Goal: Task Accomplishment & Management: Manage account settings

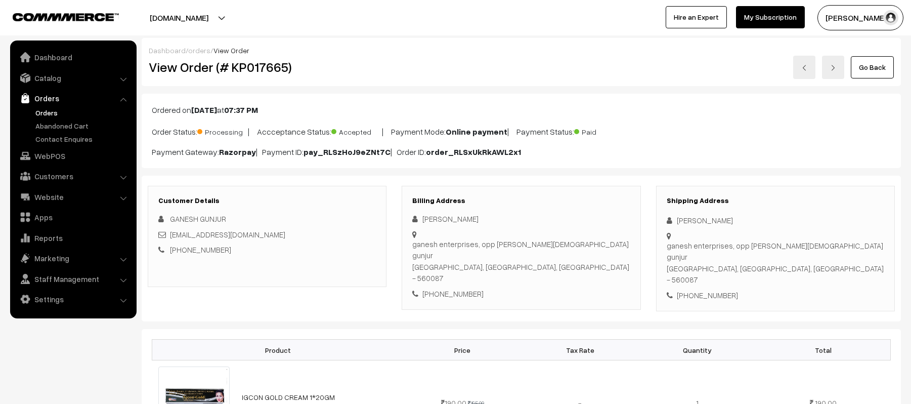
scroll to position [607, 0]
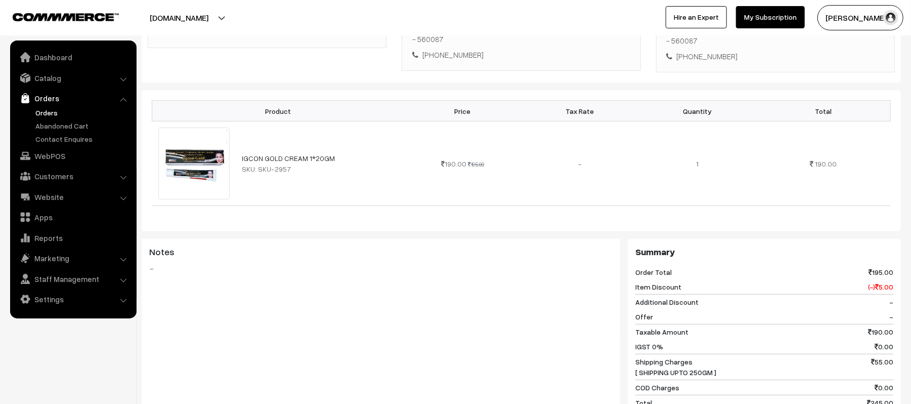
scroll to position [0, 0]
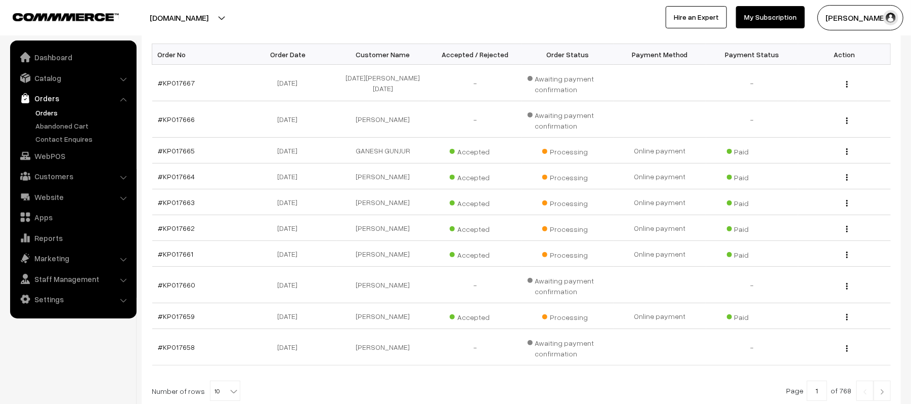
scroll to position [244, 0]
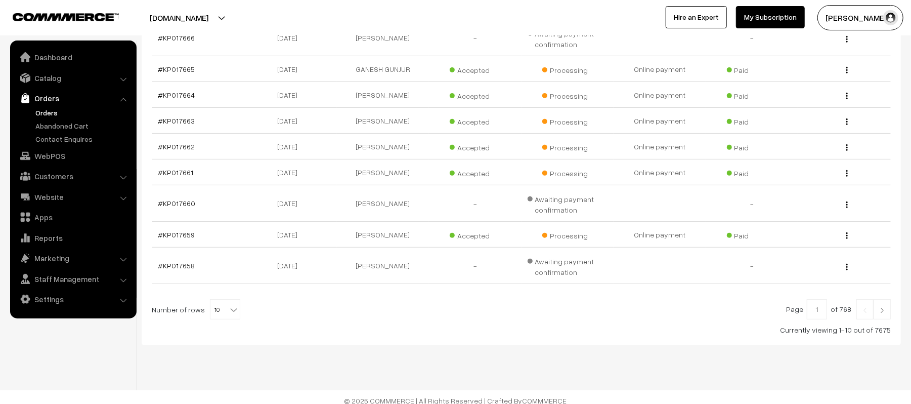
click at [883, 313] on img at bounding box center [882, 310] width 9 height 6
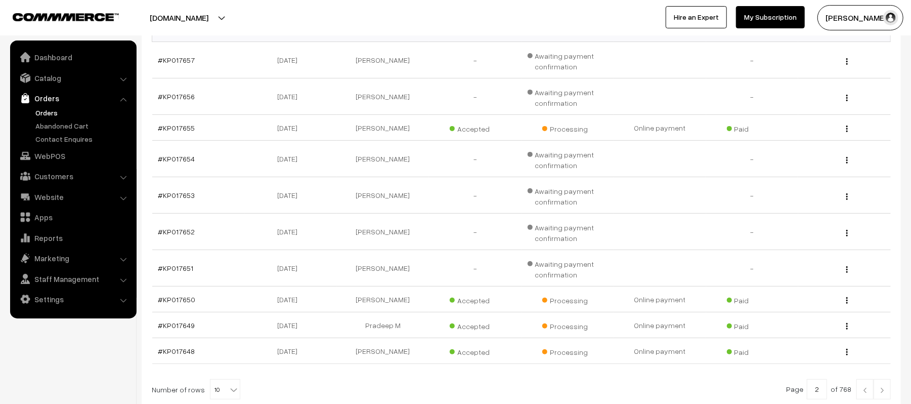
scroll to position [274, 0]
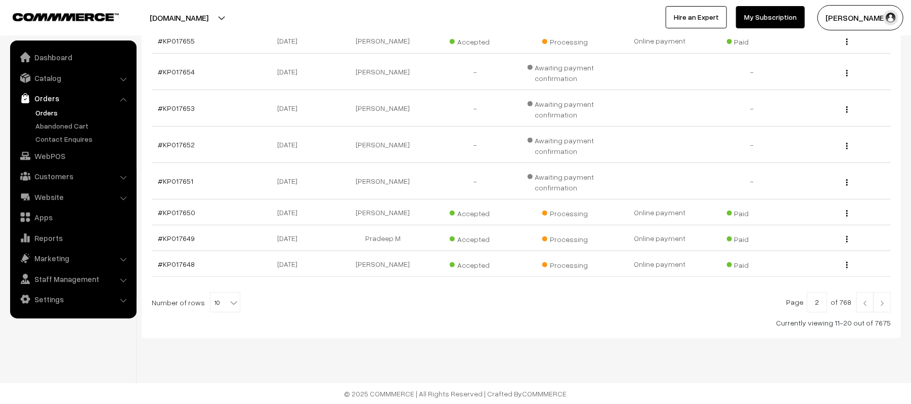
click at [881, 297] on link at bounding box center [882, 302] width 17 height 20
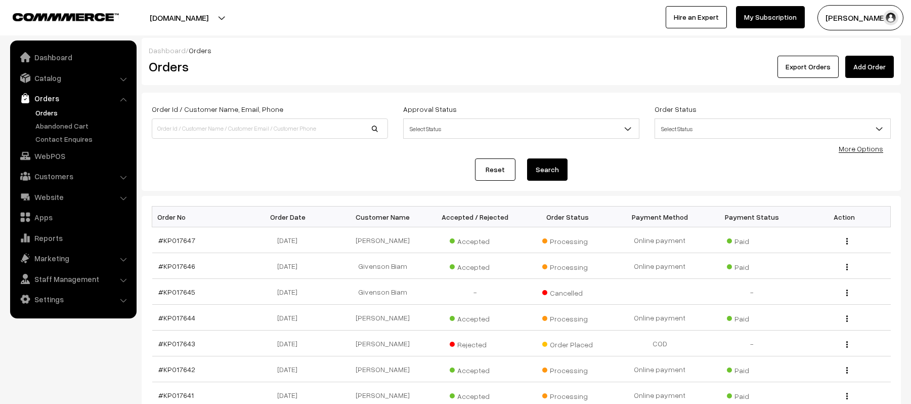
scroll to position [211, 0]
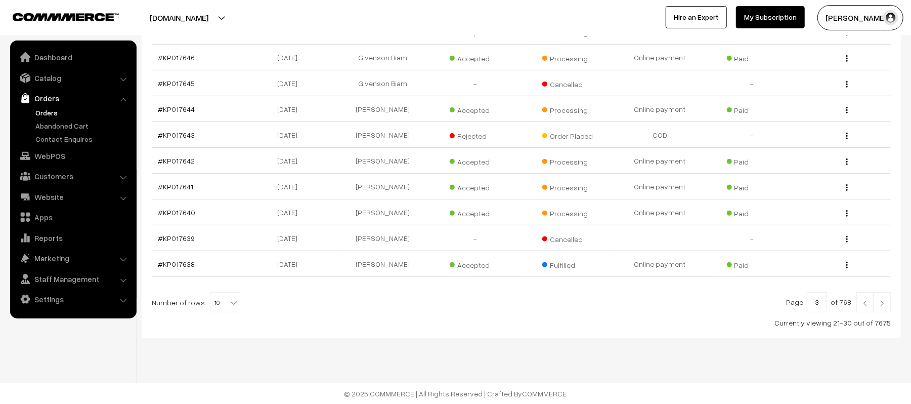
click at [889, 301] on link at bounding box center [882, 302] width 17 height 20
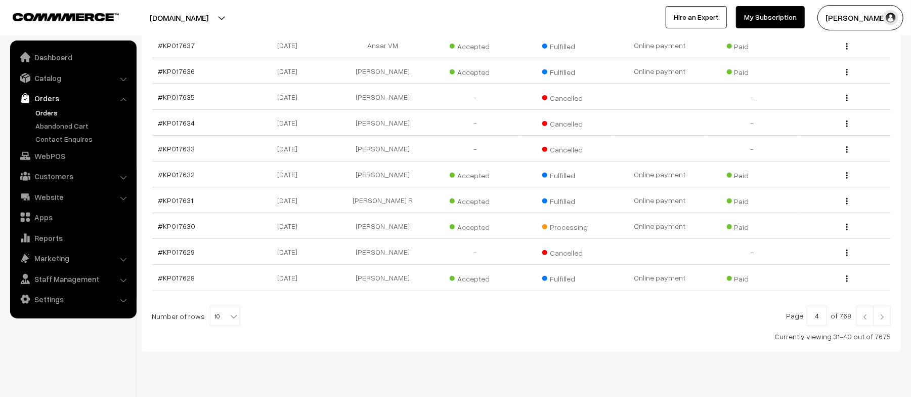
scroll to position [197, 0]
click at [860, 322] on link at bounding box center [865, 314] width 17 height 20
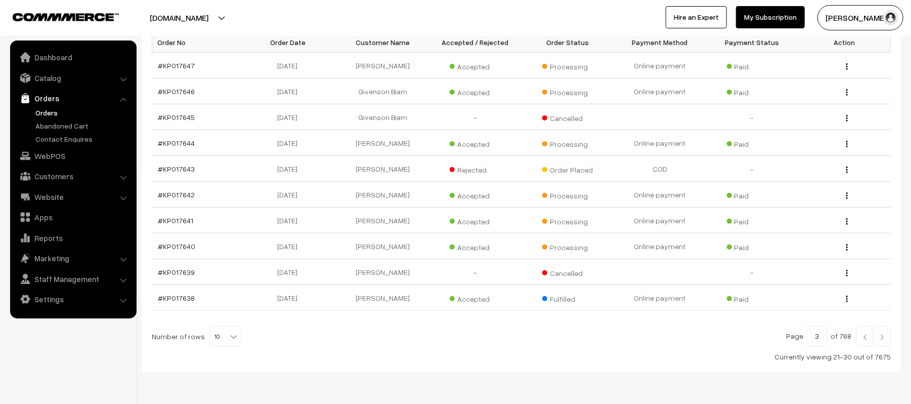
scroll to position [211, 0]
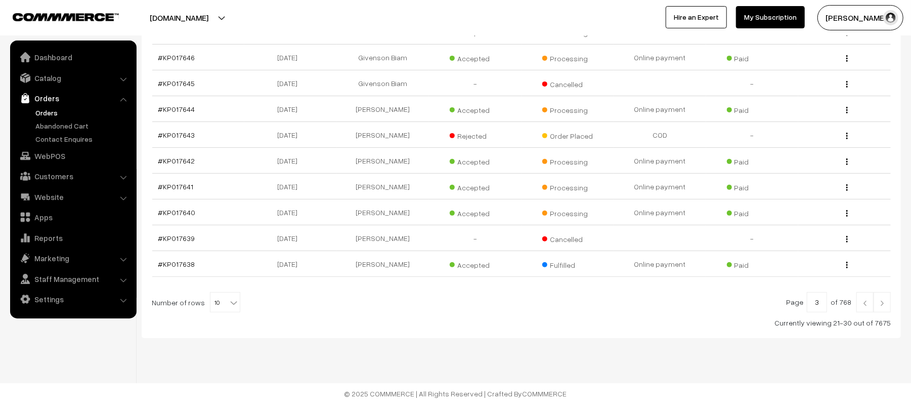
click at [884, 304] on img at bounding box center [882, 303] width 9 height 6
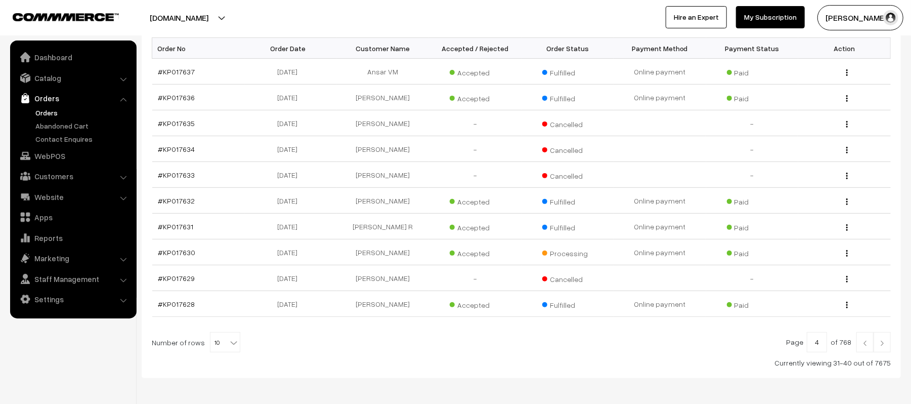
scroll to position [173, 0]
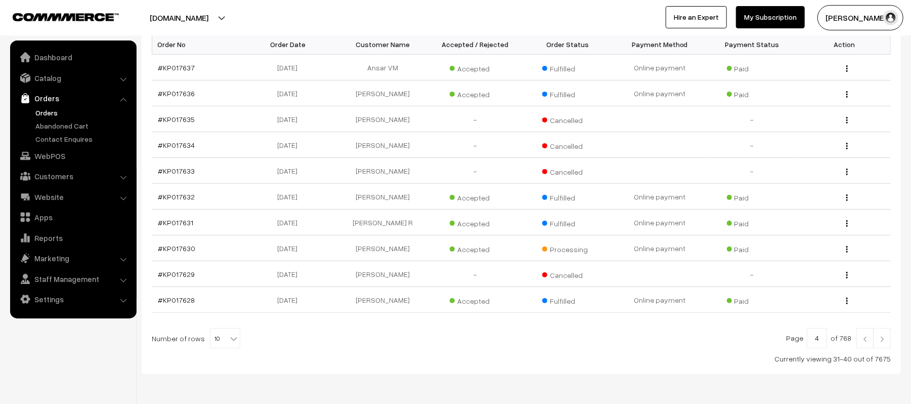
click at [863, 345] on link at bounding box center [865, 338] width 17 height 20
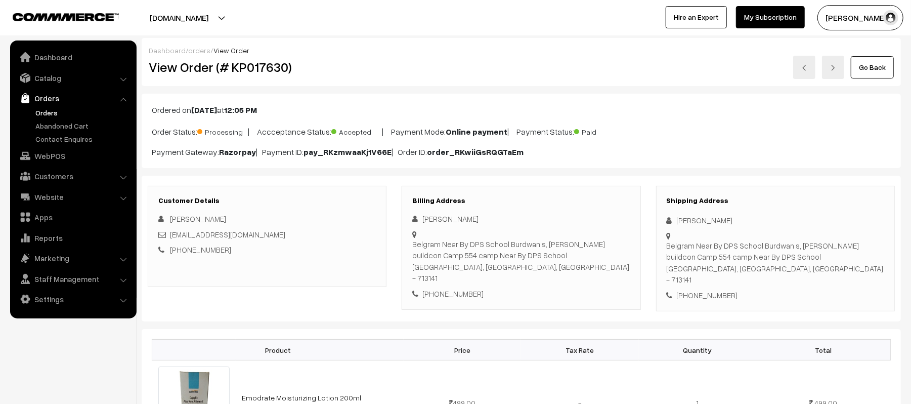
click at [665, 221] on div "Shipping Address Aman Pandey Belgram Near By [GEOGRAPHIC_DATA] Burdwan s, [PERS…" at bounding box center [775, 249] width 239 height 126
drag, startPoint x: 680, startPoint y: 223, endPoint x: 740, endPoint y: 221, distance: 59.7
click at [740, 221] on div "[PERSON_NAME]" at bounding box center [776, 221] width 218 height 12
drag, startPoint x: 740, startPoint y: 221, endPoint x: 668, endPoint y: 223, distance: 71.4
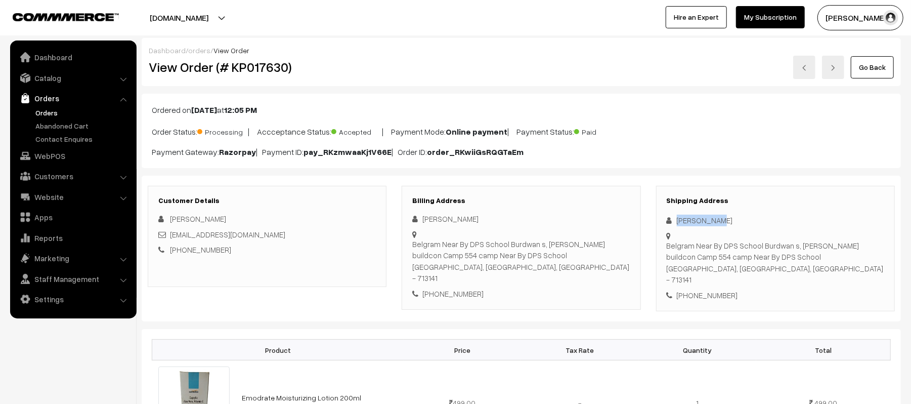
click at [668, 223] on div "[PERSON_NAME]" at bounding box center [776, 221] width 218 height 12
copy div "[PERSON_NAME]"
click at [705, 289] on div "[PHONE_NUMBER]" at bounding box center [776, 295] width 218 height 12
copy div "7908061259"
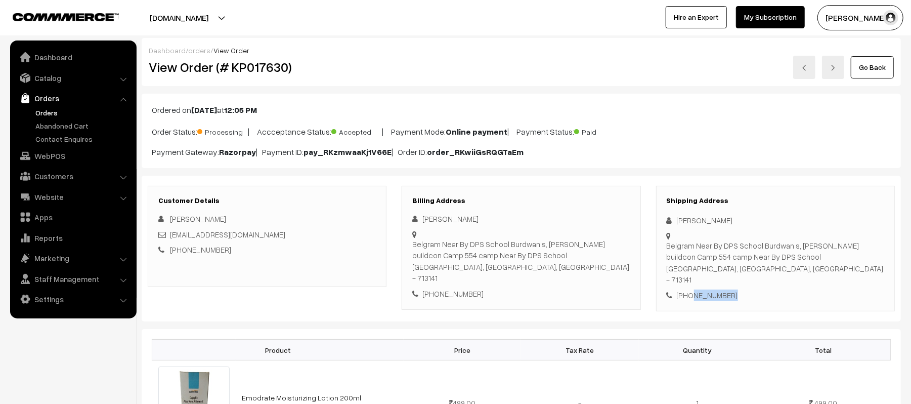
drag, startPoint x: 300, startPoint y: 232, endPoint x: 171, endPoint y: 237, distance: 129.1
click at [171, 237] on div "aman.pandey@ashokabuildcon.com" at bounding box center [267, 235] width 218 height 12
copy link "aman.pandey@ashokabuildcon.com"
drag, startPoint x: 668, startPoint y: 245, endPoint x: 685, endPoint y: 261, distance: 22.9
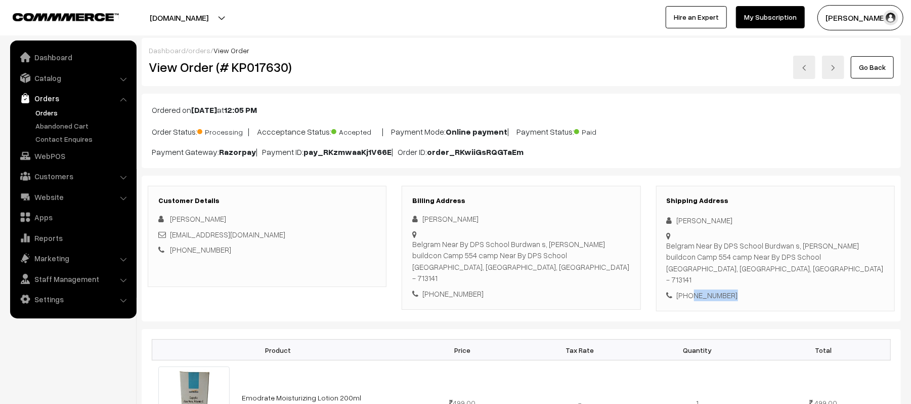
click at [685, 261] on div "Belgram Near By DPS School Burdwan s, Ashoka buildcon Camp 554 camp Near By DPS…" at bounding box center [776, 263] width 218 height 46
copy div "Belgram Near By DPS School Burdwan s, Ashoka buildcon Camp 554 camp"
click at [821, 268] on div "Belgram Near By DPS School Burdwan s, Ashoka buildcon Camp 554 camp Near By DPS…" at bounding box center [776, 263] width 218 height 46
copy div "713141"
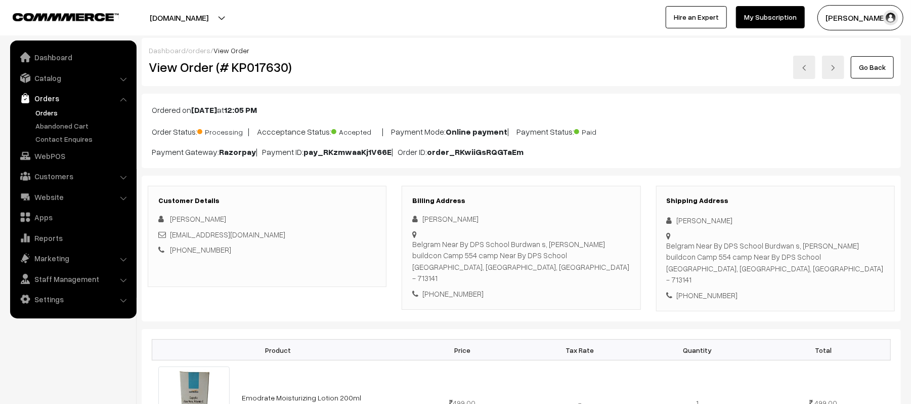
click at [621, 62] on div "Go Back" at bounding box center [648, 67] width 492 height 23
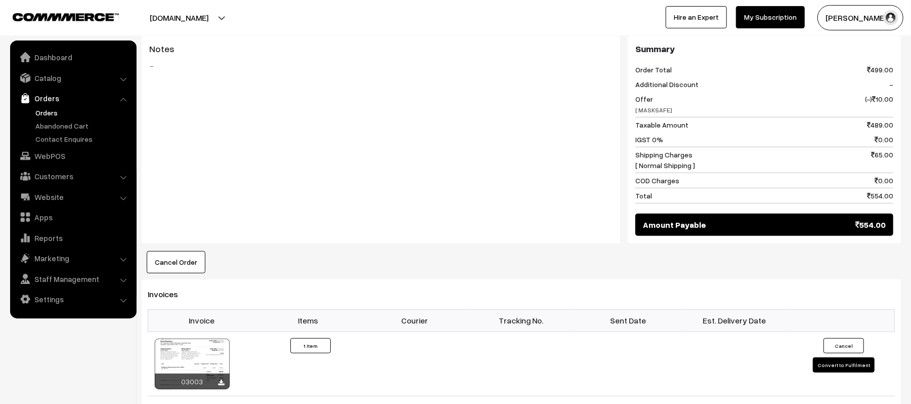
scroll to position [482, 0]
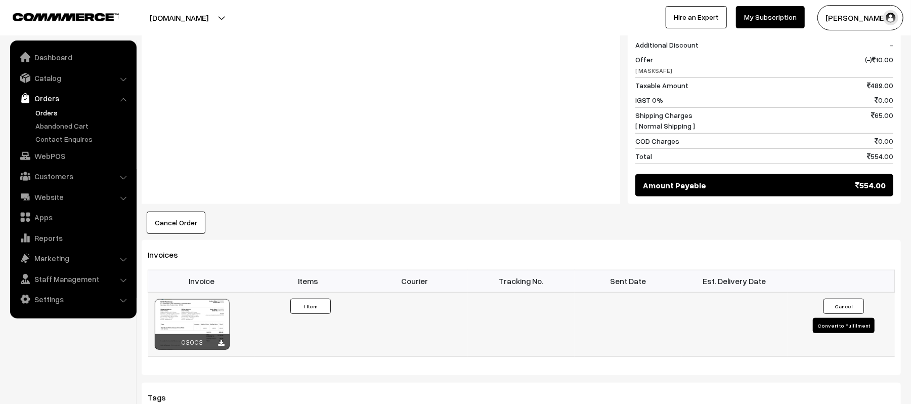
click at [857, 322] on button "Convert to Fulfilment" at bounding box center [844, 325] width 62 height 15
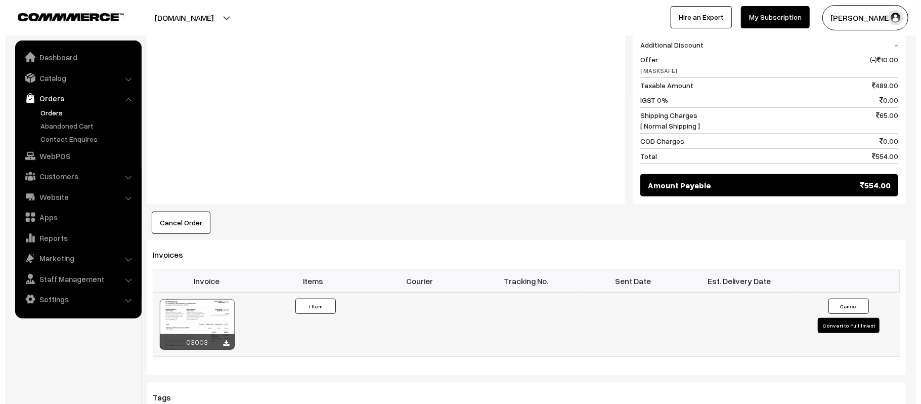
scroll to position [483, 0]
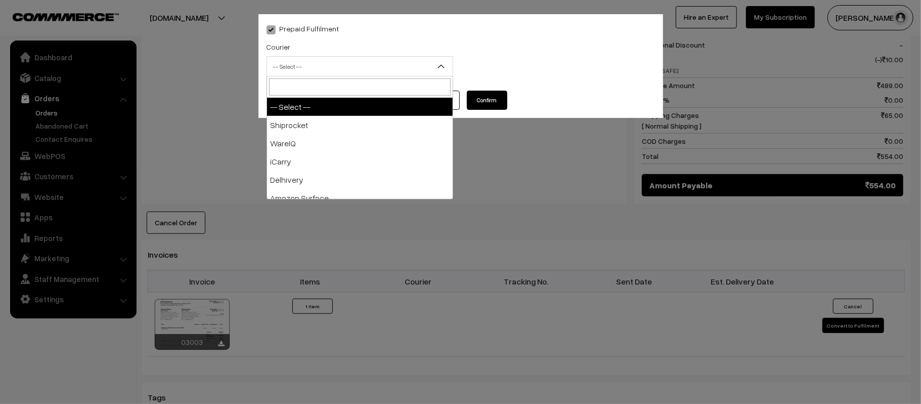
click at [334, 65] on span "-- Select --" at bounding box center [360, 67] width 186 height 18
type input "AMA"
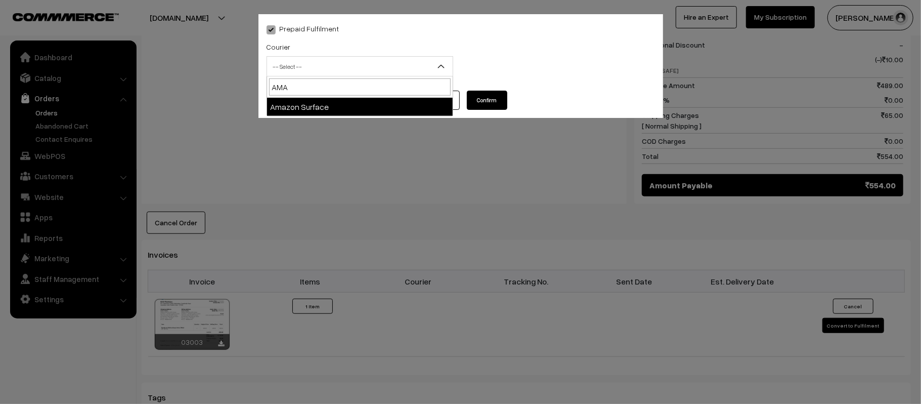
select select "5"
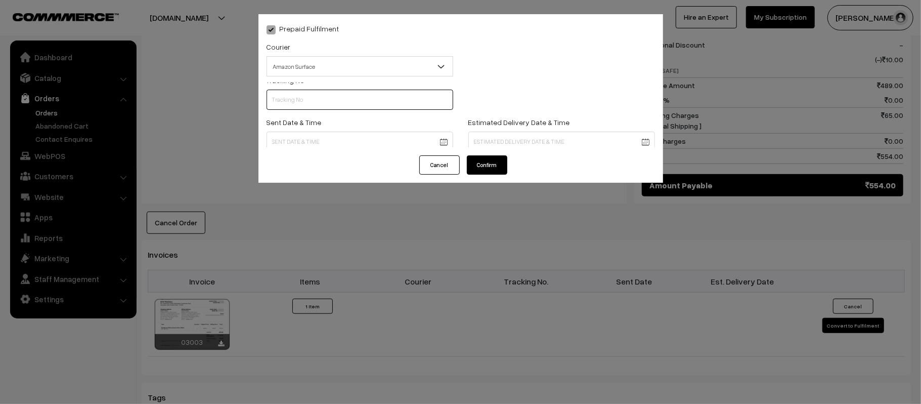
scroll to position [0, 0]
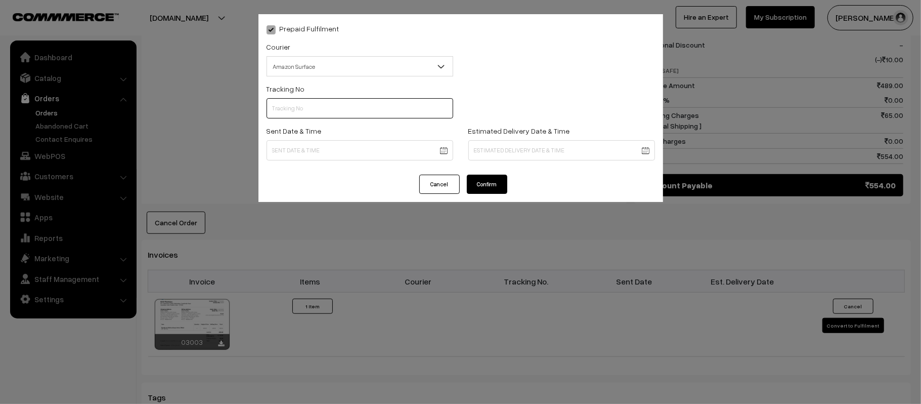
paste input "363697855927"
type input "363697855927"
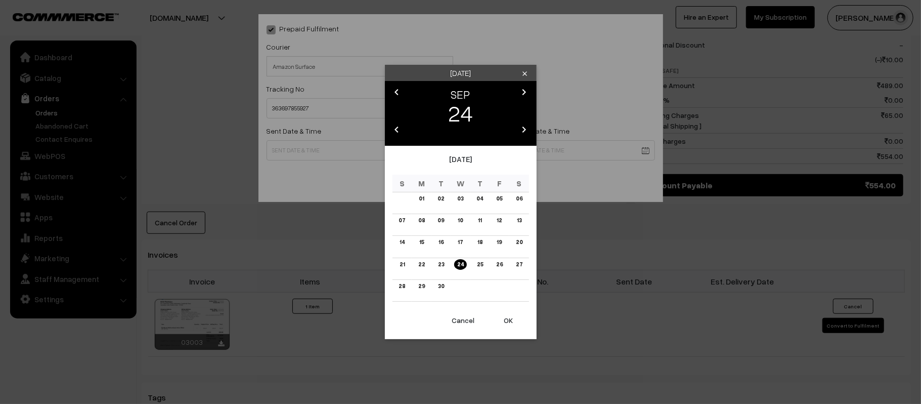
click at [353, 146] on body "Thank you for showing interest. Our team will call you shortly. Close kirtiphar…" at bounding box center [460, 106] width 921 height 1178
click at [478, 266] on link "25" at bounding box center [480, 264] width 12 height 11
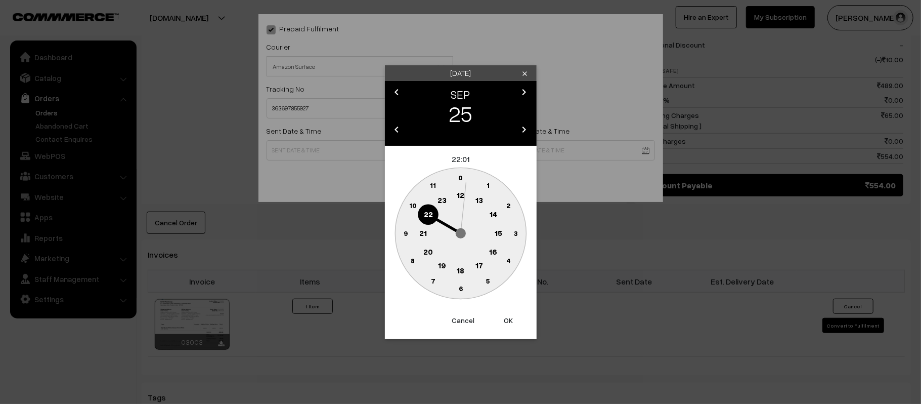
click at [460, 195] on text "12" at bounding box center [461, 194] width 8 height 9
click at [398, 237] on circle at bounding box center [405, 233] width 21 height 21
type input "25-09-2025 12:45"
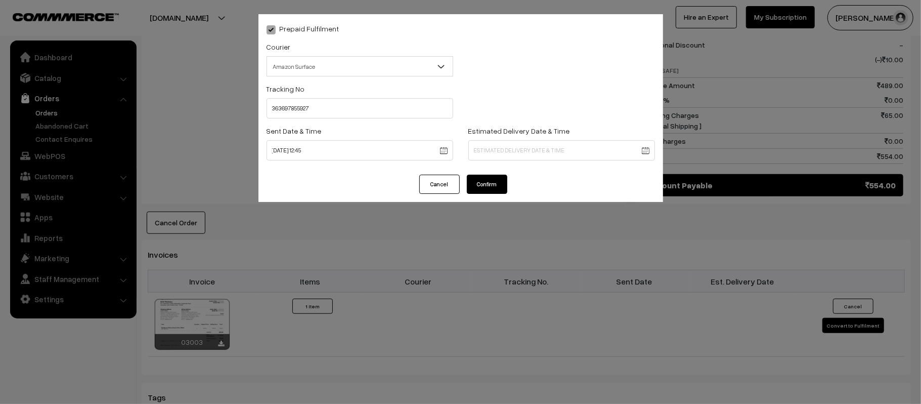
click at [546, 150] on body "Thank you for showing interest. Our team will call you shortly. Close [DOMAIN_N…" at bounding box center [460, 106] width 921 height 1178
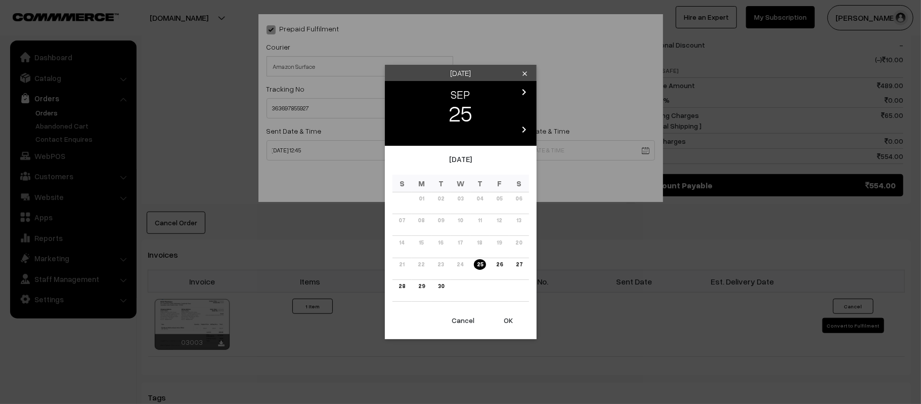
click at [525, 90] on icon "chevron_right" at bounding box center [525, 92] width 12 height 12
click at [464, 199] on link "01" at bounding box center [460, 198] width 11 height 11
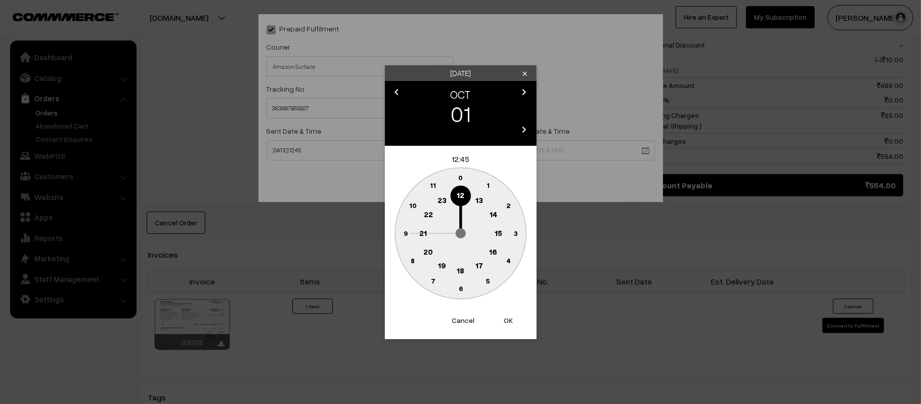
click at [423, 234] on text "21" at bounding box center [423, 232] width 8 height 9
click at [460, 288] on text "30" at bounding box center [460, 288] width 9 height 9
type input "[DATE] 21:30"
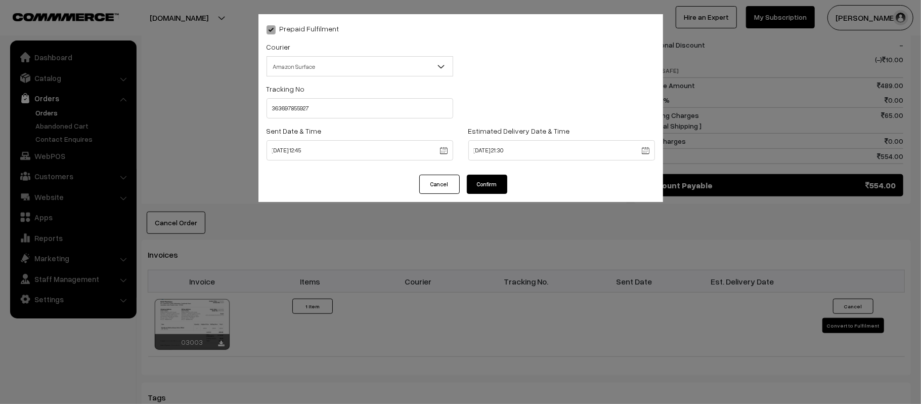
click at [478, 177] on button "Confirm" at bounding box center [487, 184] width 40 height 19
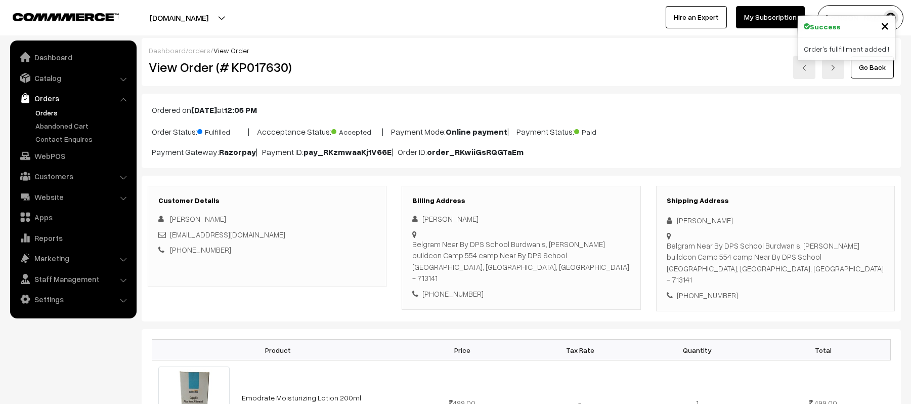
scroll to position [482, 0]
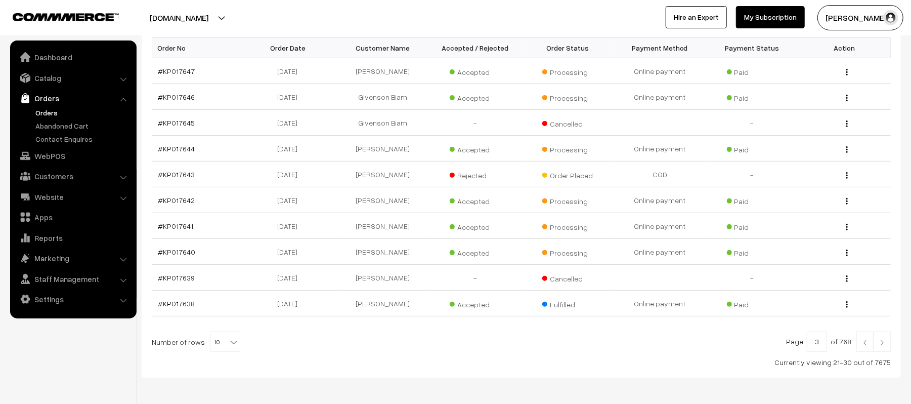
scroll to position [167, 0]
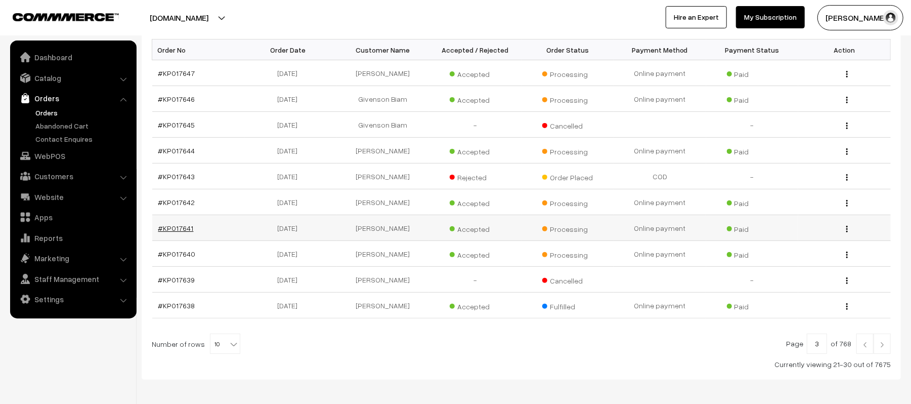
click at [180, 227] on link "#KP017641" at bounding box center [175, 228] width 35 height 9
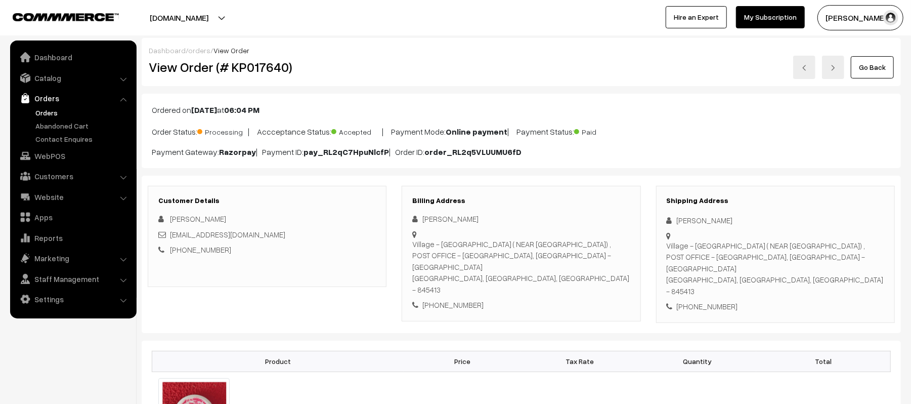
drag, startPoint x: 729, startPoint y: 219, endPoint x: 648, endPoint y: 223, distance: 81.5
click at [648, 223] on div "Customer Details Haseb Reza hasebreza78692@gmail.com +91 7557700347 Billing Add…" at bounding box center [521, 254] width 762 height 137
click at [728, 233] on div at bounding box center [776, 263] width 218 height 67
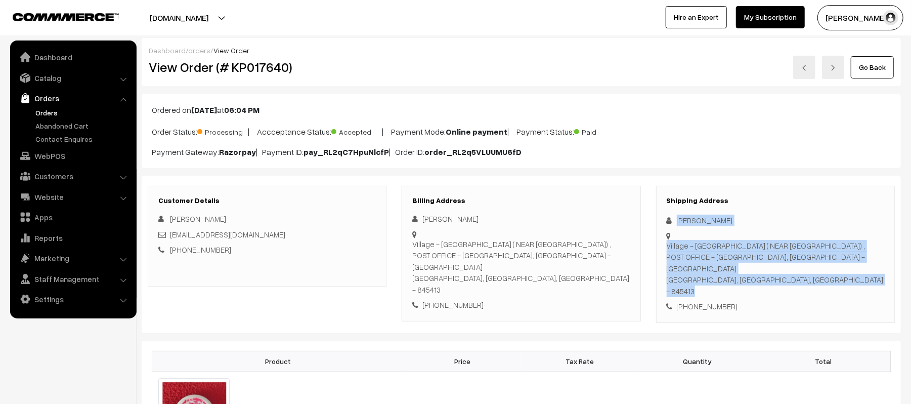
drag, startPoint x: 716, startPoint y: 228, endPoint x: 674, endPoint y: 225, distance: 42.6
click at [674, 225] on div "Shipping Address Haseb Reza Village - KALYANPUR ( NEAR DOUBLE TOWER) , POST OFF…" at bounding box center [775, 254] width 239 height 137
click at [718, 219] on div "Haseb Reza" at bounding box center [776, 221] width 218 height 12
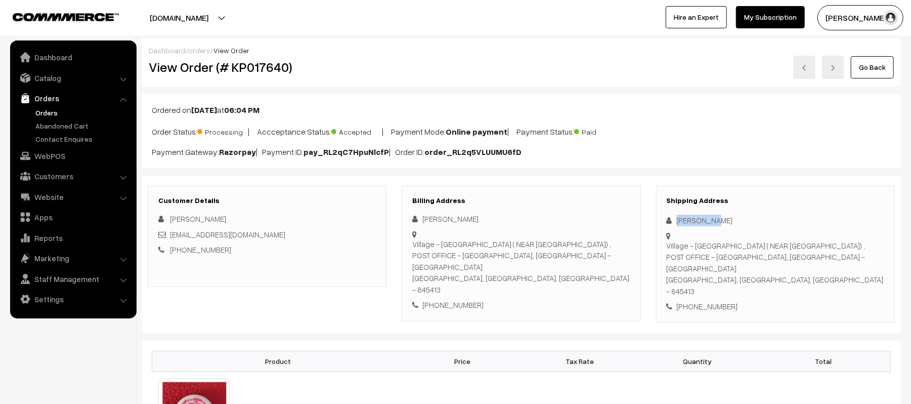
drag, startPoint x: 720, startPoint y: 219, endPoint x: 661, endPoint y: 227, distance: 60.2
click at [661, 227] on div "Shipping Address Haseb Reza Village - KALYANPUR ( NEAR DOUBLE TOWER) , POST OFF…" at bounding box center [775, 254] width 239 height 137
copy div "Haseb Reza"
click at [717, 301] on div "+91 7557700347" at bounding box center [776, 307] width 218 height 12
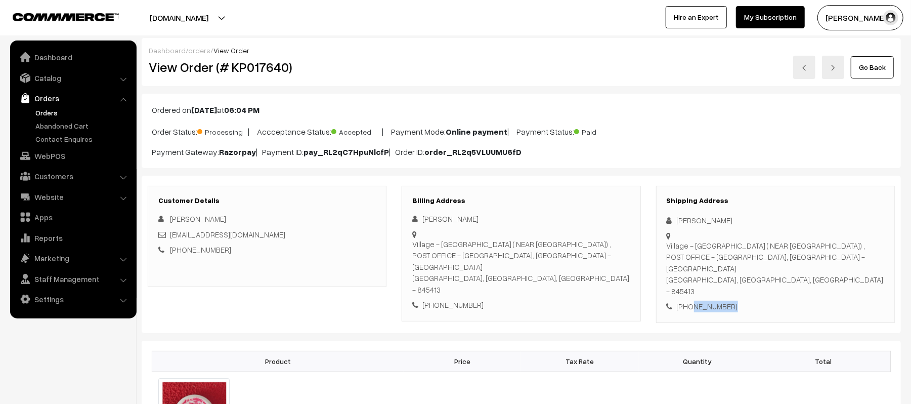
copy div "7557700347"
drag, startPoint x: 271, startPoint y: 235, endPoint x: 171, endPoint y: 238, distance: 100.2
click at [171, 238] on div "hasebreza78692@gmail.com" at bounding box center [267, 235] width 218 height 12
copy link "hasebreza78692@gmail.com"
drag, startPoint x: 667, startPoint y: 246, endPoint x: 806, endPoint y: 266, distance: 141.1
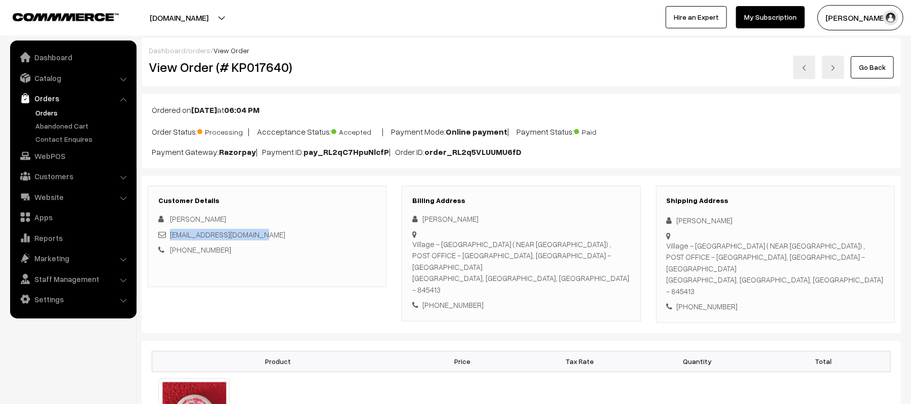
click at [806, 266] on div "Village - KALYANPUR ( NEAR DOUBLE TOWER) , POST OFFICE - KALYANPUR, District - …" at bounding box center [776, 268] width 218 height 57
copy div "Village - KALYANPUR ( NEAR DOUBLE TOWER) , POST OFFICE - KALYANPUR, District - …"
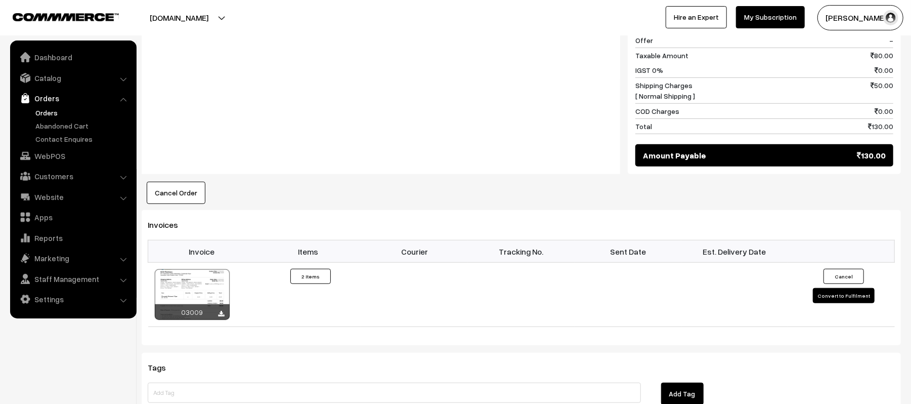
scroll to position [519, 0]
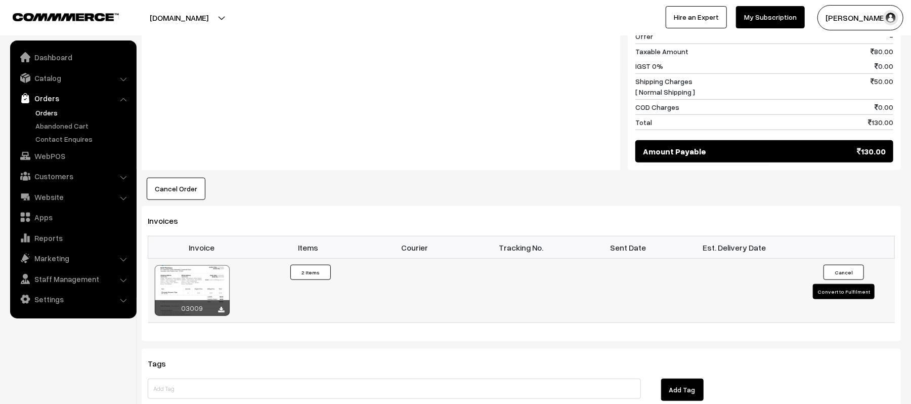
click at [829, 284] on button "Convert to Fulfilment" at bounding box center [844, 291] width 62 height 15
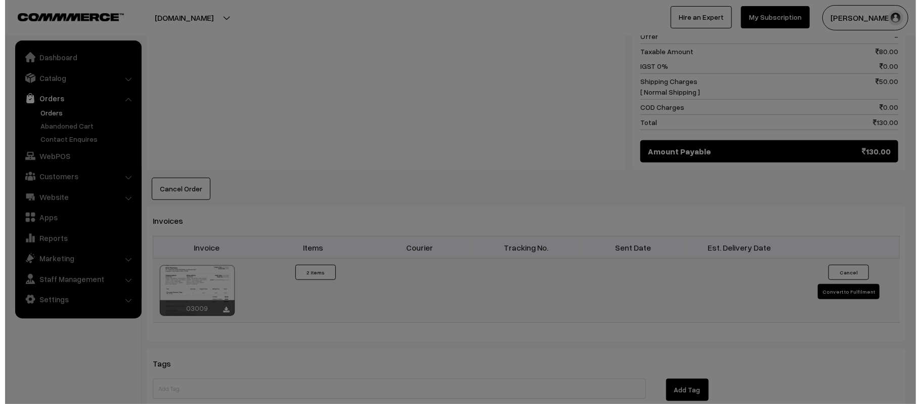
scroll to position [521, 0]
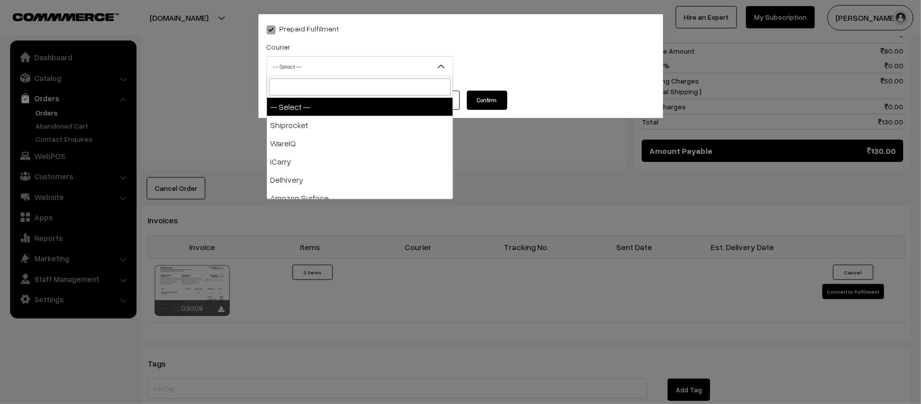
click at [343, 69] on span "-- Select --" at bounding box center [360, 67] width 186 height 18
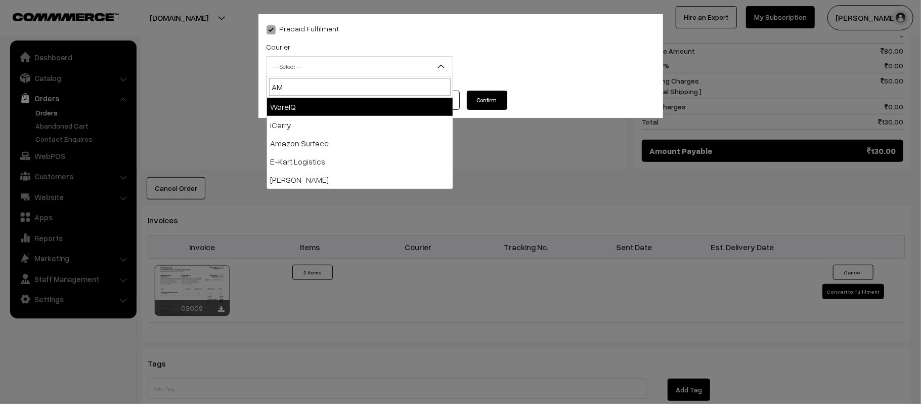
type input "AMA"
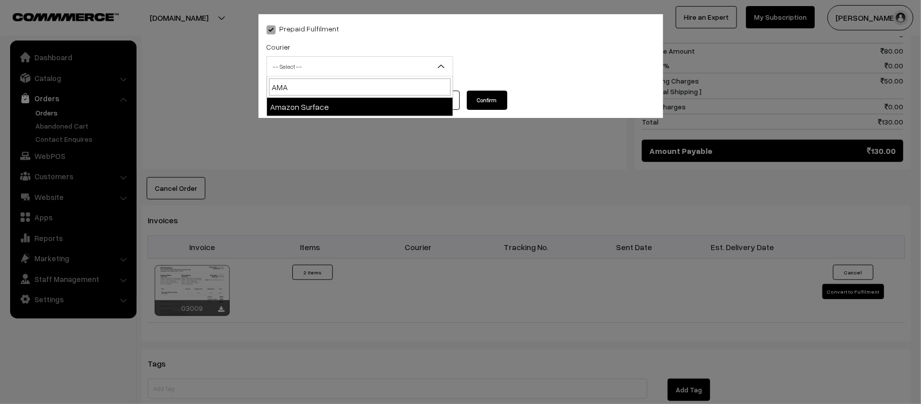
select select "5"
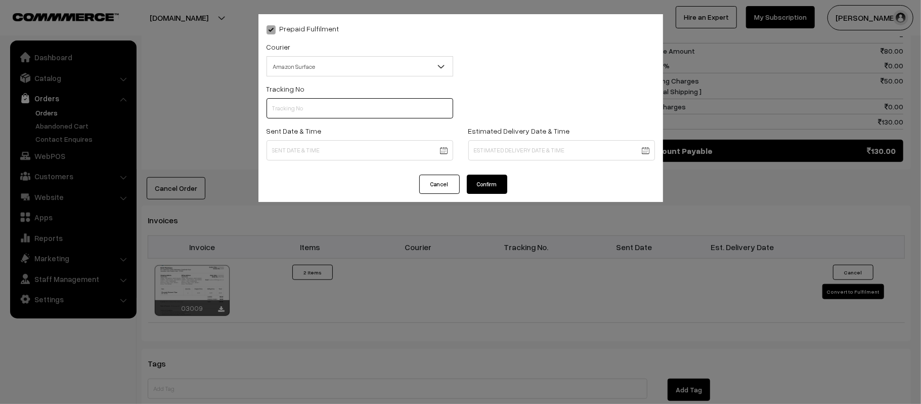
scroll to position [0, 0]
paste input "363697922698"
type input "363697922698"
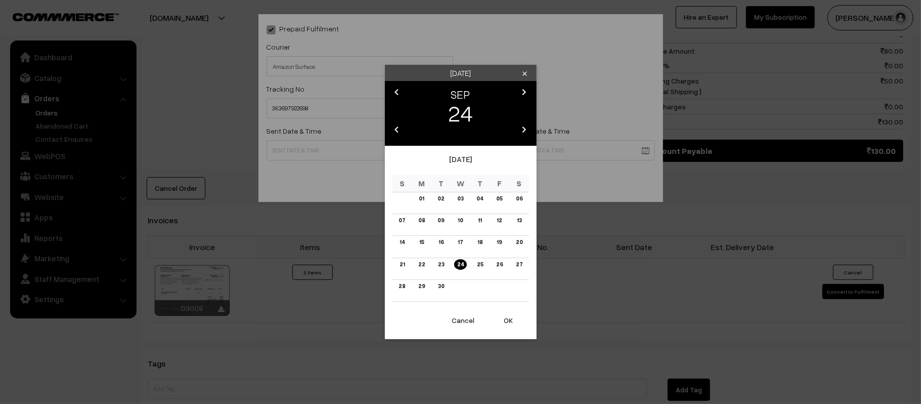
click at [332, 154] on body "Thank you for showing interest. Our team will call you shortly. Close [DOMAIN_N…" at bounding box center [460, 69] width 921 height 1181
click at [480, 267] on link "25" at bounding box center [480, 264] width 12 height 11
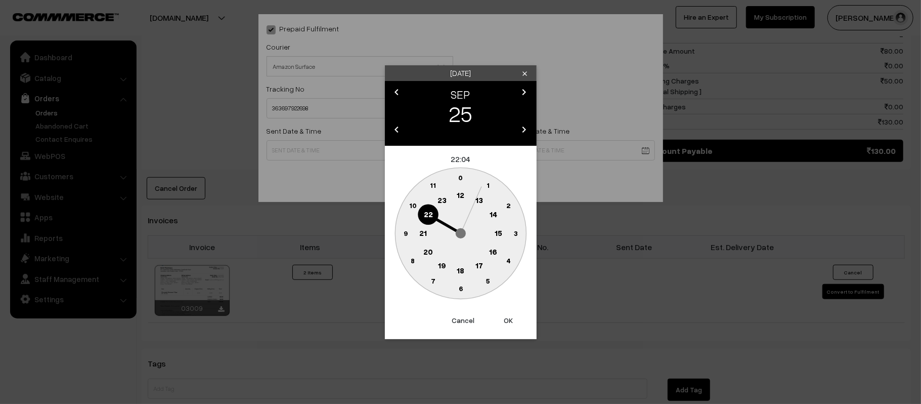
click at [460, 194] on text "12" at bounding box center [461, 194] width 8 height 9
click at [406, 231] on text "45" at bounding box center [405, 232] width 9 height 9
type input "25-09-2025 12:45"
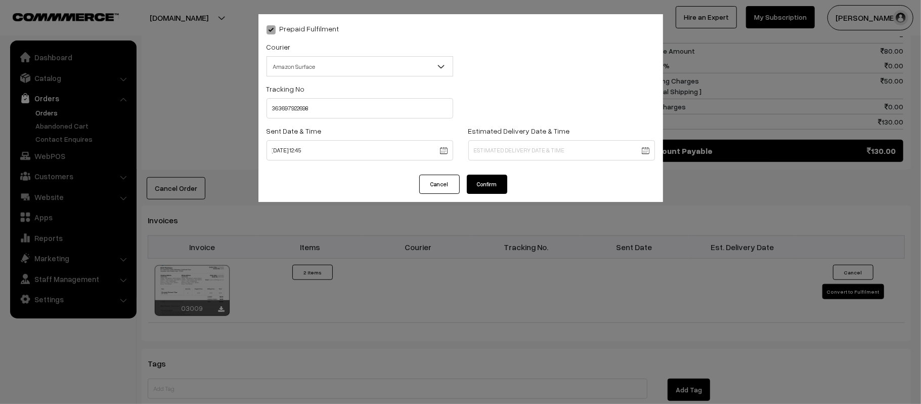
click at [561, 136] on div "Estimated Delivery Date & Time" at bounding box center [561, 142] width 187 height 36
click at [577, 147] on body "Thank you for showing interest. Our team will call you shortly. Close [DOMAIN_N…" at bounding box center [460, 69] width 921 height 1181
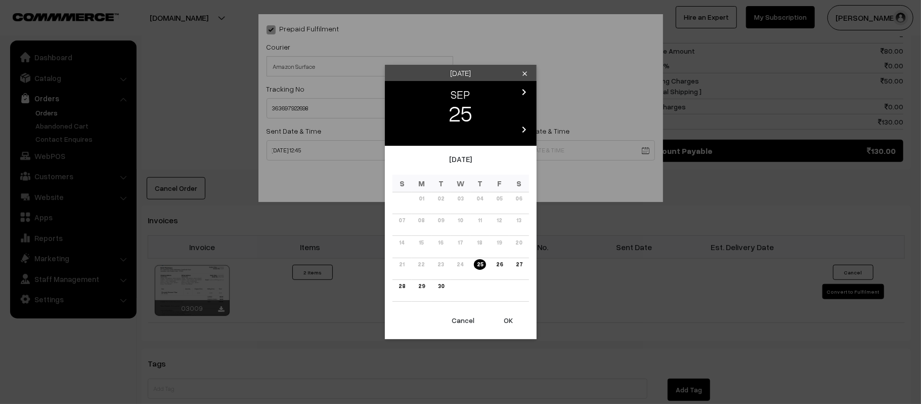
click at [529, 97] on icon "chevron_right" at bounding box center [525, 92] width 12 height 12
click at [460, 202] on link "01" at bounding box center [460, 198] width 11 height 11
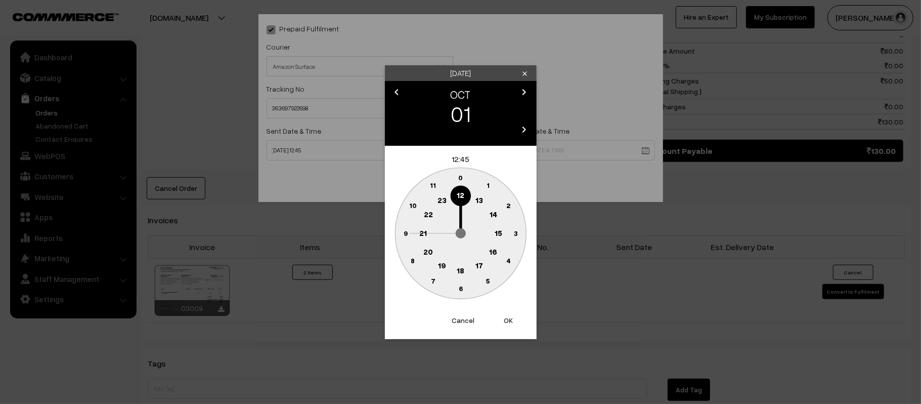
click at [417, 237] on circle at bounding box center [423, 233] width 21 height 21
click at [458, 290] on text "30" at bounding box center [460, 288] width 9 height 9
type input "01-10-2025 21:30"
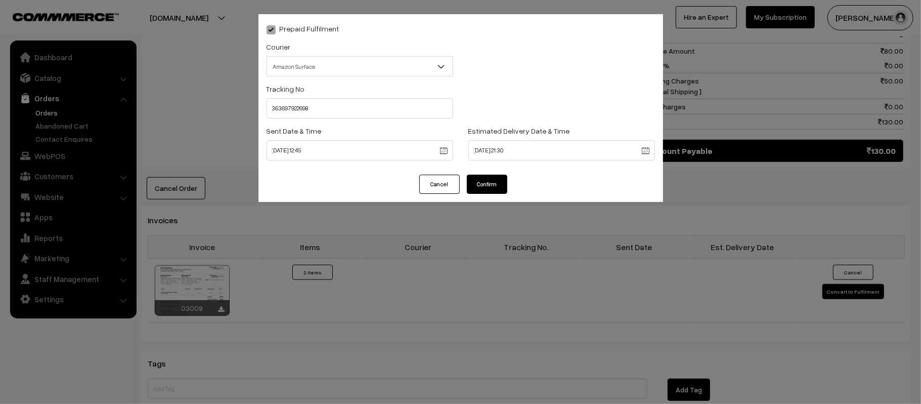
click at [490, 189] on button "Confirm" at bounding box center [487, 184] width 40 height 19
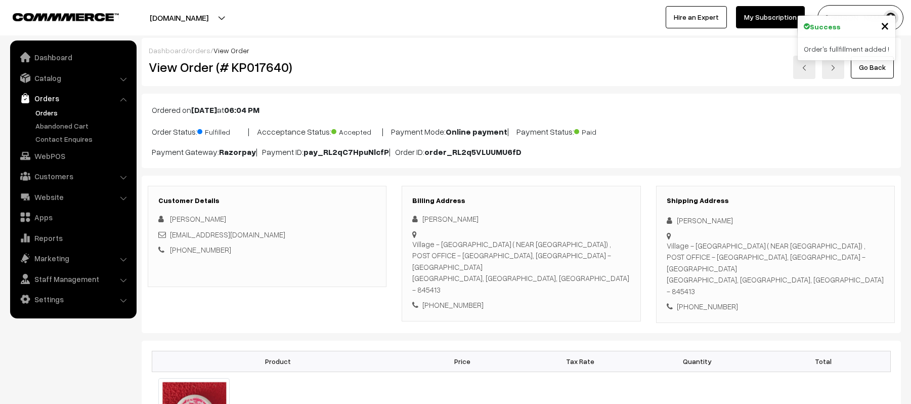
scroll to position [519, 0]
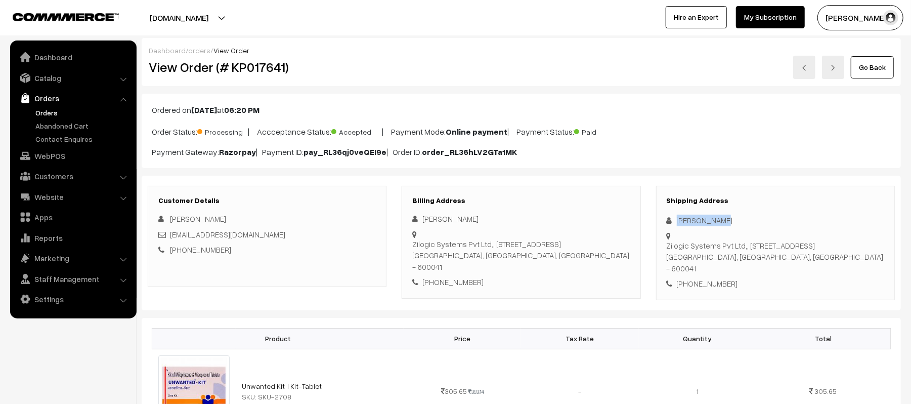
drag, startPoint x: 736, startPoint y: 223, endPoint x: 667, endPoint y: 223, distance: 68.8
click at [667, 223] on div "[PERSON_NAME]" at bounding box center [776, 221] width 218 height 12
copy div "[PERSON_NAME]"
click at [714, 288] on div "[PHONE_NUMBER]" at bounding box center [776, 284] width 218 height 12
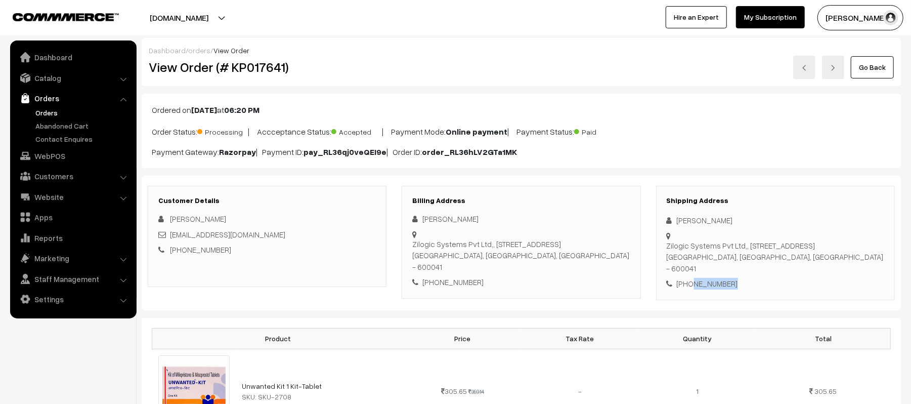
copy div "9176372329"
drag, startPoint x: 281, startPoint y: 231, endPoint x: 171, endPoint y: 238, distance: 111.0
click at [171, 238] on div "dhanasekarmay12@gmail.com" at bounding box center [267, 235] width 218 height 12
copy link "[EMAIL_ADDRESS][DOMAIN_NAME]"
drag, startPoint x: 668, startPoint y: 246, endPoint x: 824, endPoint y: 272, distance: 158.0
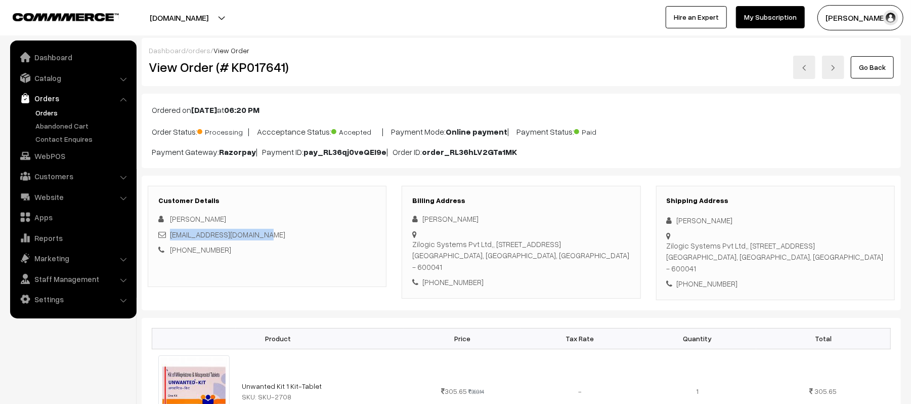
click at [824, 272] on div "Zilogic Systems Pvt Ltd,, No15 , Kamaraj Nagar 4th Main road, Thiruvanmiyur Che…" at bounding box center [776, 257] width 218 height 34
copy div "Zilogic Systems Pvt Ltd,, No15 , Kamaraj Nagar 4th Main road, Thiruvanmiyur Che…"
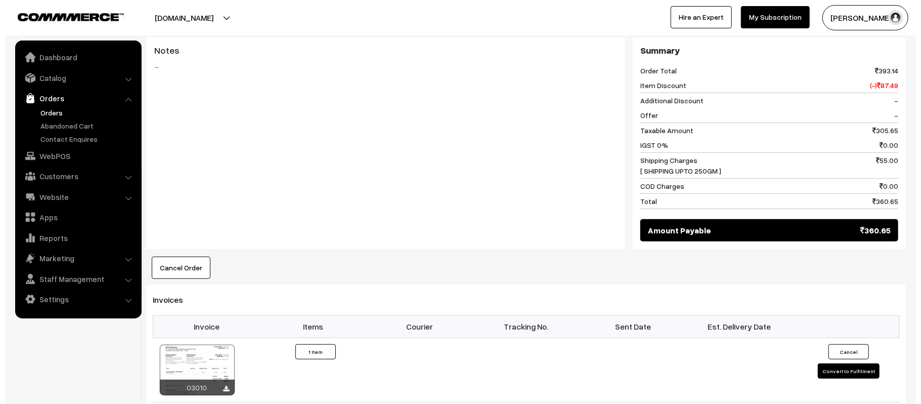
scroll to position [440, 0]
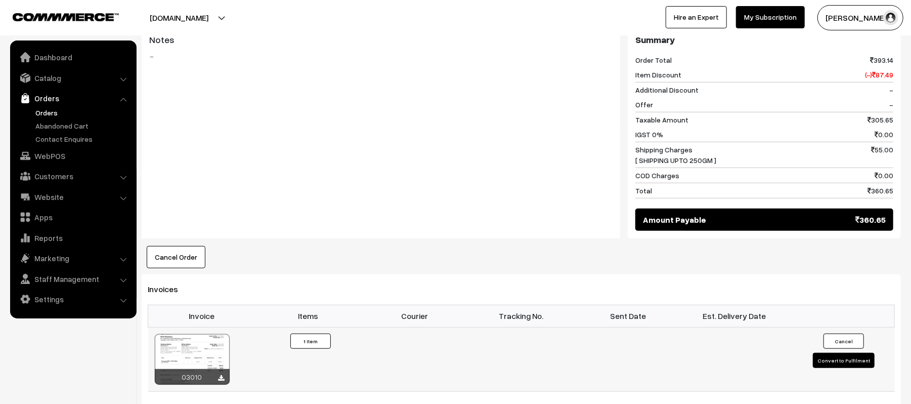
click at [830, 361] on button "Convert to Fulfilment" at bounding box center [844, 360] width 62 height 15
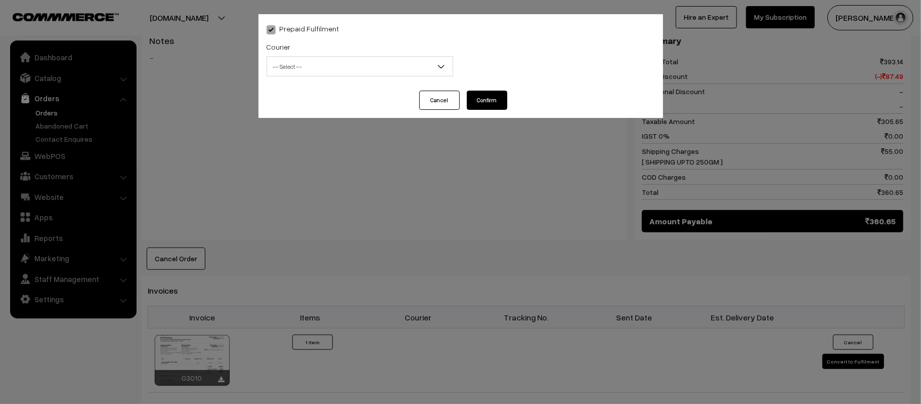
click at [365, 63] on span "-- Select --" at bounding box center [360, 67] width 186 height 18
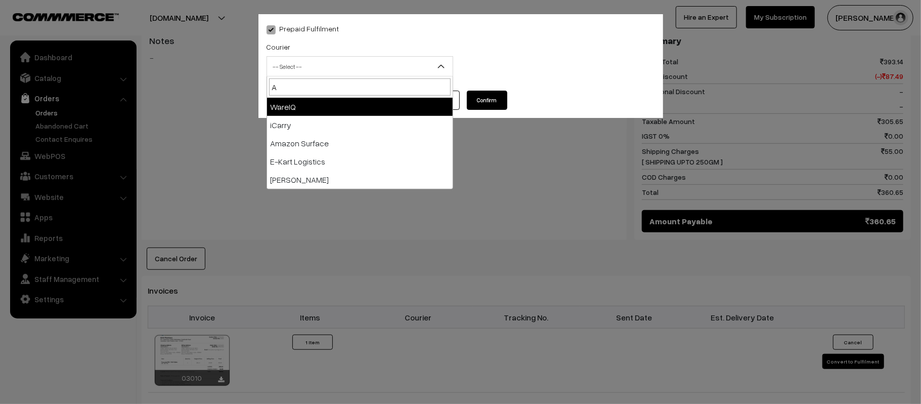
type input "AM"
select select "5"
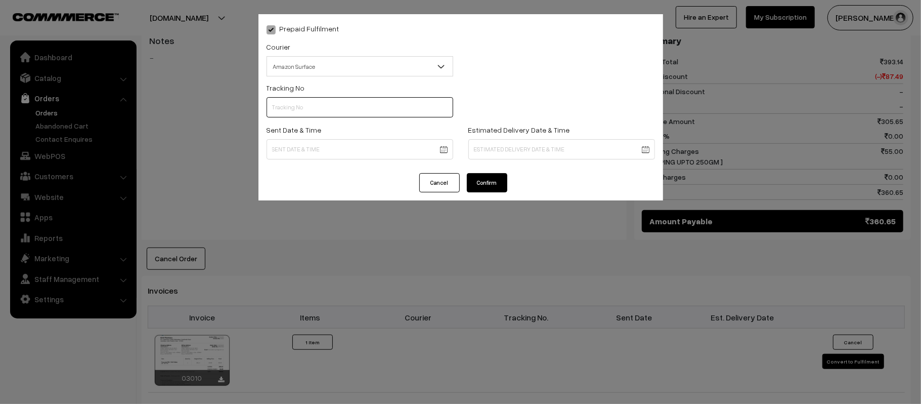
scroll to position [0, 0]
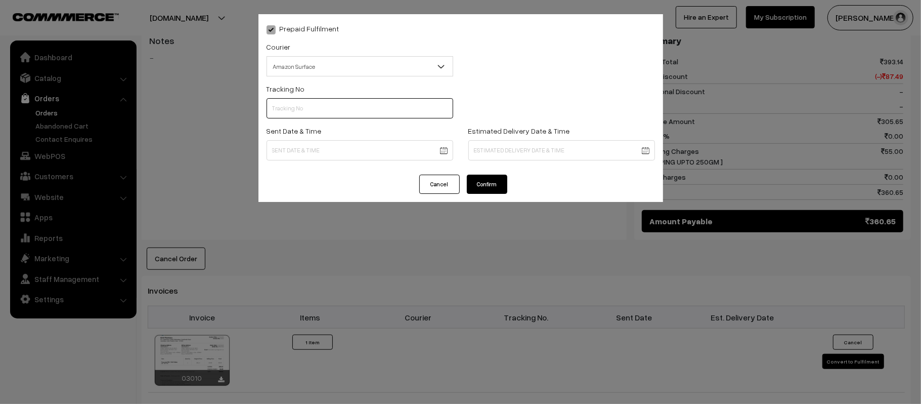
paste input "363697985365"
type input "363697985365"
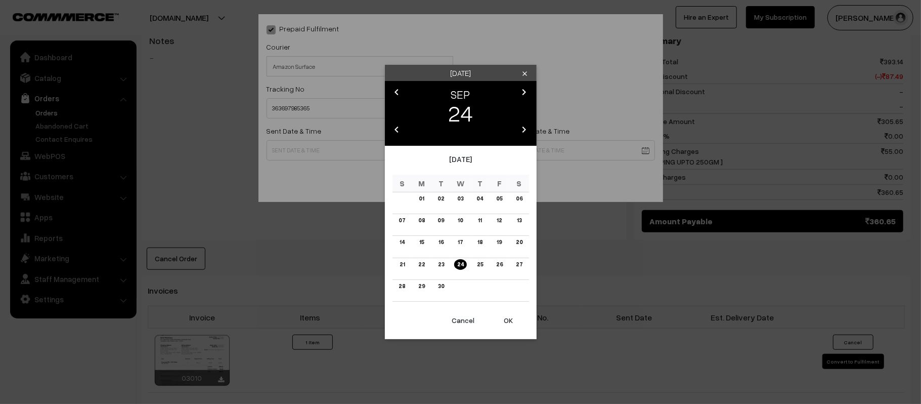
click at [367, 154] on body "Thank you for showing interest. Our team will call you shortly. Close [DOMAIN_N…" at bounding box center [460, 145] width 921 height 1171
click at [482, 263] on link "25" at bounding box center [480, 264] width 12 height 11
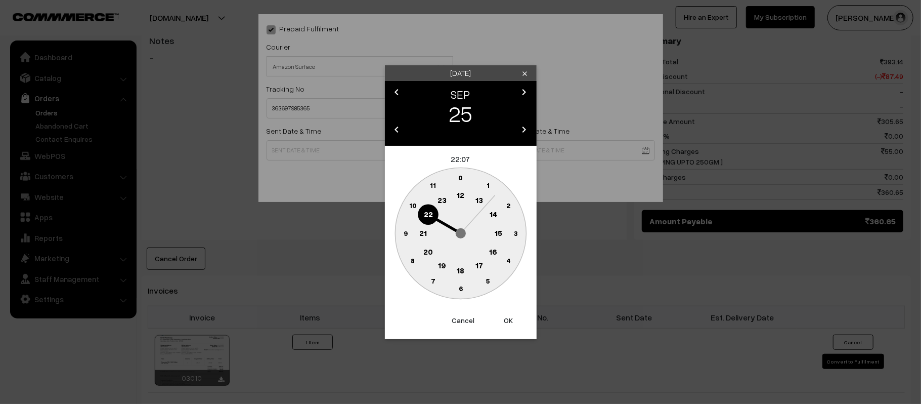
click at [462, 196] on text "12" at bounding box center [461, 194] width 8 height 9
click at [400, 232] on circle at bounding box center [405, 233] width 21 height 21
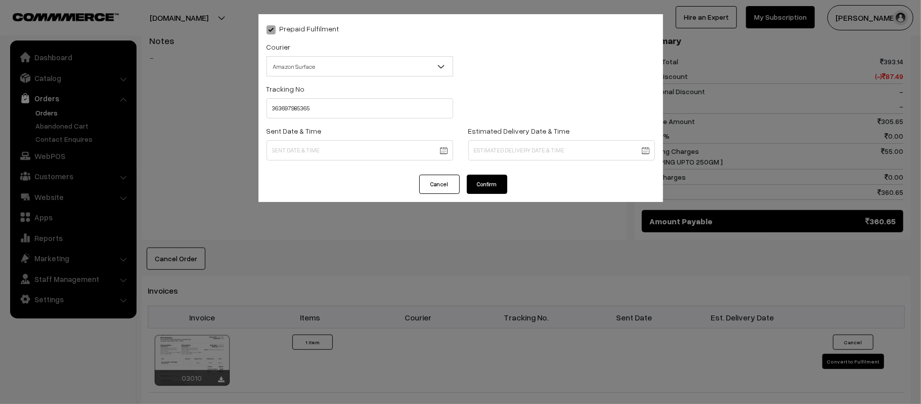
type input "[DATE] 12:45"
click at [563, 145] on body "Thank you for showing interest. Our team will call you shortly. Close [DOMAIN_N…" at bounding box center [460, 145] width 921 height 1171
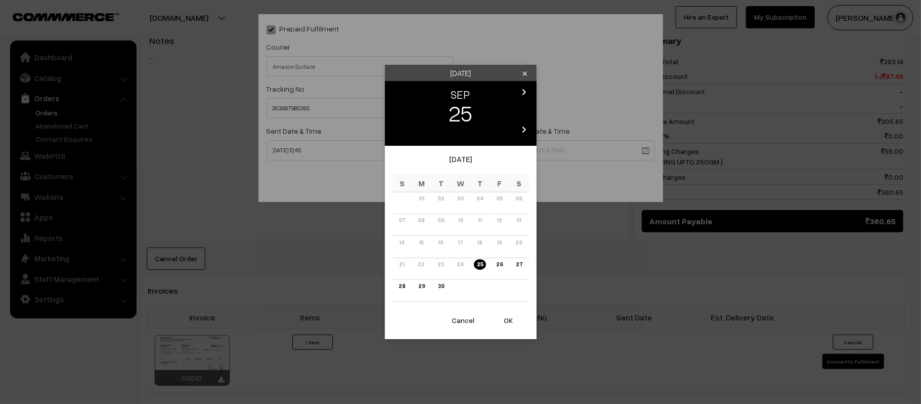
click at [525, 94] on icon "chevron_right" at bounding box center [525, 92] width 12 height 12
click at [459, 198] on link "01" at bounding box center [460, 198] width 11 height 11
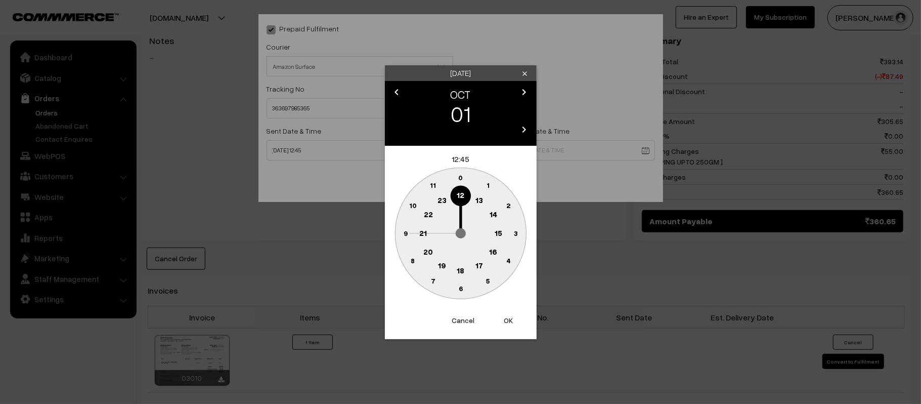
click at [425, 234] on text "21" at bounding box center [423, 232] width 8 height 9
click at [462, 290] on text "30" at bounding box center [460, 288] width 9 height 9
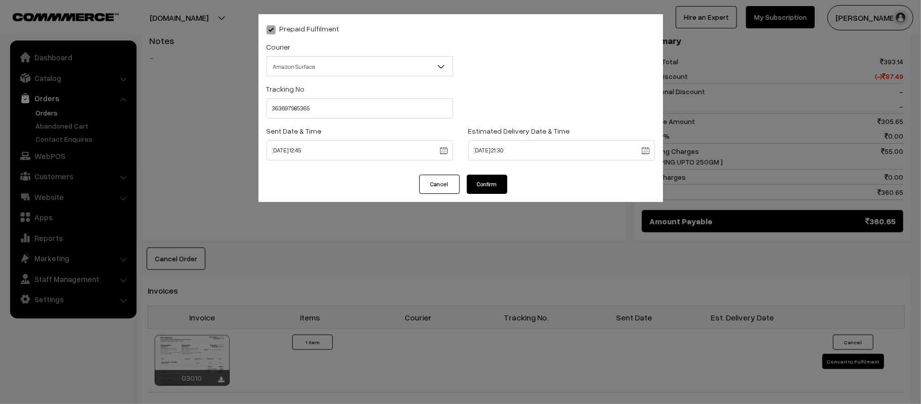
click at [572, 149] on body "Thank you for showing interest. Our team will call you shortly. Close kirtiphar…" at bounding box center [460, 145] width 921 height 1171
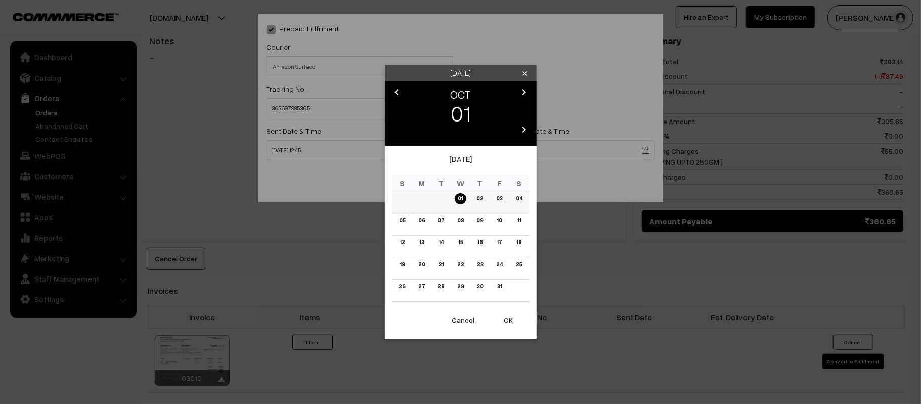
click at [481, 198] on link "02" at bounding box center [480, 198] width 13 height 11
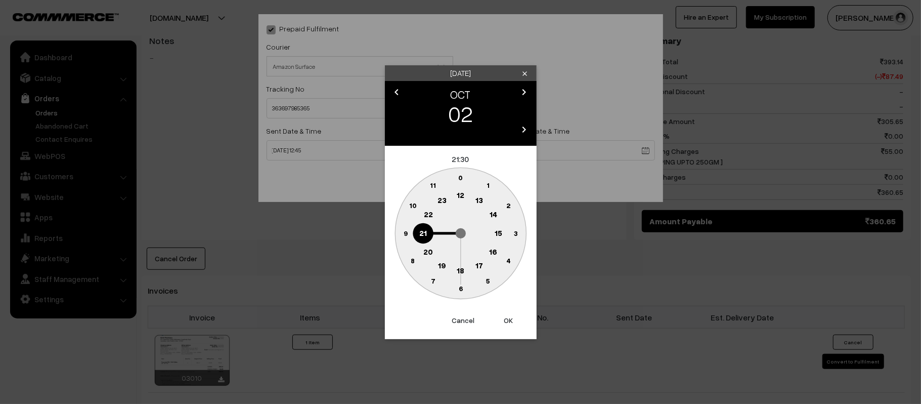
click at [506, 319] on button "OK" at bounding box center [509, 320] width 40 height 22
click at [510, 320] on button "OK" at bounding box center [509, 320] width 40 height 22
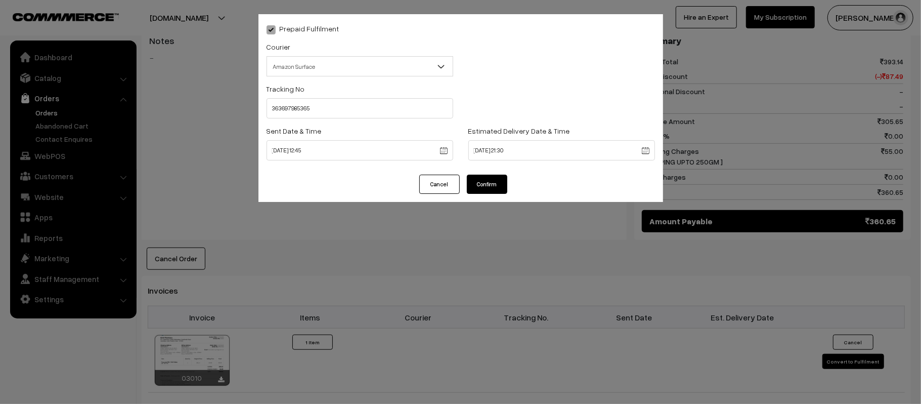
type input "02-10-2025 21:30"
click at [491, 178] on button "Confirm" at bounding box center [487, 184] width 40 height 19
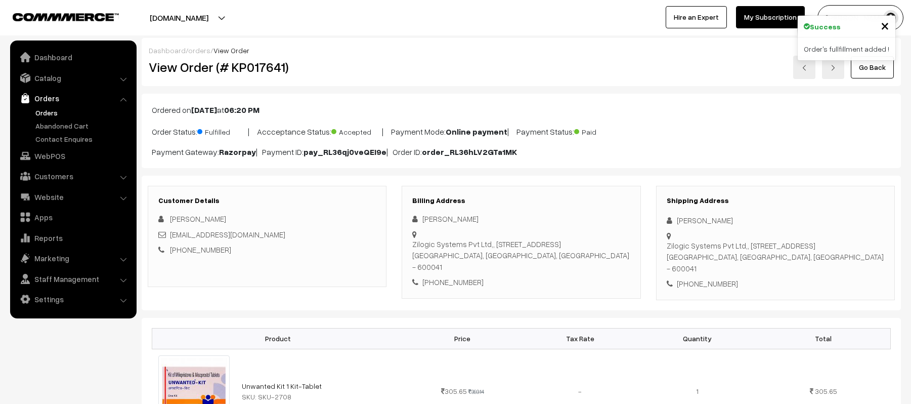
scroll to position [440, 0]
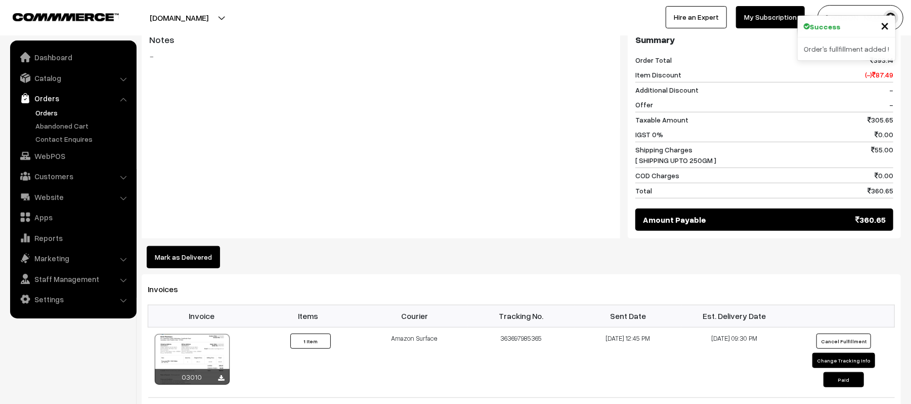
click at [314, 128] on div "Notes -" at bounding box center [381, 77] width 479 height 101
click at [364, 145] on div "Notes -" at bounding box center [381, 133] width 479 height 212
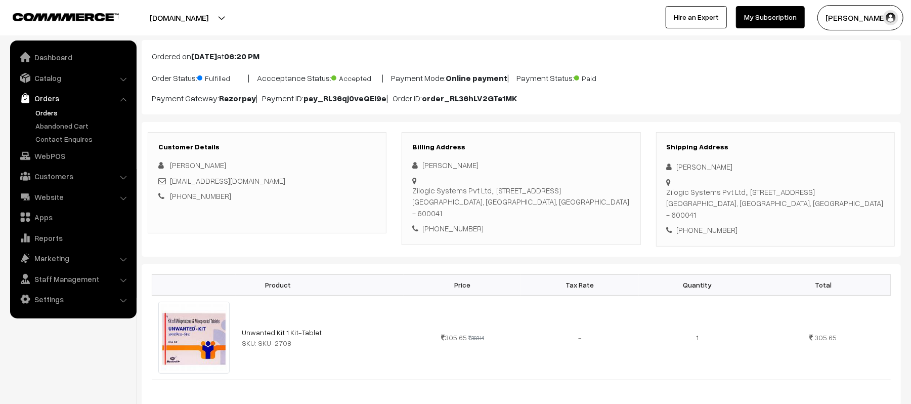
scroll to position [0, 0]
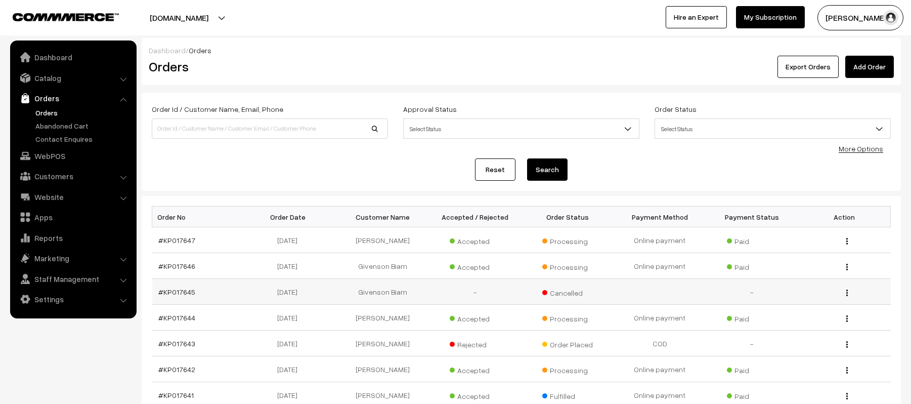
scroll to position [167, 0]
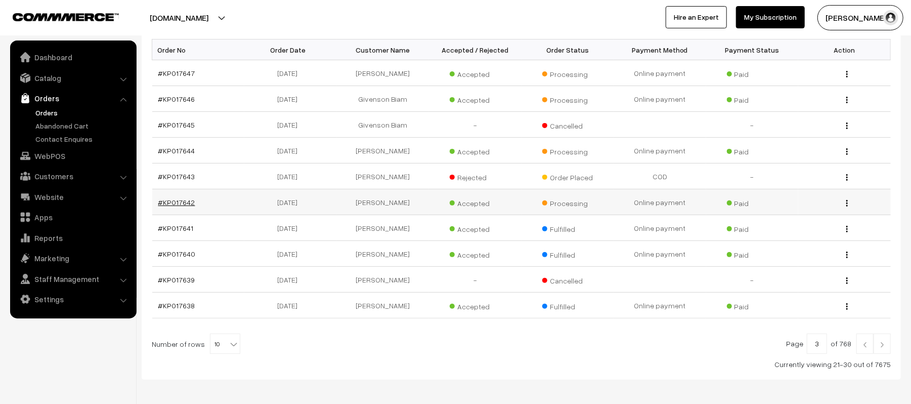
click at [174, 205] on link "#KP017642" at bounding box center [176, 202] width 37 height 9
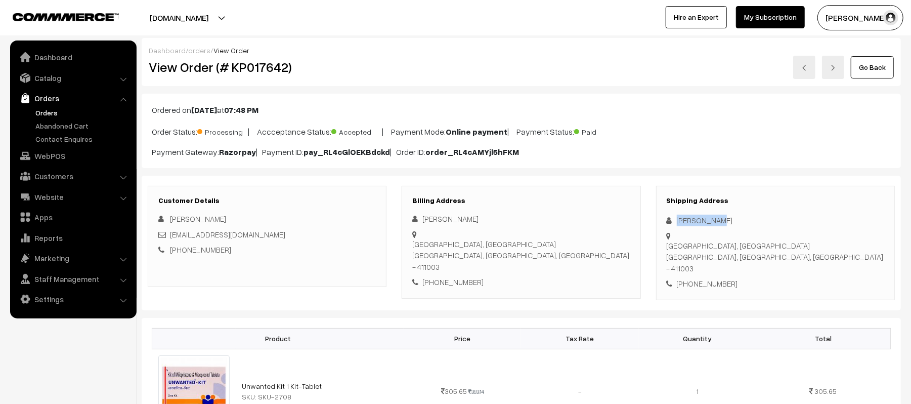
drag, startPoint x: 719, startPoint y: 218, endPoint x: 671, endPoint y: 222, distance: 48.2
click at [671, 222] on div "[PERSON_NAME]" at bounding box center [776, 221] width 218 height 12
copy div "[PERSON_NAME]"
click at [719, 278] on div "[PHONE_NUMBER]" at bounding box center [776, 284] width 218 height 12
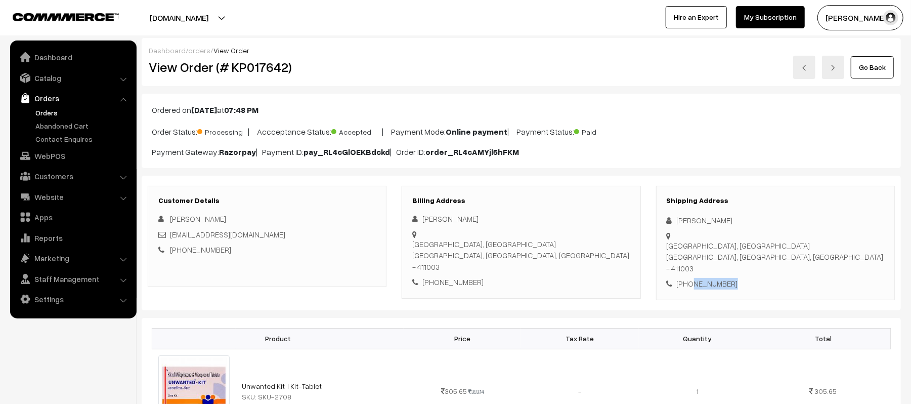
copy div "9307993346"
drag, startPoint x: 262, startPoint y: 235, endPoint x: 172, endPoint y: 241, distance: 90.3
click at [172, 240] on div "[EMAIL_ADDRESS][DOMAIN_NAME]" at bounding box center [267, 235] width 218 height 12
copy link "[EMAIL_ADDRESS][DOMAIN_NAME]"
drag, startPoint x: 677, startPoint y: 236, endPoint x: 826, endPoint y: 246, distance: 149.1
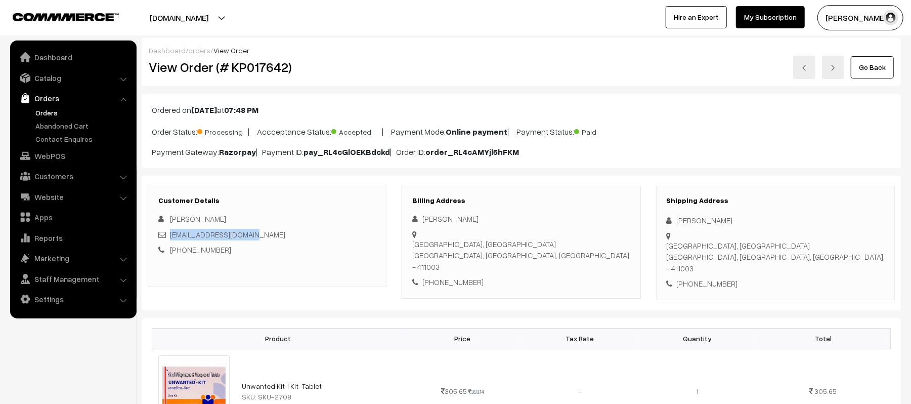
click at [826, 246] on div "Shipping Address [PERSON_NAME] [GEOGRAPHIC_DATA], [GEOGRAPHIC_DATA] [GEOGRAPHIC…" at bounding box center [775, 243] width 239 height 114
copy div "[GEOGRAPHIC_DATA], [GEOGRAPHIC_DATA] [GEOGRAPHIC_DATA], [GEOGRAPHIC_DATA], [GEO…"
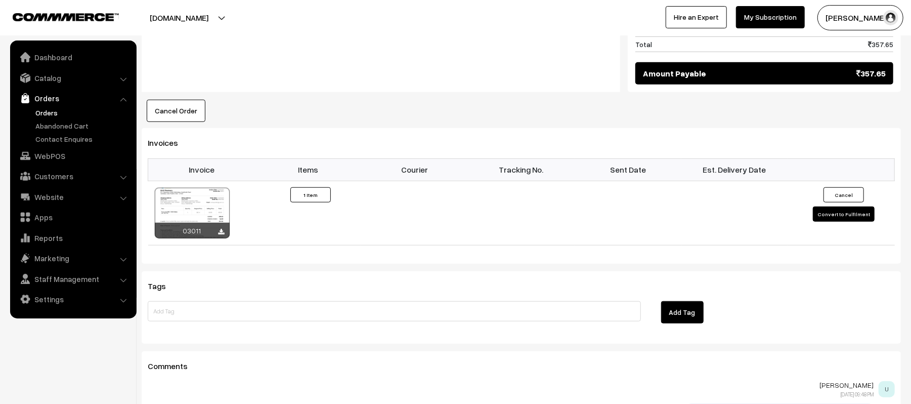
scroll to position [588, 0]
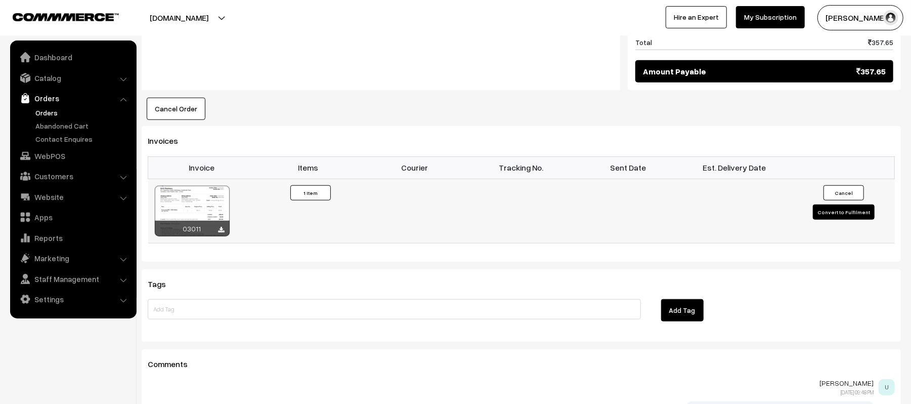
click at [820, 204] on button "Convert to Fulfilment" at bounding box center [844, 211] width 62 height 15
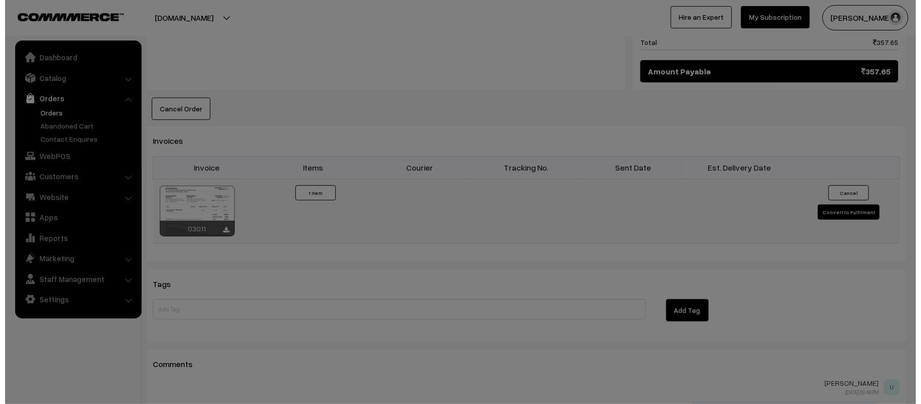
scroll to position [589, 0]
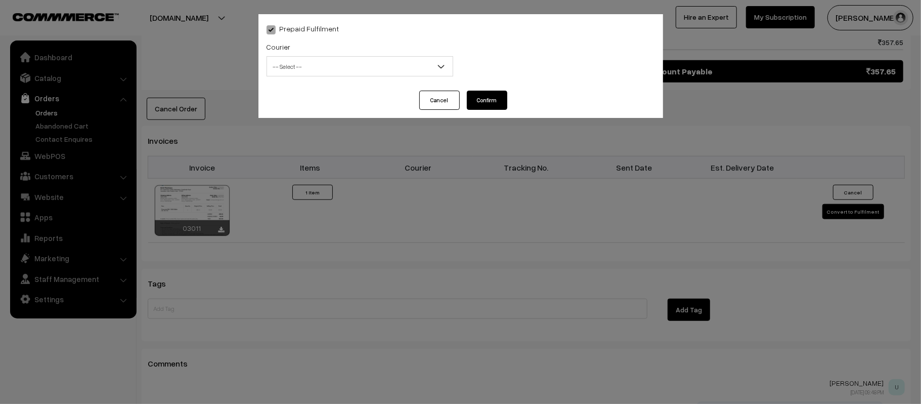
click at [328, 72] on span "-- Select --" at bounding box center [360, 67] width 186 height 18
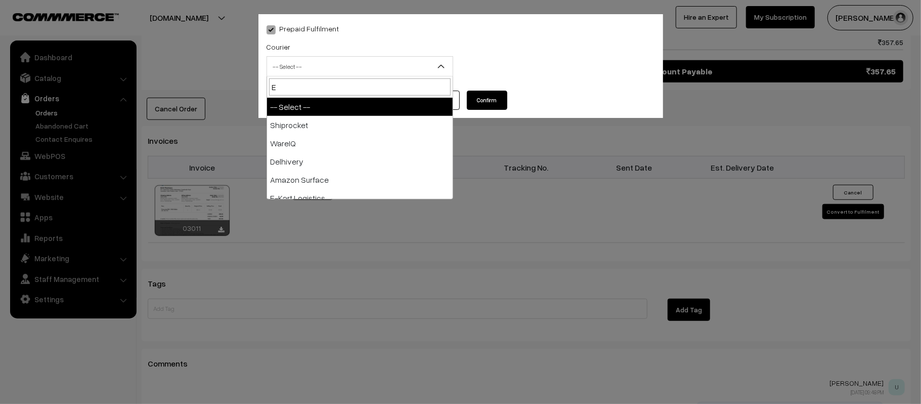
type input "E-"
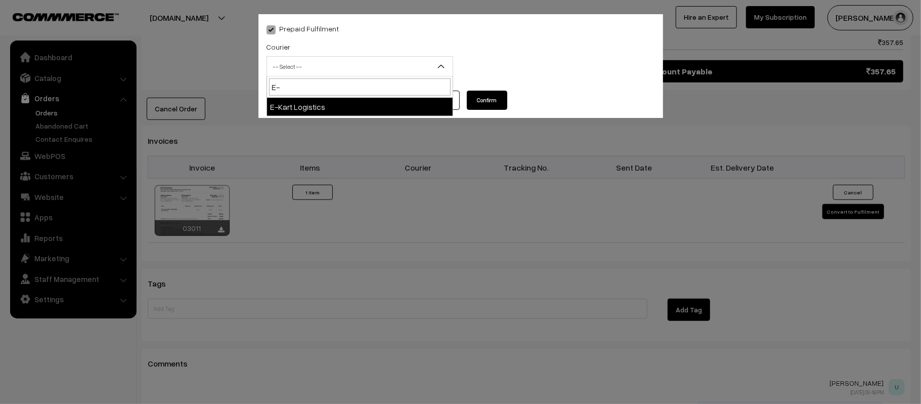
select select "6"
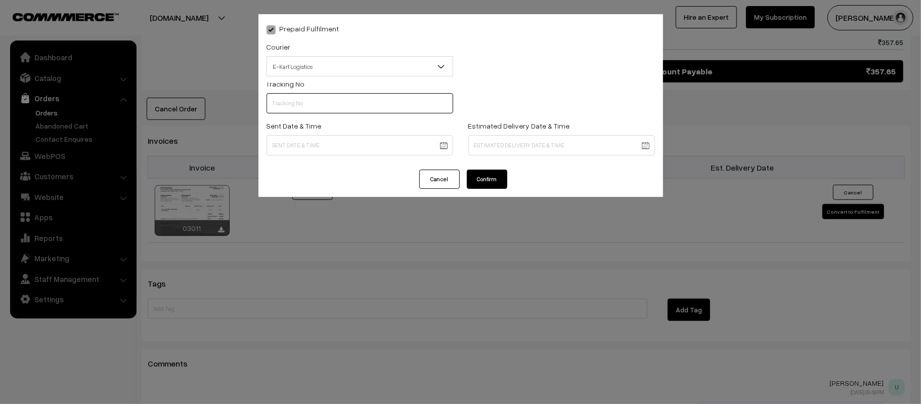
scroll to position [0, 0]
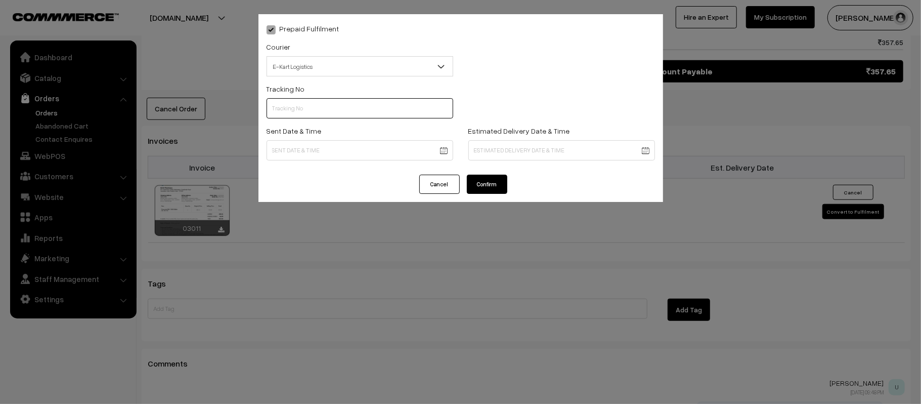
paste input "ICYP0004223591"
type input "ICYP0004223591"
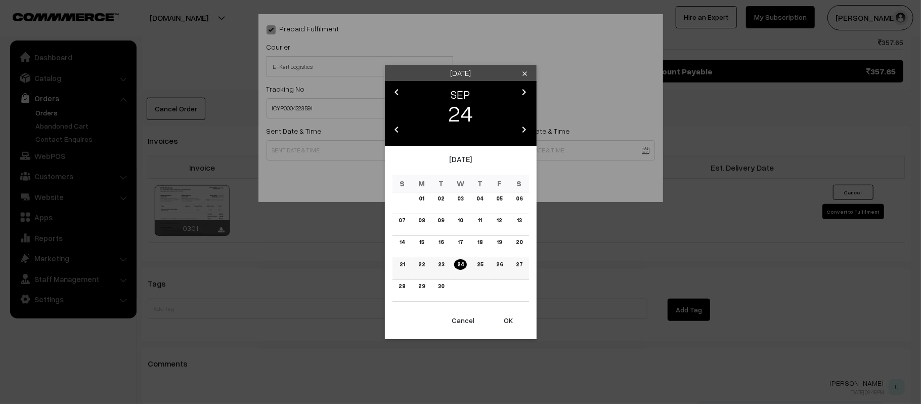
click at [477, 266] on link "25" at bounding box center [480, 264] width 12 height 11
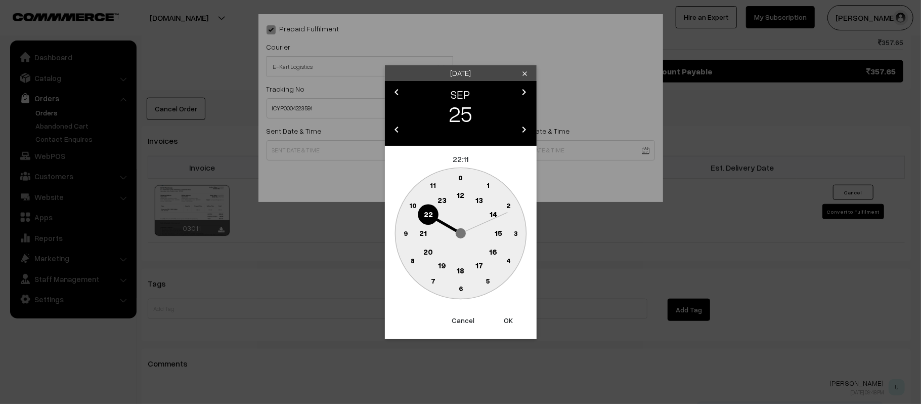
click at [466, 202] on circle at bounding box center [460, 195] width 21 height 21
click at [407, 235] on text "45" at bounding box center [405, 232] width 9 height 9
type input "25-09-2025 12:45"
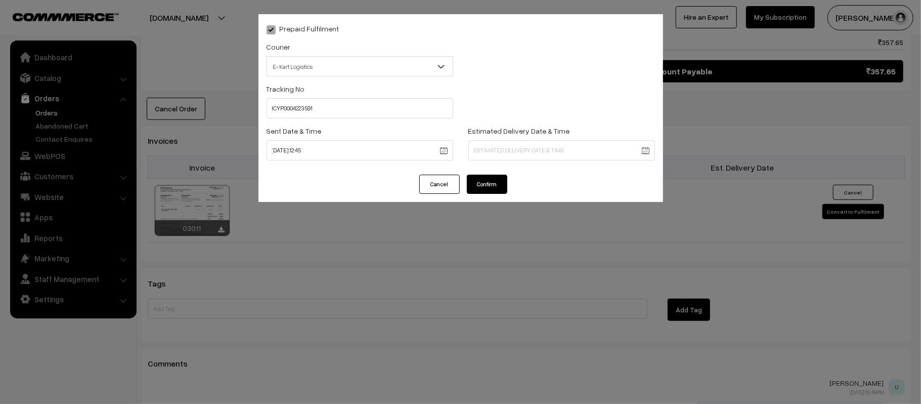
click at [561, 125] on div "Estimated Delivery Date & Time" at bounding box center [561, 142] width 187 height 36
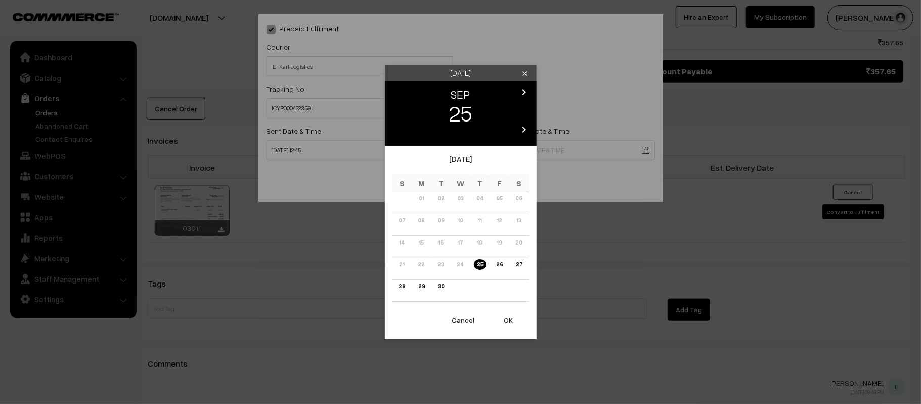
click at [521, 87] on icon "chevron_right" at bounding box center [525, 92] width 12 height 12
click at [477, 199] on link "02" at bounding box center [480, 198] width 13 height 11
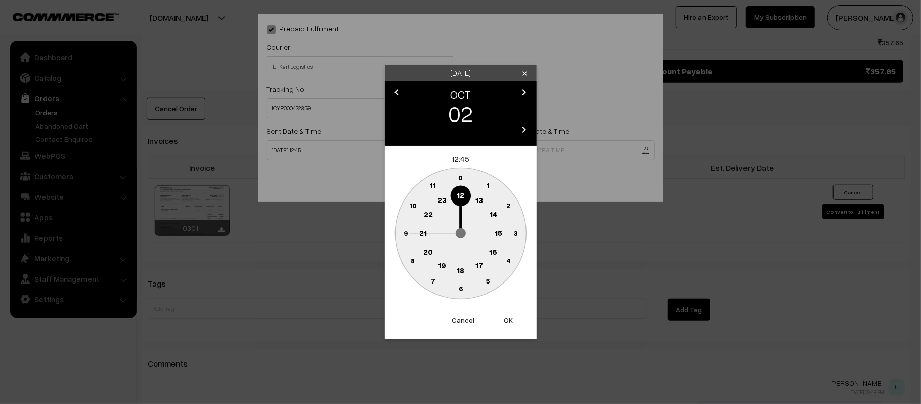
click at [427, 237] on circle at bounding box center [423, 233] width 21 height 21
click at [458, 291] on text "30" at bounding box center [460, 288] width 9 height 9
type input "02-10-2025 21:30"
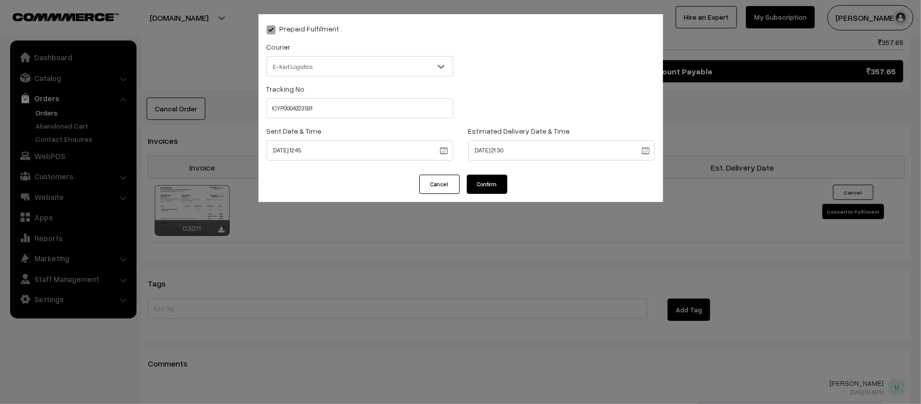
click at [489, 187] on button "Confirm" at bounding box center [487, 184] width 40 height 19
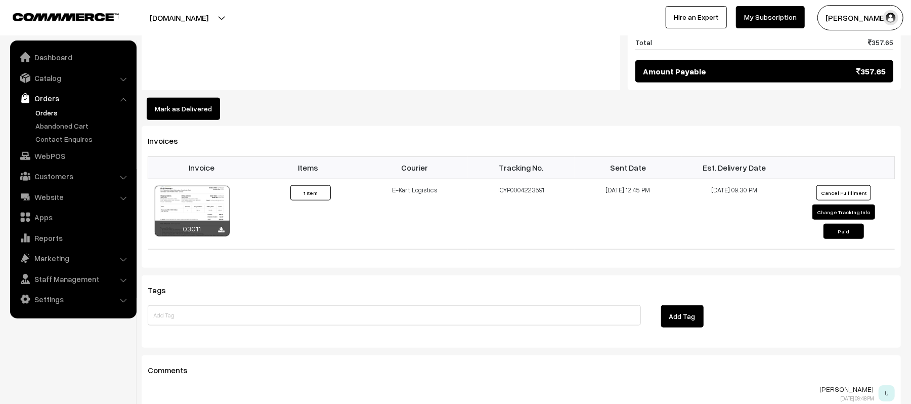
scroll to position [588, 0]
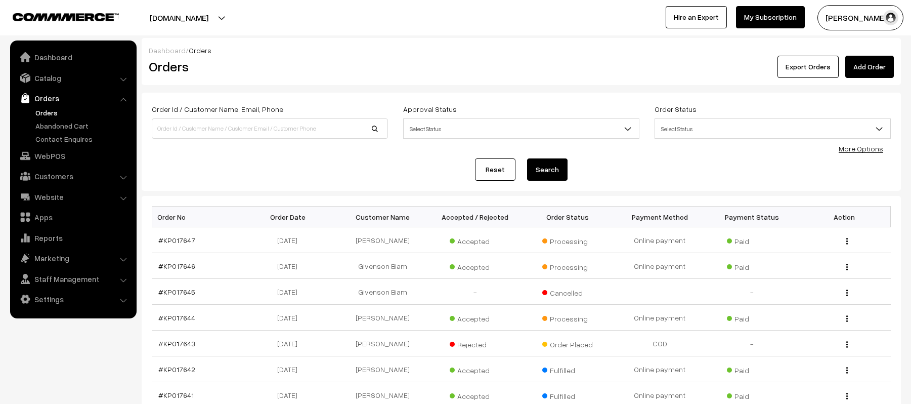
scroll to position [167, 0]
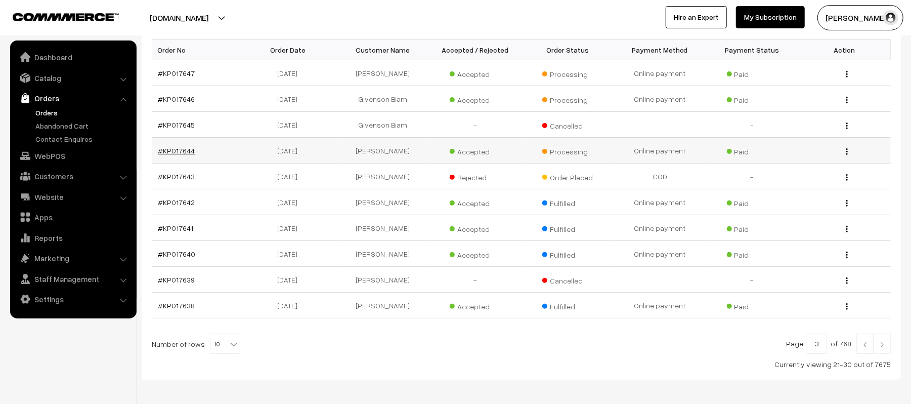
click at [171, 149] on link "#KP017644" at bounding box center [176, 150] width 37 height 9
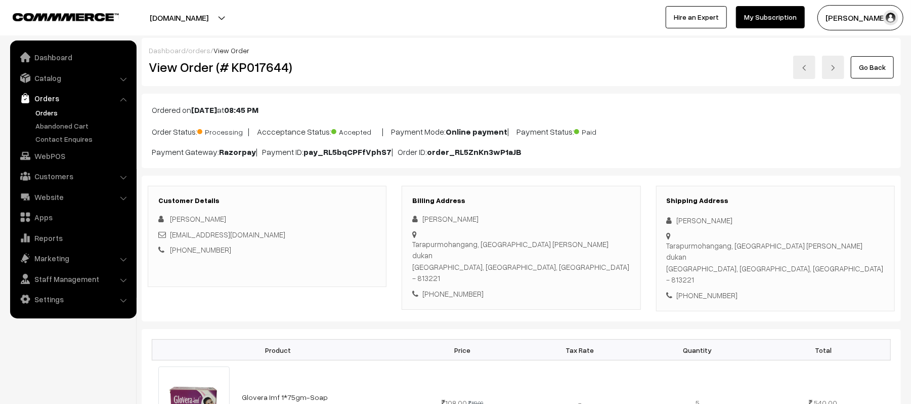
drag, startPoint x: 715, startPoint y: 223, endPoint x: 668, endPoint y: 228, distance: 47.3
click at [668, 228] on div "Shipping Address Krish Kumar Tarapurmohangang, Chattar road Gautam nasta dukan …" at bounding box center [775, 249] width 239 height 126
click at [729, 223] on div "[PERSON_NAME]" at bounding box center [776, 221] width 218 height 12
drag, startPoint x: 729, startPoint y: 223, endPoint x: 677, endPoint y: 225, distance: 51.7
click at [677, 225] on div "Krish Kumar" at bounding box center [776, 221] width 218 height 12
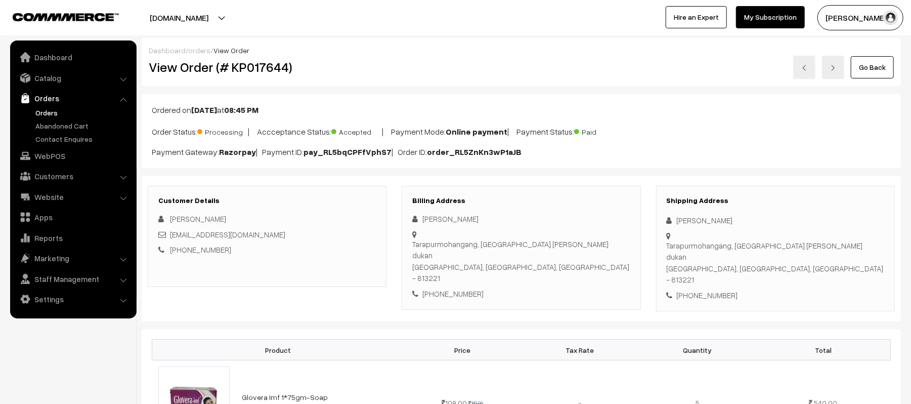
click at [711, 289] on div "+91 8825332801" at bounding box center [776, 295] width 218 height 12
copy div "8825332801"
drag, startPoint x: 275, startPoint y: 237, endPoint x: 171, endPoint y: 240, distance: 104.8
click at [171, 240] on div "krishkumartrp@gmail.com" at bounding box center [267, 235] width 218 height 12
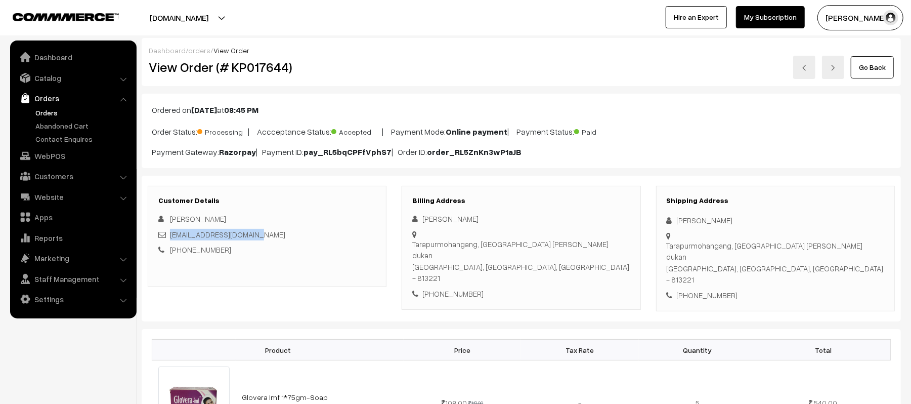
copy link "krishkumartrp@gmail.com"
drag, startPoint x: 676, startPoint y: 233, endPoint x: 825, endPoint y: 246, distance: 148.8
click at [825, 246] on div "Tarapurmohangang, Chattar road Gautam nasta dukan Tarapur, Bihar, India - 813221" at bounding box center [776, 263] width 218 height 46
copy div "Tarapurmohangang, Chattar road Gautam nasta dukan Tarapur, Bihar, India - 813221"
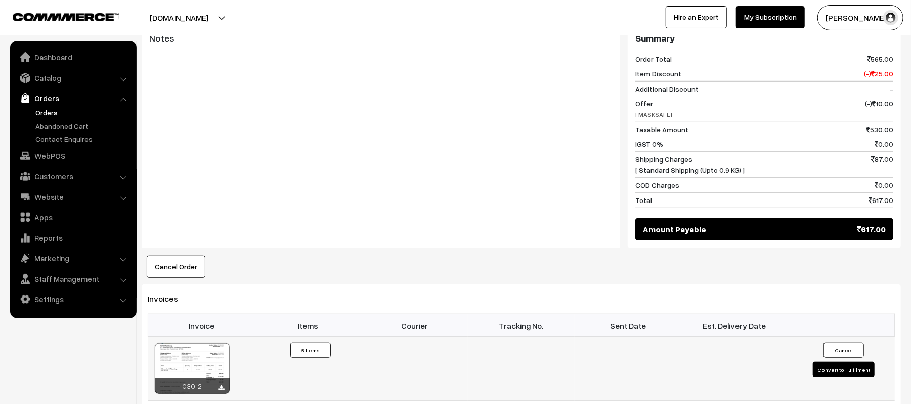
click at [835, 362] on button "Convert to Fulfilment" at bounding box center [844, 369] width 62 height 15
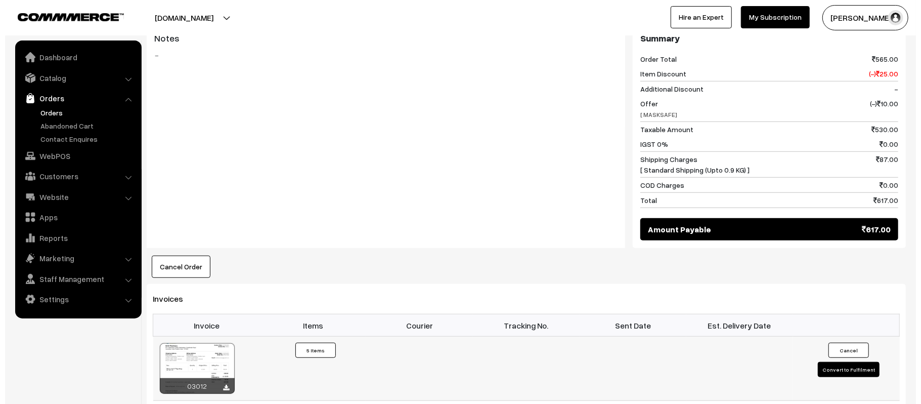
scroll to position [454, 0]
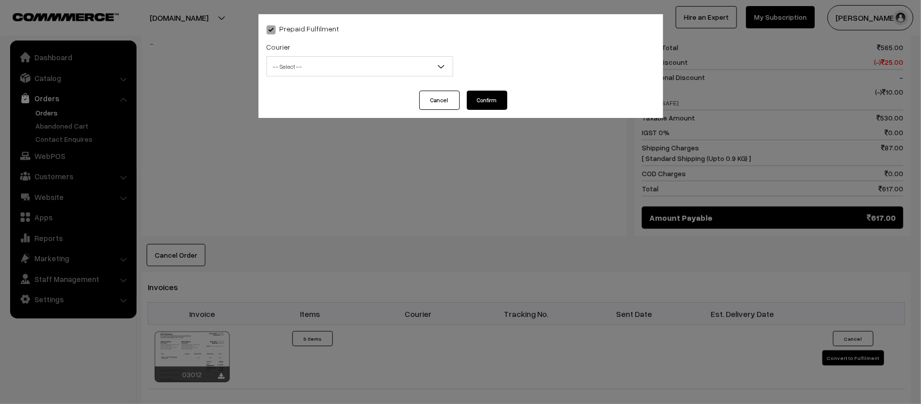
click at [367, 54] on div "Courier -- Select -- Shiprocket WareIQ iCarry Delhivery Amazon Surface E-Kart L…" at bounding box center [360, 58] width 187 height 36
click at [387, 67] on span "-- Select --" at bounding box center [360, 67] width 186 height 18
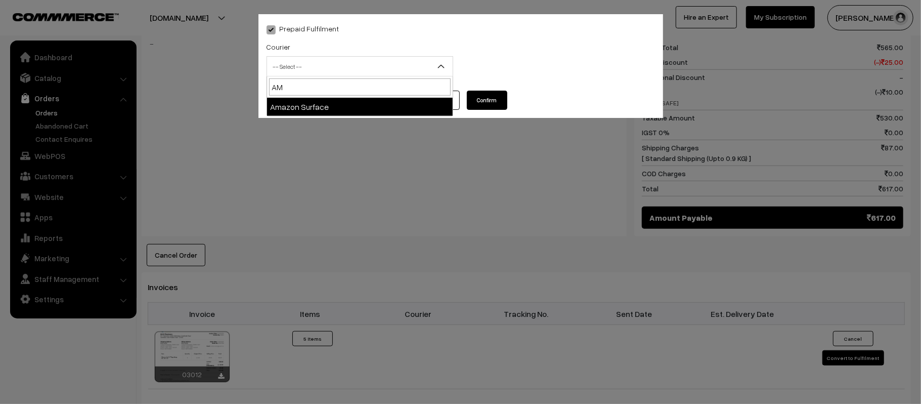
type input "AMA"
select select "5"
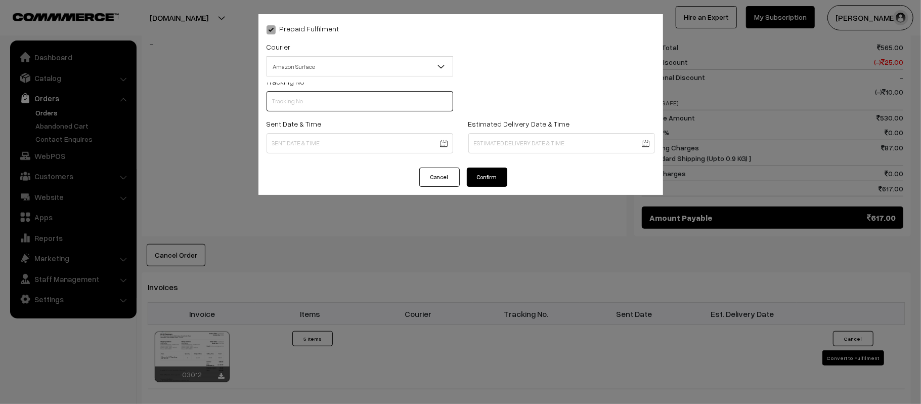
scroll to position [0, 0]
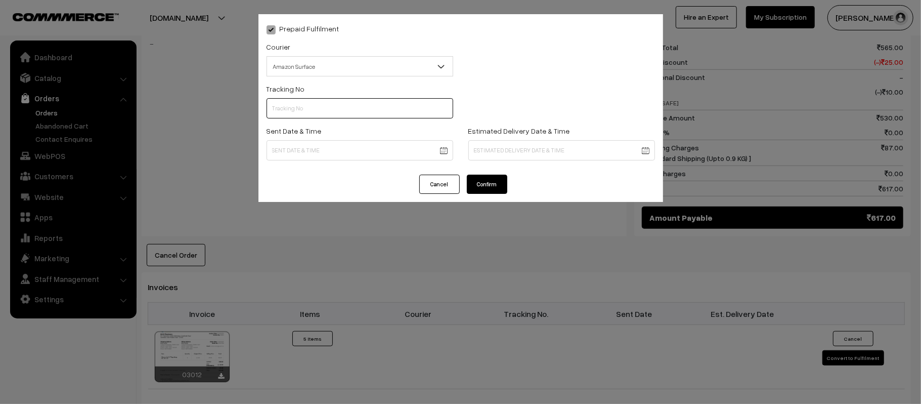
paste input "363698242436"
type input "363698242436"
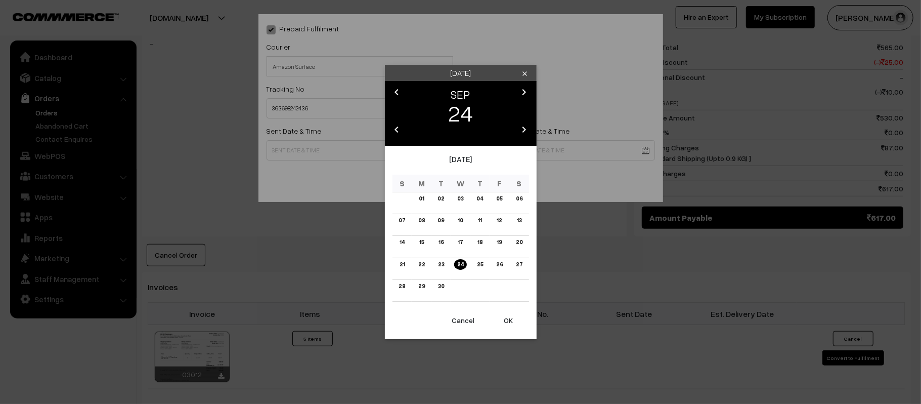
click at [316, 158] on body "Thank you for showing interest. Our team will call you shortly. Close kirtiphar…" at bounding box center [460, 136] width 921 height 1181
click at [482, 261] on link "25" at bounding box center [480, 264] width 12 height 11
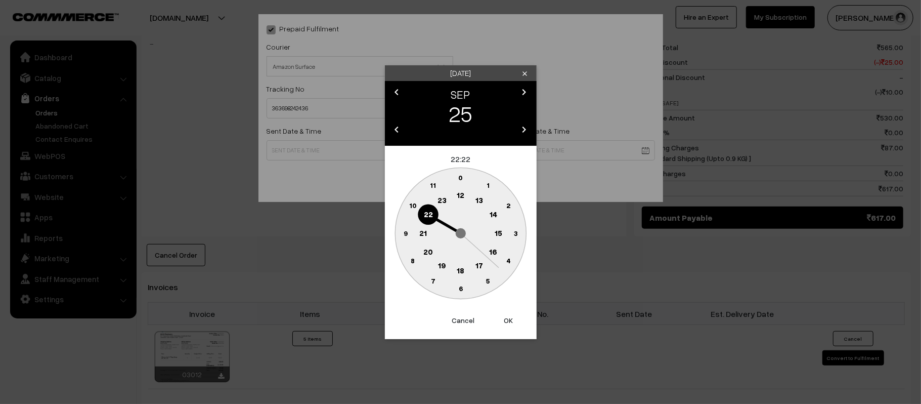
click at [458, 197] on text "12" at bounding box center [461, 194] width 8 height 9
click at [399, 238] on circle at bounding box center [405, 233] width 21 height 21
type input "25-09-2025 12:45"
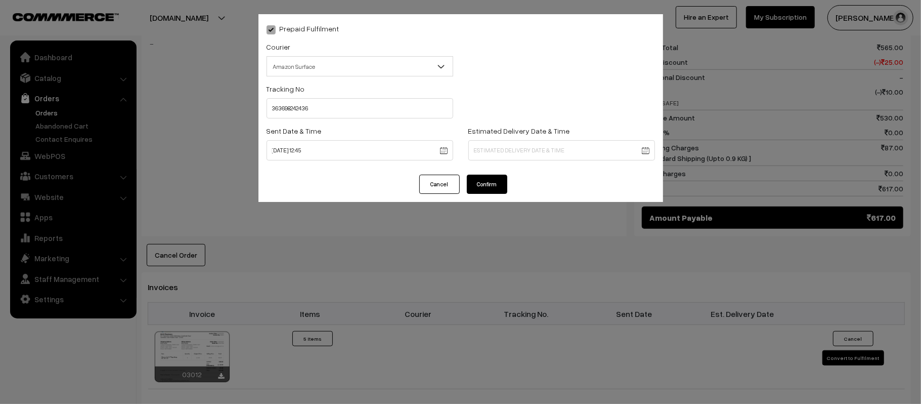
click at [517, 156] on body "Thank you for showing interest. Our team will call you shortly. Close [DOMAIN_N…" at bounding box center [460, 136] width 921 height 1181
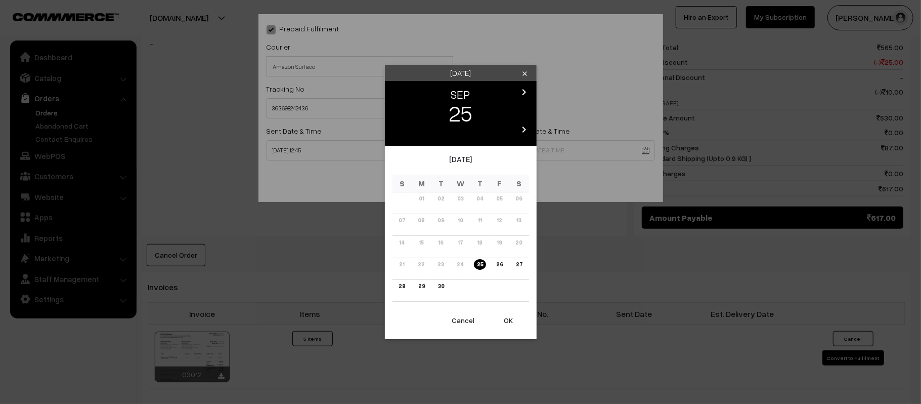
click at [521, 93] on icon "chevron_right" at bounding box center [525, 92] width 12 height 12
click at [478, 199] on link "02" at bounding box center [480, 198] width 13 height 11
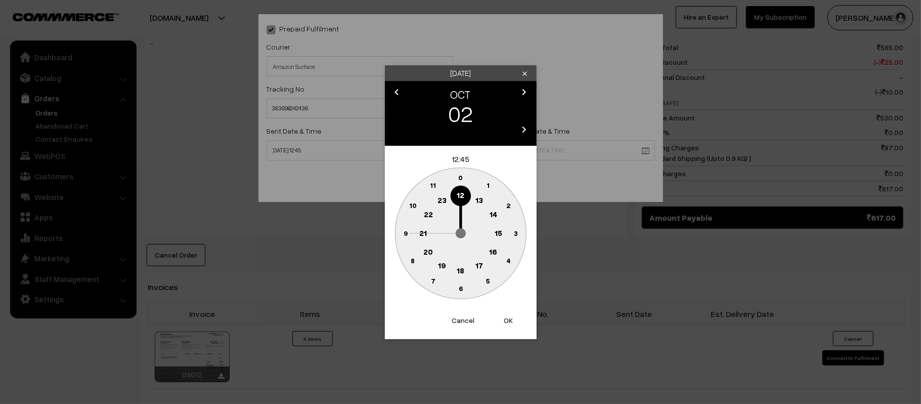
click at [417, 233] on circle at bounding box center [423, 233] width 21 height 21
click at [456, 288] on circle at bounding box center [455, 287] width 14 height 14
type input "02-10-2025 21:31"
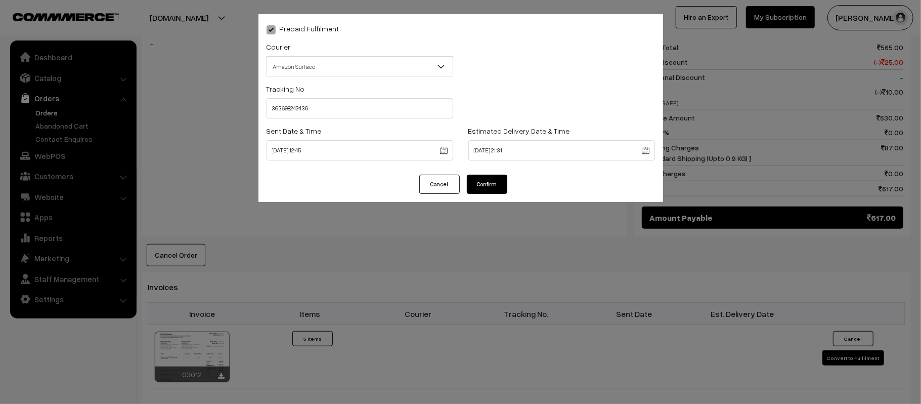
click at [482, 179] on button "Confirm" at bounding box center [487, 184] width 40 height 19
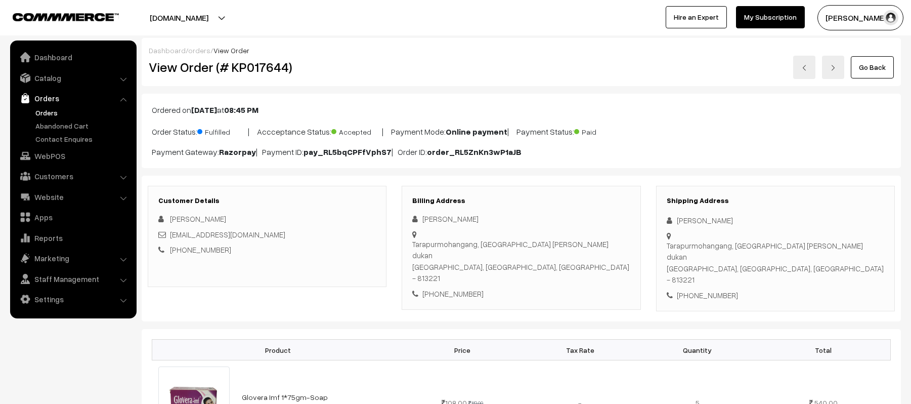
scroll to position [452, 0]
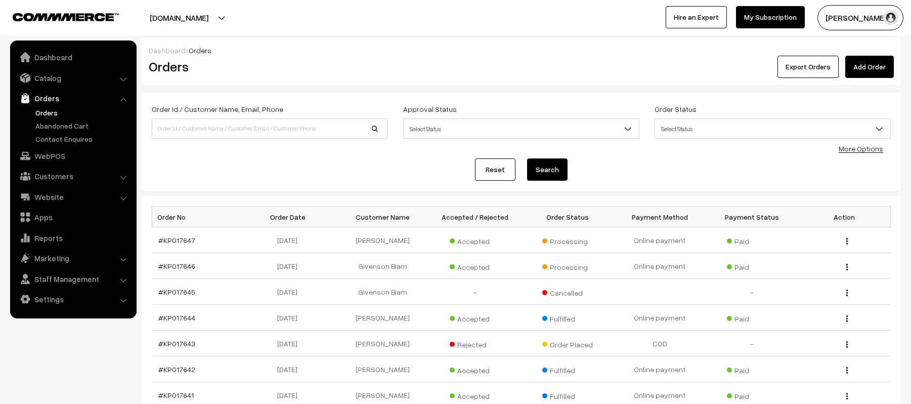
scroll to position [167, 0]
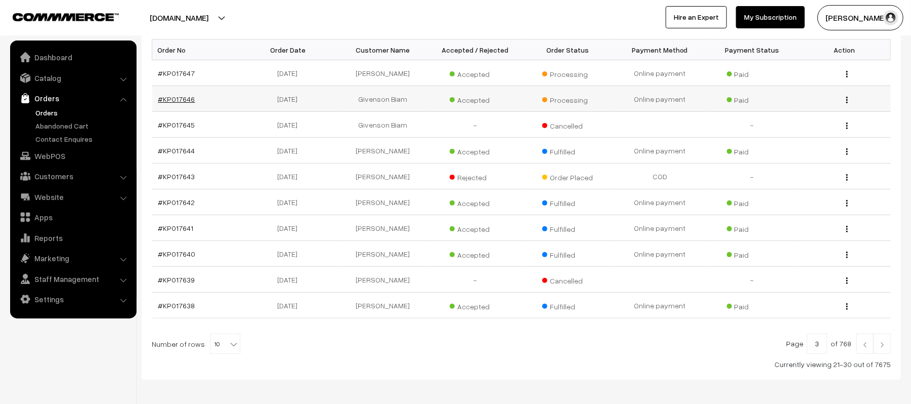
click at [175, 100] on link "#KP017646" at bounding box center [176, 99] width 37 height 9
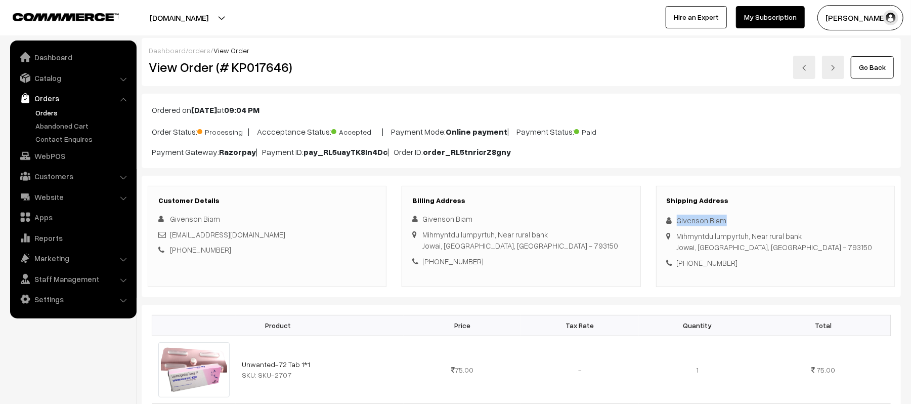
drag, startPoint x: 735, startPoint y: 218, endPoint x: 665, endPoint y: 220, distance: 70.4
click at [665, 220] on div "Shipping Address Givenson Biam Mihmyntdu lumpyrtuh, Near rural bank Jowai, Megh…" at bounding box center [775, 236] width 239 height 101
copy div "Givenson Biam"
click at [721, 264] on div "[PHONE_NUMBER]" at bounding box center [776, 263] width 218 height 12
click at [721, 264] on div "+91 7085568934" at bounding box center [776, 263] width 218 height 12
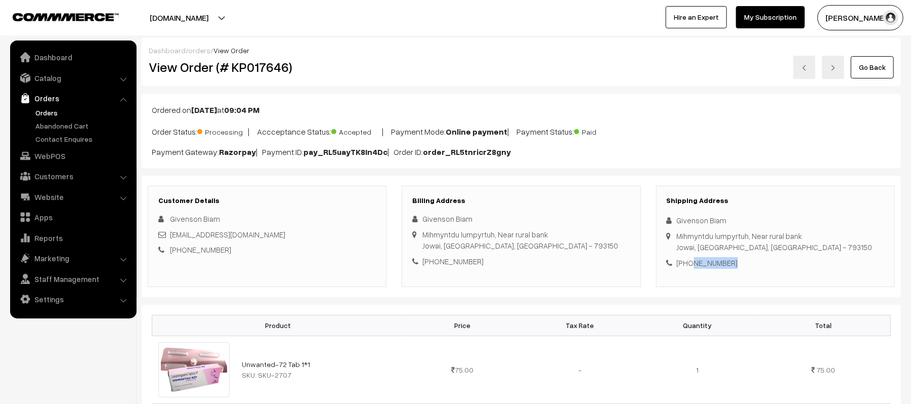
copy div "7085568934"
drag, startPoint x: 261, startPoint y: 237, endPoint x: 171, endPoint y: 239, distance: 90.1
click at [171, 239] on div "givensonbiam@gmail.com" at bounding box center [267, 235] width 218 height 12
copy link "givensonbiam@gmail.com"
drag, startPoint x: 678, startPoint y: 236, endPoint x: 804, endPoint y: 245, distance: 126.3
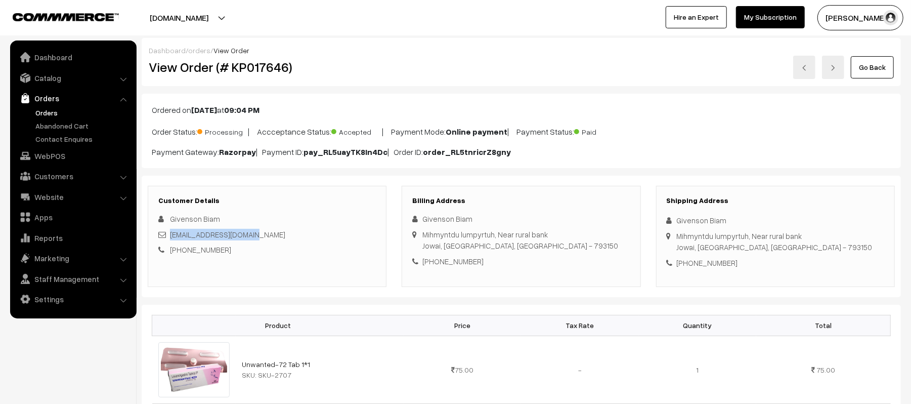
click at [804, 245] on div "Shipping Address Givenson Biam Mihmyntdu lumpyrtuh, Near rural bank Jowai, Megh…" at bounding box center [775, 236] width 239 height 101
copy div "Mihmyntdu lumpyrtuh, Near rural bank Jowai, Meghalaya, India - 793150"
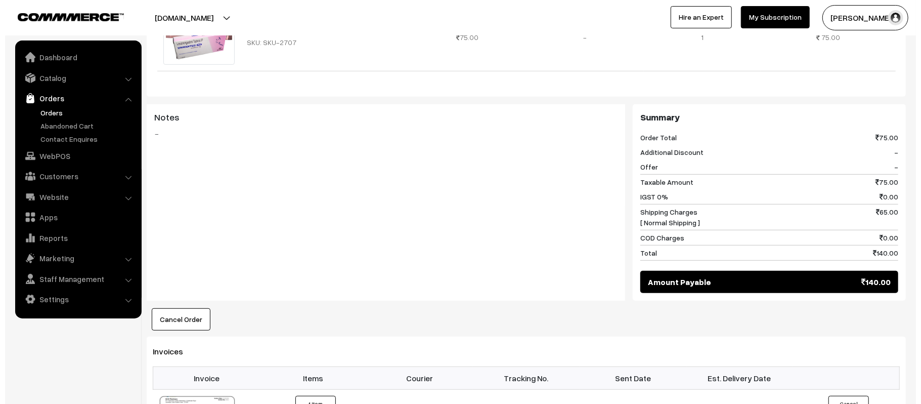
scroll to position [419, 0]
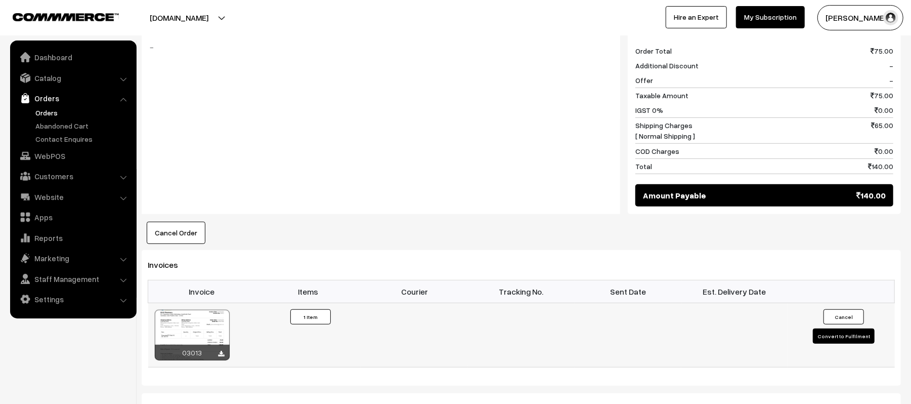
click at [837, 341] on button "Convert to Fulfilment" at bounding box center [844, 335] width 62 height 15
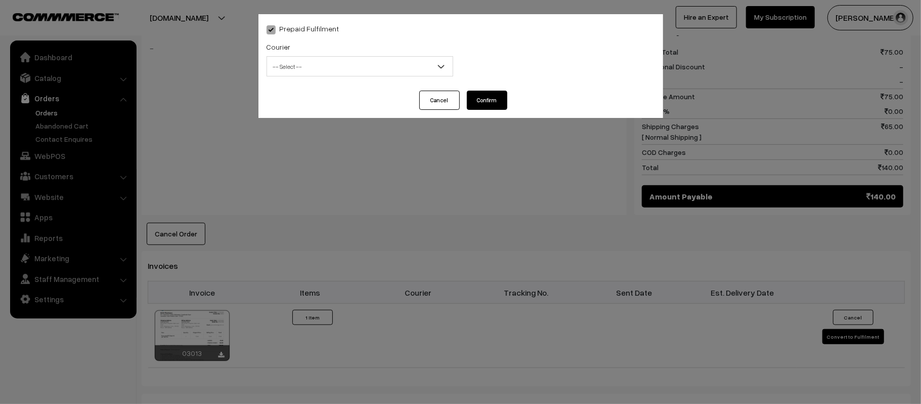
click at [345, 65] on span "-- Select --" at bounding box center [360, 67] width 186 height 18
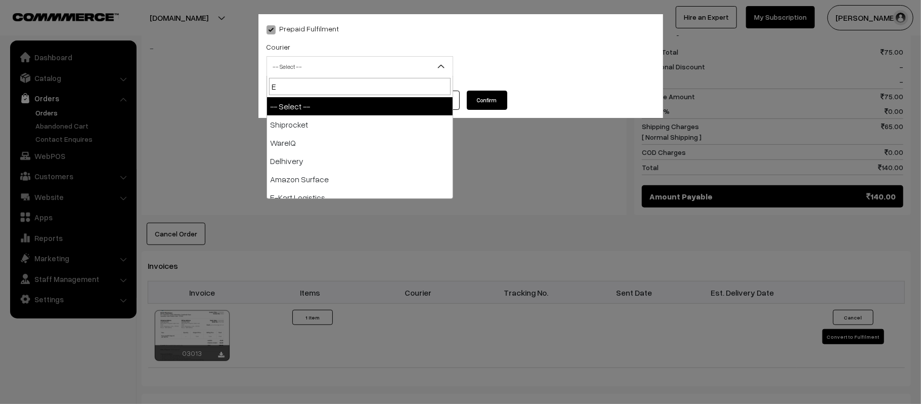
type input "E-"
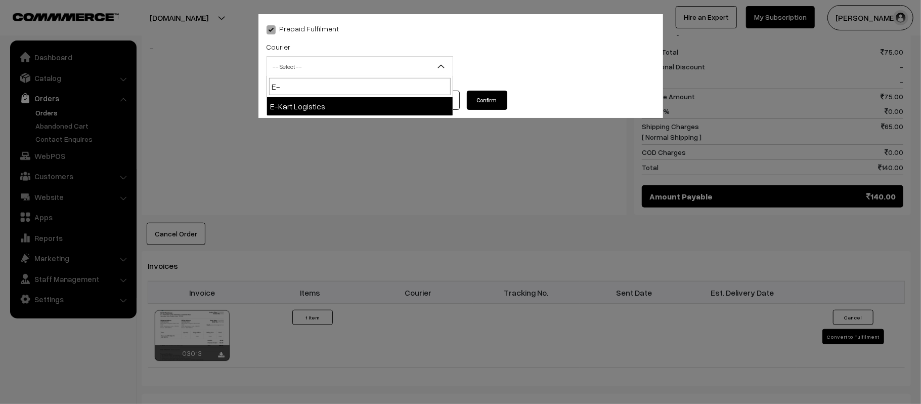
select select "6"
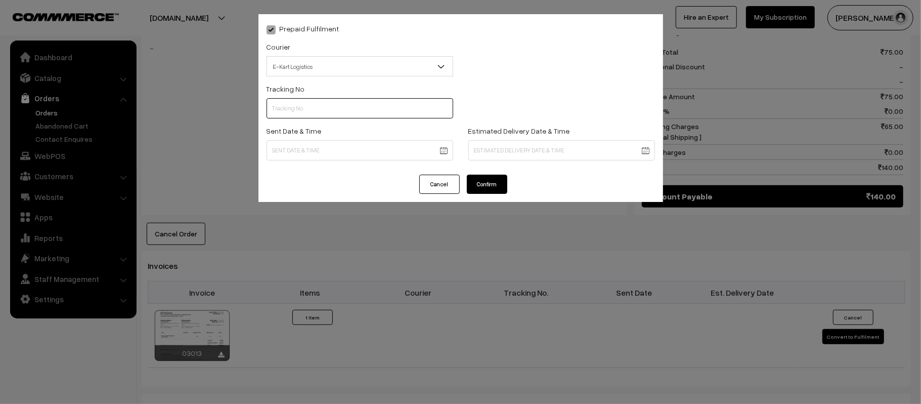
click at [398, 105] on input "text" at bounding box center [360, 108] width 187 height 20
paste input "ICYP0004223669"
type input "ICYP0004223669"
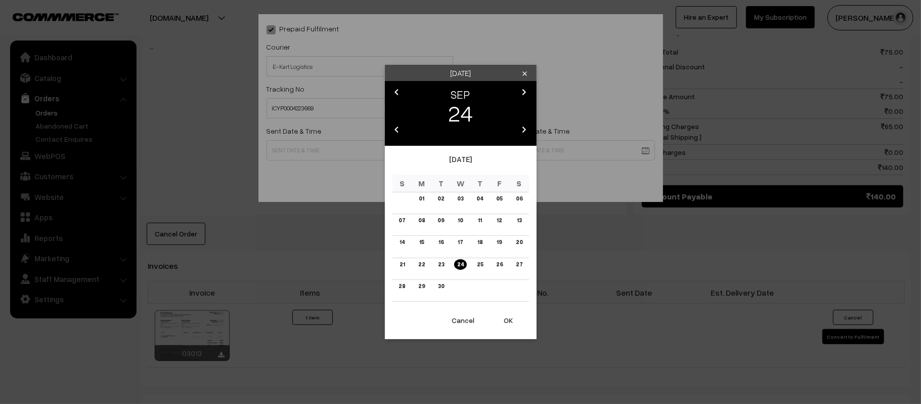
click at [418, 147] on body "Thank you for showing interest. Our team will call you shortly. Close [DOMAIN_N…" at bounding box center [460, 143] width 921 height 1125
click at [478, 270] on td "25" at bounding box center [481, 269] width 20 height 22
click at [484, 265] on link "25" at bounding box center [480, 264] width 12 height 11
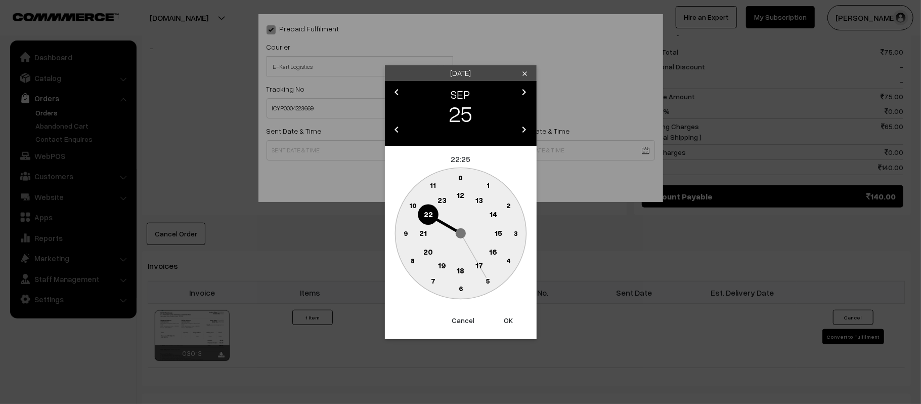
click at [460, 198] on text "12" at bounding box center [461, 194] width 8 height 9
click at [393, 238] on icon "0 5 10 15 20 25 30 35 40 45 50 55" at bounding box center [461, 233] width 137 height 137
click at [406, 237] on circle at bounding box center [405, 233] width 21 height 21
type input "[DATE] 12:45"
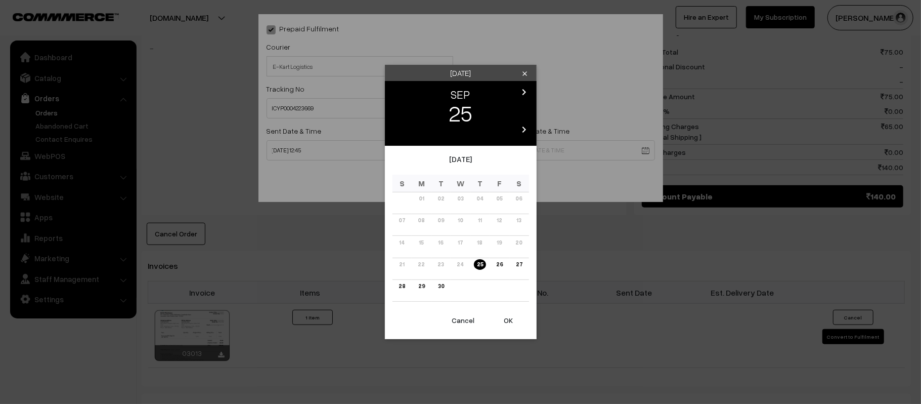
click at [543, 147] on body "Thank you for showing interest. Our team will call you shortly. Close [DOMAIN_N…" at bounding box center [460, 143] width 921 height 1125
click at [524, 89] on icon "chevron_right" at bounding box center [525, 92] width 12 height 12
click at [498, 200] on link "03" at bounding box center [499, 198] width 12 height 11
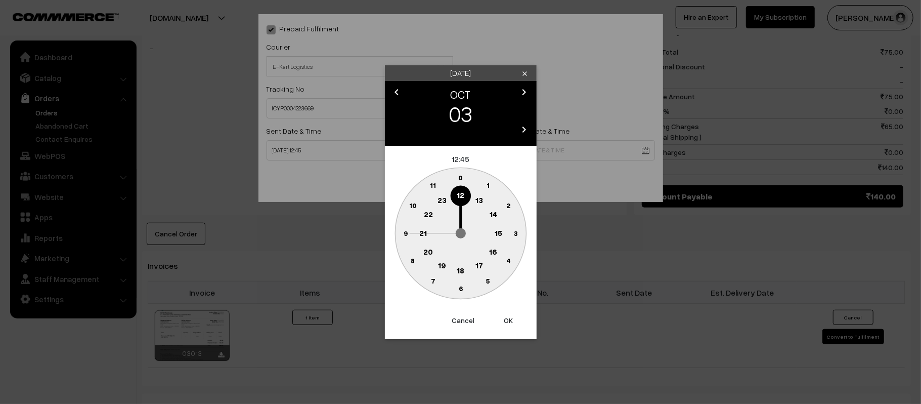
click at [425, 227] on circle at bounding box center [423, 233] width 21 height 21
click at [460, 291] on text "30" at bounding box center [460, 288] width 9 height 9
type input "[DATE] 21:30"
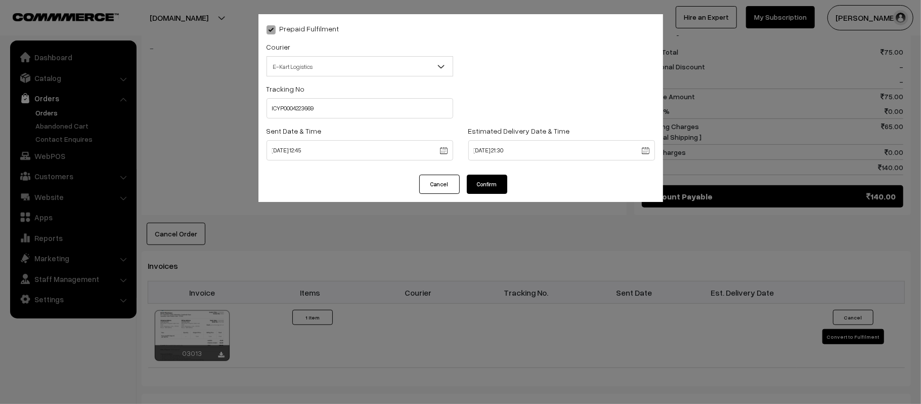
click at [487, 179] on button "Confirm" at bounding box center [487, 184] width 40 height 19
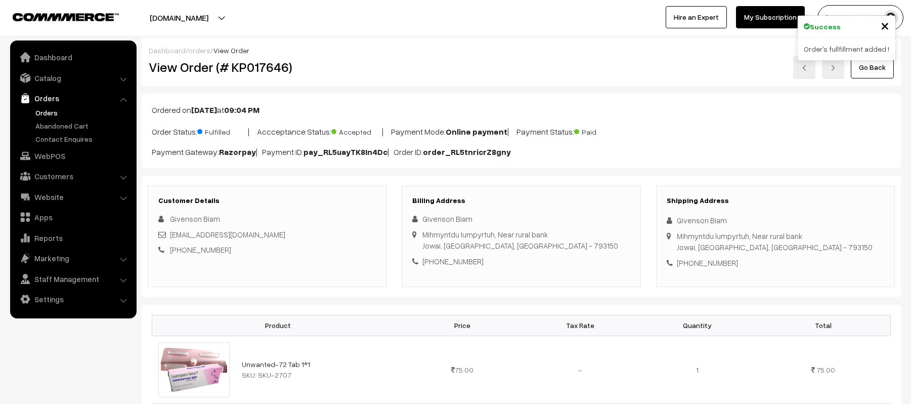
scroll to position [419, 0]
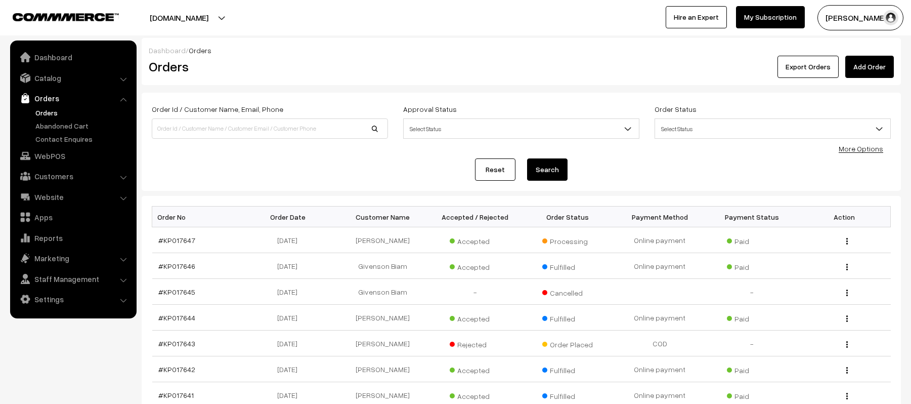
scroll to position [167, 0]
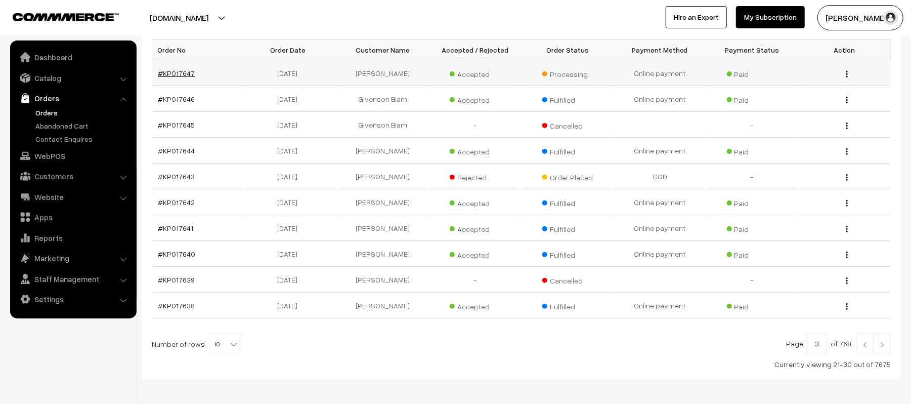
click at [183, 73] on link "#KP017647" at bounding box center [176, 73] width 37 height 9
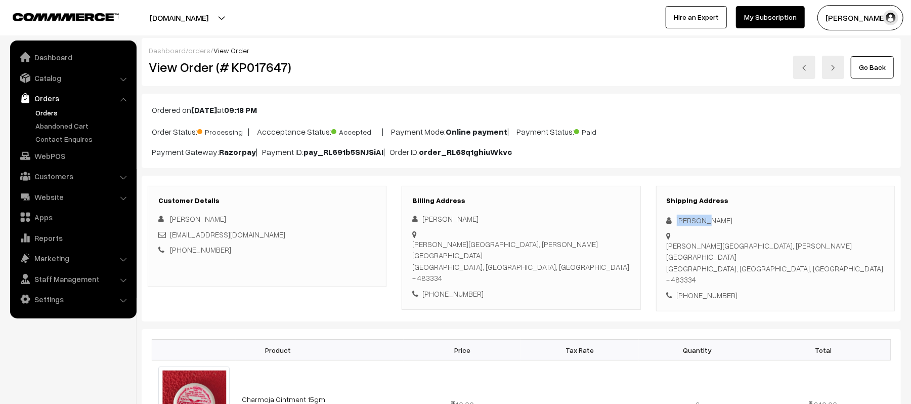
drag, startPoint x: 705, startPoint y: 223, endPoint x: 663, endPoint y: 227, distance: 42.6
click at [663, 227] on div "Shipping Address [PERSON_NAME] [PERSON_NAME][GEOGRAPHIC_DATA], [PERSON_NAME] [G…" at bounding box center [775, 249] width 239 height 126
copy div "[PERSON_NAME]"
click at [715, 272] on div "Shipping Address [PERSON_NAME] [PERSON_NAME][GEOGRAPHIC_DATA], [PERSON_NAME] [G…" at bounding box center [775, 249] width 239 height 126
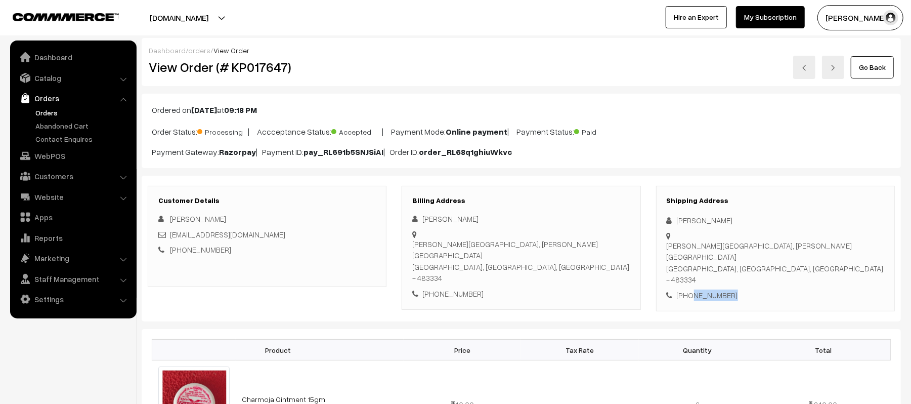
copy div "9302308630"
drag, startPoint x: 251, startPoint y: 237, endPoint x: 171, endPoint y: 236, distance: 80.5
click at [171, 236] on div "[EMAIL_ADDRESS][DOMAIN_NAME]" at bounding box center [267, 235] width 218 height 12
copy link "[EMAIL_ADDRESS][DOMAIN_NAME]"
drag, startPoint x: 677, startPoint y: 238, endPoint x: 828, endPoint y: 243, distance: 151.4
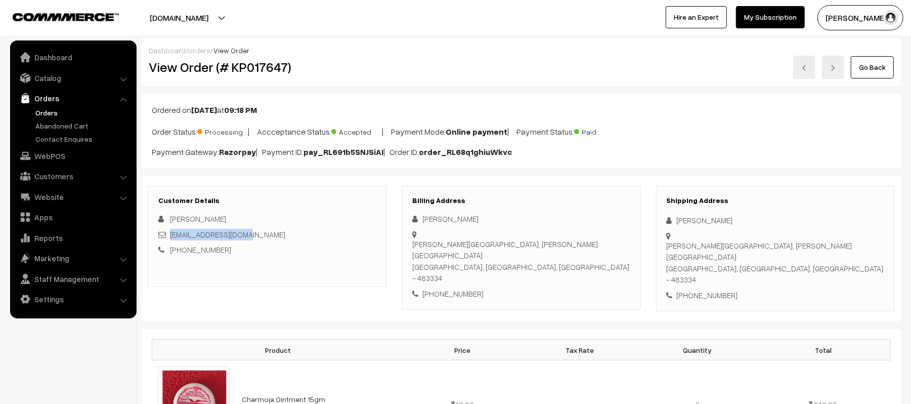
click at [828, 243] on div "Shipping Address [PERSON_NAME] [PERSON_NAME][GEOGRAPHIC_DATA], [PERSON_NAME] [G…" at bounding box center [775, 249] width 239 height 126
copy div "[PERSON_NAME][GEOGRAPHIC_DATA], [PERSON_NAME] [GEOGRAPHIC_DATA], [GEOGRAPHIC_DA…"
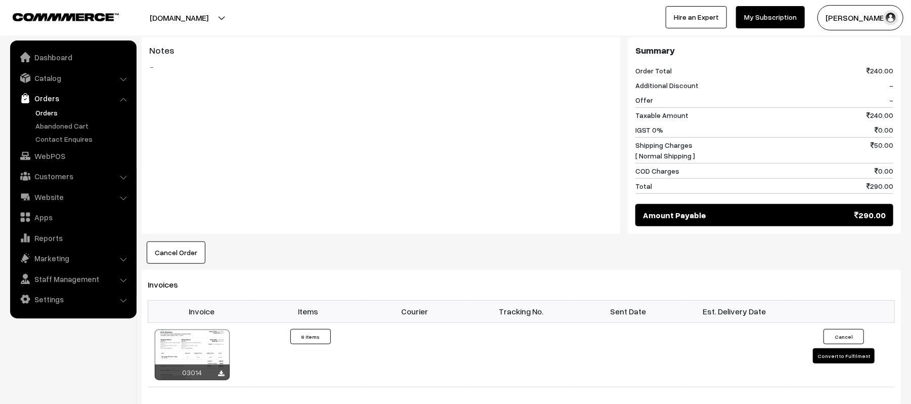
scroll to position [508, 0]
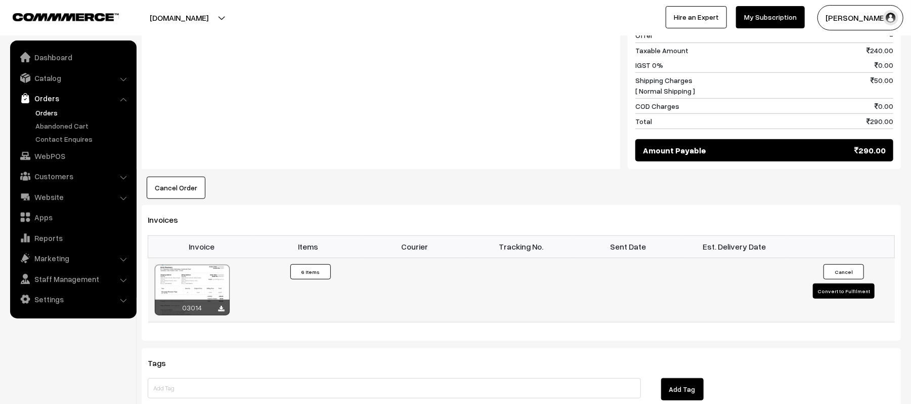
click at [864, 283] on button "Convert to Fulfilment" at bounding box center [844, 290] width 62 height 15
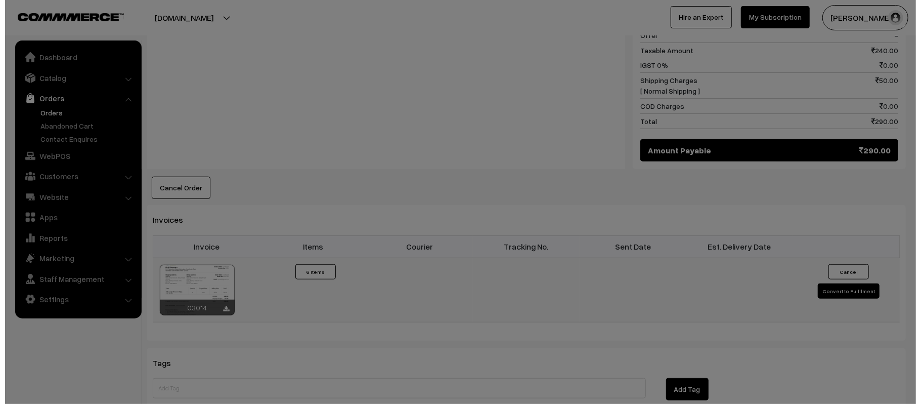
scroll to position [510, 0]
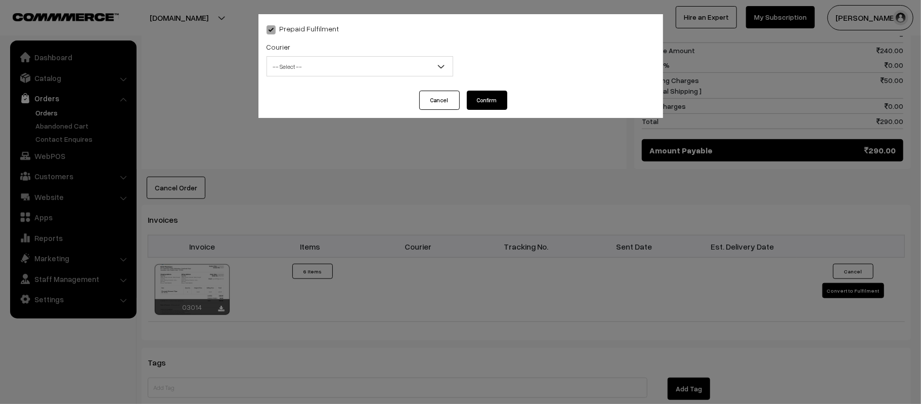
click at [330, 71] on span "-- Select --" at bounding box center [360, 67] width 186 height 18
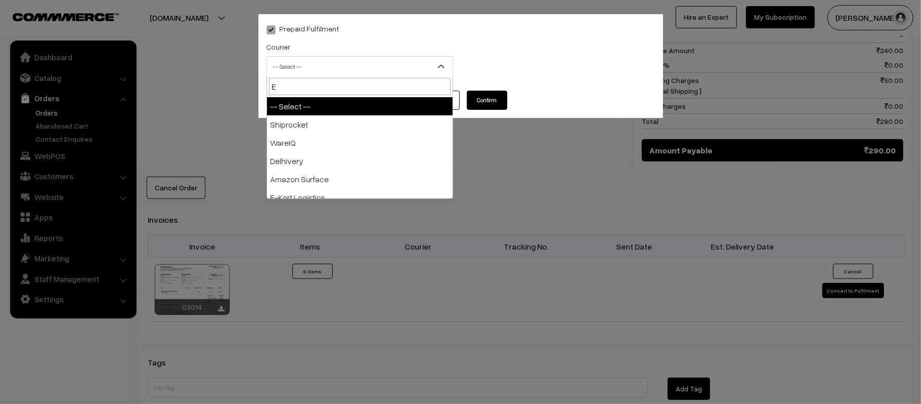
type input "E-"
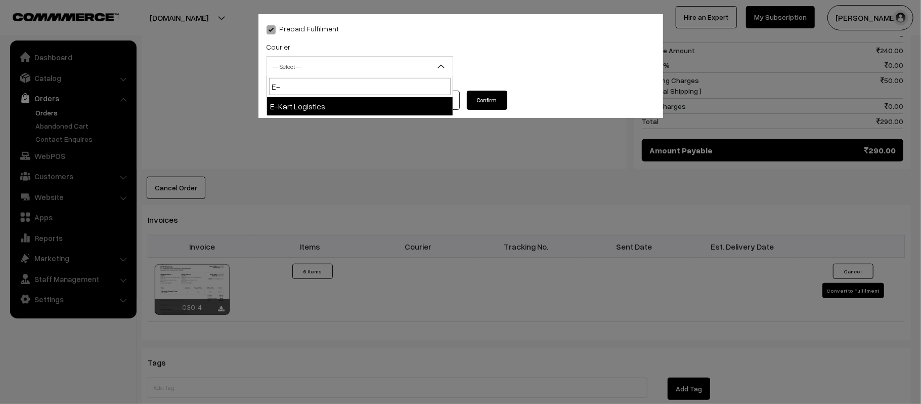
select select "6"
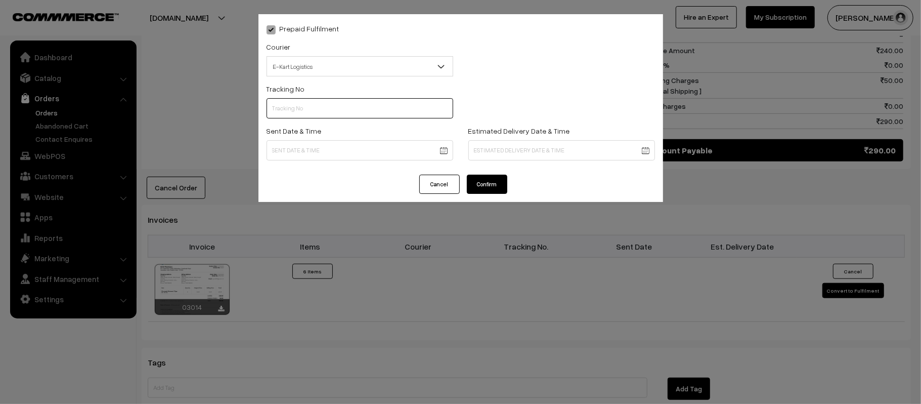
paste input "ICYP0004223676"
type input "ICYP0004223676"
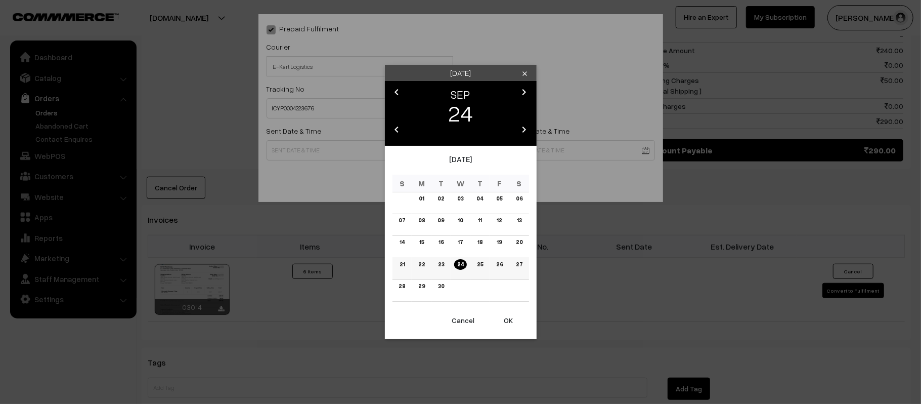
click at [481, 262] on link "25" at bounding box center [480, 264] width 12 height 11
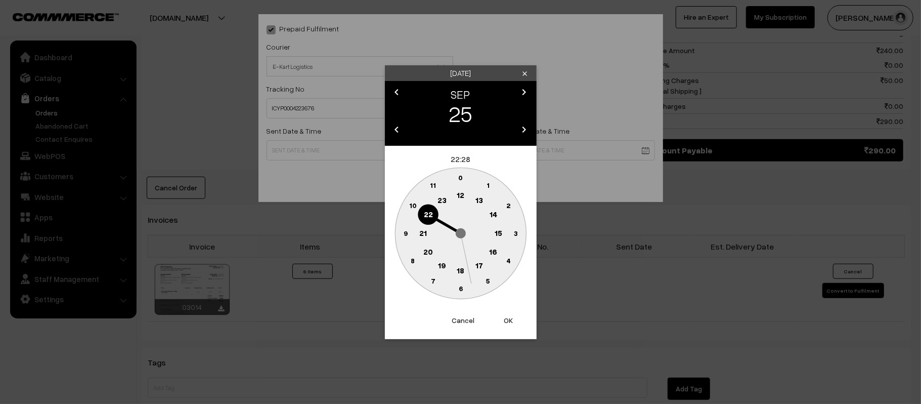
click at [457, 196] on text "12" at bounding box center [461, 194] width 8 height 9
click at [409, 237] on circle at bounding box center [405, 233] width 21 height 21
type input "[DATE] 12:45"
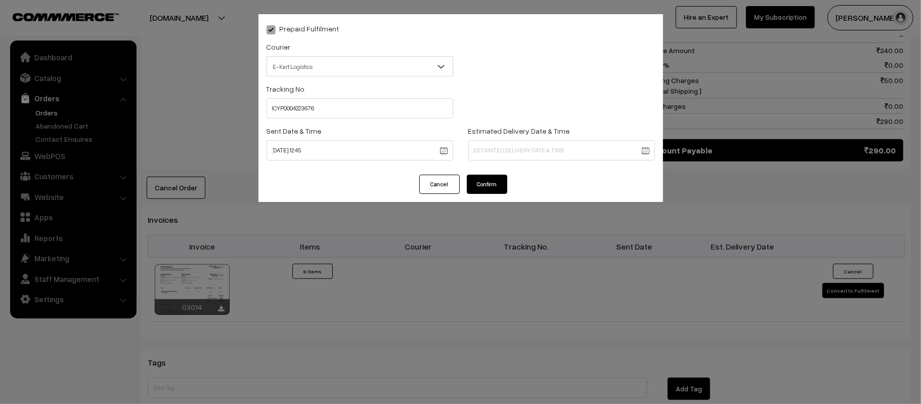
click at [506, 146] on body "Thank you for showing interest. Our team will call you shortly. Close [DOMAIN_N…" at bounding box center [460, 75] width 921 height 1170
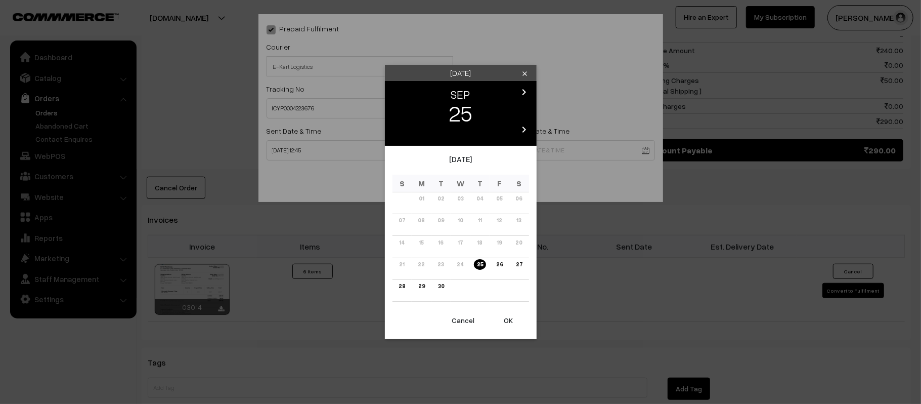
click at [526, 92] on icon "chevron_right" at bounding box center [525, 92] width 12 height 12
click at [498, 196] on link "03" at bounding box center [499, 198] width 12 height 11
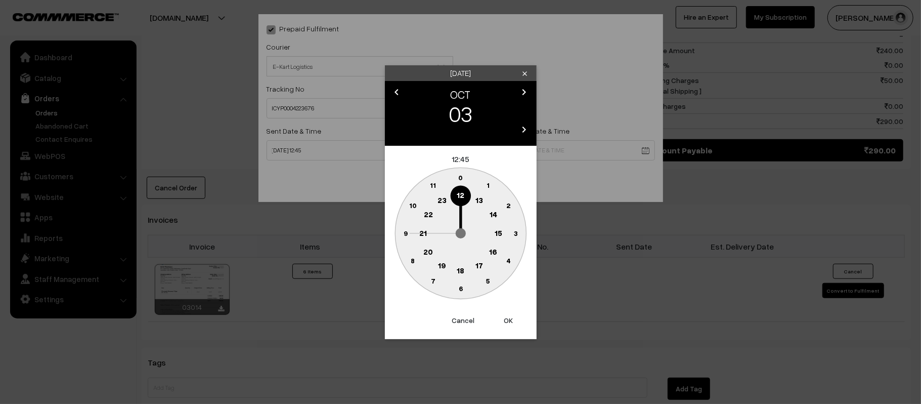
click at [413, 235] on circle at bounding box center [405, 233] width 21 height 21
click at [460, 318] on button "Cancel" at bounding box center [463, 320] width 40 height 22
click at [421, 237] on circle at bounding box center [423, 233] width 21 height 21
click at [462, 292] on circle at bounding box center [460, 288] width 21 height 21
type input "[DATE] 21:30"
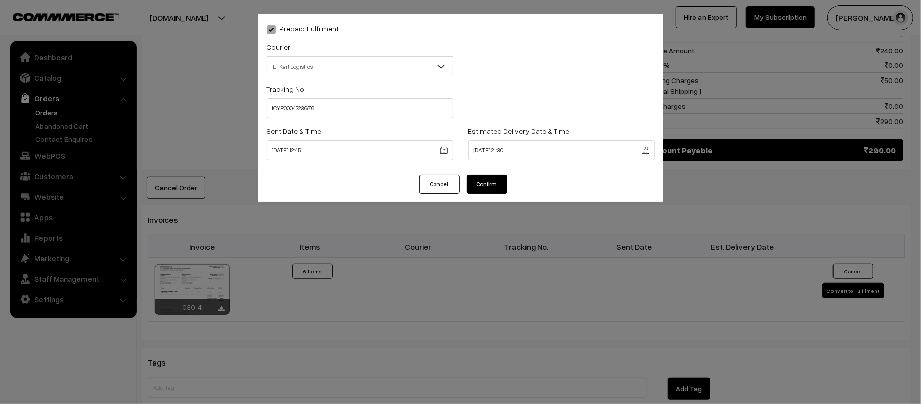
click at [491, 175] on button "Confirm" at bounding box center [487, 184] width 40 height 19
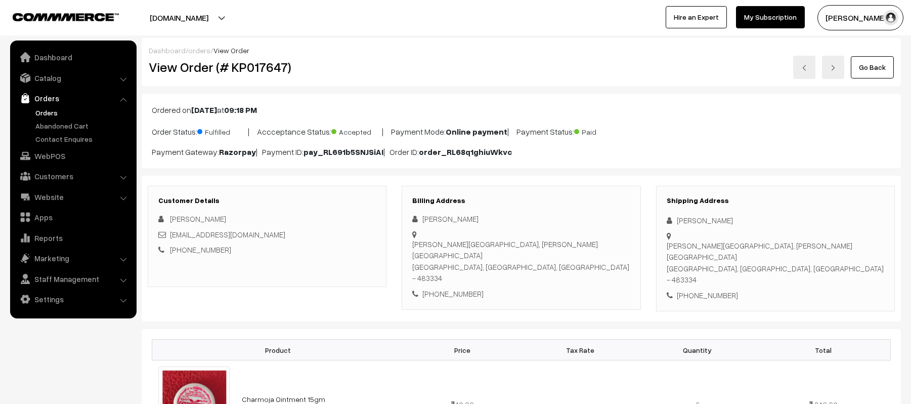
scroll to position [508, 0]
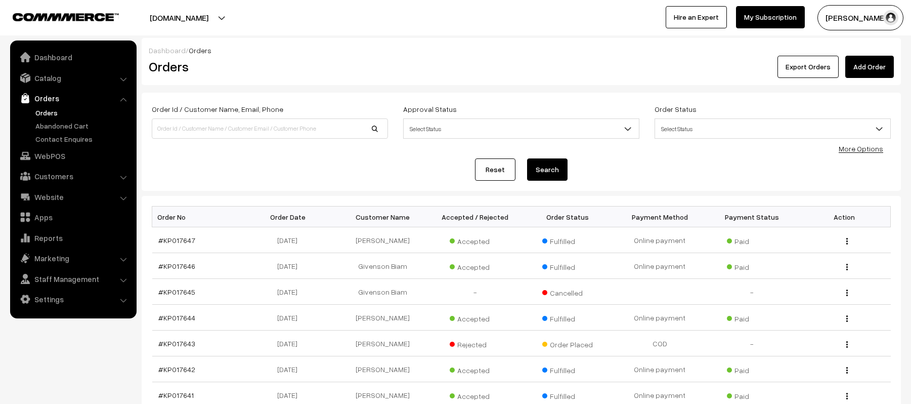
scroll to position [167, 0]
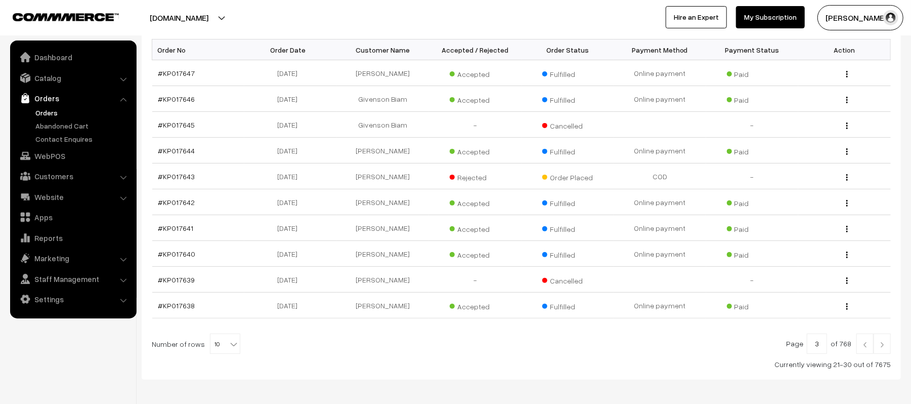
click at [864, 342] on link at bounding box center [865, 343] width 17 height 20
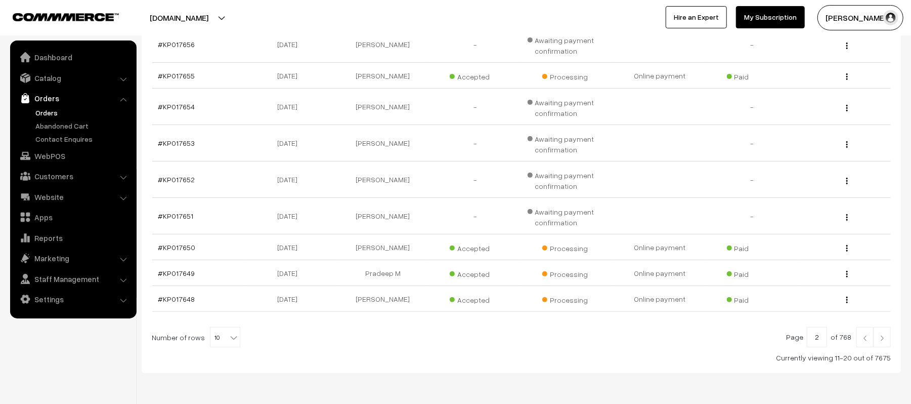
scroll to position [235, 0]
click at [171, 309] on td "#KP017648" at bounding box center [198, 301] width 93 height 26
click at [171, 304] on link "#KP017648" at bounding box center [176, 301] width 37 height 9
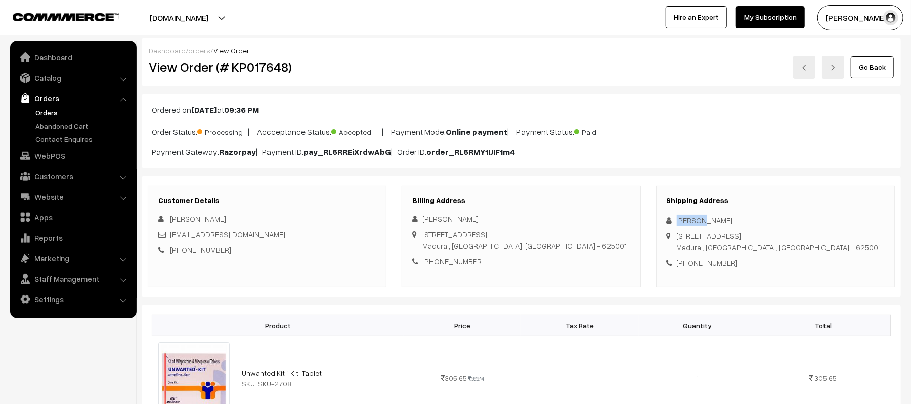
drag, startPoint x: 701, startPoint y: 221, endPoint x: 670, endPoint y: 215, distance: 31.5
click at [670, 215] on div "Shipping Address Manoj R [STREET_ADDRESS] [PHONE_NUMBER]" at bounding box center [775, 236] width 239 height 101
copy div "[PERSON_NAME]"
click at [725, 266] on div "[PHONE_NUMBER]" at bounding box center [776, 263] width 218 height 12
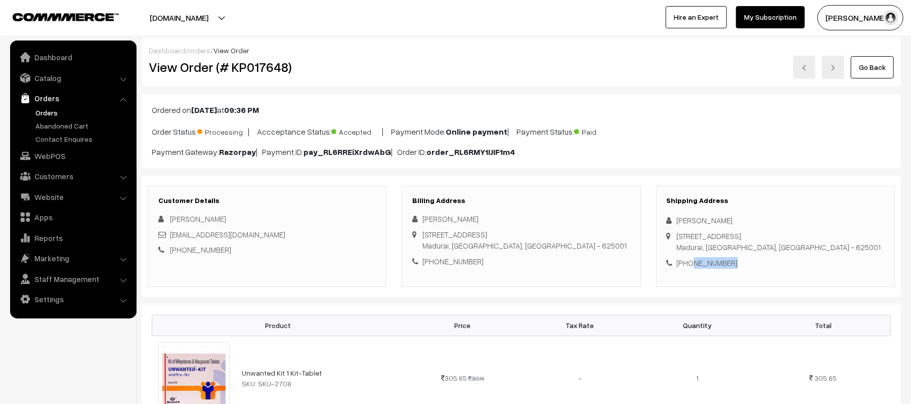
click at [725, 266] on div "[PHONE_NUMBER]" at bounding box center [776, 263] width 218 height 12
copy div "9047033664"
drag, startPoint x: 253, startPoint y: 233, endPoint x: 171, endPoint y: 241, distance: 82.8
click at [171, 240] on div "[EMAIL_ADDRESS][DOMAIN_NAME]" at bounding box center [267, 235] width 218 height 12
copy link "[EMAIL_ADDRESS][DOMAIN_NAME]"
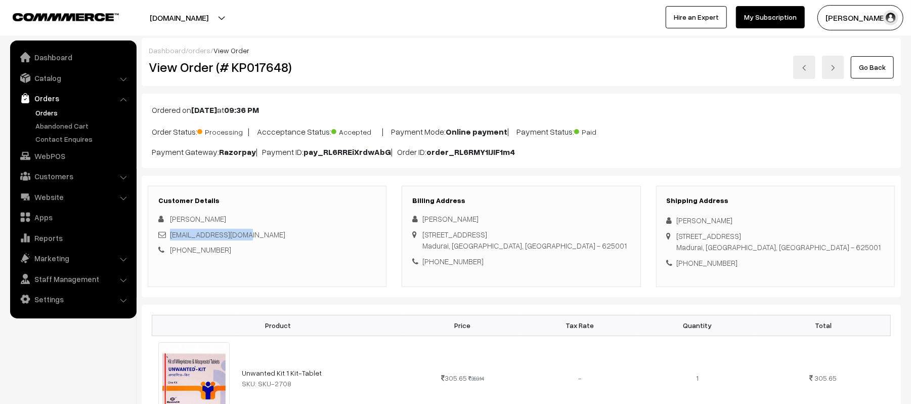
drag, startPoint x: 677, startPoint y: 235, endPoint x: 805, endPoint y: 249, distance: 129.3
click at [805, 249] on div "Shipping Address Manoj R [STREET_ADDRESS] [PHONE_NUMBER]" at bounding box center [775, 236] width 239 height 101
copy div "[STREET_ADDRESS]"
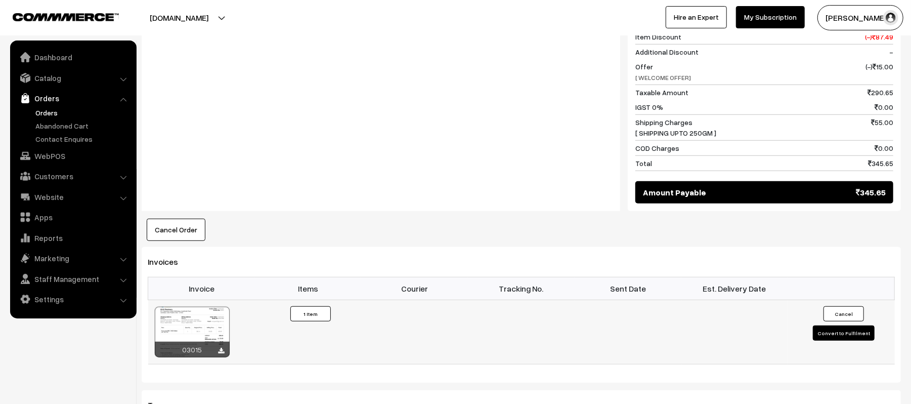
click at [833, 337] on button "Convert to Fulfilment" at bounding box center [844, 332] width 62 height 15
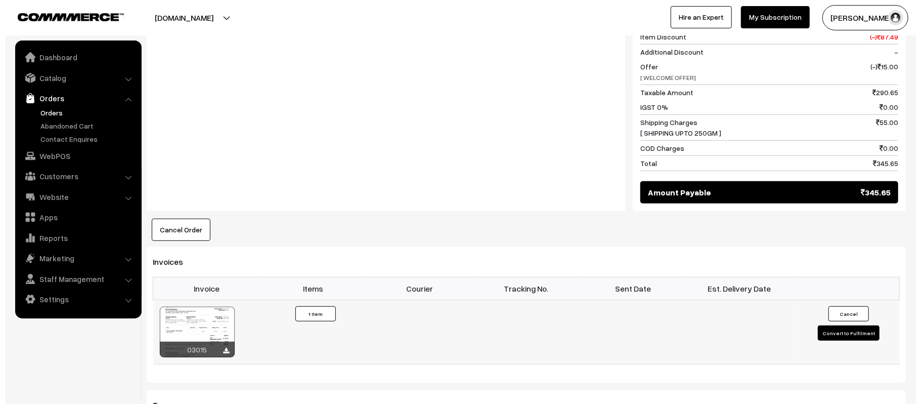
scroll to position [466, 0]
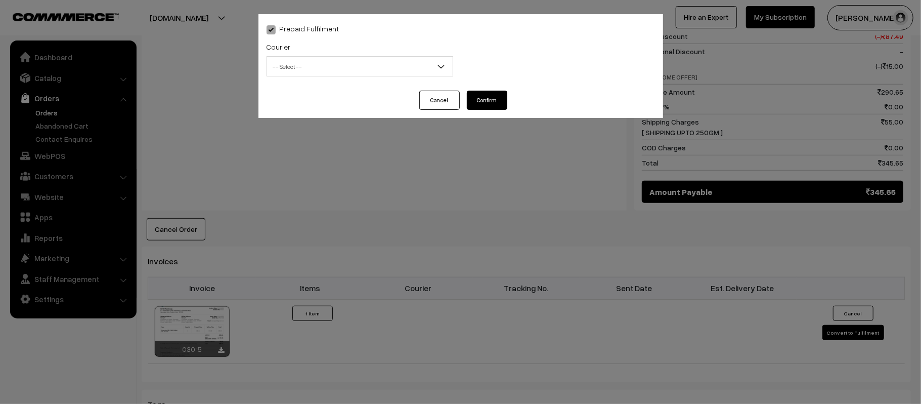
click at [326, 71] on span "-- Select --" at bounding box center [360, 67] width 186 height 18
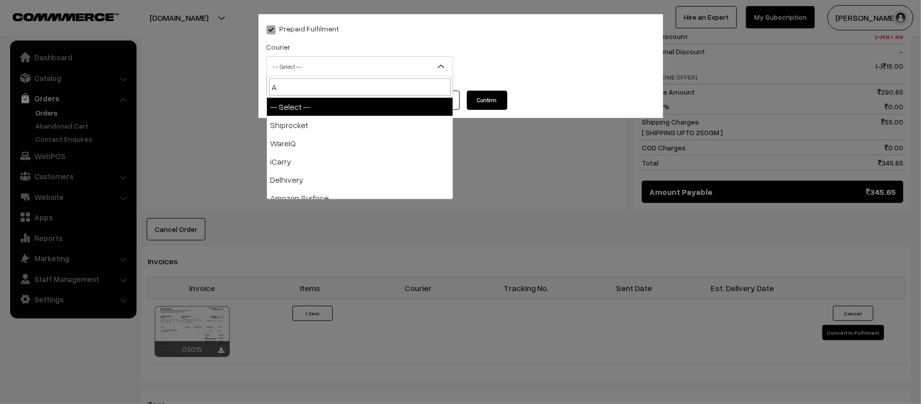
type input "AM"
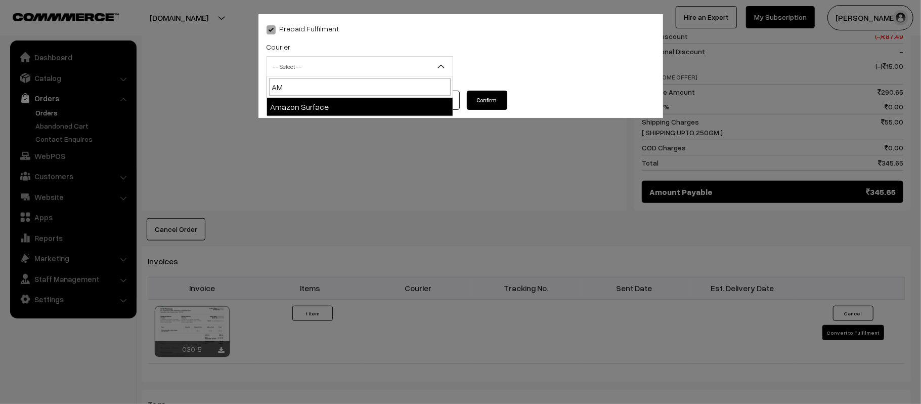
select select "5"
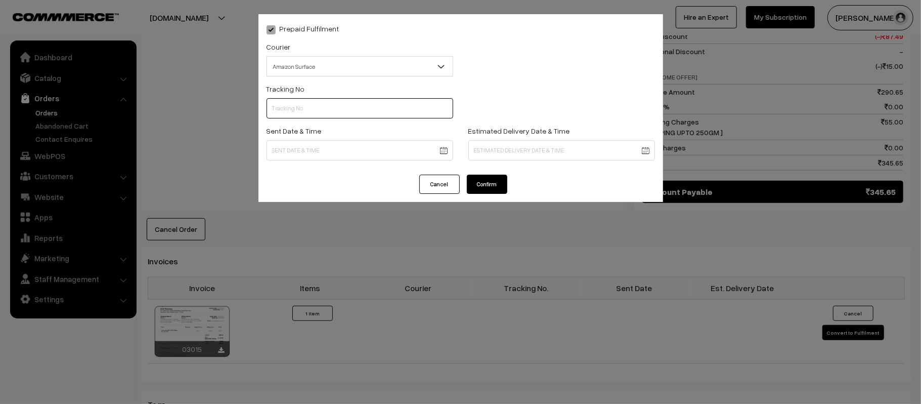
scroll to position [0, 0]
paste input "363698511112"
type input "363698511112"
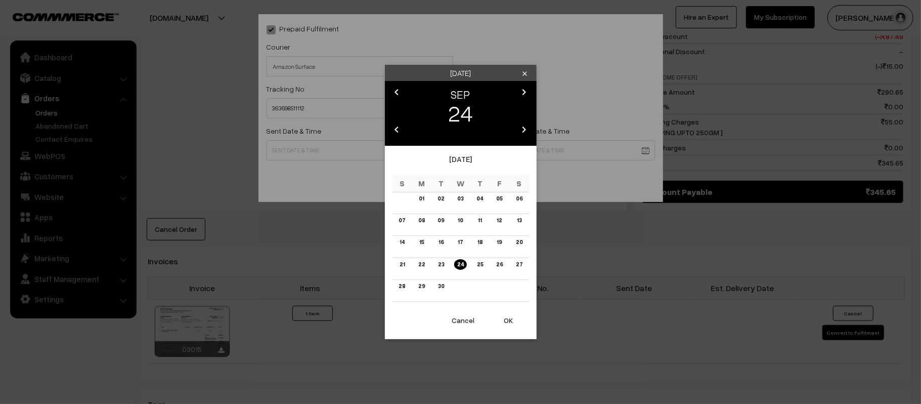
click at [331, 157] on body "Thank you for showing interest. Our team will call you shortly. Close [DOMAIN_N…" at bounding box center [460, 118] width 921 height 1168
click at [483, 260] on link "25" at bounding box center [480, 264] width 12 height 11
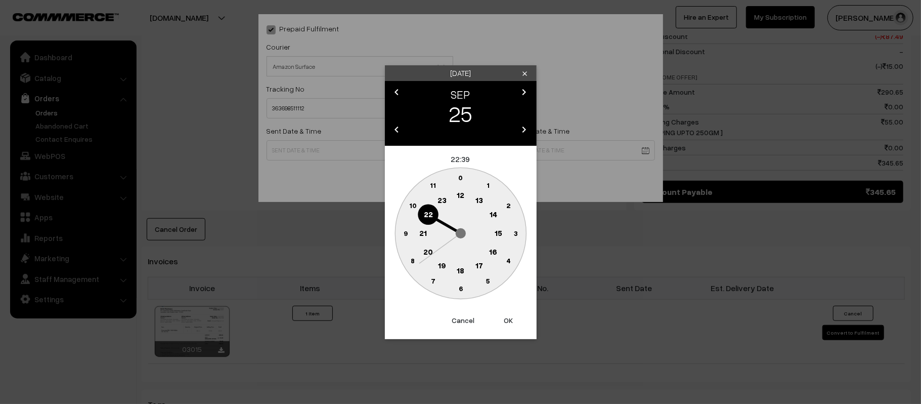
click at [466, 193] on circle at bounding box center [460, 195] width 21 height 21
click at [404, 236] on text "45" at bounding box center [405, 232] width 9 height 9
type input "25-09-2025 12:45"
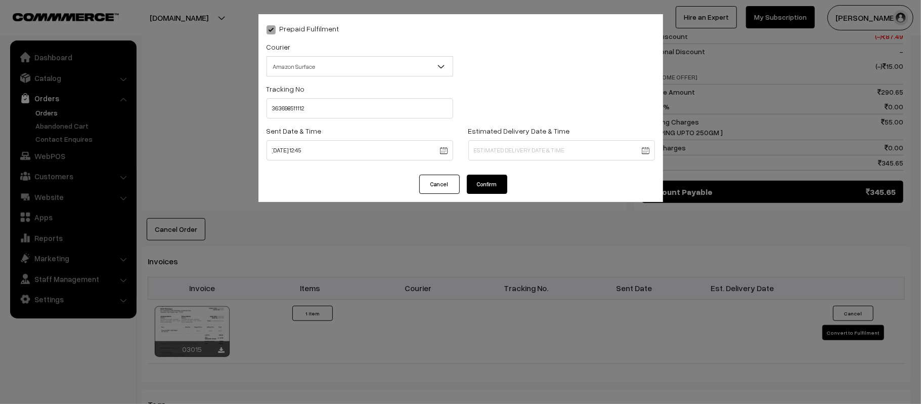
click at [529, 148] on body "Thank you for showing interest. Our team will call you shortly. Close kirtiphar…" at bounding box center [460, 118] width 921 height 1168
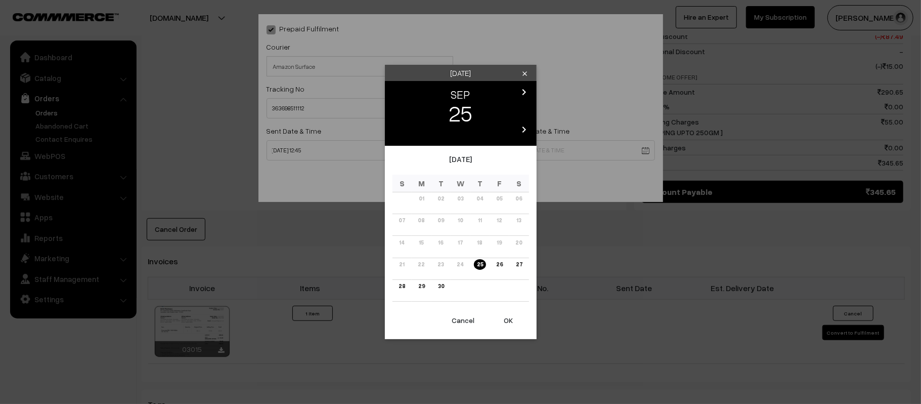
click at [528, 96] on icon "chevron_right" at bounding box center [525, 92] width 12 height 12
click at [494, 199] on link "03" at bounding box center [499, 198] width 12 height 11
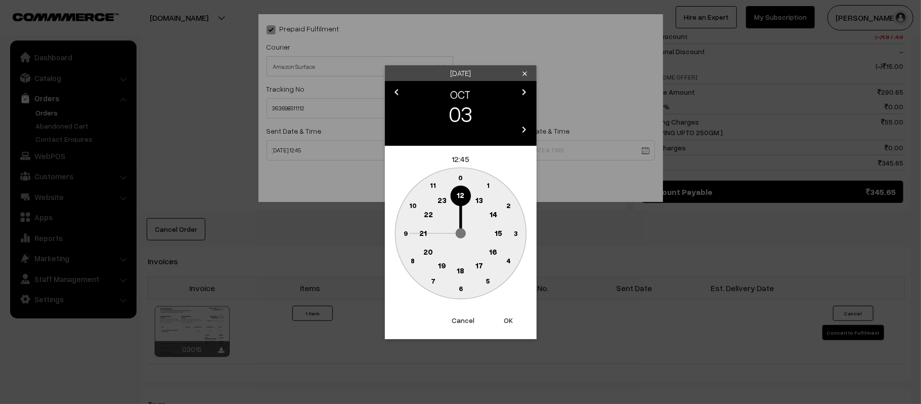
click at [414, 233] on circle at bounding box center [423, 233] width 21 height 21
click at [460, 291] on text "30" at bounding box center [460, 288] width 9 height 9
type input "03-10-2025 21:30"
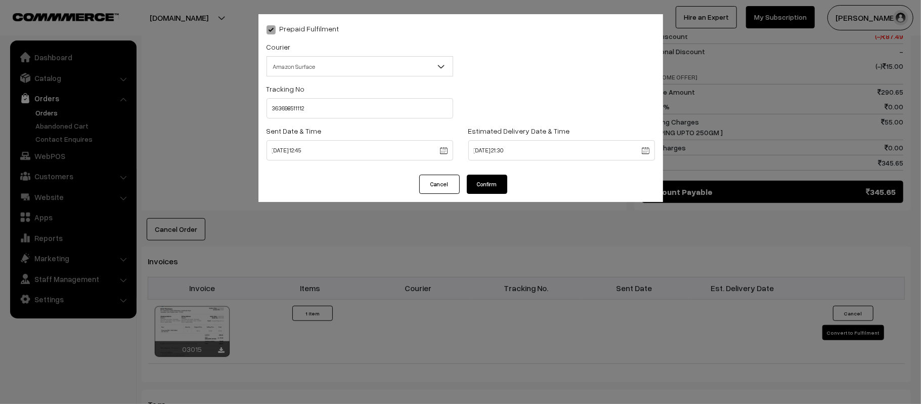
click at [488, 181] on button "Confirm" at bounding box center [487, 184] width 40 height 19
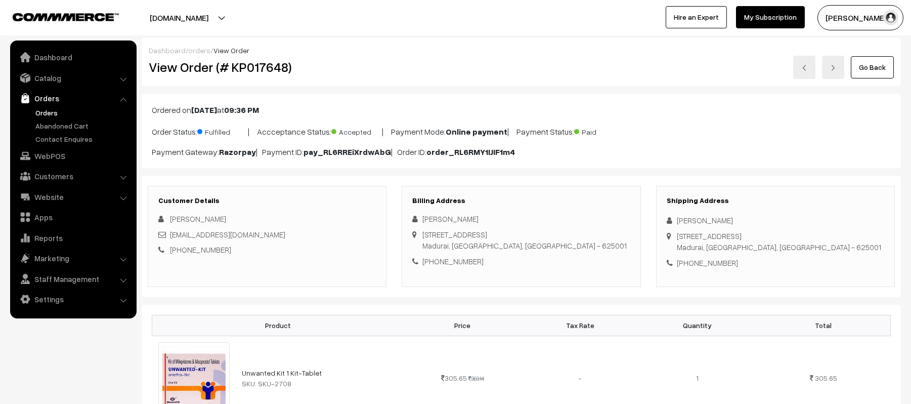
scroll to position [465, 0]
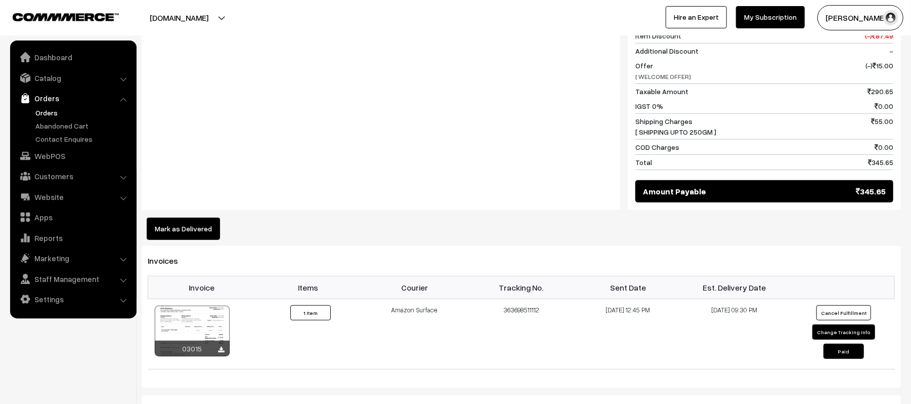
click at [304, 148] on div "Notes -" at bounding box center [381, 99] width 479 height 223
click at [403, 120] on div "Notes -" at bounding box center [381, 99] width 479 height 223
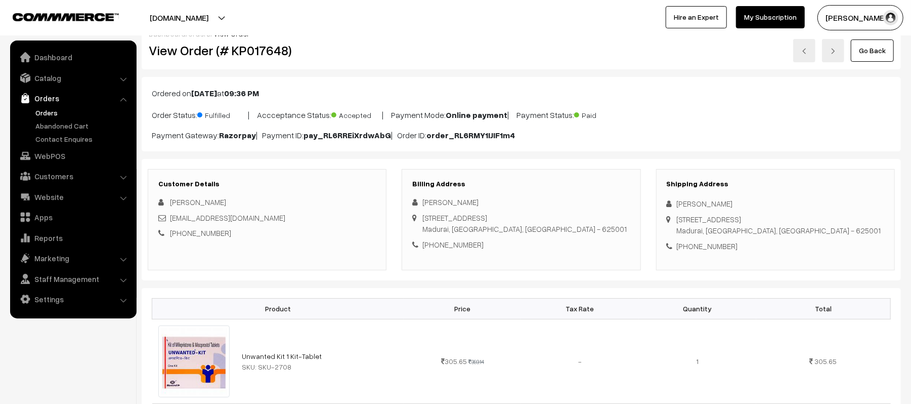
scroll to position [0, 0]
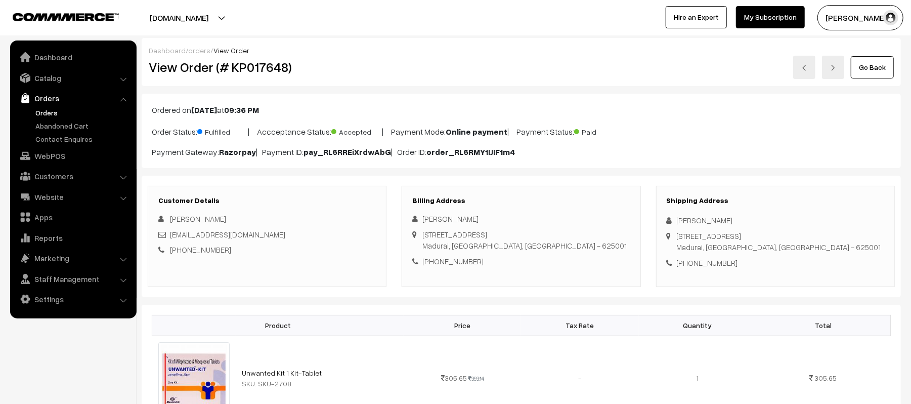
click at [583, 73] on div "Go Back" at bounding box center [648, 67] width 492 height 23
click at [420, 34] on div "kirtipharmacy.com Go to Website Create New Store Utkarsh Gupta My Profile Refer…" at bounding box center [455, 17] width 911 height 35
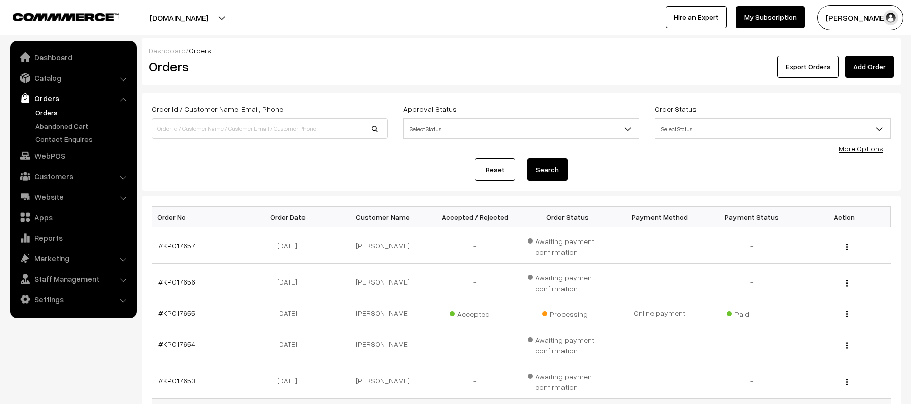
scroll to position [235, 0]
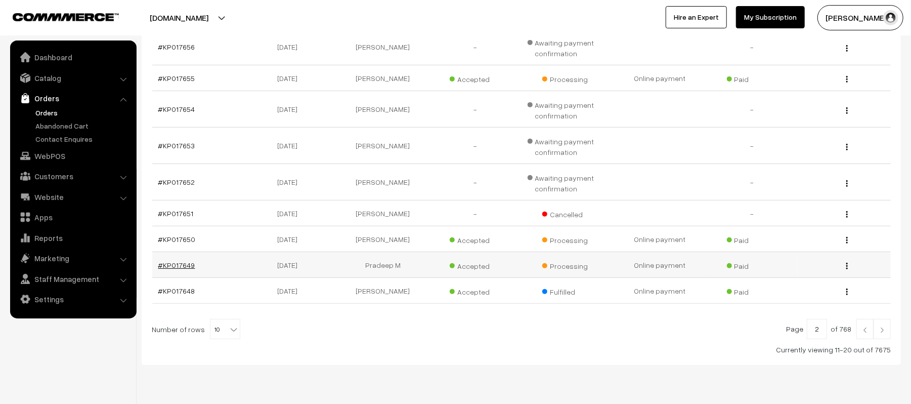
click at [177, 266] on link "#KP017649" at bounding box center [176, 265] width 37 height 9
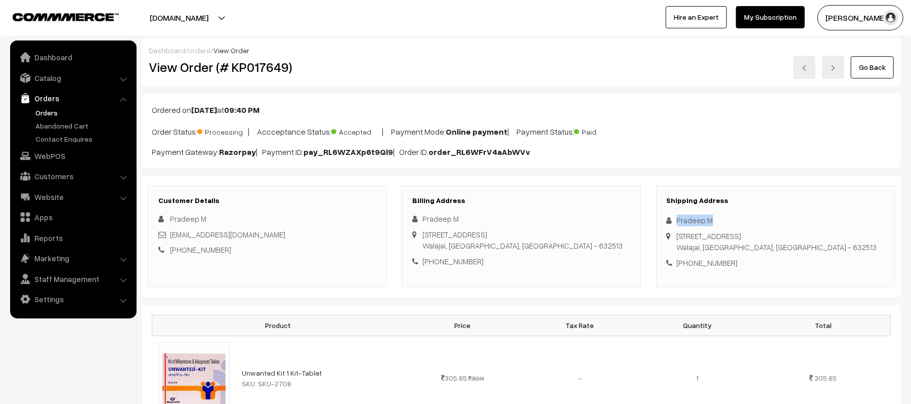
click at [658, 219] on div "Shipping Address Pradeep M 81, Jj nagar Walajai, Tamil Nadu, India - 632513 +91…" at bounding box center [775, 236] width 239 height 101
copy div "Pradeep M"
click at [718, 264] on div "+91 9843968550" at bounding box center [776, 263] width 218 height 12
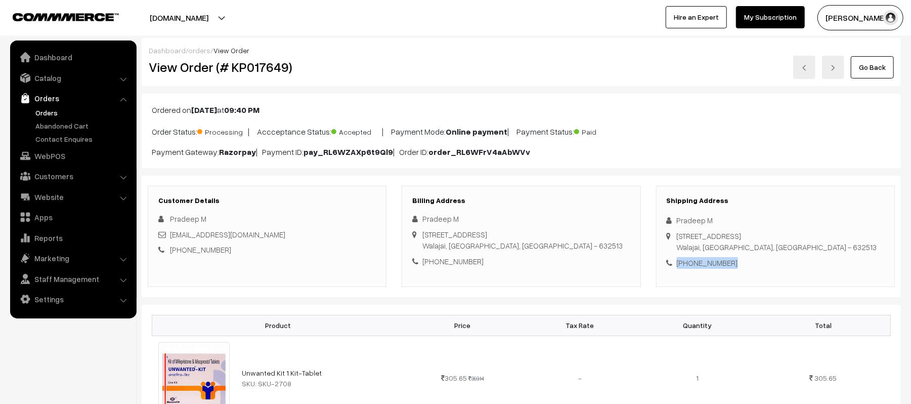
click at [718, 264] on div "+91 9843968550" at bounding box center [776, 263] width 218 height 12
click at [278, 231] on div "pradeepmurugan0@gmail.com" at bounding box center [267, 235] width 218 height 12
drag, startPoint x: 274, startPoint y: 233, endPoint x: 169, endPoint y: 235, distance: 104.8
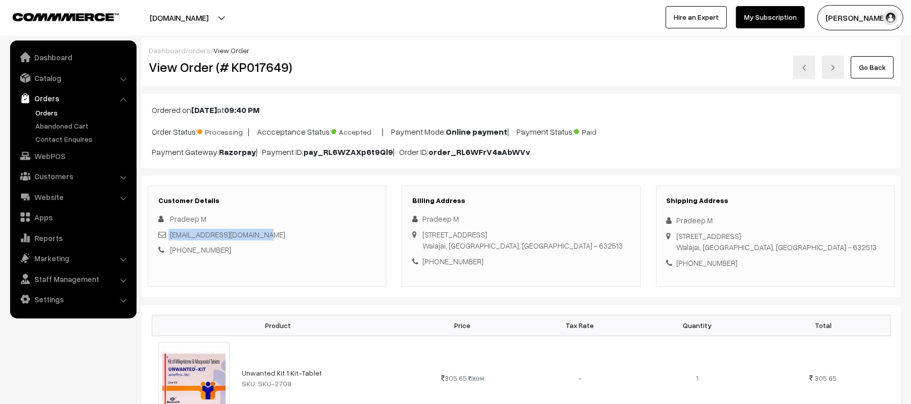
click at [169, 235] on div "pradeepmurugan0@gmail.com" at bounding box center [267, 235] width 218 height 12
copy link "pradeepmurugan0@gmail.com"
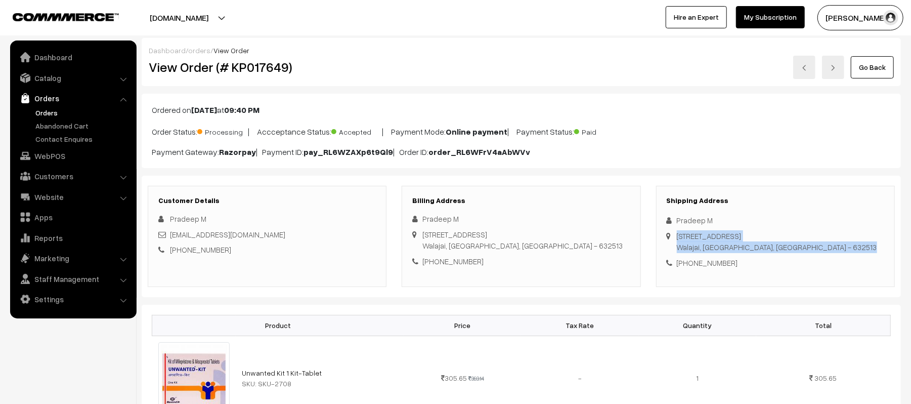
drag, startPoint x: 676, startPoint y: 238, endPoint x: 820, endPoint y: 246, distance: 143.9
click at [820, 246] on div "Shipping Address Pradeep M 81, Jj nagar Walajai, Tamil Nadu, India - 632513 +91…" at bounding box center [775, 236] width 239 height 101
copy div "81, Jj nagar Walajai, Tamil Nadu, India - 632513"
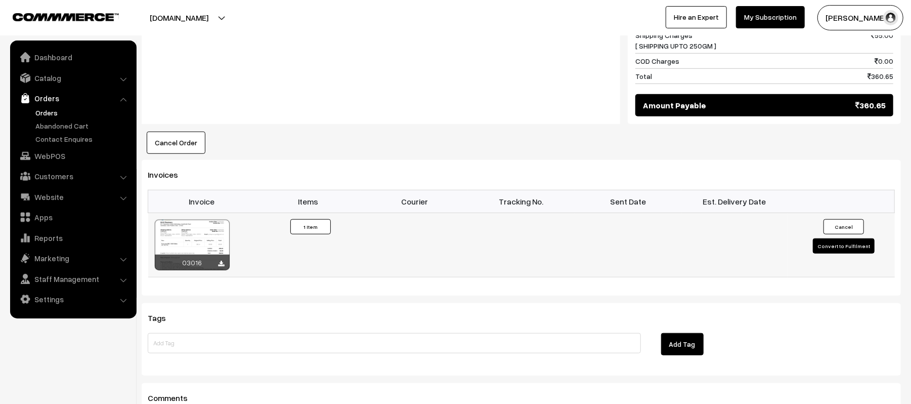
click at [848, 251] on button "Convert to Fulfilment" at bounding box center [844, 245] width 62 height 15
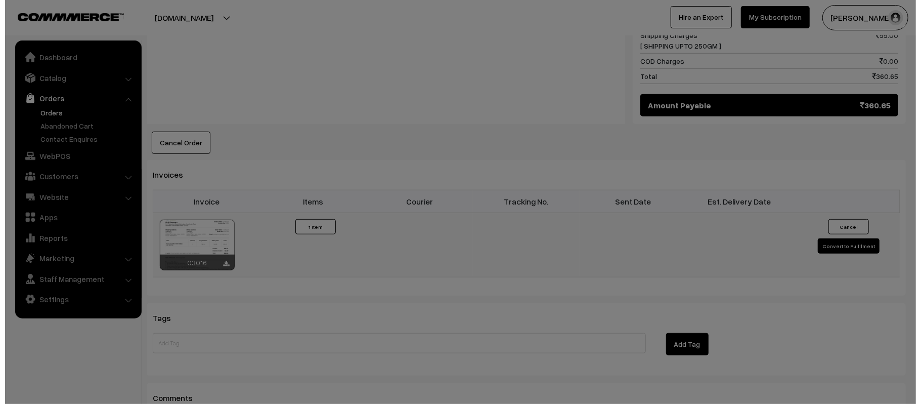
scroll to position [542, 0]
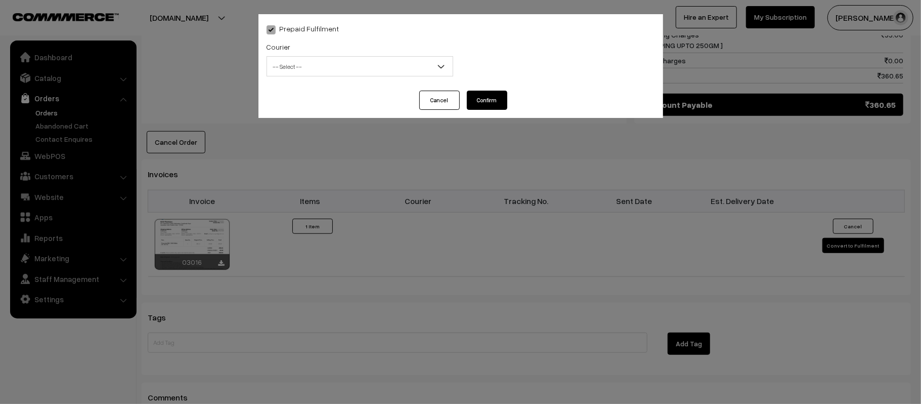
click at [293, 53] on div "Courier -- Select -- Shiprocket WareIQ iCarry Delhivery Amazon Surface E-Kart L…" at bounding box center [360, 58] width 187 height 36
click at [328, 63] on span "-- Select --" at bounding box center [360, 67] width 186 height 18
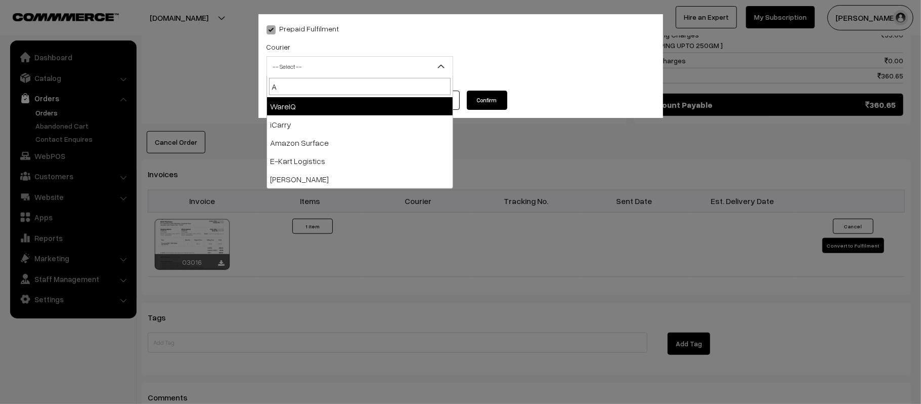
type input "AM"
select select "5"
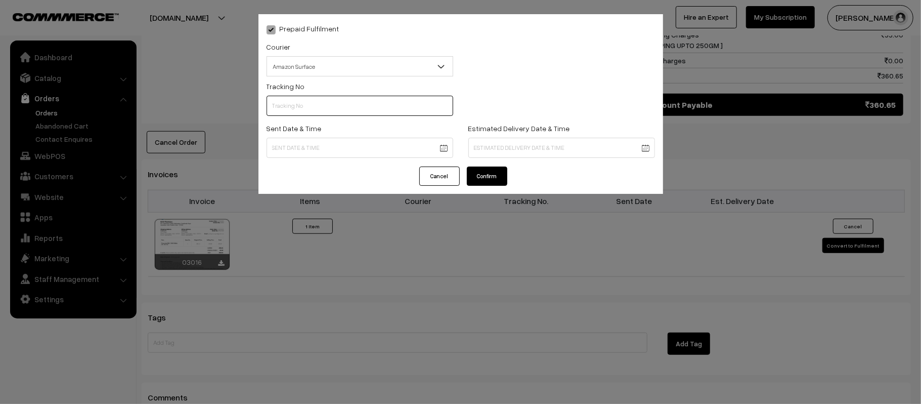
scroll to position [0, 0]
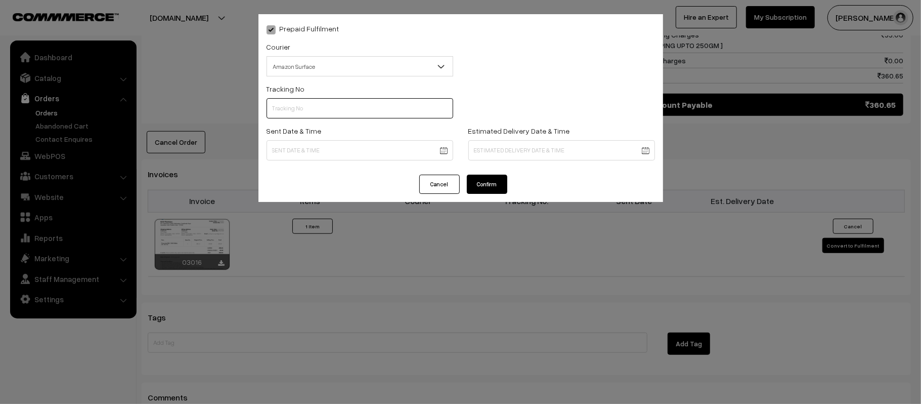
paste input "363698587483"
type input "363698587483"
click at [389, 148] on body "Thank you for showing interest. Our team will call you shortly. Close kirtiphar…" at bounding box center [460, 36] width 921 height 1157
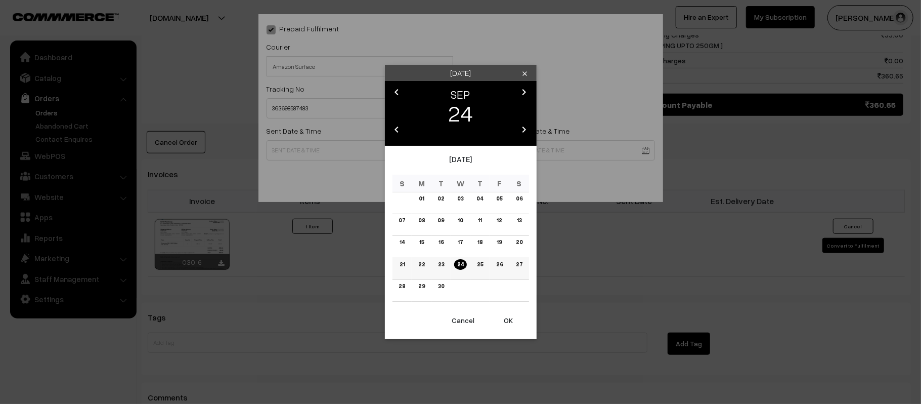
click at [484, 264] on link "25" at bounding box center [480, 264] width 12 height 11
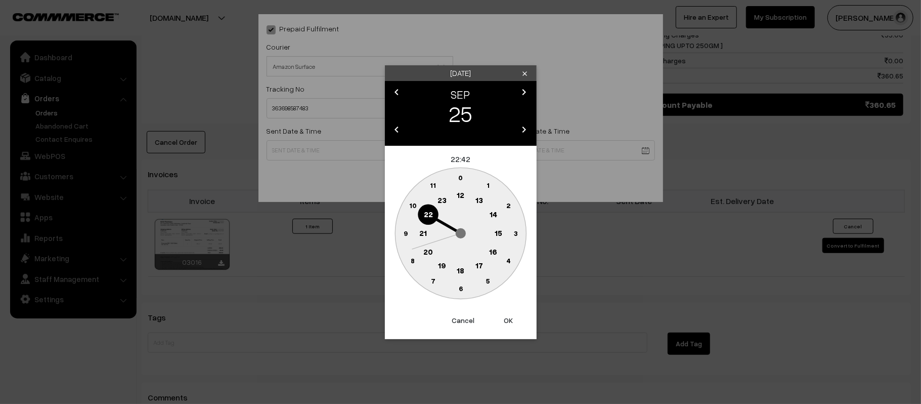
click at [458, 197] on text "12" at bounding box center [461, 194] width 8 height 9
click at [407, 235] on text "45" at bounding box center [405, 232] width 9 height 9
type input "25-09-2025 12:45"
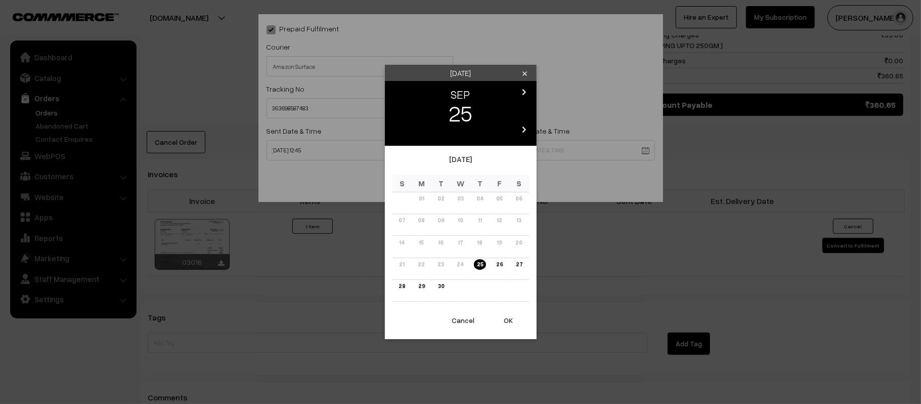
click at [559, 153] on body "Thank you for showing interest. Our team will call you shortly. Close kirtiphar…" at bounding box center [460, 36] width 921 height 1157
click at [528, 88] on icon "chevron_right" at bounding box center [525, 92] width 12 height 12
click at [499, 196] on link "03" at bounding box center [499, 198] width 12 height 11
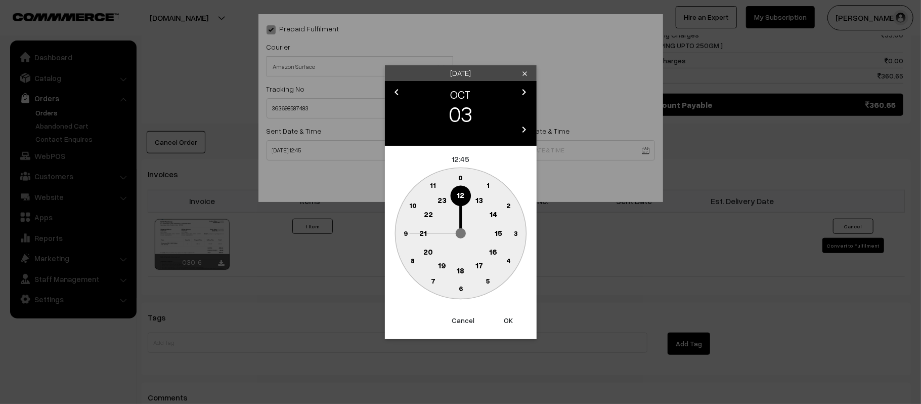
click at [432, 229] on circle at bounding box center [423, 233] width 21 height 21
click at [458, 306] on div "October 2025 S M T W T F S 01 02 03 04 05 06 07 08 09 10 11 12 13 14 15 16 17 1…" at bounding box center [461, 227] width 152 height 163
click at [459, 289] on text "30" at bounding box center [460, 288] width 9 height 9
type input "03-10-2025 21:30"
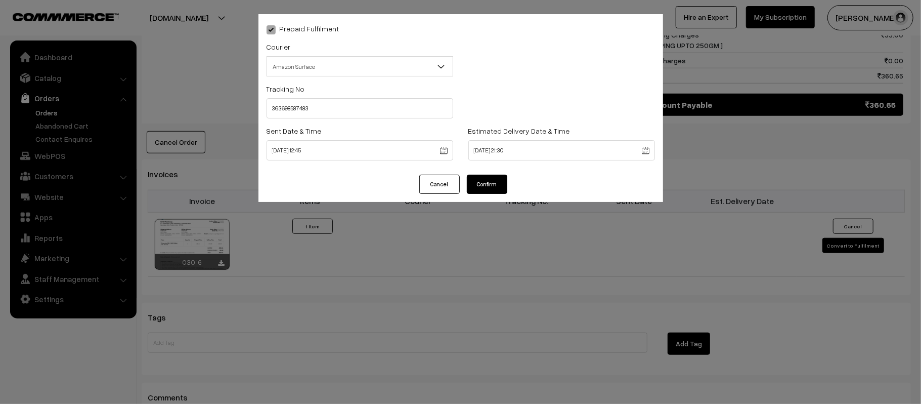
click at [483, 183] on button "Confirm" at bounding box center [487, 184] width 40 height 19
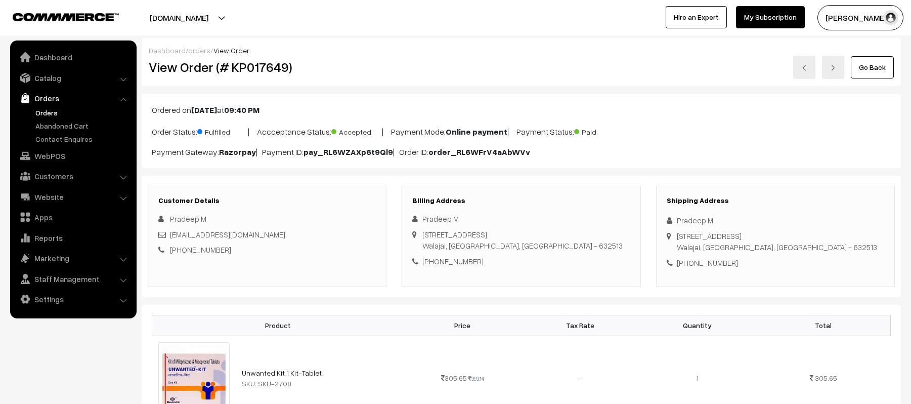
scroll to position [541, 0]
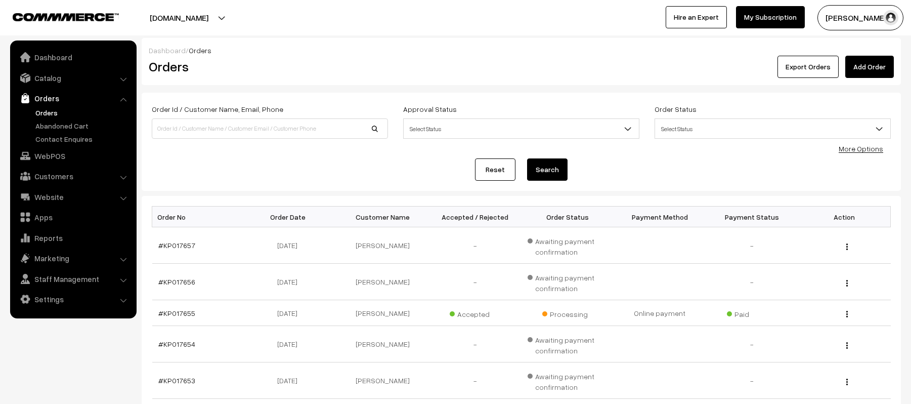
scroll to position [235, 0]
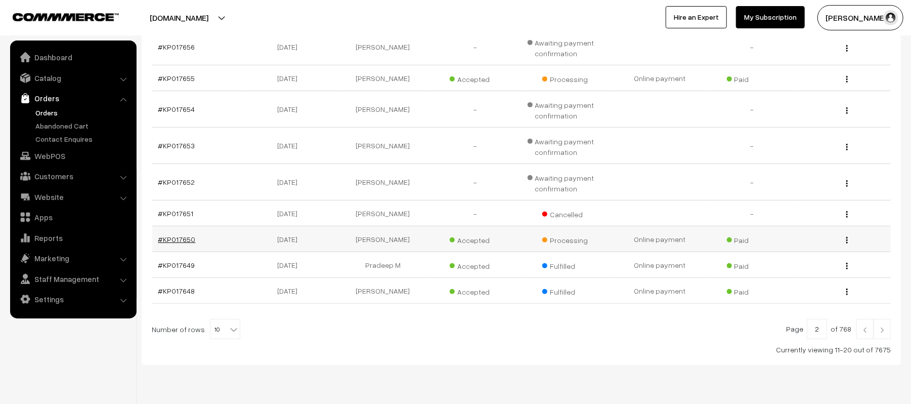
click at [158, 242] on link "#KP017650" at bounding box center [176, 239] width 37 height 9
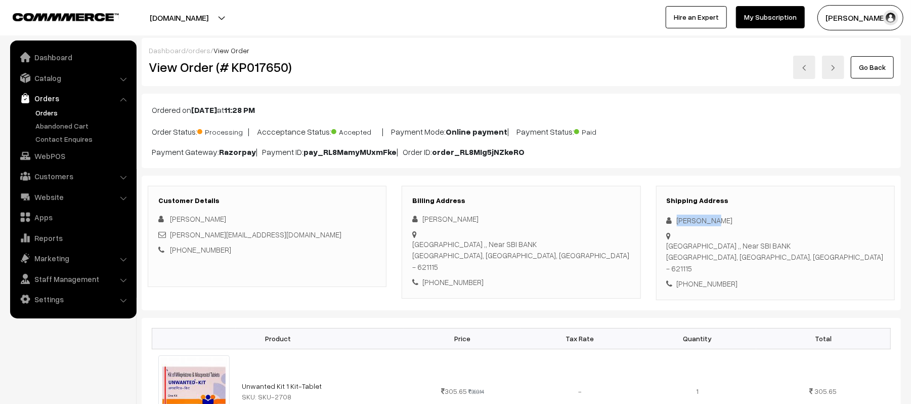
drag, startPoint x: 733, startPoint y: 224, endPoint x: 668, endPoint y: 217, distance: 65.1
click at [668, 217] on div "[PERSON_NAME]" at bounding box center [776, 221] width 218 height 12
copy div "[PERSON_NAME]"
click at [719, 271] on div "Shipping Address Siva Kumar Metupalayam Road ,, Near SBI BANK Valikandapuram, T…" at bounding box center [775, 243] width 239 height 114
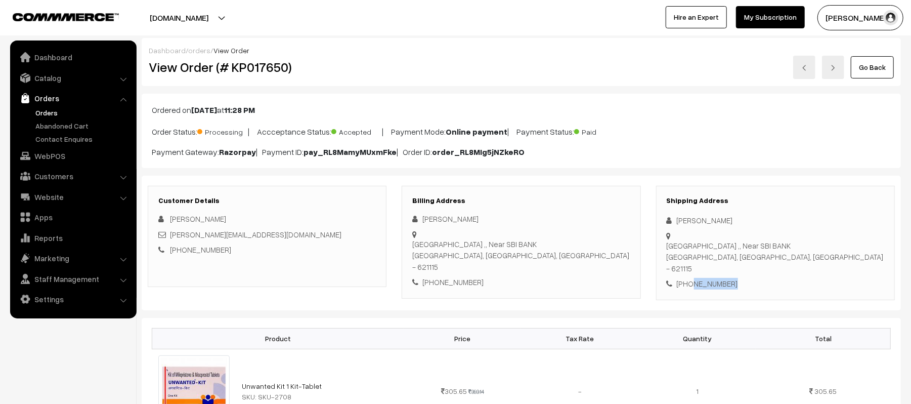
copy div "8925040620"
drag, startPoint x: 250, startPoint y: 234, endPoint x: 171, endPoint y: 235, distance: 79.4
click at [171, 235] on div "saravanan@gmail.com" at bounding box center [267, 235] width 218 height 12
copy link "saravanan@gmail.com"
drag, startPoint x: 678, startPoint y: 237, endPoint x: 830, endPoint y: 239, distance: 151.8
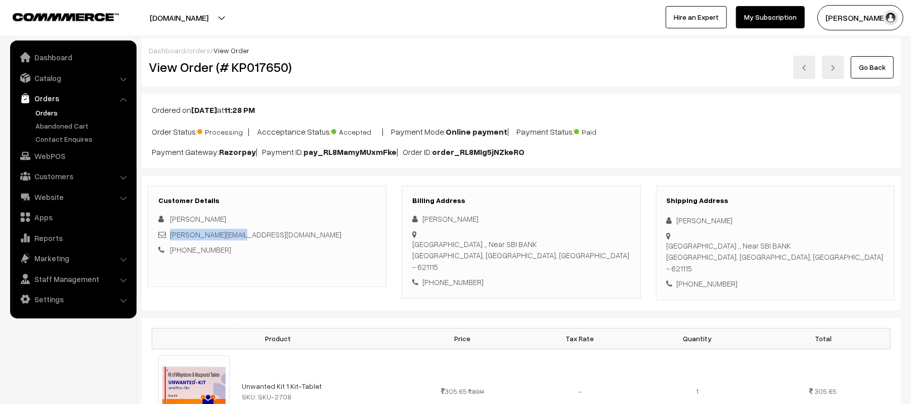
click at [830, 239] on div "Shipping Address Siva Kumar Metupalayam Road ,, Near SBI BANK Valikandapuram, T…" at bounding box center [775, 243] width 239 height 114
copy div "Metupalayam Road ,, Near SBI BANK Valikandapuram, Tamil Nadu, India - 621115"
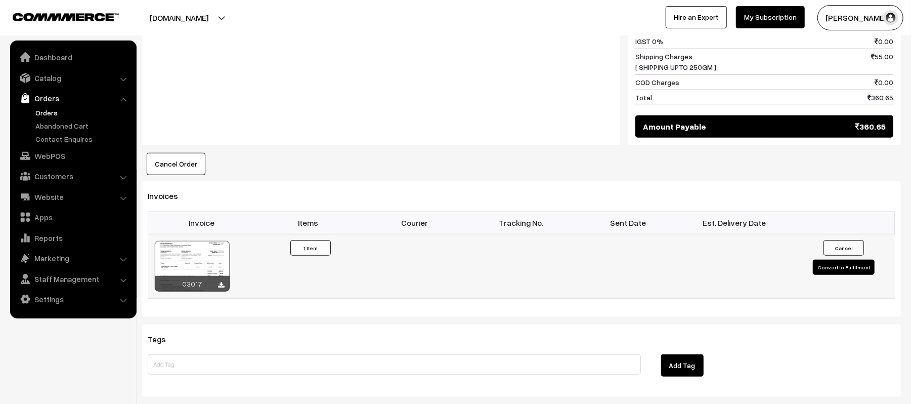
click at [832, 260] on button "Convert to Fulfilment" at bounding box center [844, 267] width 62 height 15
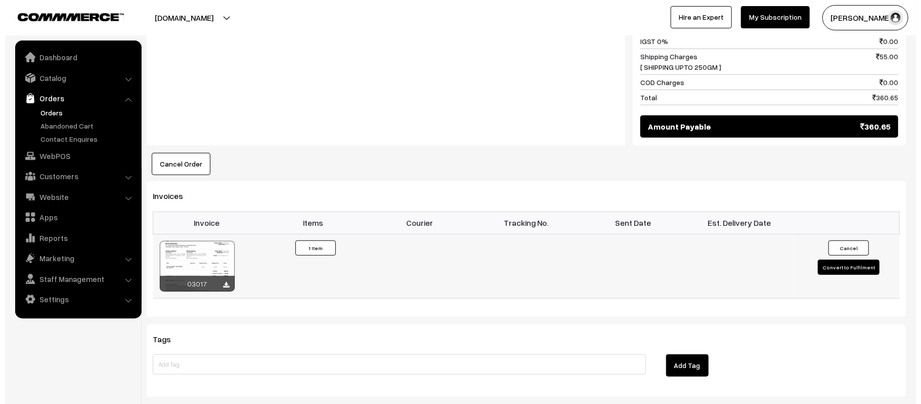
scroll to position [534, 0]
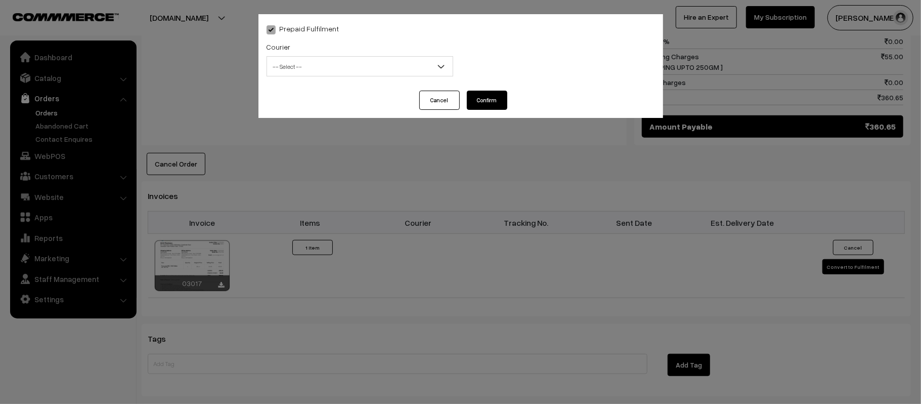
click at [308, 67] on span "-- Select --" at bounding box center [360, 67] width 186 height 18
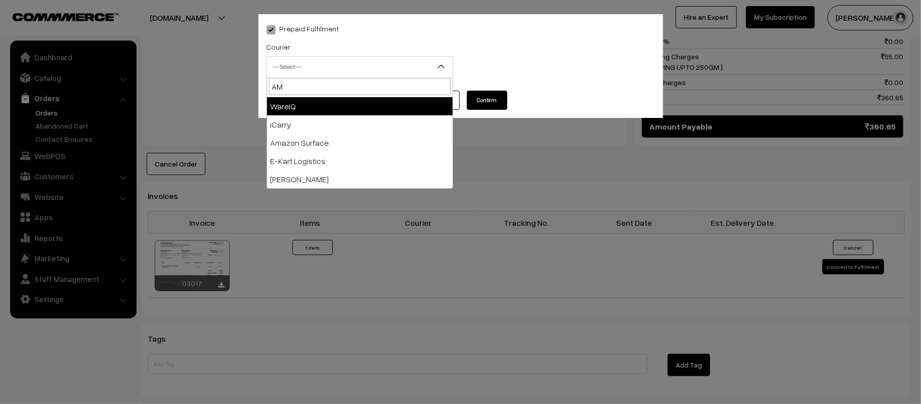
type input "AMA"
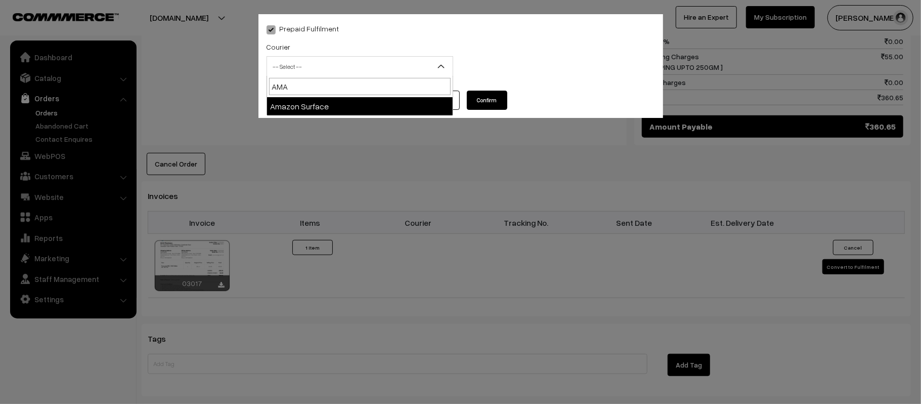
select select "5"
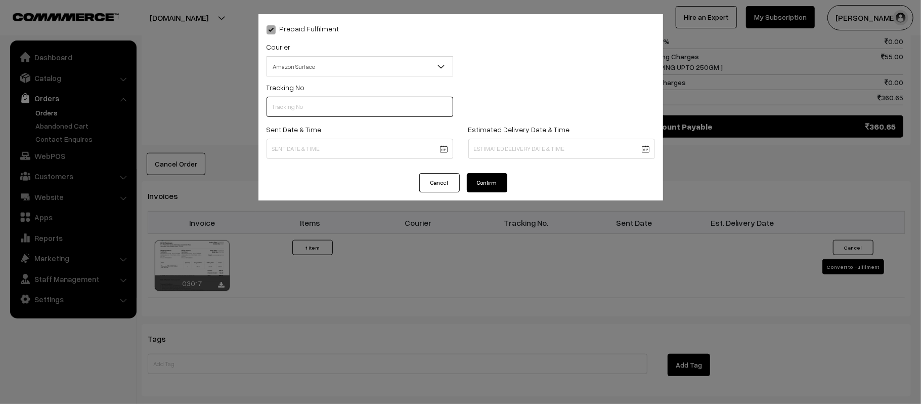
scroll to position [0, 0]
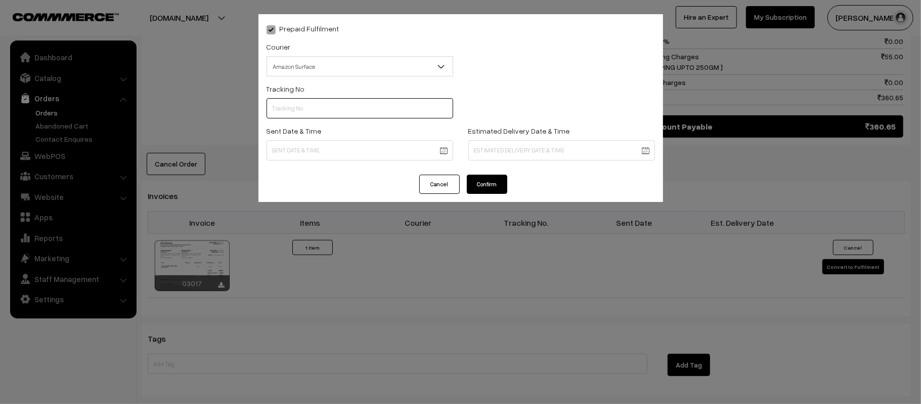
paste input "363698682959"
type input "363698682959"
click at [353, 146] on body "Thank you for showing interest. Our team will call you shortly. Close [DOMAIN_N…" at bounding box center [460, 51] width 921 height 1171
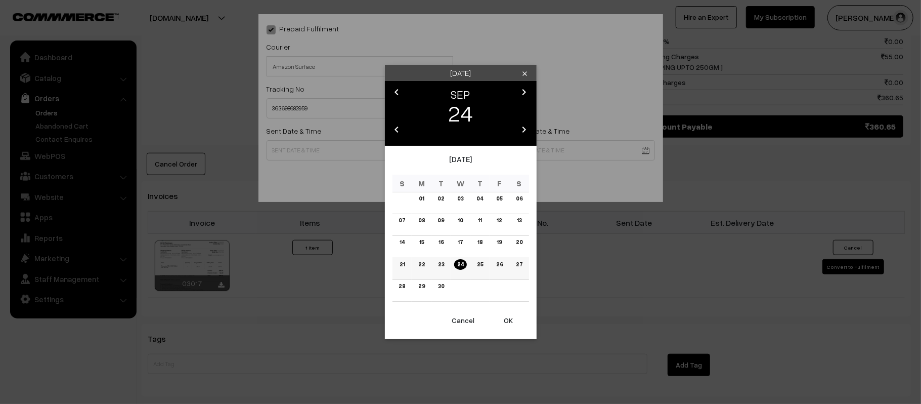
click at [484, 263] on link "25" at bounding box center [480, 264] width 12 height 11
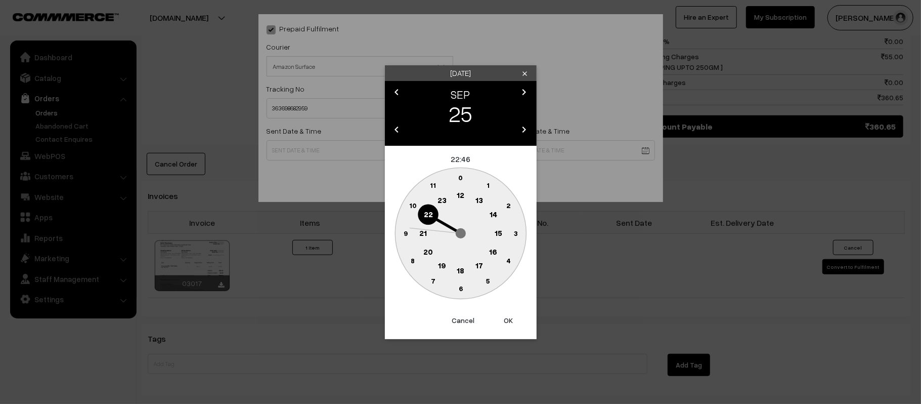
click at [459, 195] on text "12" at bounding box center [461, 194] width 8 height 9
click at [403, 240] on circle at bounding box center [405, 233] width 21 height 21
type input "[DATE] 12:45"
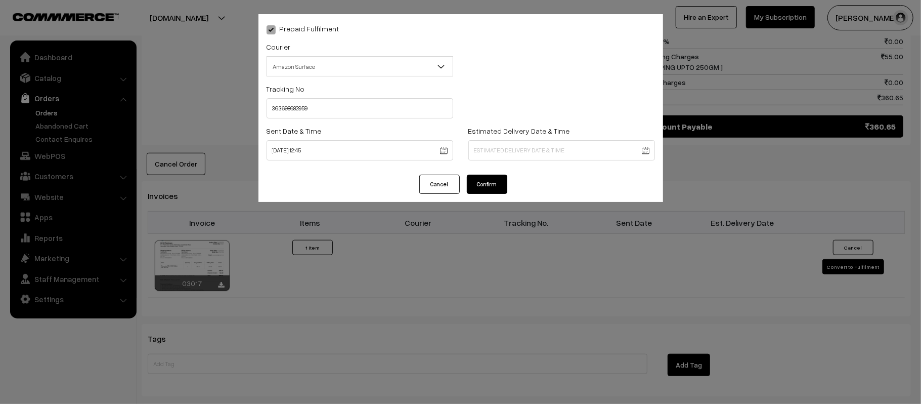
click at [555, 154] on body "Thank you for showing interest. Our team will call you shortly. Close [DOMAIN_N…" at bounding box center [460, 51] width 921 height 1171
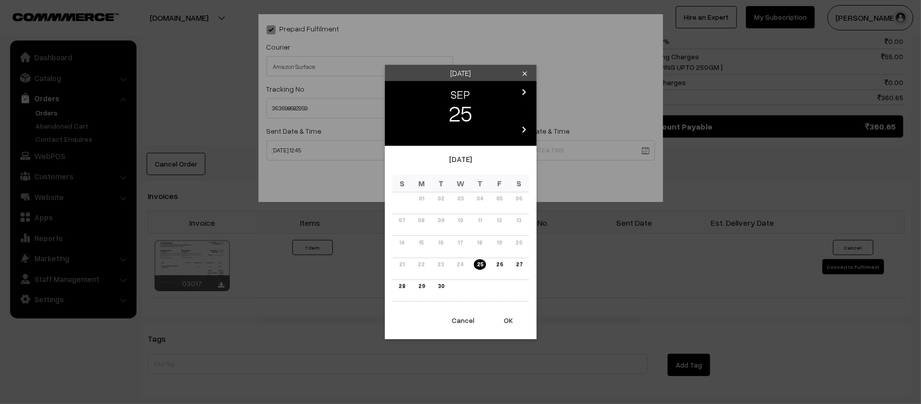
click at [528, 83] on div "chevron_left SEP chevron_right 25 chevron_left 2025 chevron_right" at bounding box center [461, 113] width 152 height 65
click at [527, 91] on icon "chevron_right" at bounding box center [525, 92] width 12 height 12
click at [501, 199] on link "03" at bounding box center [499, 198] width 12 height 11
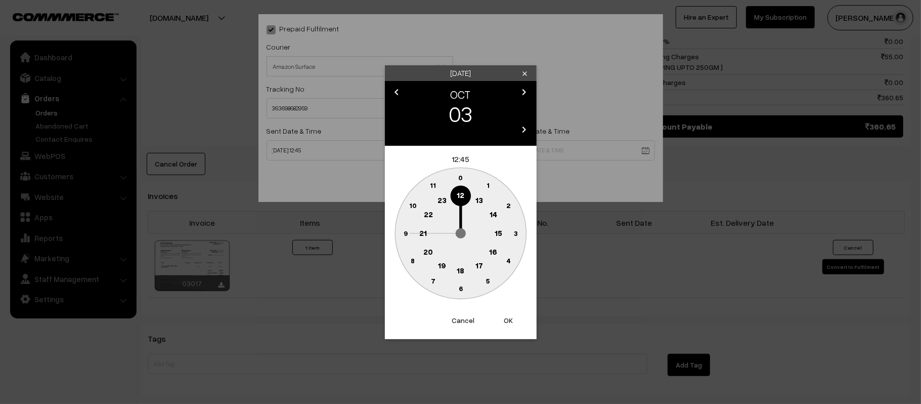
click at [417, 237] on circle at bounding box center [423, 233] width 21 height 21
click at [456, 292] on circle at bounding box center [455, 287] width 14 height 14
type input "03-10-2025 21:31"
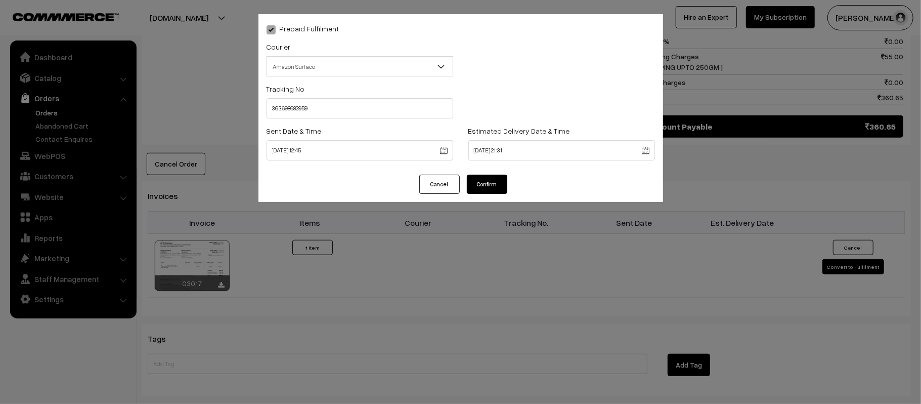
click at [484, 184] on button "Confirm" at bounding box center [487, 184] width 40 height 19
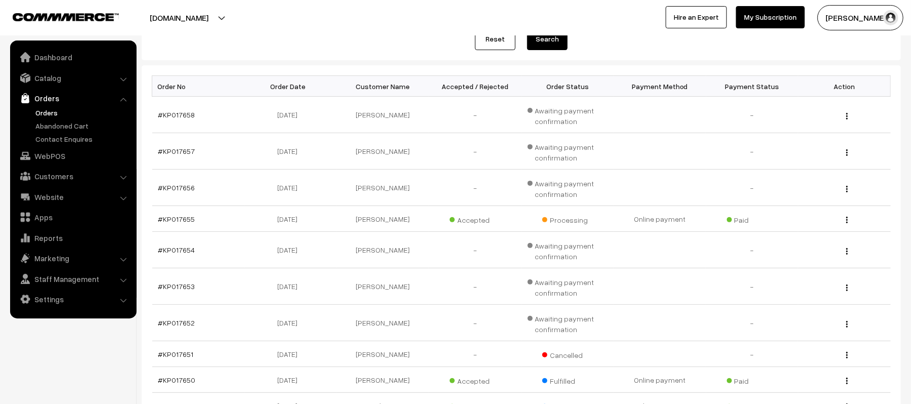
scroll to position [130, 0]
click at [181, 221] on link "#KP017655" at bounding box center [176, 219] width 37 height 9
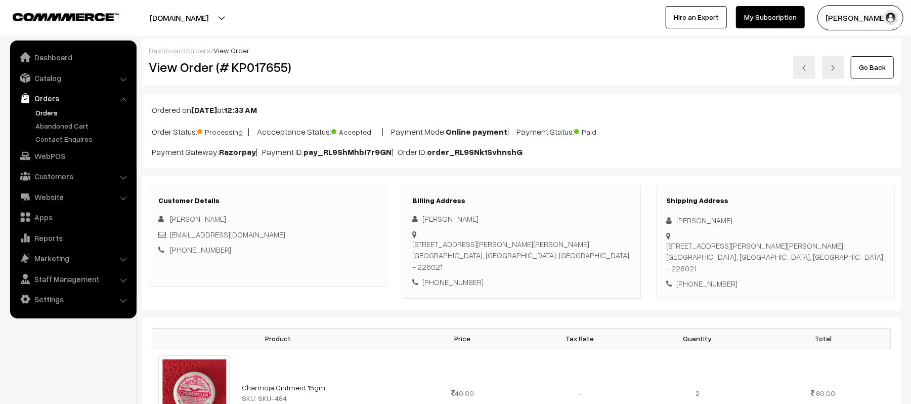
click at [738, 226] on div "[PERSON_NAME]" at bounding box center [776, 221] width 218 height 12
drag, startPoint x: 739, startPoint y: 221, endPoint x: 676, endPoint y: 225, distance: 62.9
click at [676, 225] on div "[PERSON_NAME]" at bounding box center [776, 221] width 218 height 12
copy div "[PERSON_NAME]"
click at [705, 280] on div "[PHONE_NUMBER]" at bounding box center [776, 284] width 218 height 12
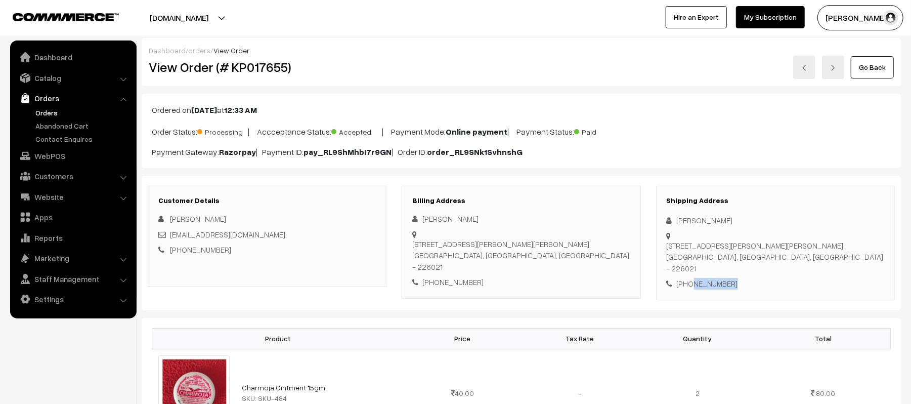
click at [705, 280] on div "[PHONE_NUMBER]" at bounding box center [776, 284] width 218 height 12
copy div "8115311226"
drag, startPoint x: 253, startPoint y: 237, endPoint x: 172, endPoint y: 239, distance: 81.5
click at [172, 239] on div "[EMAIL_ADDRESS][DOMAIN_NAME]" at bounding box center [267, 235] width 218 height 12
copy link "[EMAIL_ADDRESS][DOMAIN_NAME]"
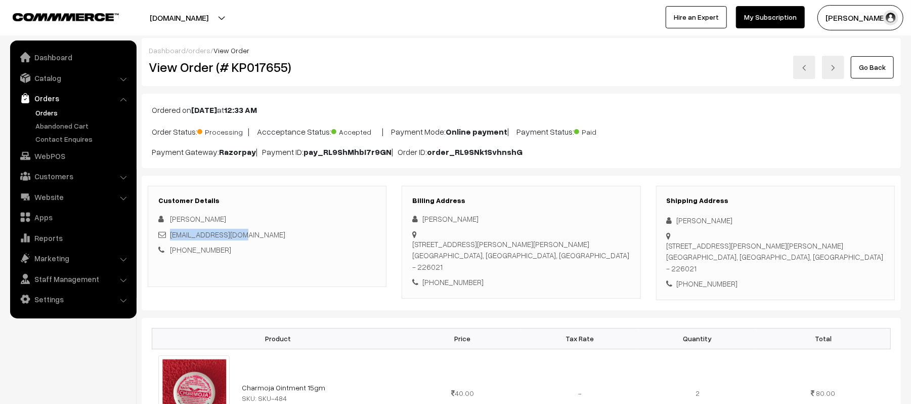
drag, startPoint x: 664, startPoint y: 245, endPoint x: 826, endPoint y: 242, distance: 161.4
click at [826, 242] on div "Shipping Address [PERSON_NAME] [STREET_ADDRESS][PERSON_NAME][PERSON_NAME] [PHON…" at bounding box center [775, 243] width 239 height 114
click at [845, 258] on div "[STREET_ADDRESS][PERSON_NAME][PERSON_NAME]" at bounding box center [776, 257] width 218 height 34
drag, startPoint x: 666, startPoint y: 249, endPoint x: 834, endPoint y: 250, distance: 167.5
click at [834, 250] on div "[STREET_ADDRESS][PERSON_NAME][PERSON_NAME]" at bounding box center [776, 257] width 218 height 34
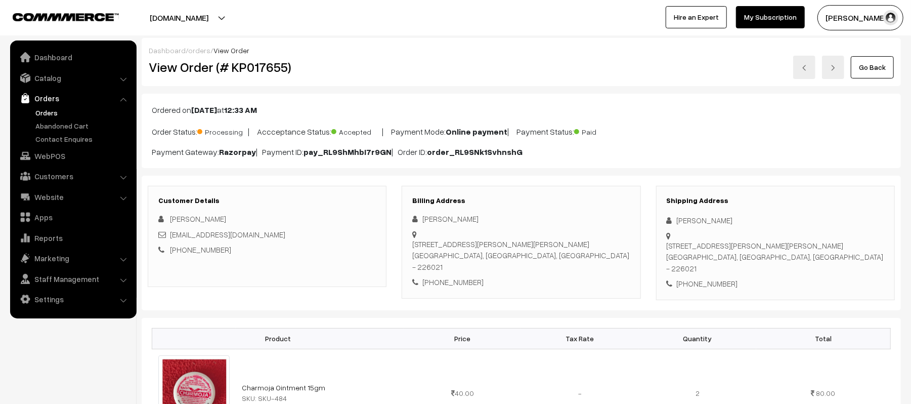
click at [843, 254] on div "[STREET_ADDRESS][PERSON_NAME][PERSON_NAME]" at bounding box center [776, 257] width 218 height 34
drag, startPoint x: 838, startPoint y: 248, endPoint x: 840, endPoint y: 257, distance: 9.3
click at [840, 257] on div "[STREET_ADDRESS][PERSON_NAME][PERSON_NAME]" at bounding box center [776, 257] width 218 height 34
drag, startPoint x: 836, startPoint y: 247, endPoint x: 844, endPoint y: 267, distance: 21.8
click at [844, 267] on div "[STREET_ADDRESS][PERSON_NAME][PERSON_NAME]" at bounding box center [776, 257] width 218 height 34
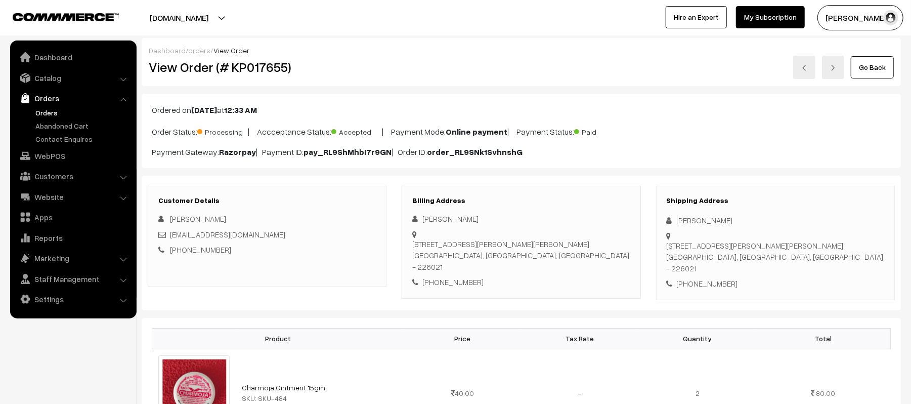
copy div "[STREET_ADDRESS][PERSON_NAME]"
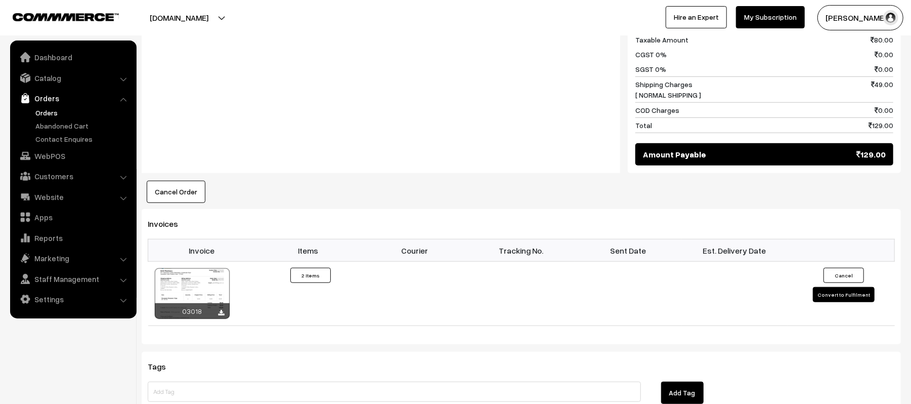
scroll to position [520, 0]
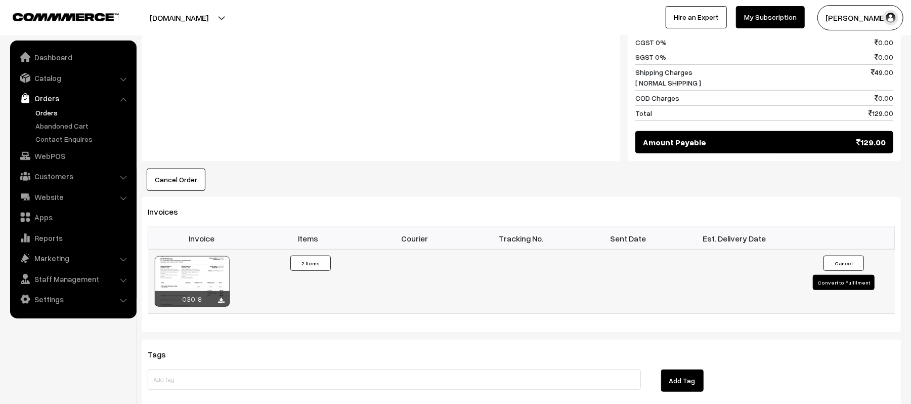
click at [840, 290] on button "Convert to Fulfilment" at bounding box center [844, 282] width 62 height 15
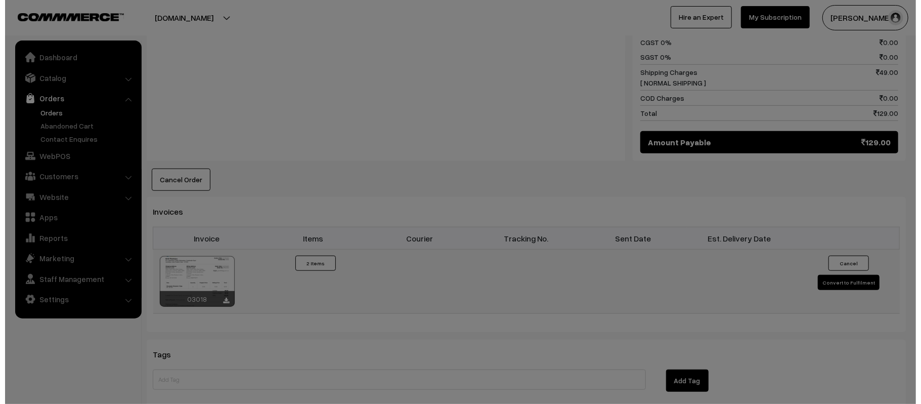
scroll to position [521, 0]
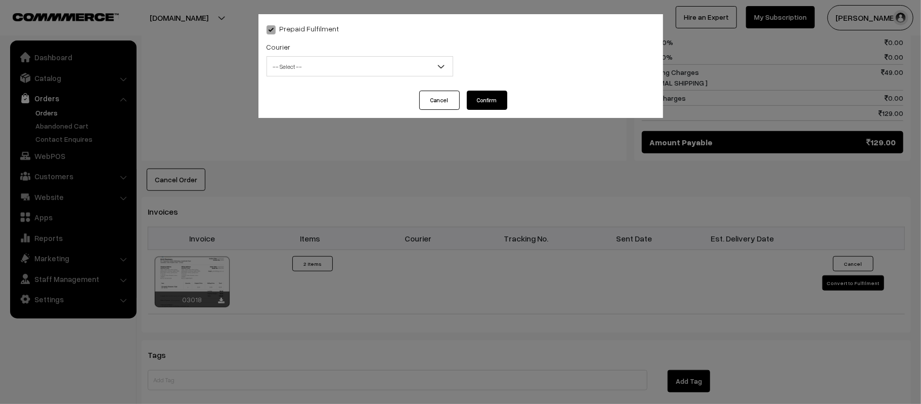
click at [303, 73] on span "-- Select --" at bounding box center [360, 67] width 186 height 18
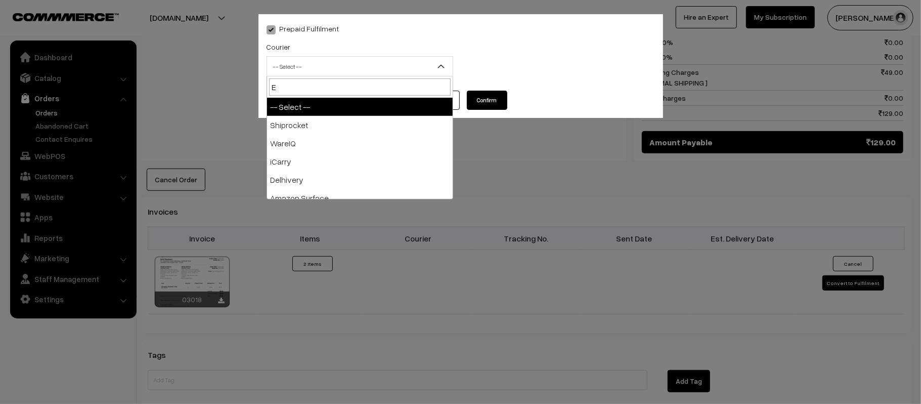
type input "E-"
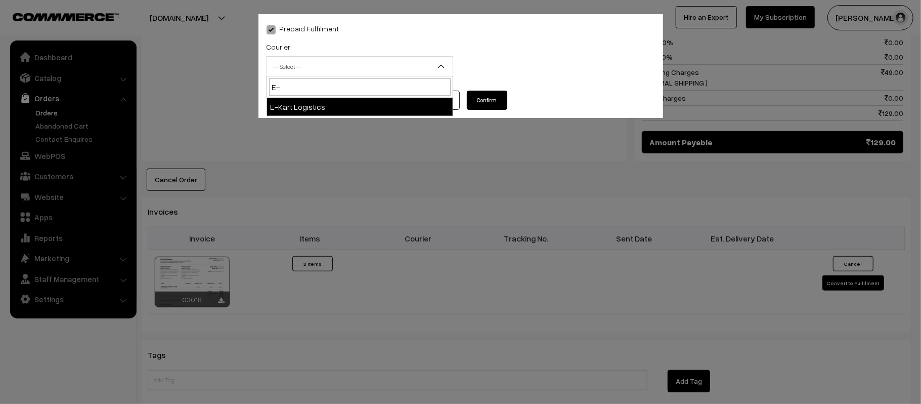
select select "6"
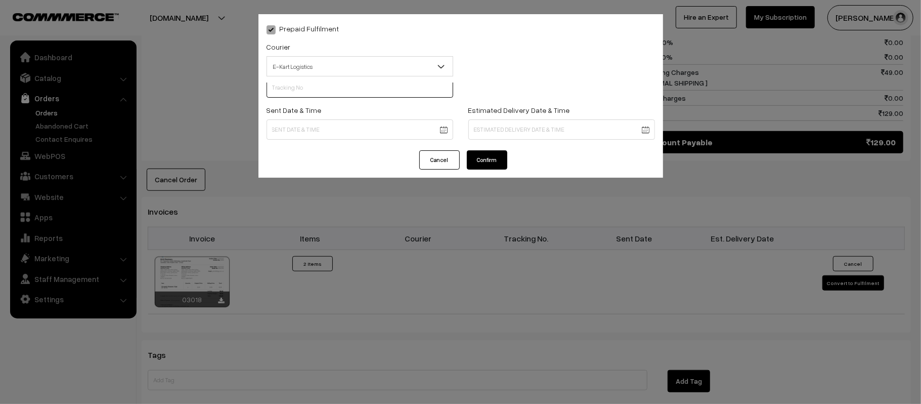
scroll to position [0, 0]
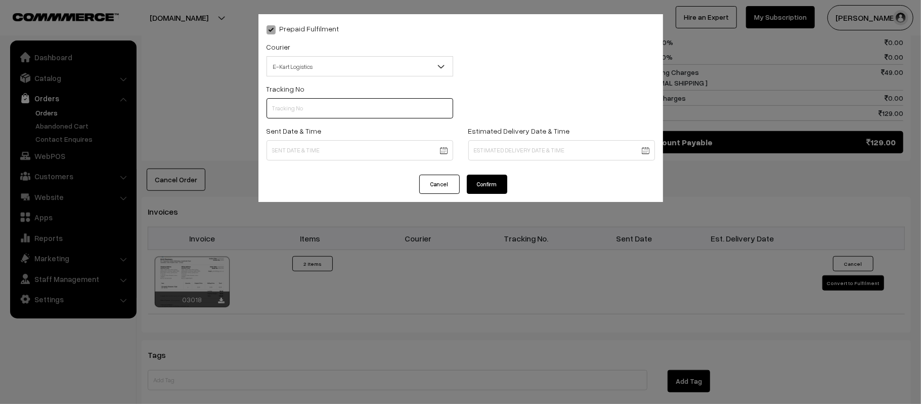
paste input "14344953012718"
type input "14344953012718"
click at [345, 149] on body "Thank you for showing interest. Our team will call you shortly. Close [DOMAIN_N…" at bounding box center [460, 65] width 921 height 1173
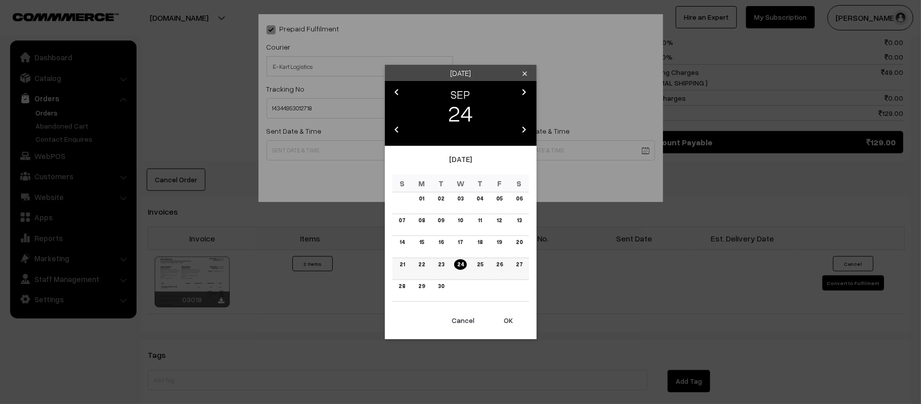
click at [481, 266] on link "25" at bounding box center [480, 264] width 12 height 11
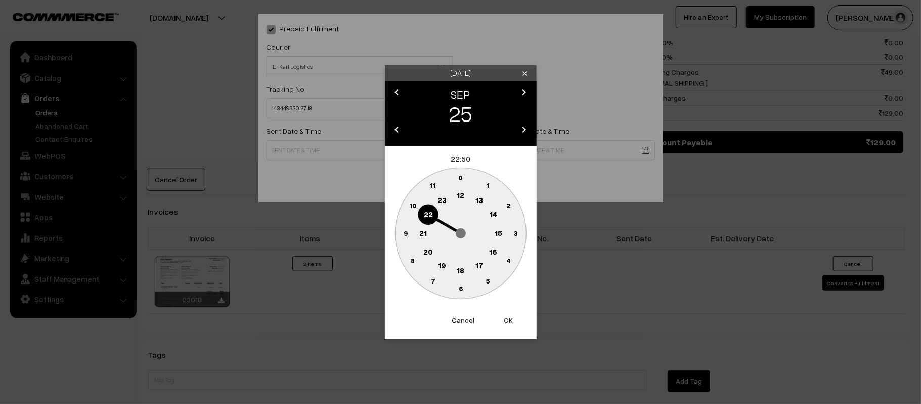
click at [459, 197] on text "12" at bounding box center [461, 194] width 8 height 9
click at [405, 236] on text "45" at bounding box center [405, 232] width 9 height 9
type input "[DATE] 12:45"
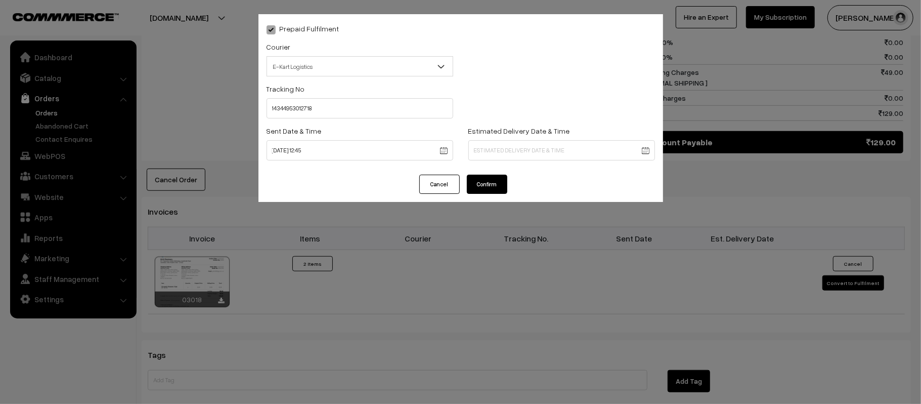
click at [581, 146] on body "Thank you for showing interest. Our team will call you shortly. Close [DOMAIN_N…" at bounding box center [460, 65] width 921 height 1173
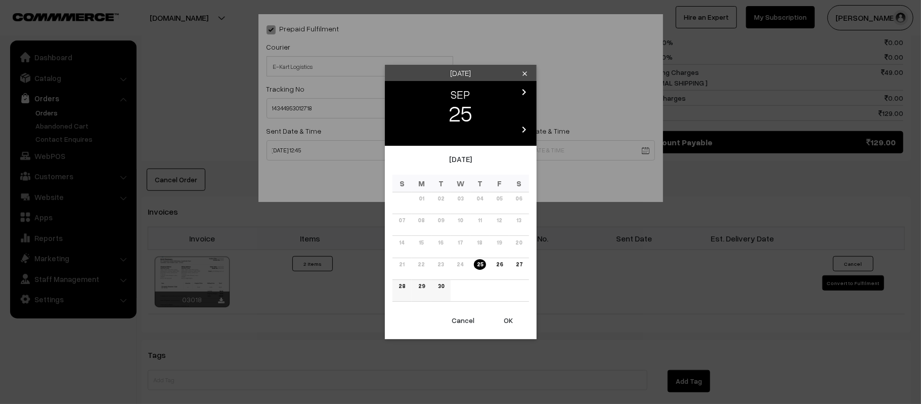
click at [444, 288] on link "30" at bounding box center [441, 286] width 12 height 11
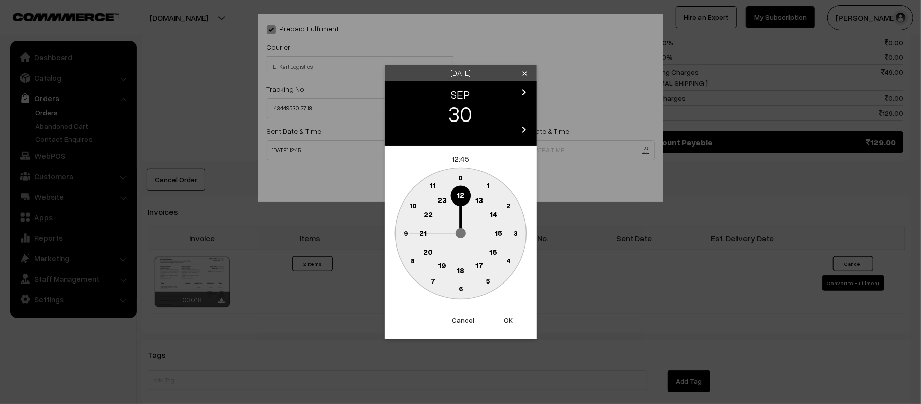
click at [425, 231] on text "21" at bounding box center [423, 232] width 8 height 9
click at [464, 290] on circle at bounding box center [460, 288] width 21 height 21
type input "[DATE] 21:30"
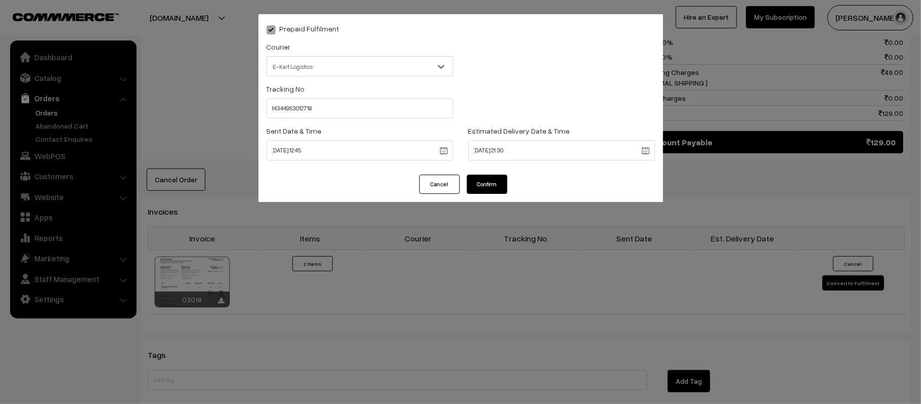
click at [493, 177] on button "Confirm" at bounding box center [487, 184] width 40 height 19
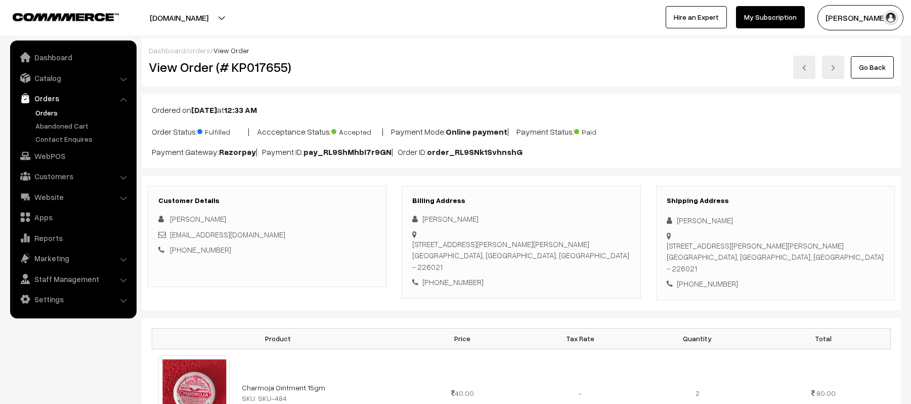
scroll to position [520, 0]
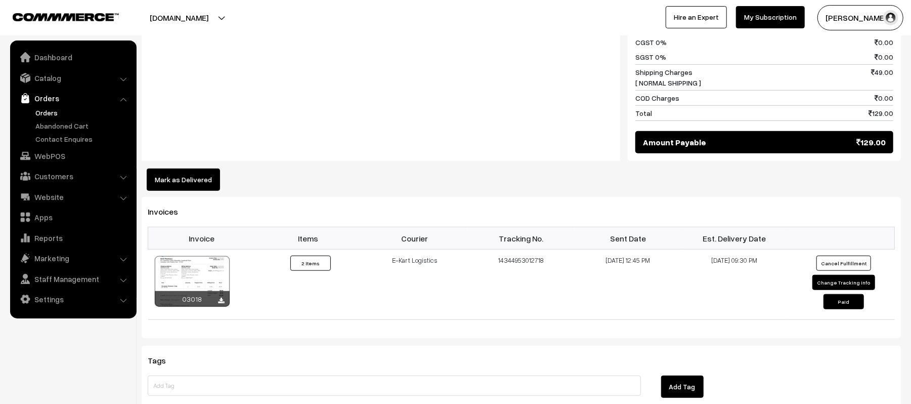
click at [292, 112] on div "Notes -" at bounding box center [381, 54] width 479 height 211
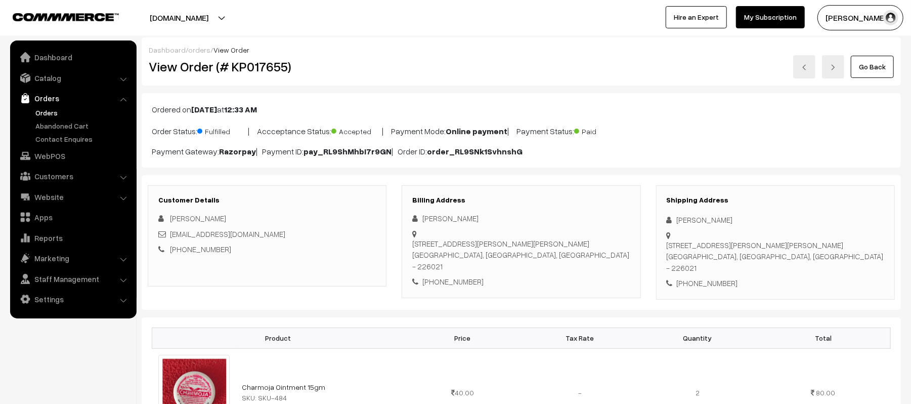
scroll to position [0, 0]
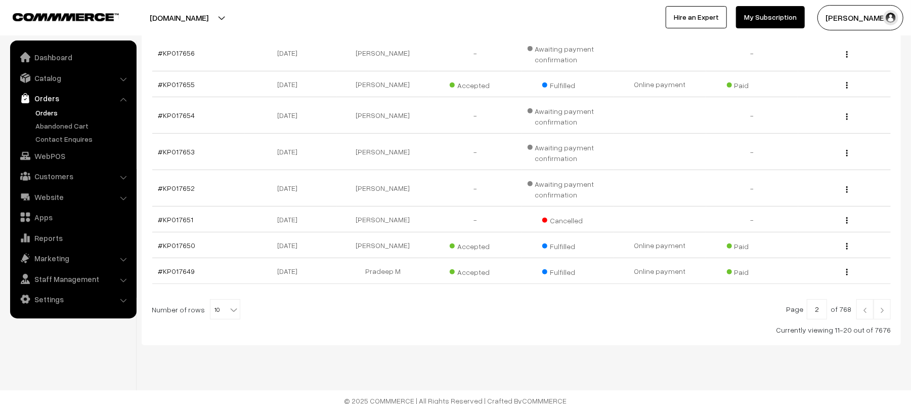
scroll to position [272, 0]
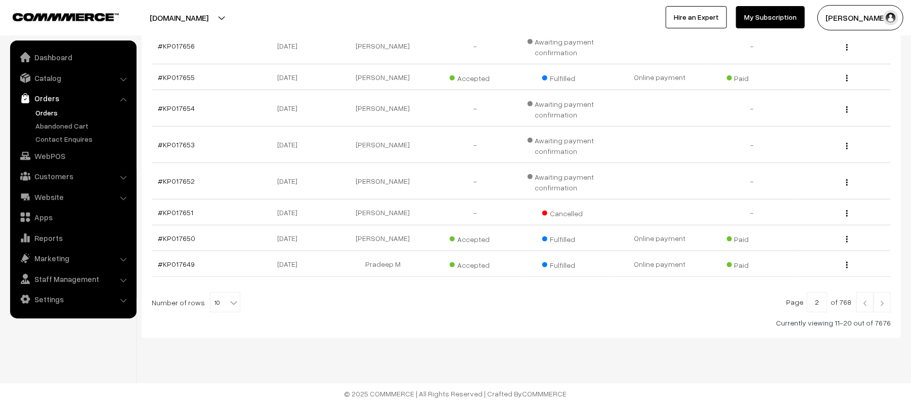
click at [867, 306] on img at bounding box center [865, 303] width 9 height 6
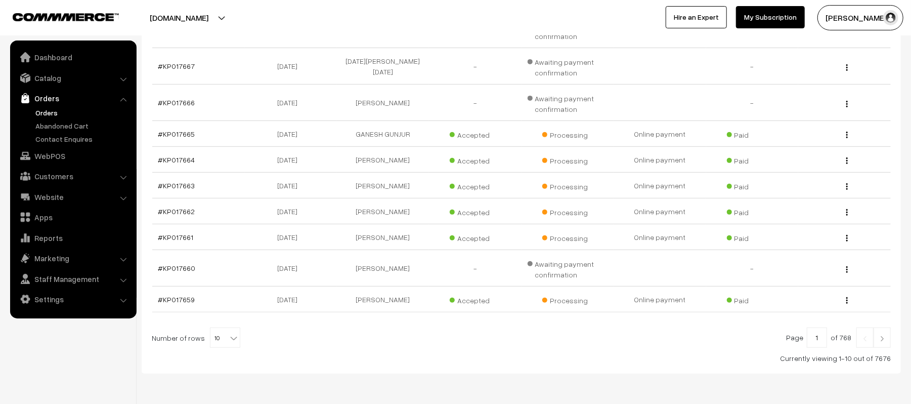
scroll to position [243, 0]
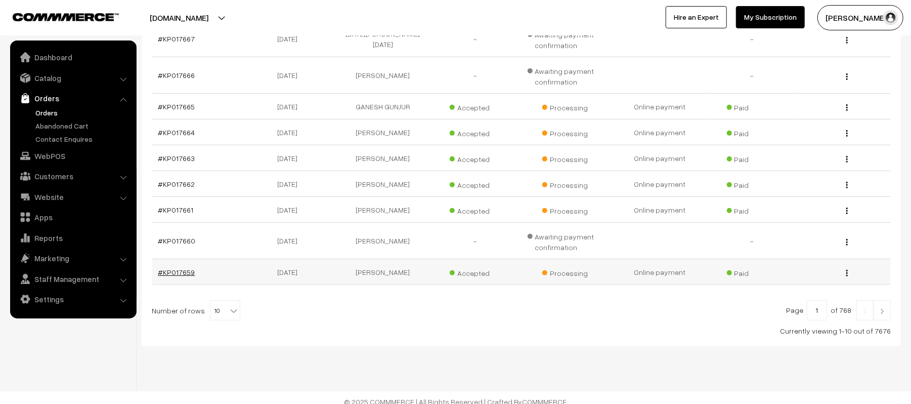
click at [175, 275] on link "#KP017659" at bounding box center [176, 272] width 37 height 9
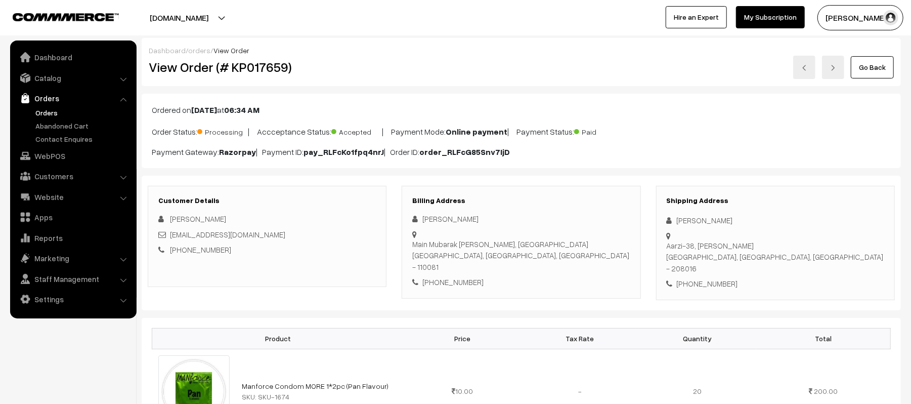
drag, startPoint x: 737, startPoint y: 223, endPoint x: 666, endPoint y: 213, distance: 71.5
click at [666, 213] on div "Shipping Address [PERSON_NAME] [STREET_ADDRESS] [PHONE_NUMBER]" at bounding box center [775, 243] width 239 height 114
copy div "[PERSON_NAME]"
click at [699, 278] on div "[PHONE_NUMBER]" at bounding box center [776, 284] width 218 height 12
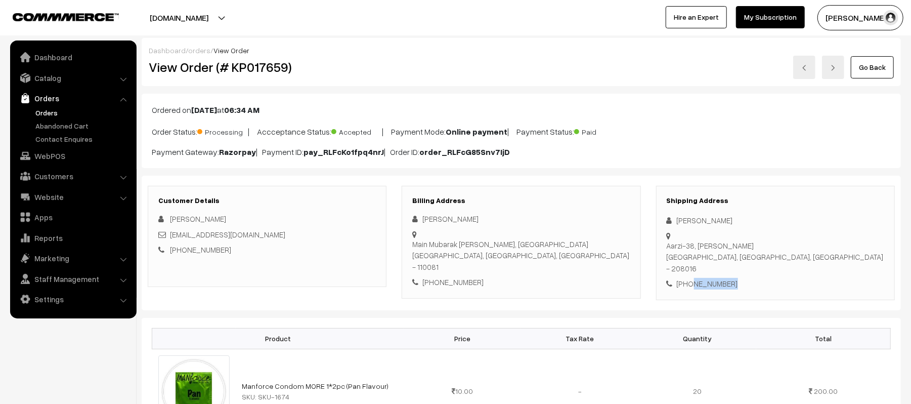
copy div "9711047525"
drag, startPoint x: 253, startPoint y: 235, endPoint x: 168, endPoint y: 237, distance: 85.5
click at [168, 237] on div "[EMAIL_ADDRESS][DOMAIN_NAME]" at bounding box center [267, 235] width 218 height 12
copy link "[EMAIL_ADDRESS][DOMAIN_NAME]"
drag, startPoint x: 676, startPoint y: 238, endPoint x: 850, endPoint y: 245, distance: 174.2
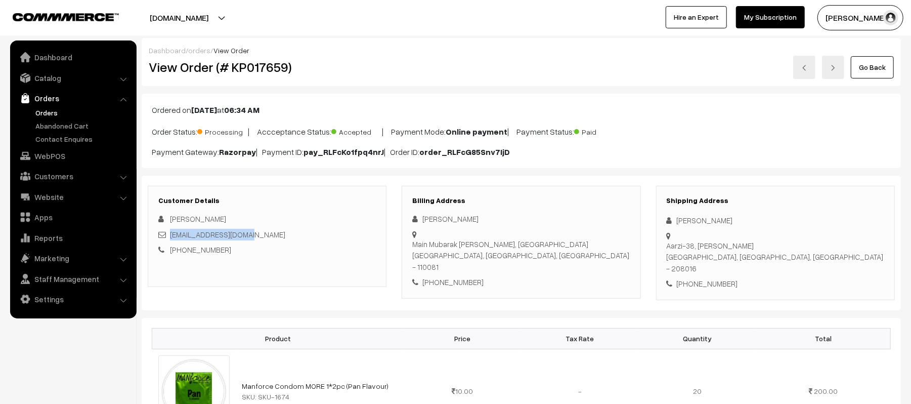
click at [850, 245] on div "Shipping Address [PERSON_NAME] [STREET_ADDRESS] [PHONE_NUMBER]" at bounding box center [775, 243] width 239 height 114
copy div "Aarzi-[STREET_ADDRESS]"
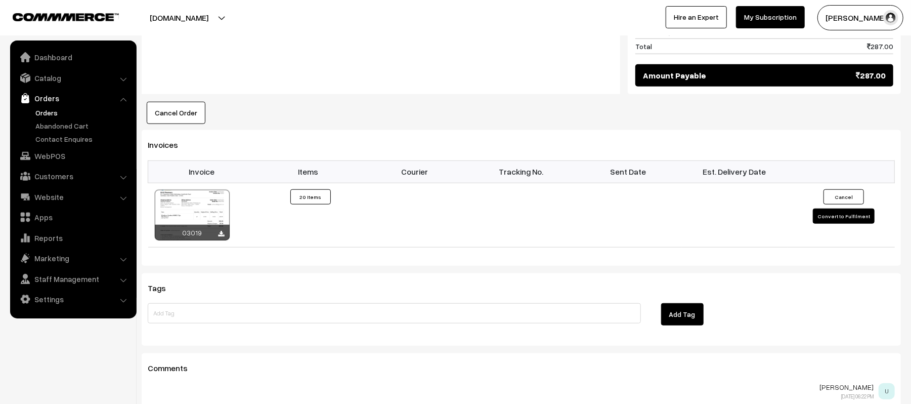
scroll to position [628, 0]
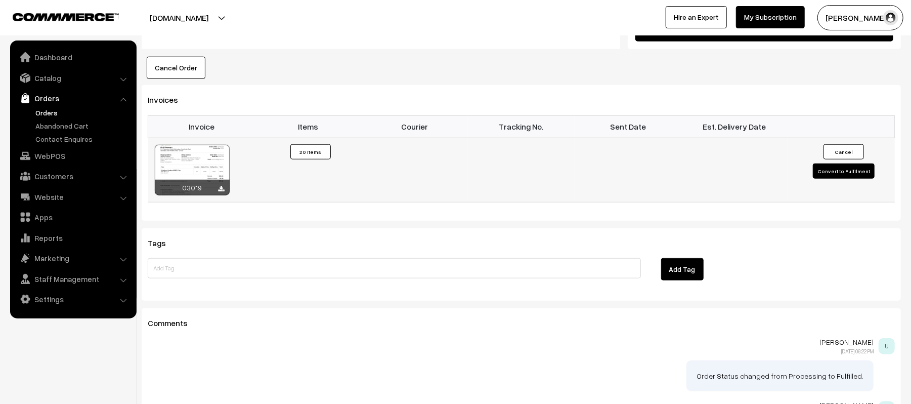
click at [824, 169] on td "Cancel Convert to Fulfilment" at bounding box center [841, 170] width 107 height 64
click at [824, 168] on button "Convert to Fulfilment" at bounding box center [844, 170] width 62 height 15
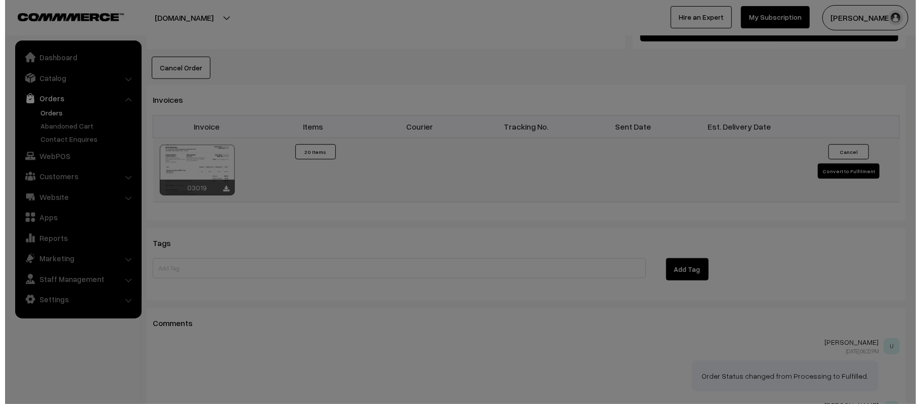
scroll to position [630, 0]
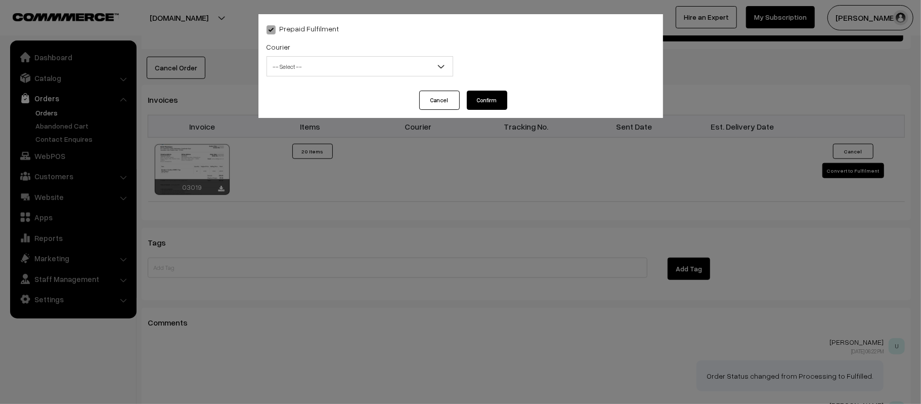
click at [305, 63] on span "-- Select --" at bounding box center [360, 67] width 186 height 18
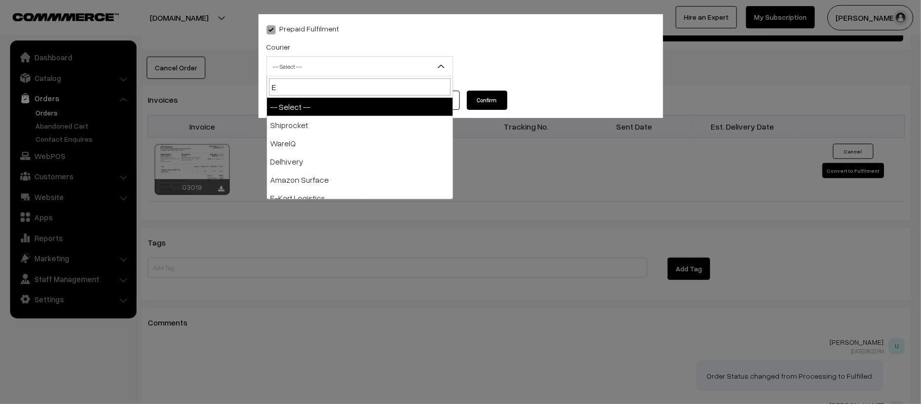
type input "E-"
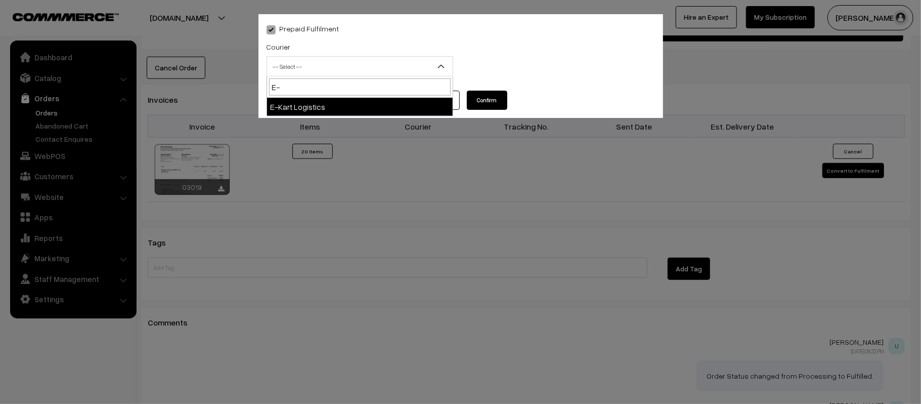
select select "6"
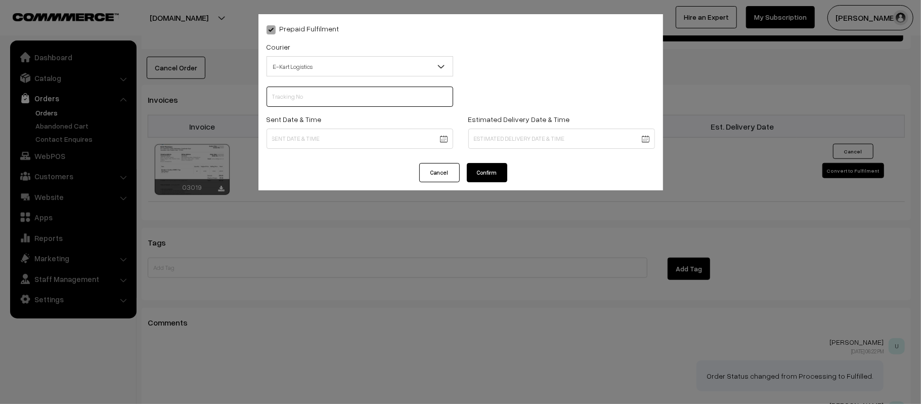
scroll to position [0, 0]
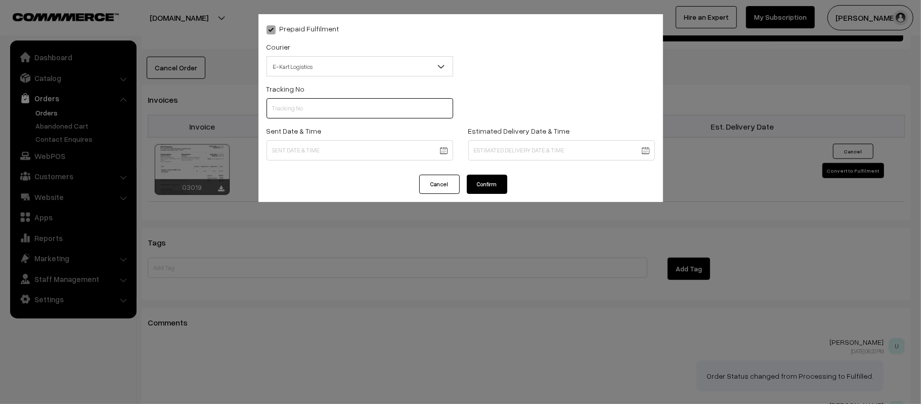
paste input "ICYP0004223868"
type input "ICYP0004223868"
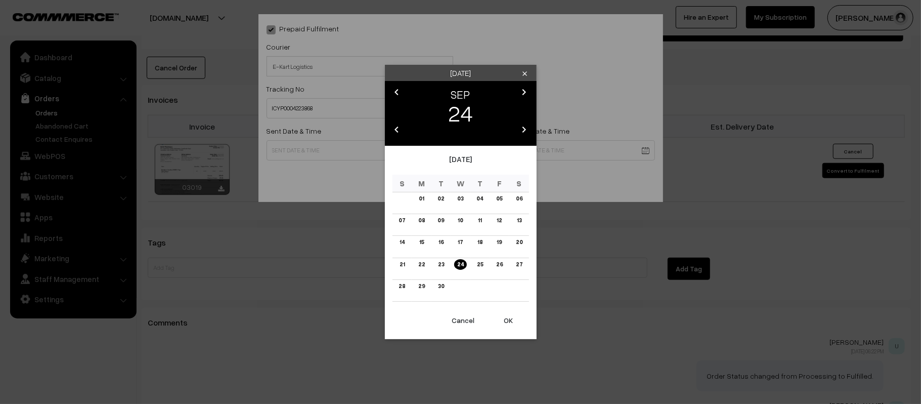
click at [477, 274] on td "25" at bounding box center [481, 269] width 20 height 22
click at [476, 258] on td "25" at bounding box center [481, 269] width 20 height 22
drag, startPoint x: 476, startPoint y: 258, endPoint x: 478, endPoint y: 263, distance: 5.4
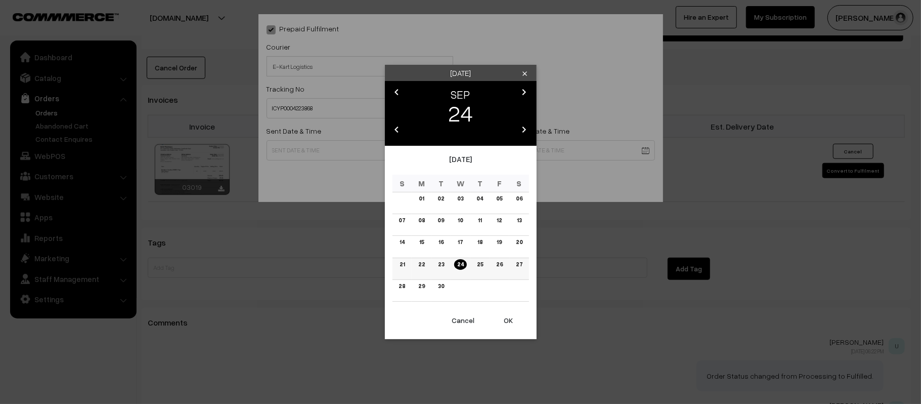
click at [478, 263] on td "25" at bounding box center [481, 269] width 20 height 22
click at [478, 263] on link "25" at bounding box center [480, 264] width 12 height 11
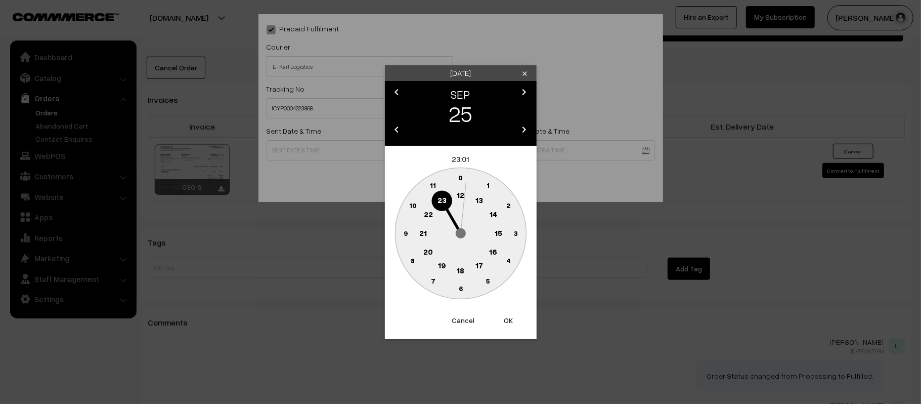
click at [460, 197] on text "12" at bounding box center [461, 194] width 8 height 9
click at [406, 235] on text "45" at bounding box center [405, 232] width 9 height 9
type input "[DATE] 12:45"
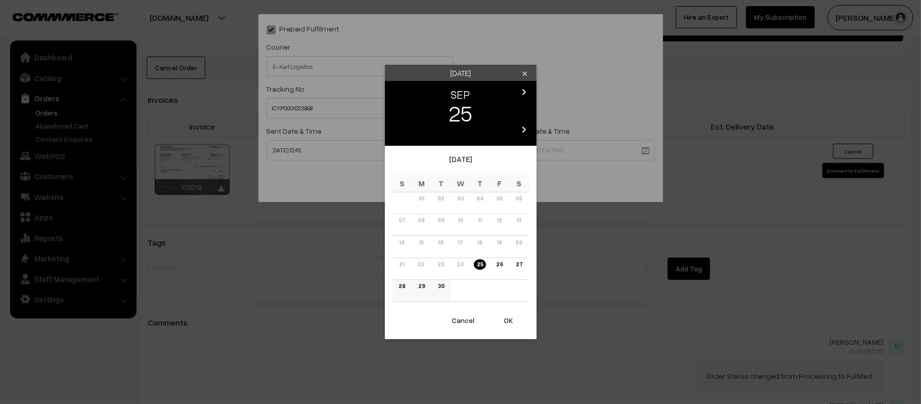
click at [438, 288] on link "30" at bounding box center [441, 286] width 12 height 11
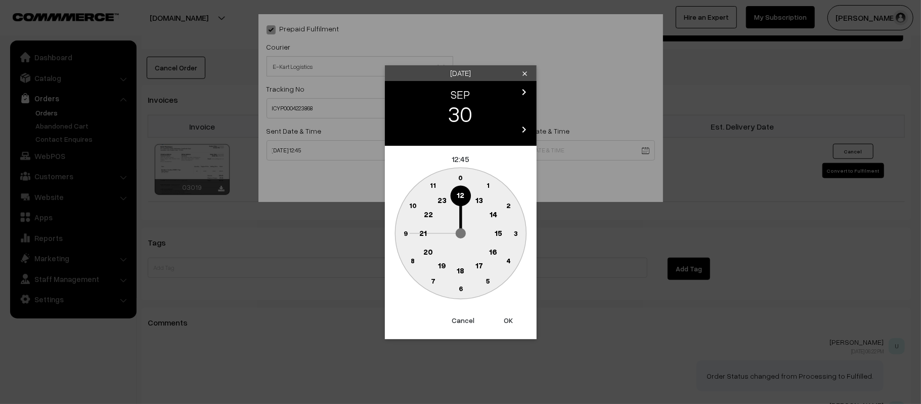
click at [425, 231] on text "21" at bounding box center [423, 232] width 8 height 9
click at [458, 289] on text "30" at bounding box center [460, 288] width 9 height 9
type input "[DATE] 21:30"
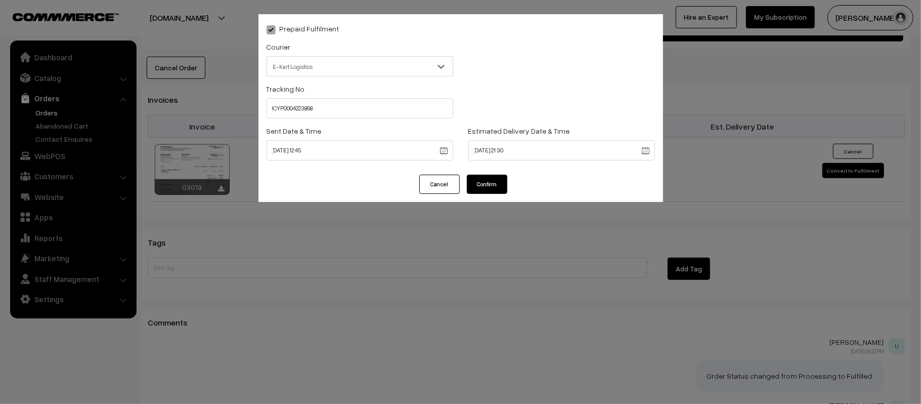
click at [490, 185] on button "Confirm" at bounding box center [487, 184] width 40 height 19
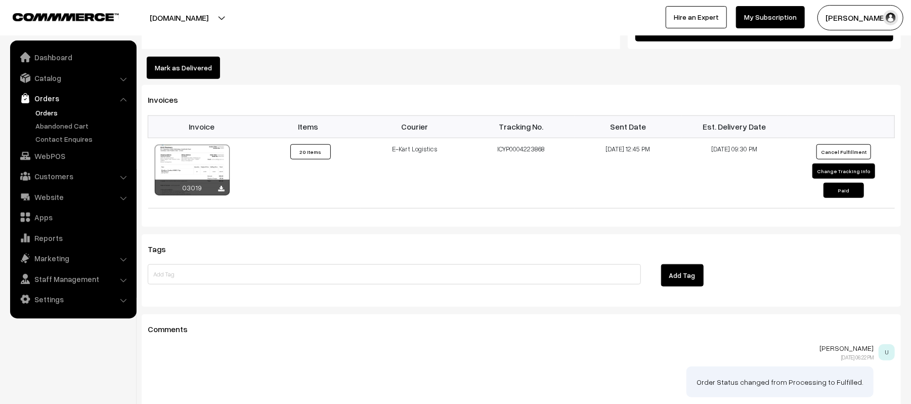
scroll to position [628, 0]
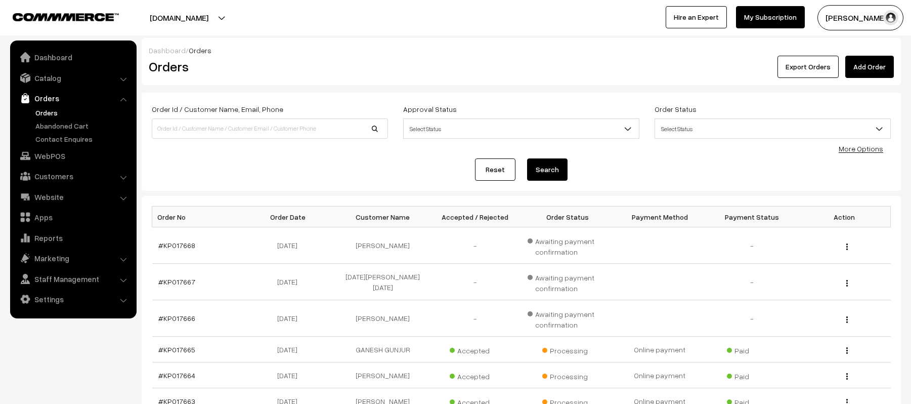
scroll to position [243, 0]
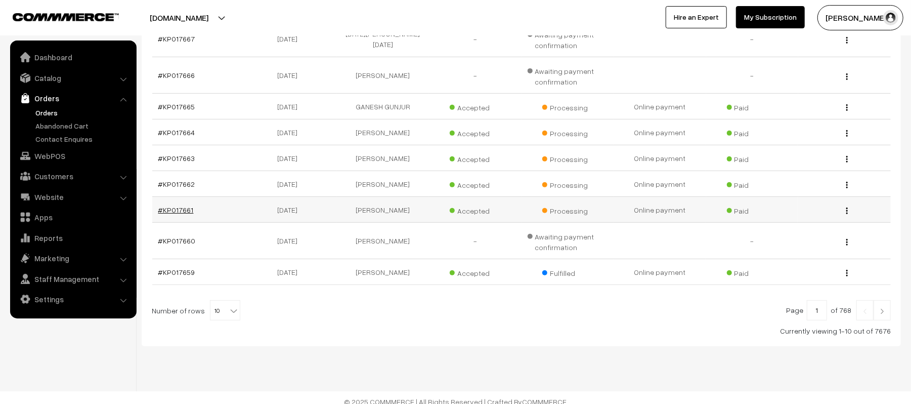
click at [175, 214] on link "#KP017661" at bounding box center [175, 209] width 35 height 9
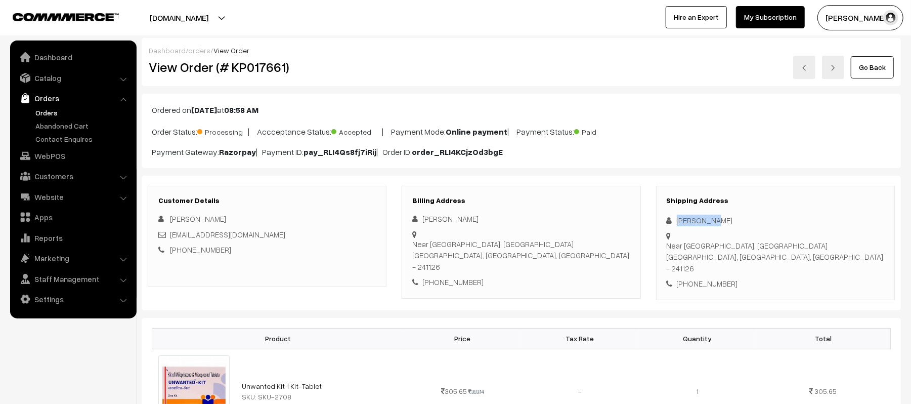
drag, startPoint x: 717, startPoint y: 221, endPoint x: 672, endPoint y: 223, distance: 45.1
click at [672, 223] on div "[PERSON_NAME]" at bounding box center [776, 221] width 218 height 12
copy div "[PERSON_NAME]"
click at [717, 278] on div "[PHONE_NUMBER]" at bounding box center [776, 284] width 218 height 12
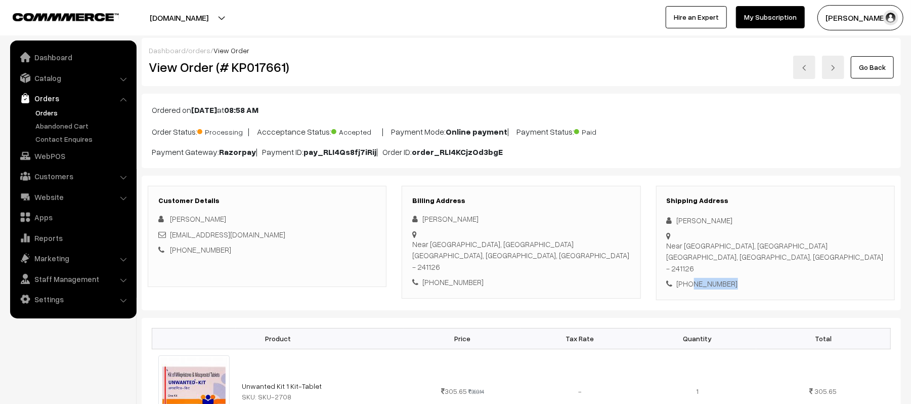
copy div "9005433356"
drag, startPoint x: 252, startPoint y: 236, endPoint x: 172, endPoint y: 237, distance: 80.0
click at [172, 237] on div "[EMAIL_ADDRESS][DOMAIN_NAME]" at bounding box center [267, 235] width 218 height 12
copy link "[EMAIL_ADDRESS][DOMAIN_NAME]"
drag, startPoint x: 677, startPoint y: 238, endPoint x: 822, endPoint y: 248, distance: 145.6
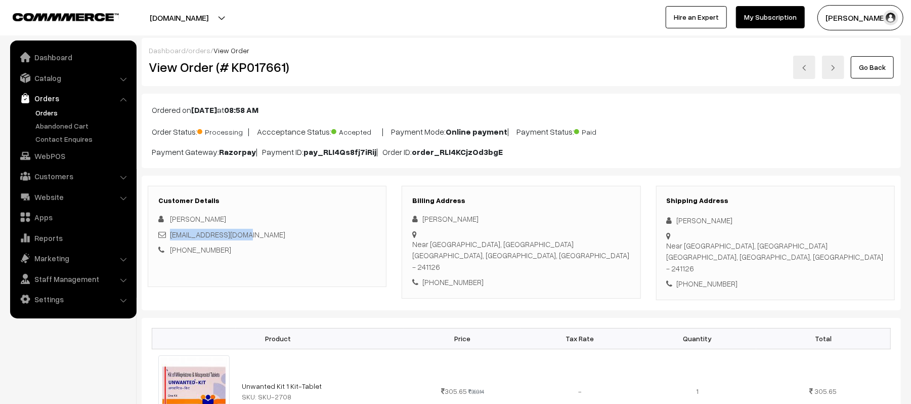
click at [822, 248] on div "Shipping Address [PERSON_NAME] Near [GEOGRAPHIC_DATA], [GEOGRAPHIC_DATA], [GEOG…" at bounding box center [775, 243] width 239 height 114
copy div "Near [GEOGRAPHIC_DATA], [GEOGRAPHIC_DATA], [GEOGRAPHIC_DATA], [GEOGRAPHIC_DATA]…"
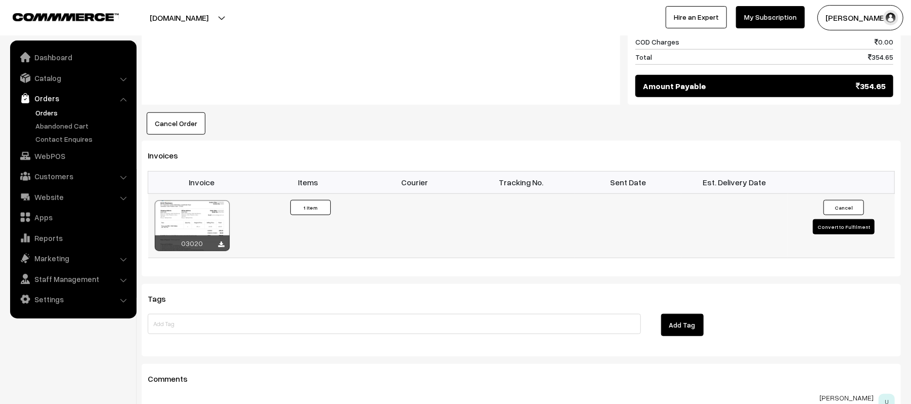
click at [832, 219] on button "Convert to Fulfilment" at bounding box center [844, 226] width 62 height 15
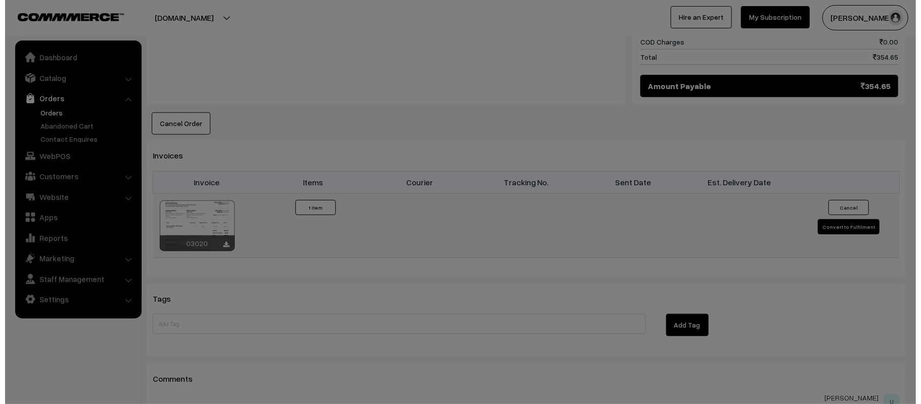
scroll to position [589, 0]
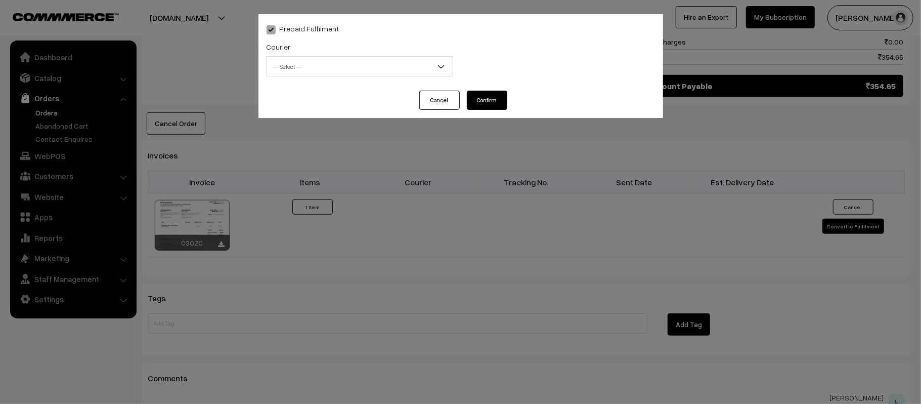
click at [290, 56] on span "-- Select --" at bounding box center [360, 66] width 187 height 20
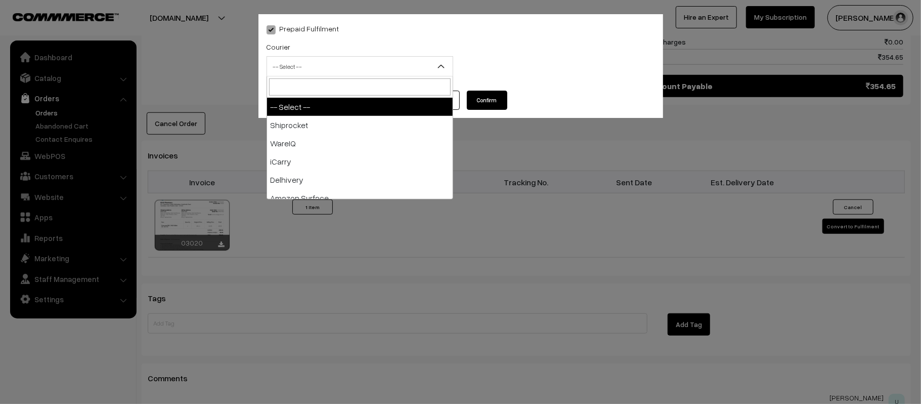
type input "X"
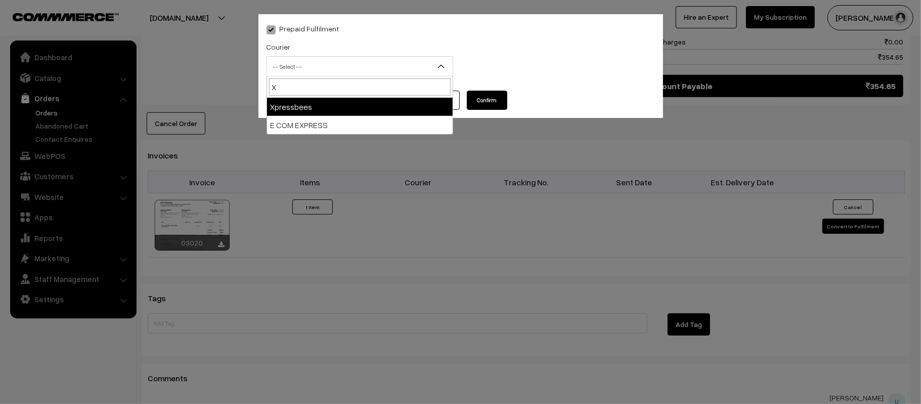
select select "8"
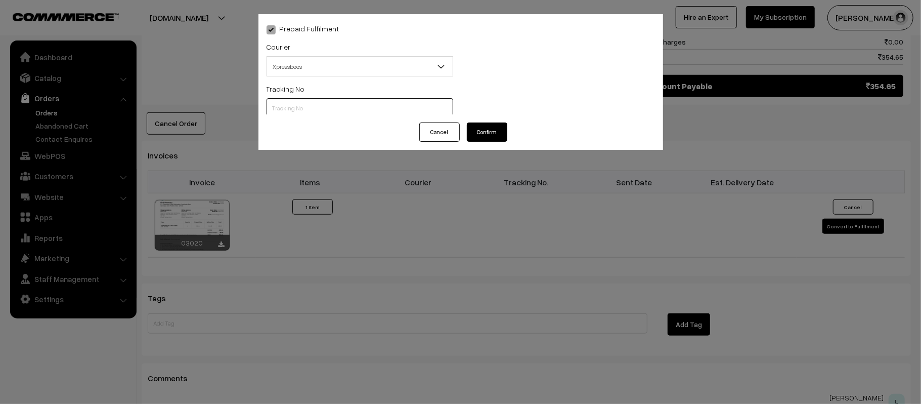
type input "`"
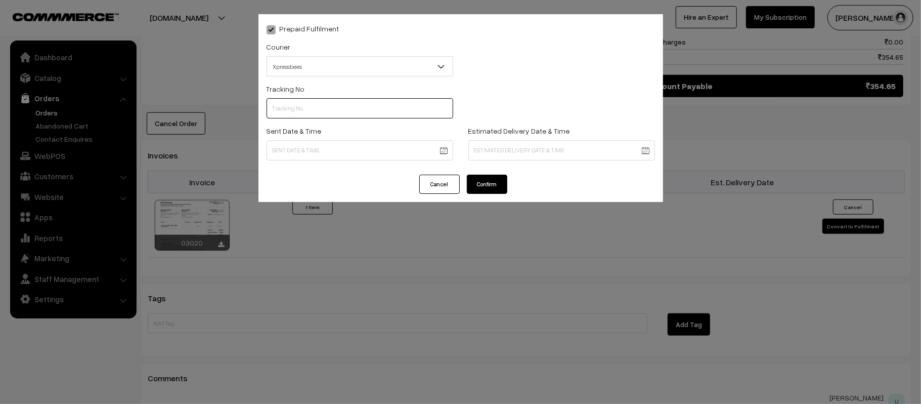
paste input "14344953012727"
type input "14344953012727"
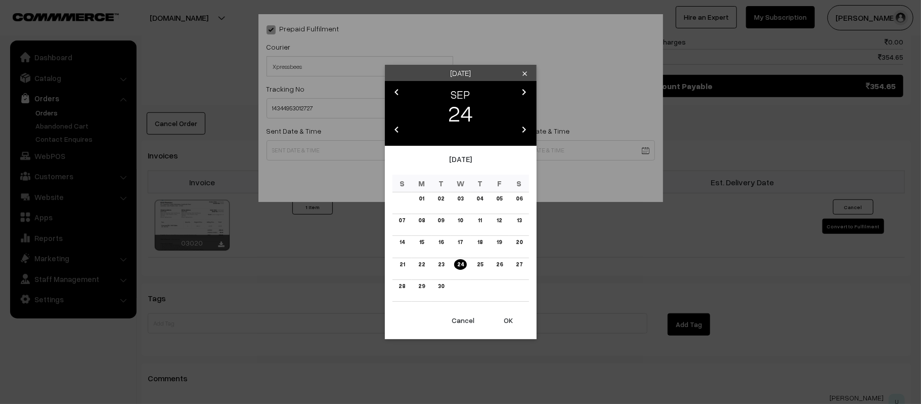
click at [353, 146] on body "Thank you for showing interest. Our team will call you shortly. Close [DOMAIN_N…" at bounding box center [460, 3] width 921 height 1185
click at [480, 263] on link "25" at bounding box center [480, 264] width 12 height 11
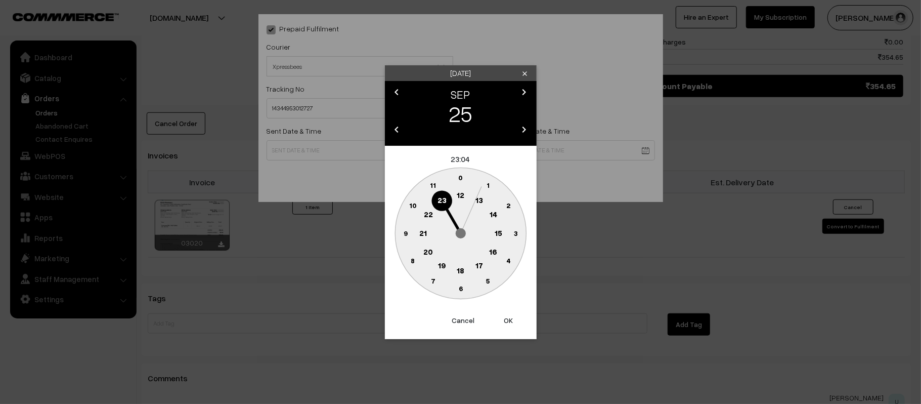
click at [458, 192] on text "12" at bounding box center [461, 194] width 8 height 9
click at [405, 233] on text "45" at bounding box center [405, 232] width 9 height 9
type input "[DATE] 12:45"
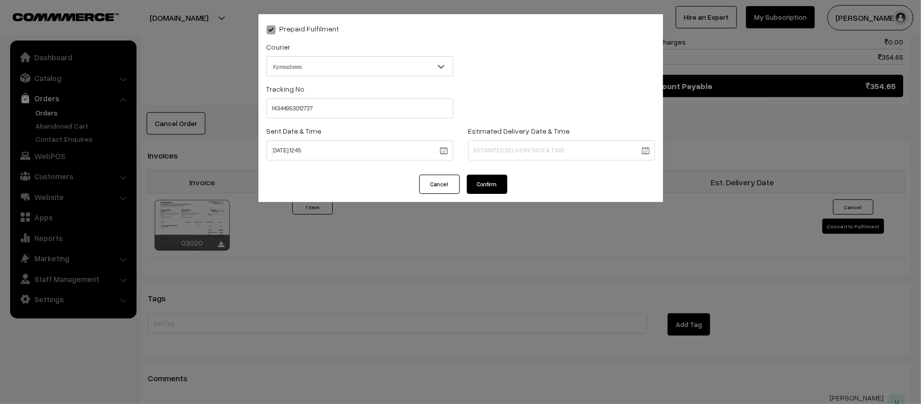
click at [578, 144] on body "Thank you for showing interest. Our team will call you shortly. Close [DOMAIN_N…" at bounding box center [460, 3] width 921 height 1185
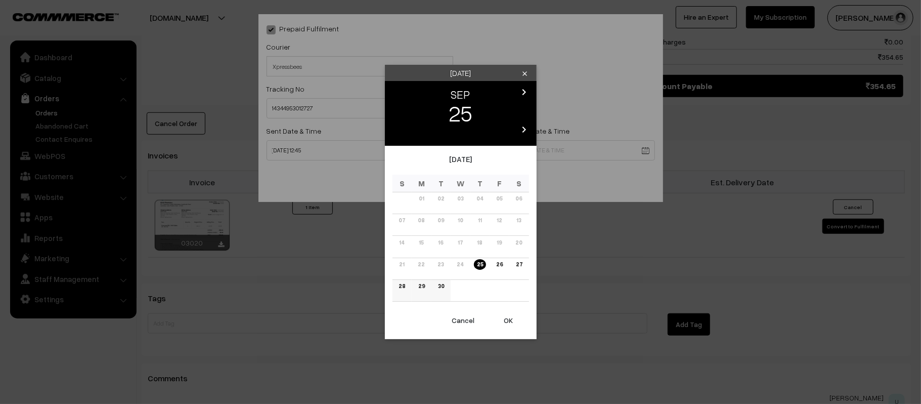
click at [439, 285] on link "30" at bounding box center [441, 286] width 12 height 11
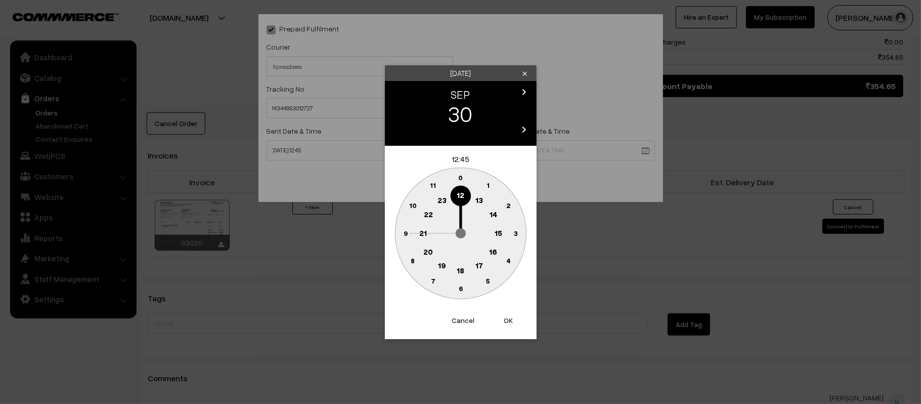
click at [418, 231] on circle at bounding box center [423, 233] width 21 height 21
click at [461, 289] on text "30" at bounding box center [460, 288] width 9 height 9
type input "[DATE] 21:30"
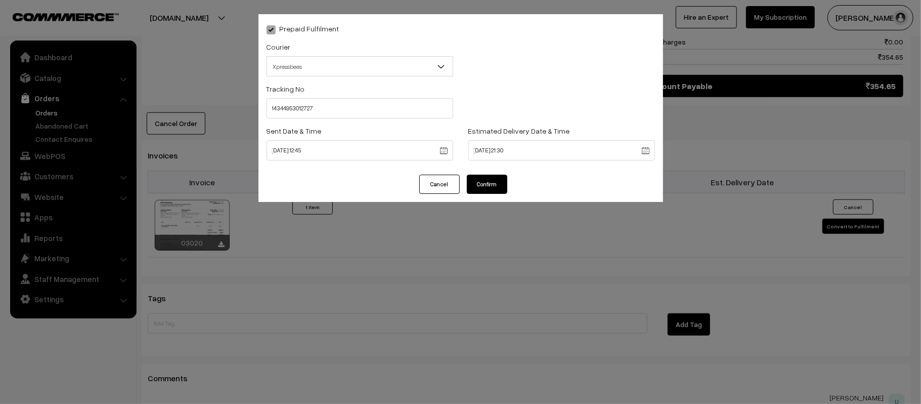
click at [481, 175] on button "Confirm" at bounding box center [487, 184] width 40 height 19
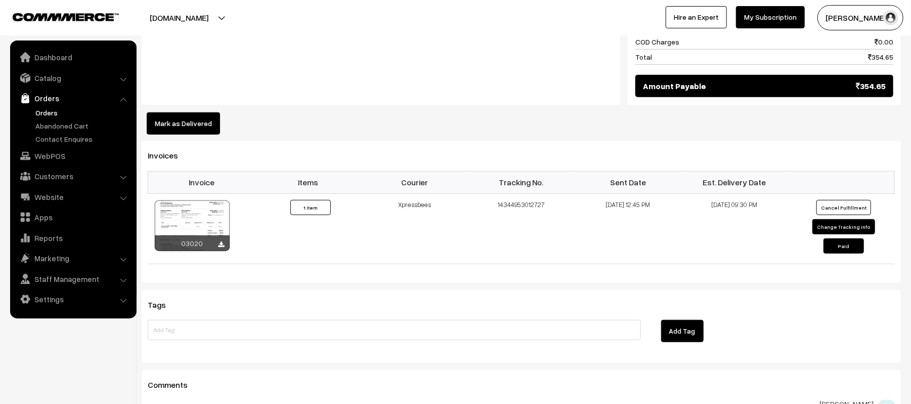
scroll to position [588, 0]
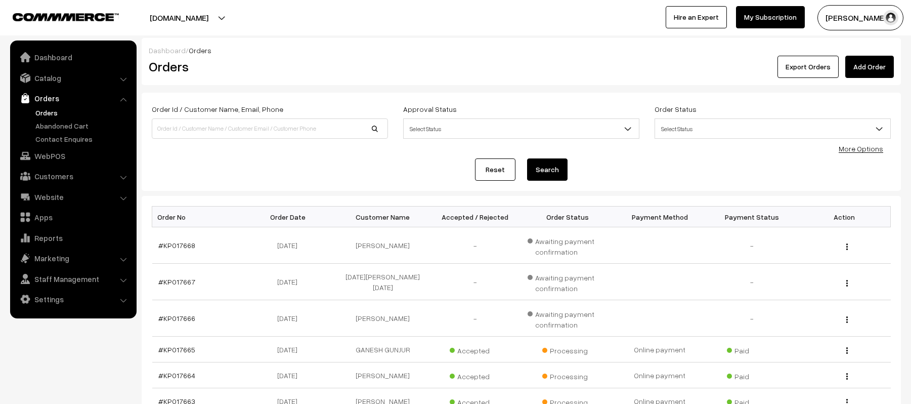
scroll to position [243, 0]
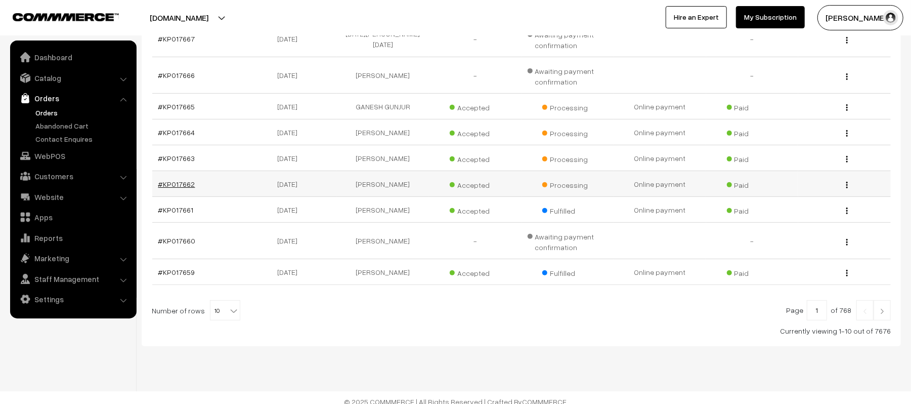
click at [177, 185] on link "#KP017662" at bounding box center [176, 184] width 37 height 9
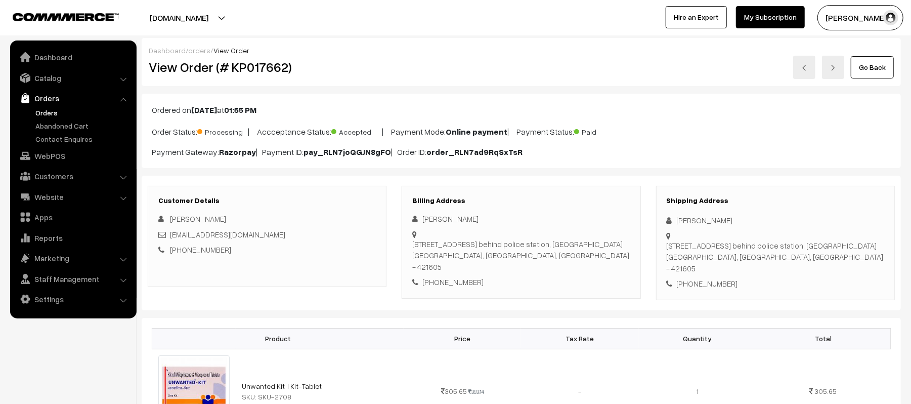
drag, startPoint x: 735, startPoint y: 219, endPoint x: 668, endPoint y: 218, distance: 66.3
click at [668, 218] on div "[PERSON_NAME]" at bounding box center [776, 221] width 218 height 12
copy div "[PERSON_NAME]"
click at [701, 278] on div "[PHONE_NUMBER]" at bounding box center [776, 284] width 218 height 12
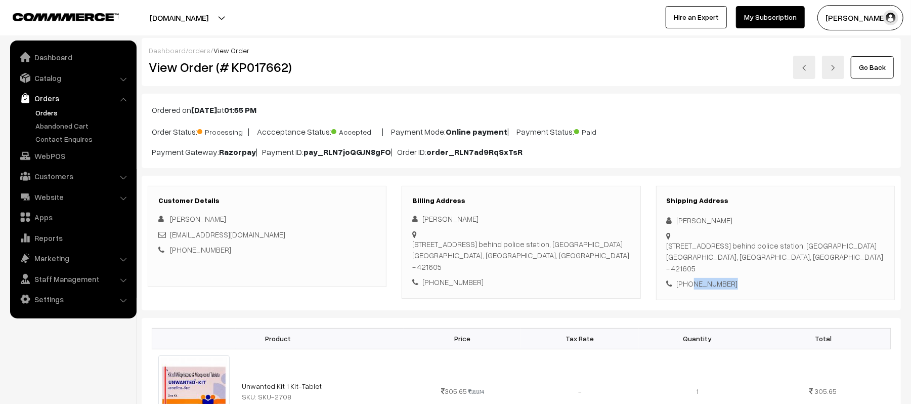
click at [701, 278] on div "[PHONE_NUMBER]" at bounding box center [776, 284] width 218 height 12
copy div "9967549777"
click at [281, 240] on div "[EMAIL_ADDRESS][DOMAIN_NAME]" at bounding box center [267, 235] width 218 height 12
drag, startPoint x: 282, startPoint y: 239, endPoint x: 171, endPoint y: 239, distance: 111.3
click at [171, 239] on div "[EMAIL_ADDRESS][DOMAIN_NAME]" at bounding box center [267, 235] width 218 height 12
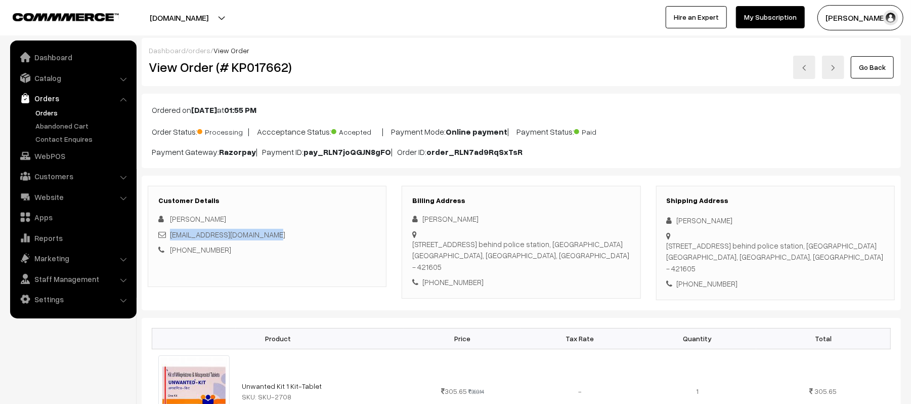
copy link "[EMAIL_ADDRESS][DOMAIN_NAME]"
drag, startPoint x: 668, startPoint y: 244, endPoint x: 805, endPoint y: 258, distance: 138.3
click at [805, 258] on div "[STREET_ADDRESS]" at bounding box center [776, 257] width 218 height 34
copy div "[STREET_ADDRESS]"
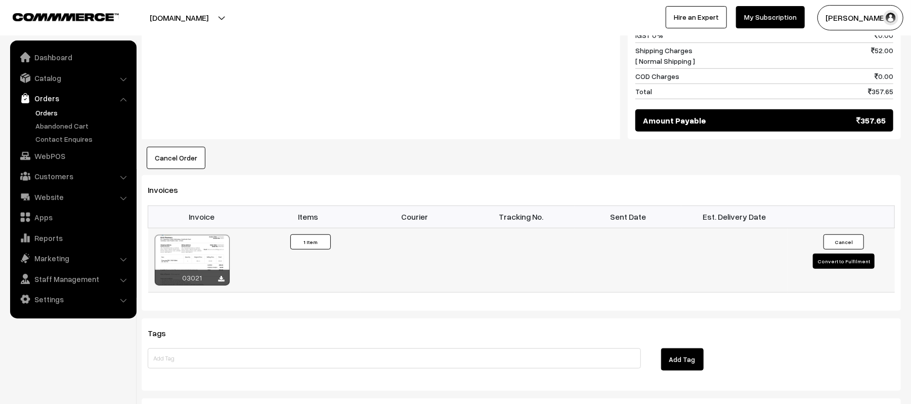
click at [846, 255] on button "Convert to Fulfilment" at bounding box center [844, 260] width 62 height 15
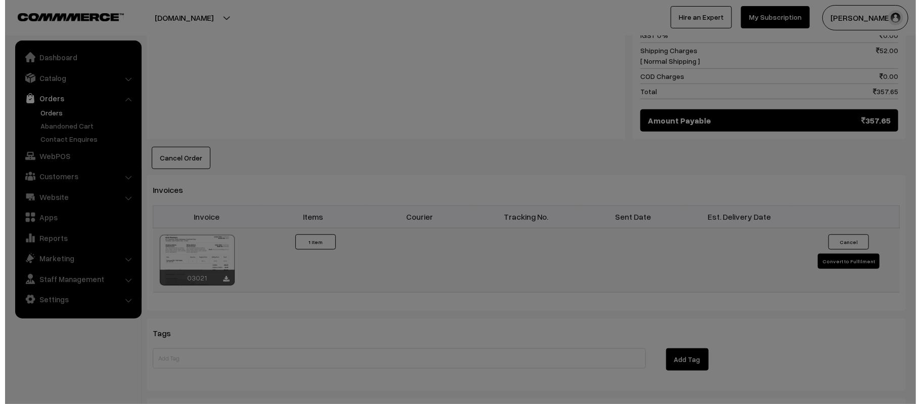
scroll to position [537, 0]
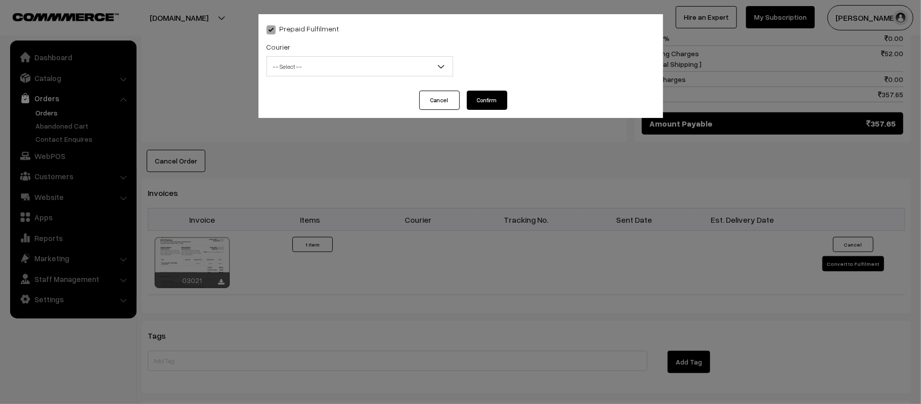
click at [322, 67] on span "-- Select --" at bounding box center [360, 67] width 186 height 18
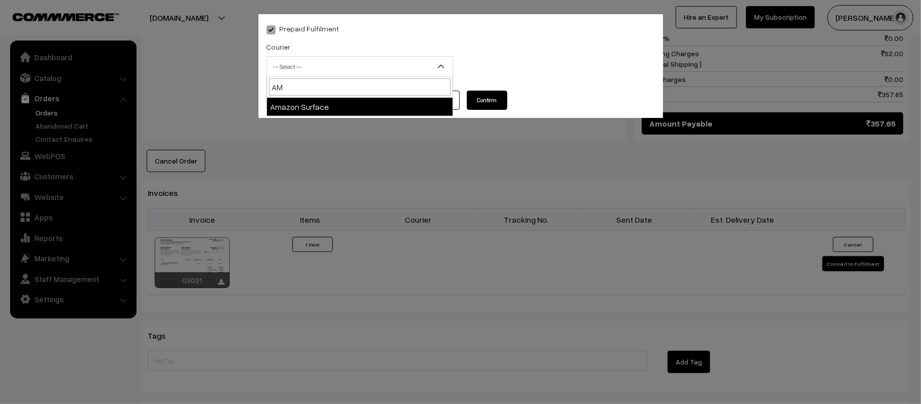
type input "AMA"
select select "5"
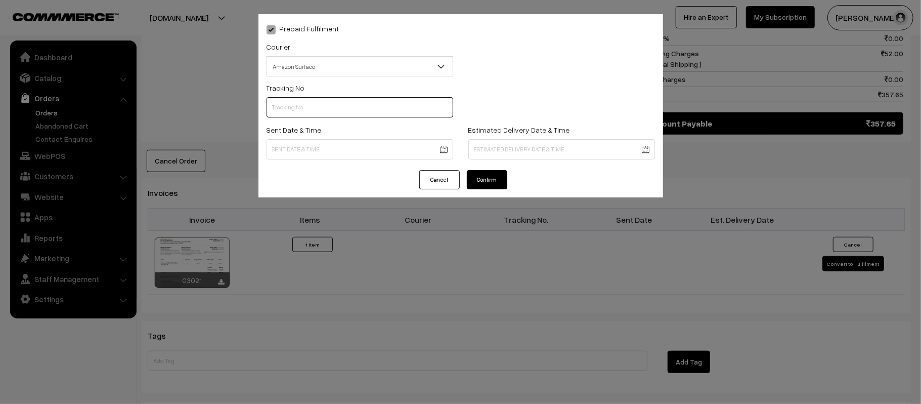
scroll to position [0, 0]
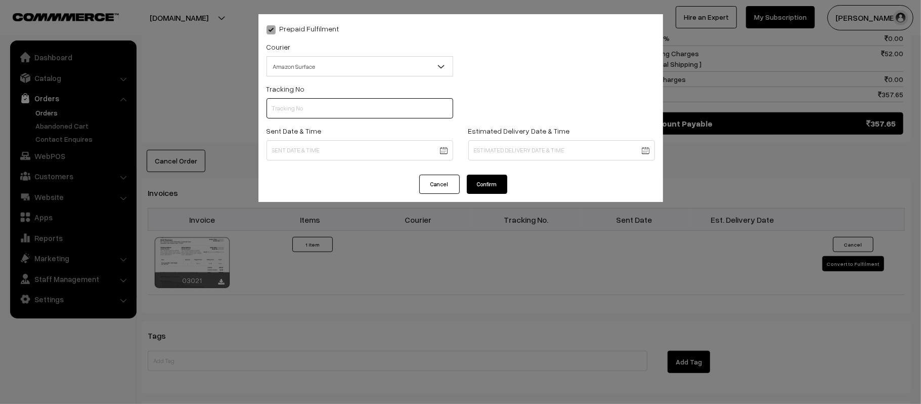
paste input "363699218447"
type input "363699218447"
click at [372, 154] on body "Thank you for showing interest. Our team will call you shortly. Close kirtiphar…" at bounding box center [460, 48] width 921 height 1171
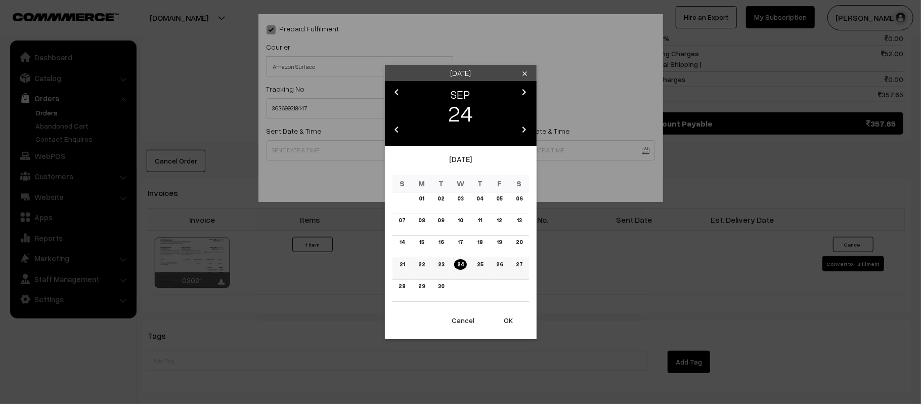
click at [478, 267] on link "25" at bounding box center [480, 264] width 12 height 11
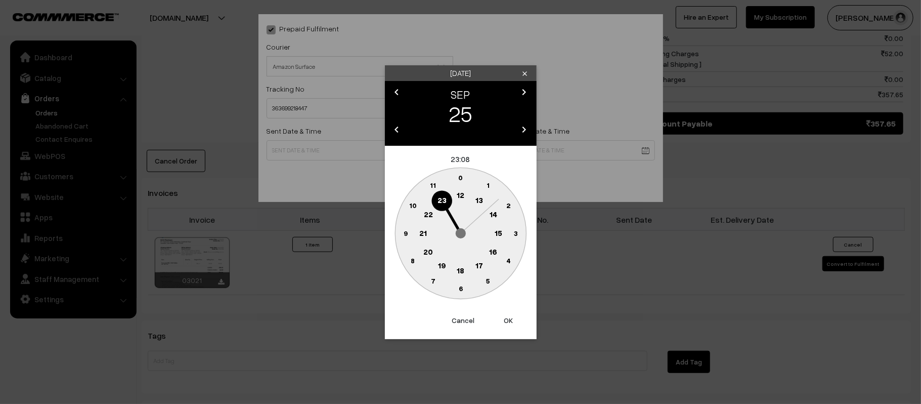
click at [456, 191] on circle at bounding box center [460, 195] width 21 height 21
click at [397, 235] on circle at bounding box center [405, 233] width 21 height 21
type input "25-09-2025 12:45"
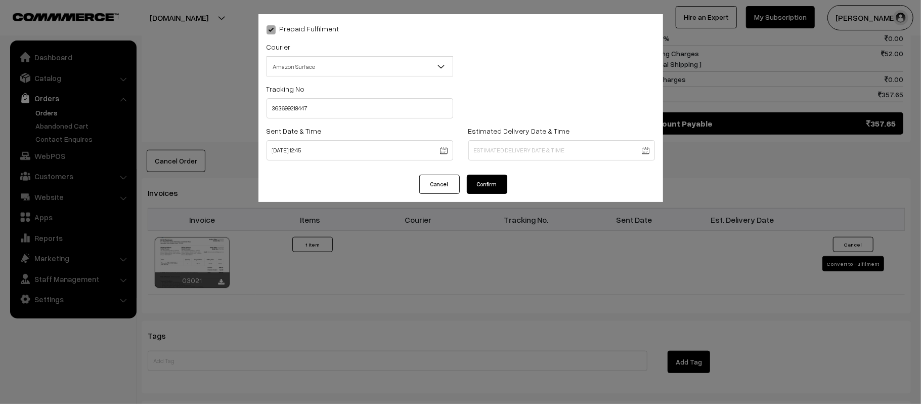
click at [545, 144] on body "Thank you for showing interest. Our team will call you shortly. Close [DOMAIN_N…" at bounding box center [460, 48] width 921 height 1171
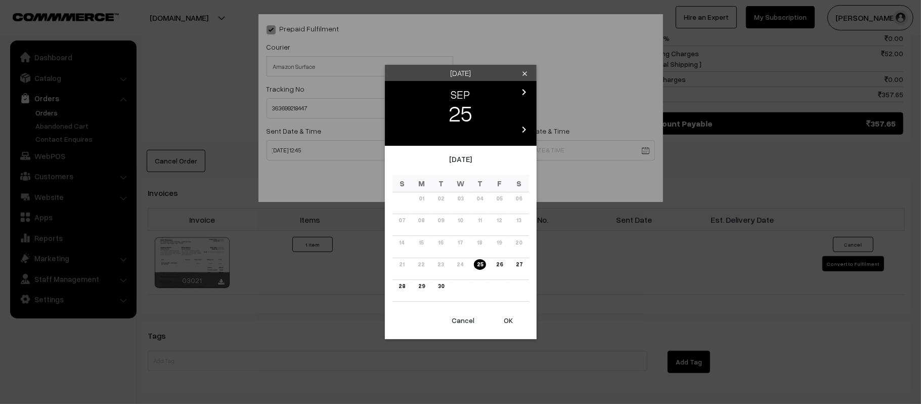
click at [521, 89] on icon "chevron_right" at bounding box center [525, 92] width 12 height 12
click at [501, 197] on link "03" at bounding box center [499, 198] width 12 height 11
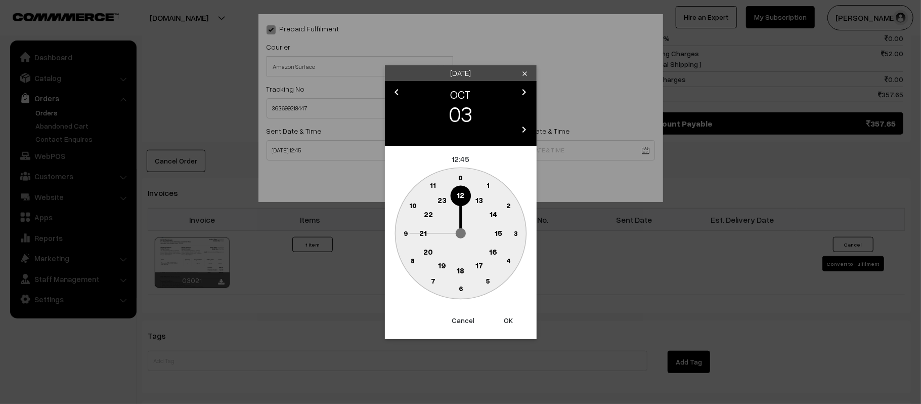
click at [419, 231] on text "21" at bounding box center [423, 232] width 8 height 9
click at [458, 286] on text "30" at bounding box center [460, 288] width 9 height 9
type input "03-10-2025 21:30"
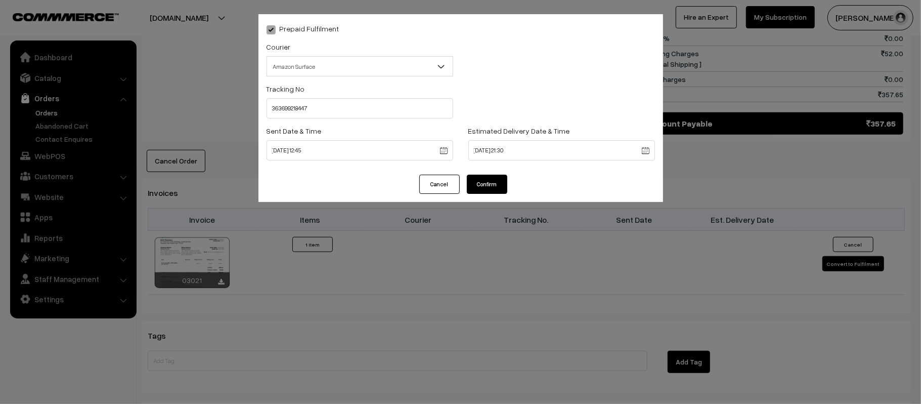
click at [478, 187] on button "Confirm" at bounding box center [487, 184] width 40 height 19
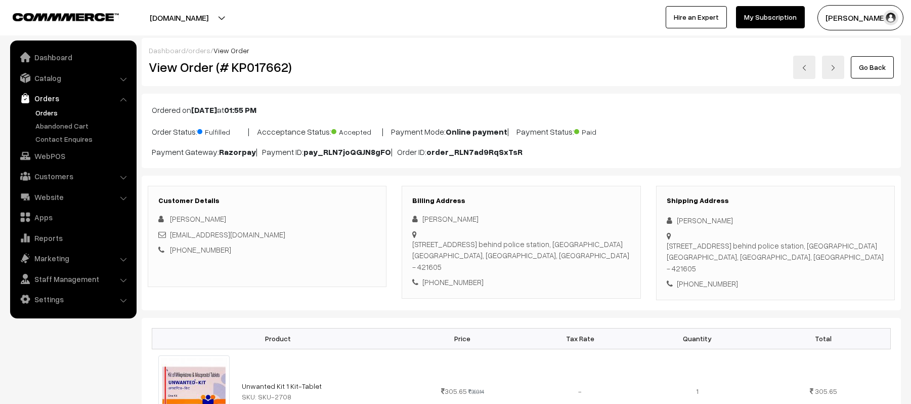
scroll to position [539, 0]
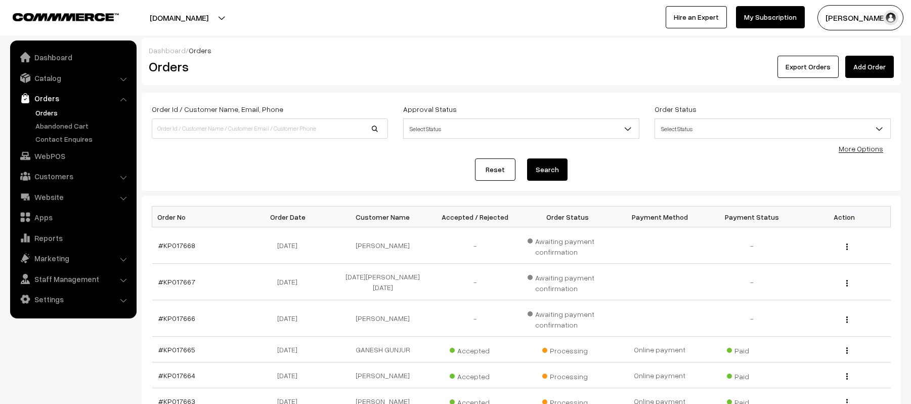
scroll to position [243, 0]
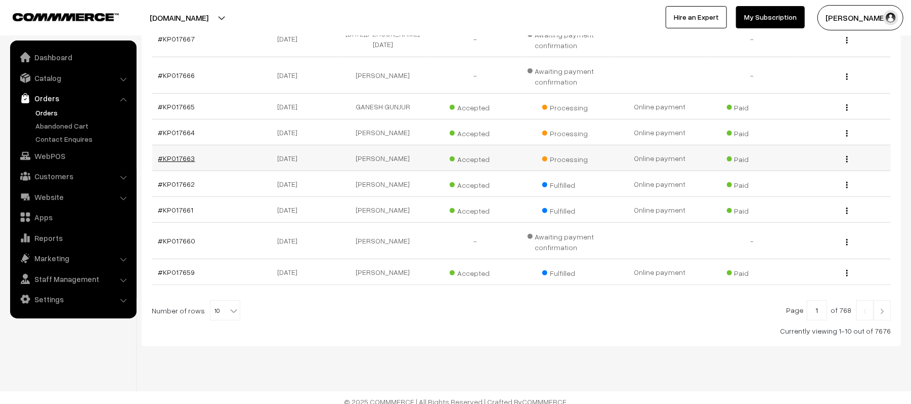
click at [187, 160] on link "#KP017663" at bounding box center [176, 158] width 37 height 9
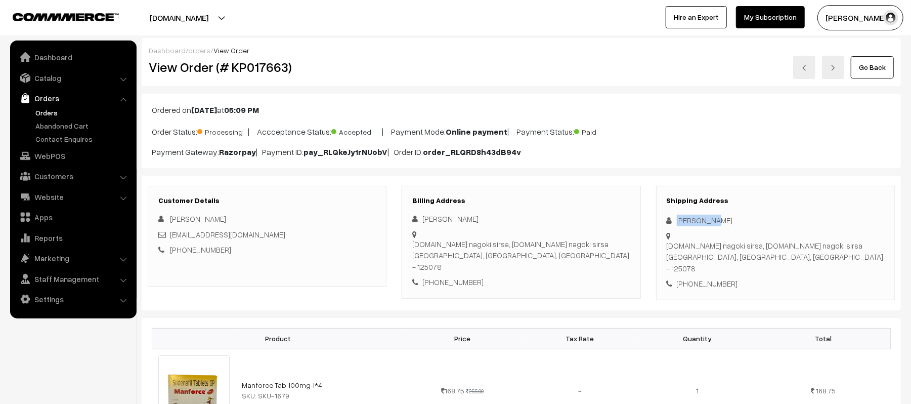
drag, startPoint x: 729, startPoint y: 219, endPoint x: 672, endPoint y: 220, distance: 56.7
click at [672, 220] on div "[PERSON_NAME]" at bounding box center [776, 221] width 218 height 12
copy div "[PERSON_NAME]"
click at [713, 278] on div "[PHONE_NUMBER]" at bounding box center [776, 284] width 218 height 12
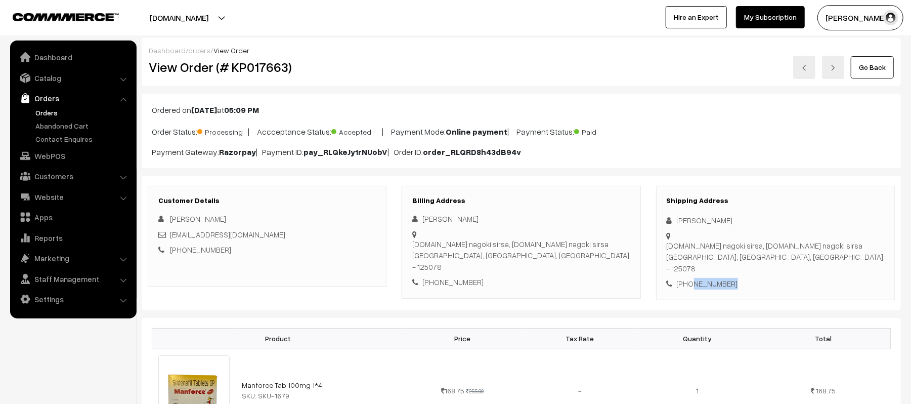
copy div "9992009807"
drag, startPoint x: 272, startPoint y: 235, endPoint x: 171, endPoint y: 239, distance: 101.3
click at [171, 239] on div "[EMAIL_ADDRESS][DOMAIN_NAME]" at bounding box center [267, 235] width 218 height 12
copy link "[EMAIL_ADDRESS][DOMAIN_NAME]"
drag, startPoint x: 676, startPoint y: 237, endPoint x: 821, endPoint y: 249, distance: 144.7
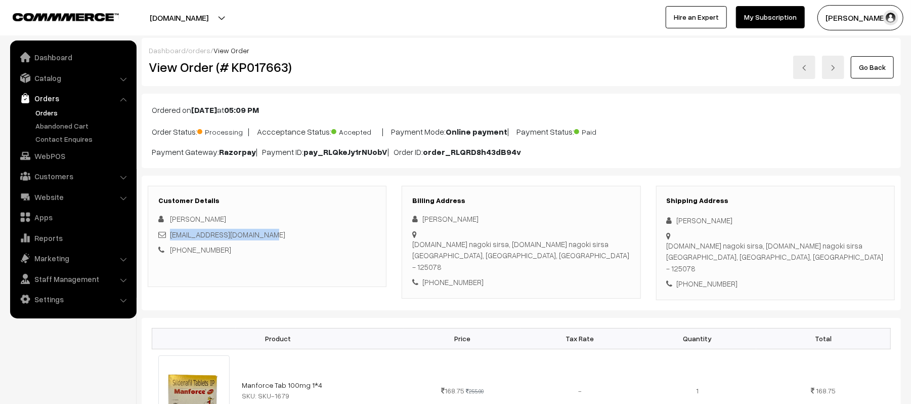
click at [821, 249] on div "[DOMAIN_NAME] nagoki sirsa, [DOMAIN_NAME] [PERSON_NAME], [GEOGRAPHIC_DATA], [GE…" at bounding box center [776, 257] width 218 height 34
copy div "[DOMAIN_NAME] nagoki sirsa, [DOMAIN_NAME] [PERSON_NAME], [GEOGRAPHIC_DATA], [GE…"
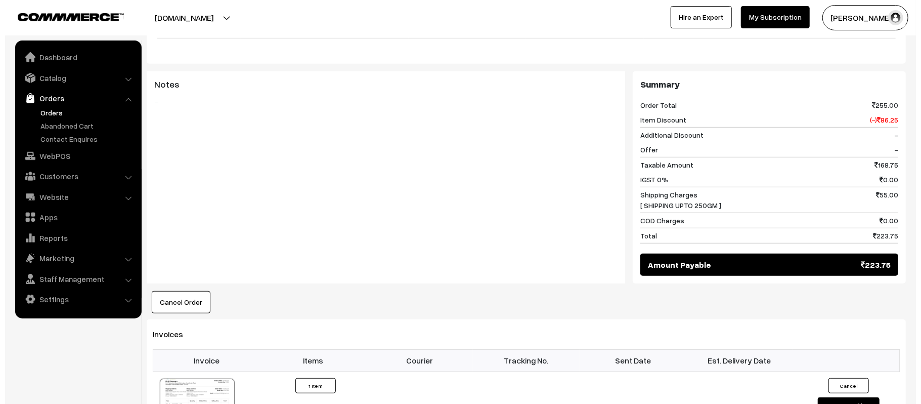
scroll to position [395, 0]
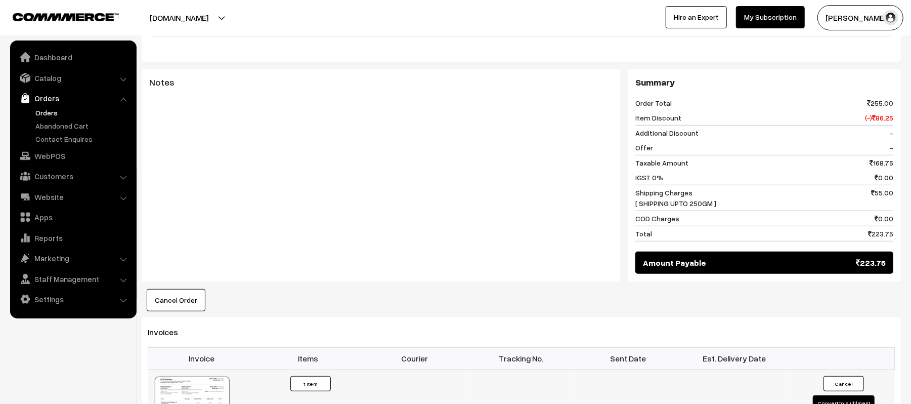
click at [857, 395] on button "Convert to Fulfilment" at bounding box center [844, 402] width 62 height 15
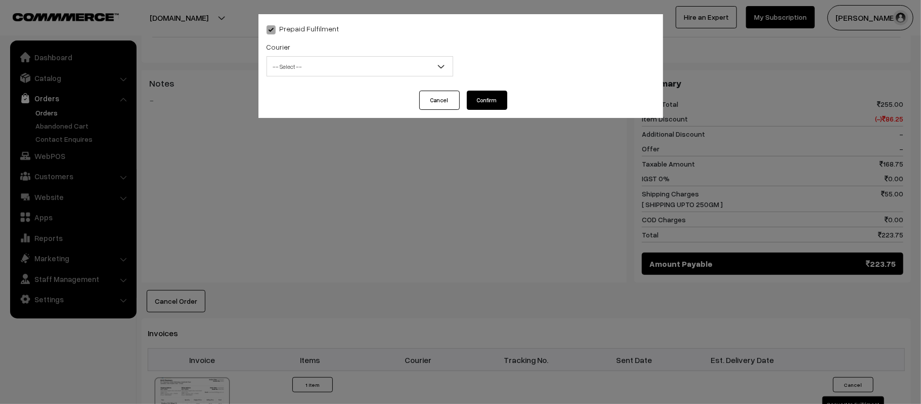
click at [362, 74] on span "-- Select --" at bounding box center [360, 67] width 186 height 18
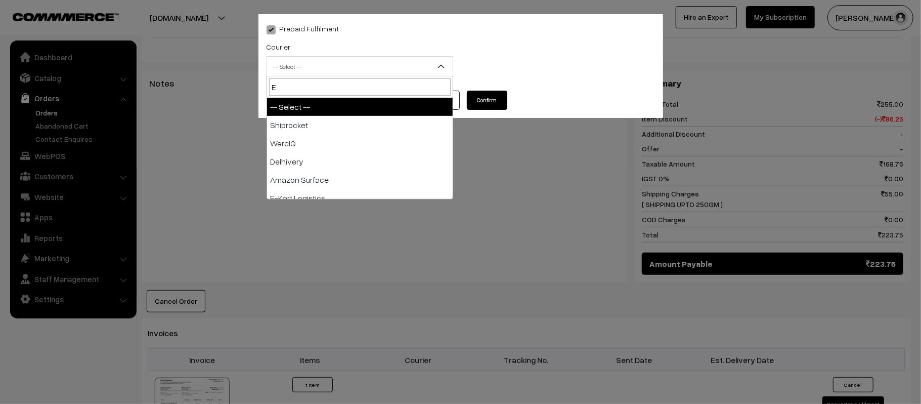
type input "E-"
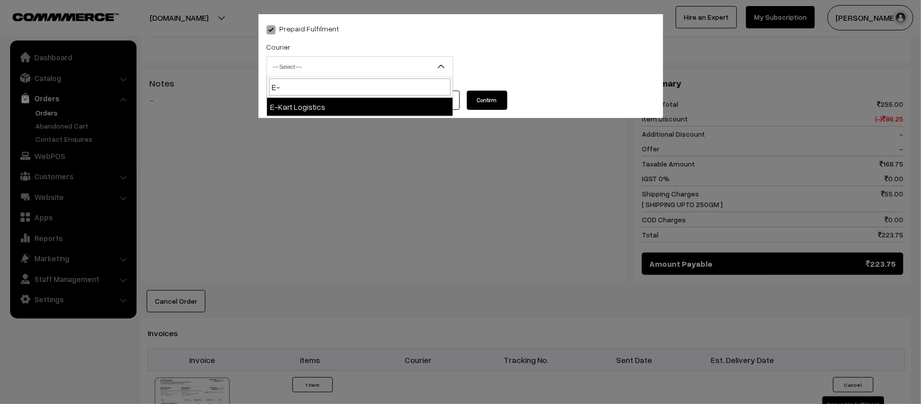
select select "6"
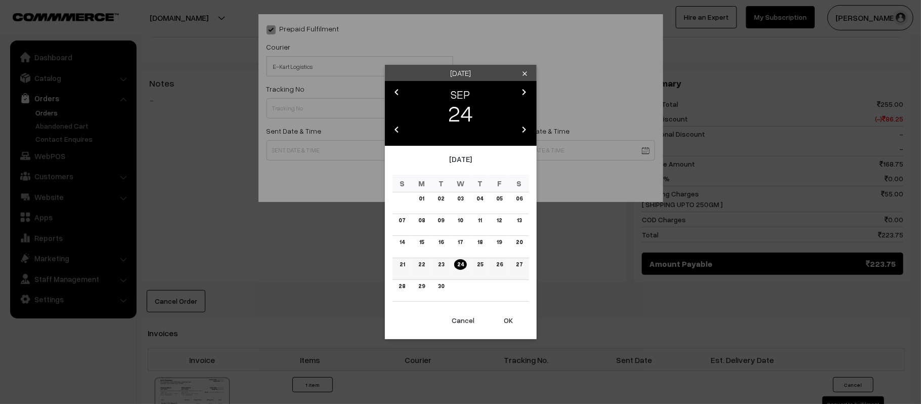
click at [486, 267] on td "25" at bounding box center [481, 269] width 20 height 22
click at [484, 267] on link "25" at bounding box center [480, 264] width 12 height 11
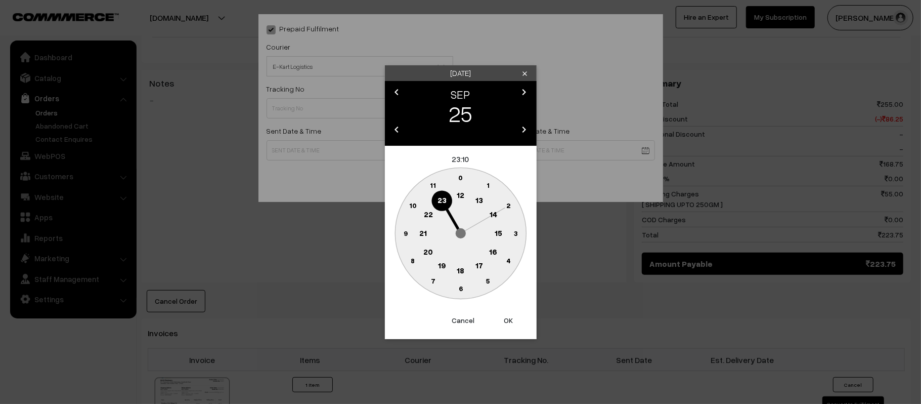
click at [461, 196] on text "12" at bounding box center [461, 194] width 8 height 9
click at [406, 237] on circle at bounding box center [405, 233] width 21 height 21
type input "25-09-2025 12:45"
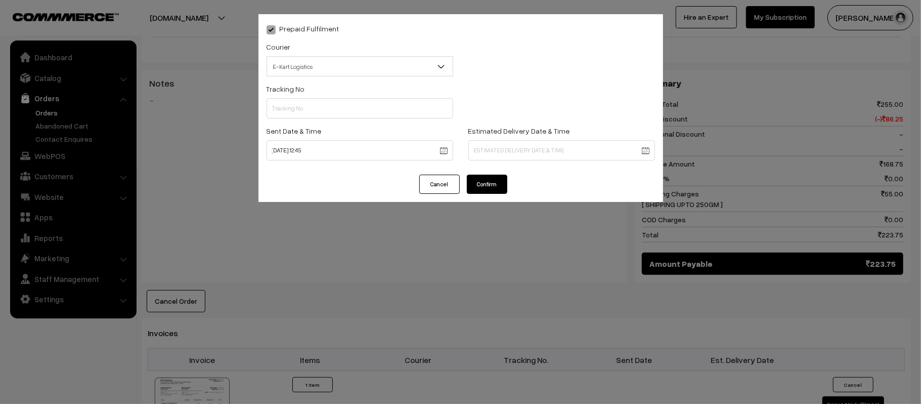
click at [573, 152] on body "Thank you for showing interest. Our team will call you shortly. Close kirtiphar…" at bounding box center [460, 189] width 921 height 1169
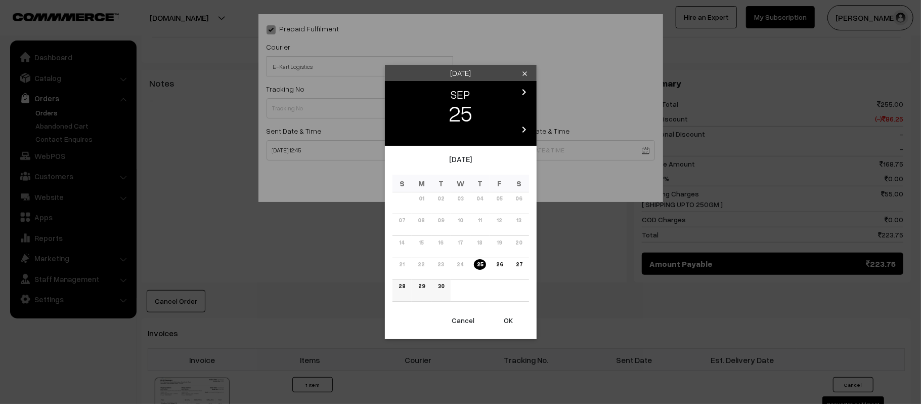
click at [447, 289] on td "30" at bounding box center [442, 290] width 20 height 22
click at [445, 289] on link "30" at bounding box center [441, 286] width 12 height 11
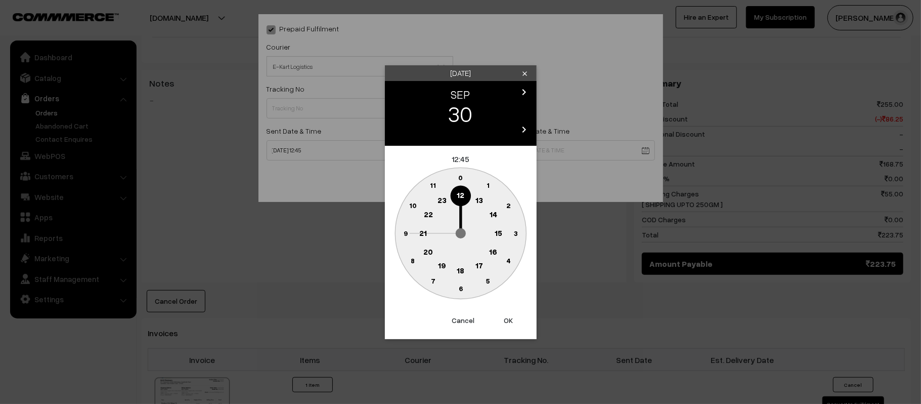
click at [423, 231] on text "21" at bounding box center [423, 232] width 8 height 9
click at [457, 288] on text "30" at bounding box center [460, 288] width 9 height 9
type input "30-09-2025 21:30"
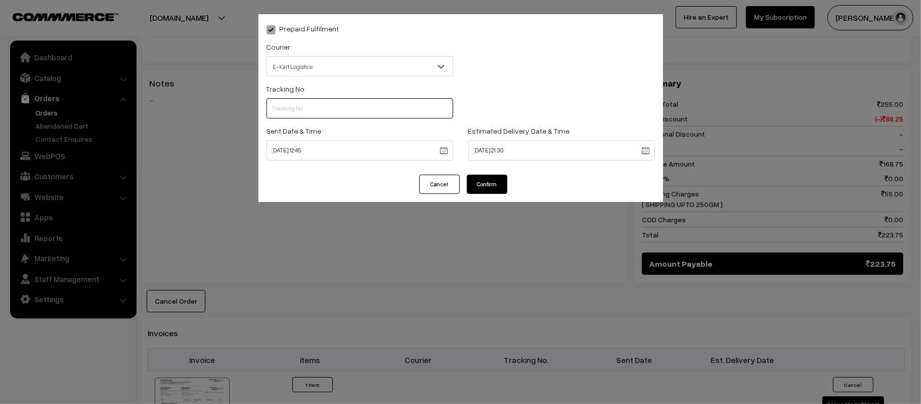
click at [376, 107] on input "text" at bounding box center [360, 108] width 187 height 20
paste input "ICYP0004223902"
type input "ICYP0004223902"
click at [487, 177] on button "Confirm" at bounding box center [487, 184] width 40 height 19
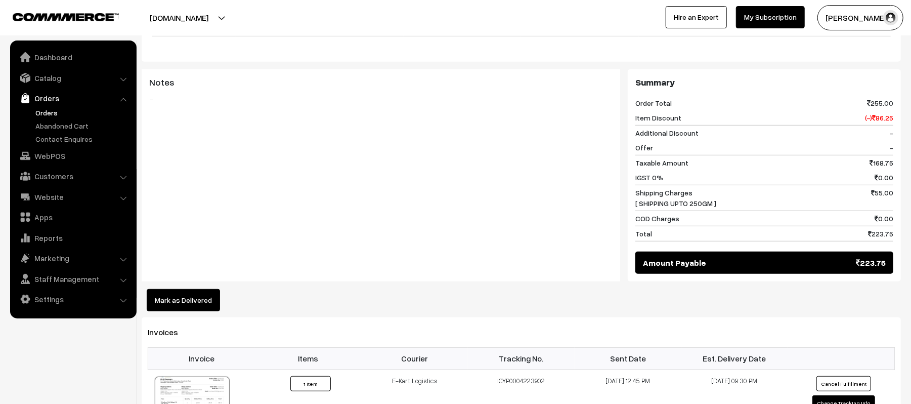
scroll to position [395, 0]
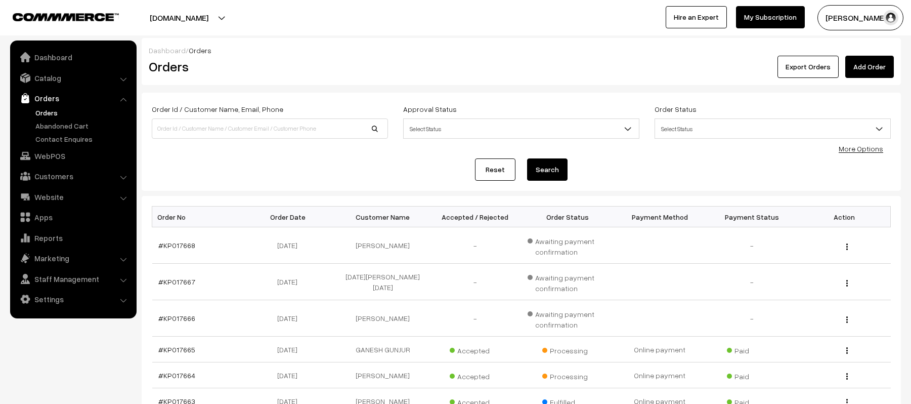
scroll to position [243, 0]
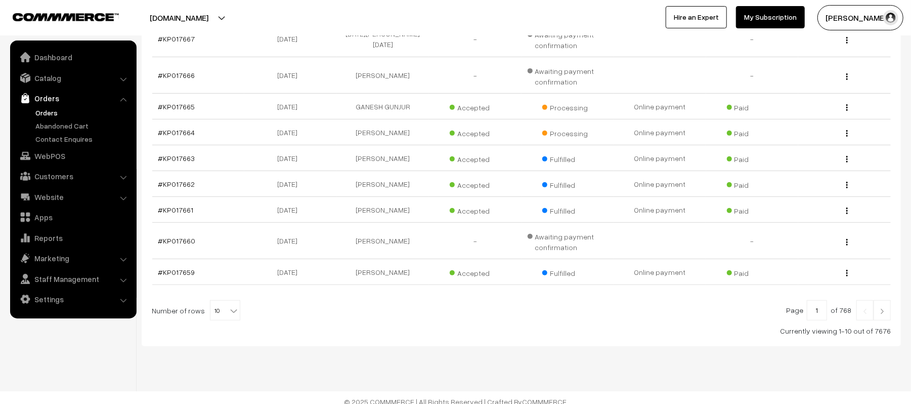
click at [147, 125] on div "Bulk Options Delete Selected Bulk Options Order No Order Date Customer Name Acc…" at bounding box center [521, 149] width 759 height 393
click at [173, 131] on link "#KP017664" at bounding box center [176, 132] width 37 height 9
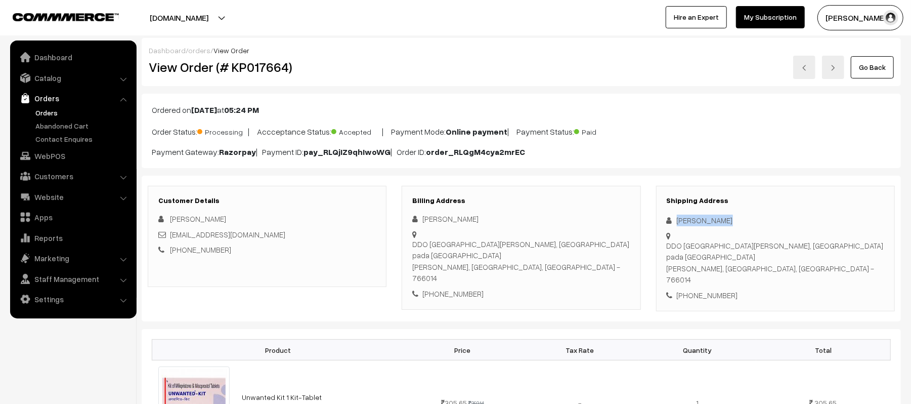
drag, startPoint x: 742, startPoint y: 221, endPoint x: 659, endPoint y: 219, distance: 83.0
click at [659, 219] on div "Shipping Address Rahul Kharwar DDO 2 Pragati nagar, Talbandh pada Junagarh Kala…" at bounding box center [775, 249] width 239 height 126
copy div "Rahul Kharwar"
click at [706, 289] on div "+91 8090891903" at bounding box center [776, 295] width 218 height 12
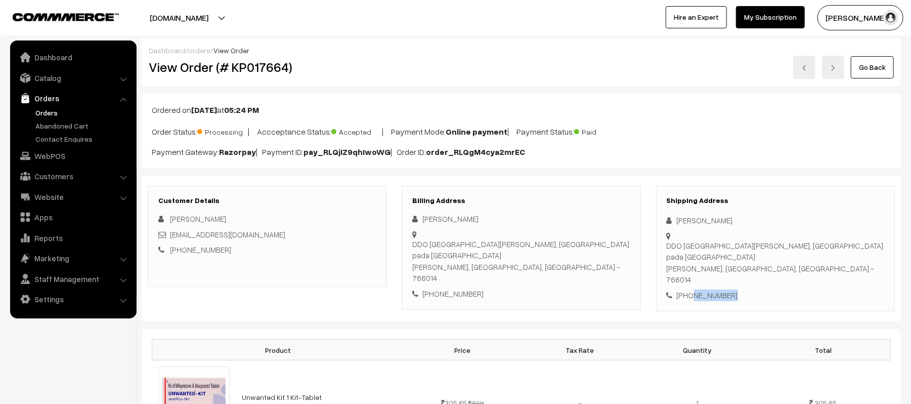
copy div "8090891903"
drag, startPoint x: 272, startPoint y: 240, endPoint x: 171, endPoint y: 239, distance: 101.2
click at [171, 239] on div "rahulkharwar3011@gmail.com" at bounding box center [267, 235] width 218 height 12
copy link "rahulkharwar3011@gmail.com"
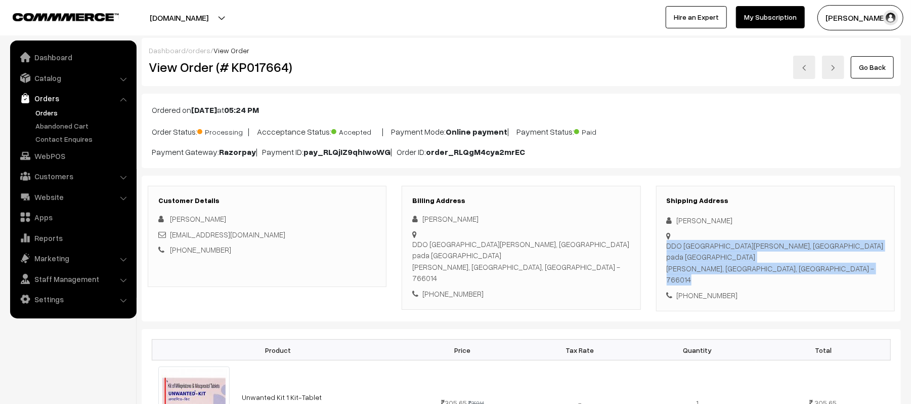
drag, startPoint x: 676, startPoint y: 236, endPoint x: 835, endPoint y: 245, distance: 159.2
click at [835, 245] on div "Shipping Address Rahul Kharwar DDO 2 Pragati nagar, Talbandh pada Junagarh Kala…" at bounding box center [775, 249] width 239 height 126
copy div "DDO 2 Pragati nagar, Talbandh pada Junagarh Kalahandi Odisha, Odisha, India - 7…"
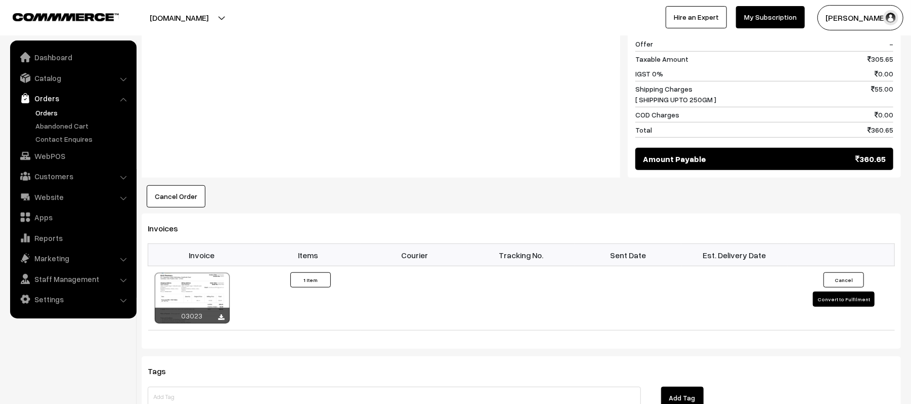
scroll to position [531, 0]
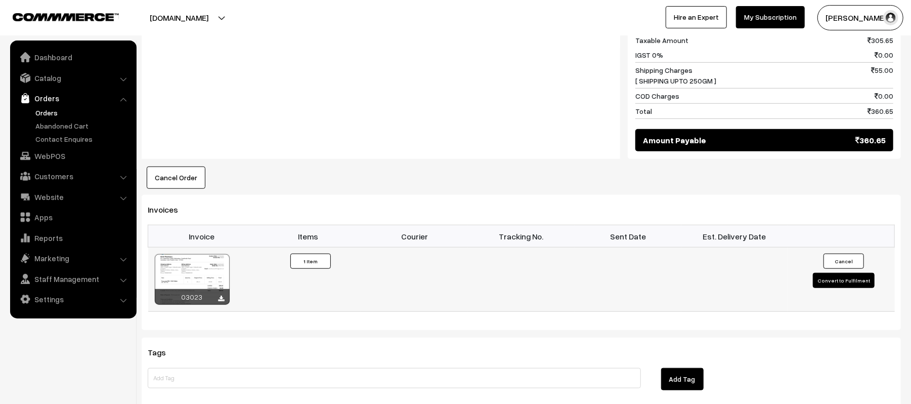
click at [842, 273] on button "Convert to Fulfilment" at bounding box center [844, 280] width 62 height 15
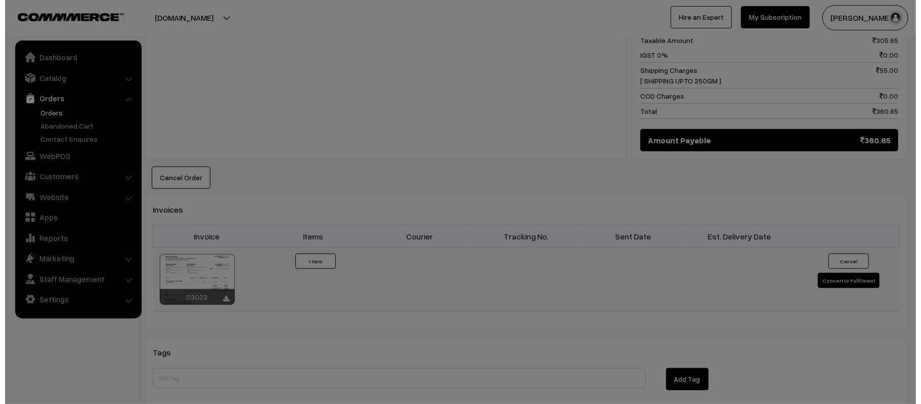
scroll to position [532, 0]
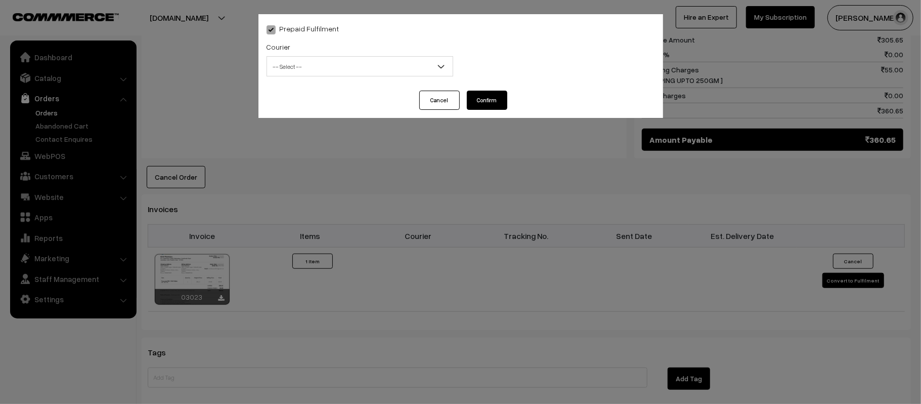
click at [317, 68] on span "-- Select --" at bounding box center [360, 67] width 186 height 18
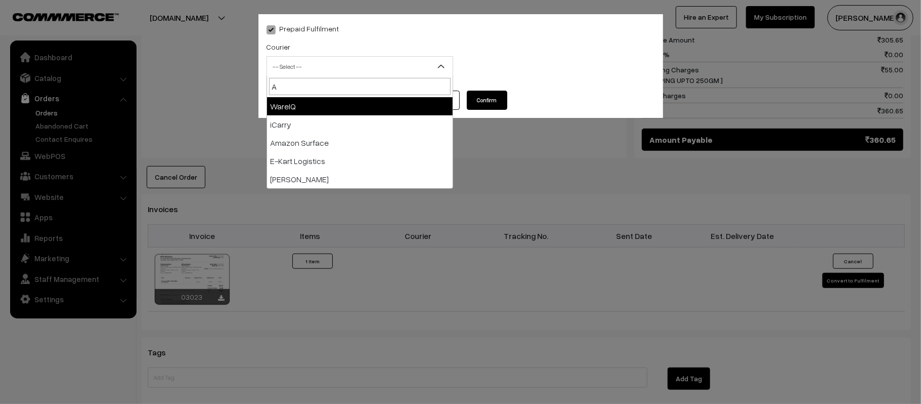
type input "AM"
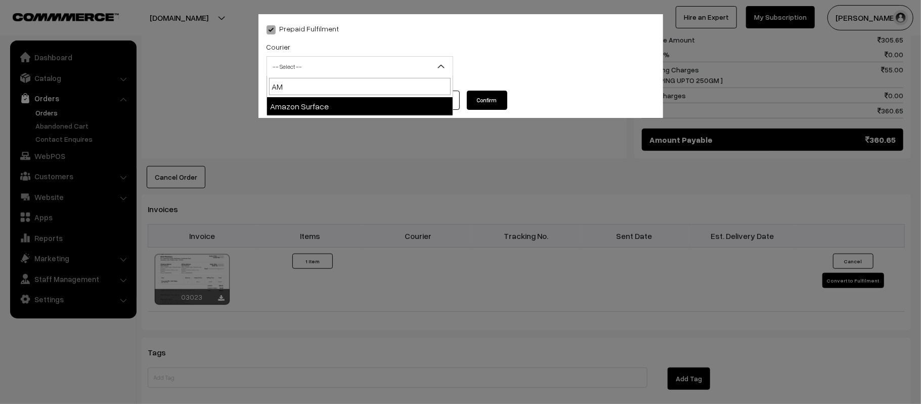
select select "5"
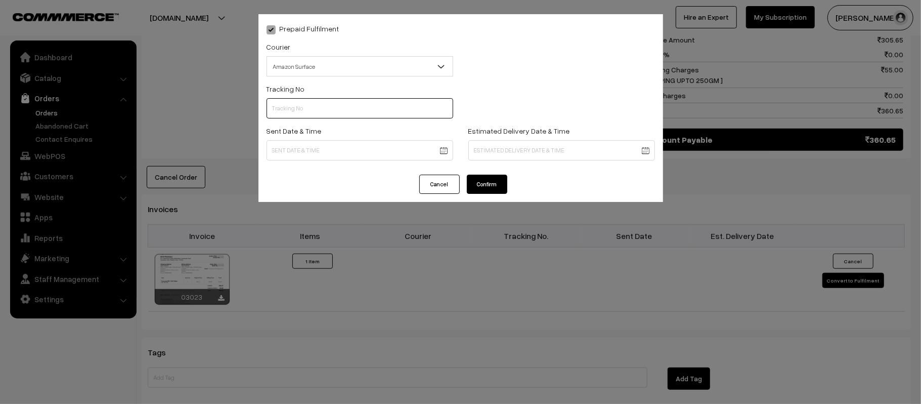
scroll to position [0, 0]
paste input "363699401993"
type input "363699401993"
click at [351, 154] on body "Thank you for showing interest. Our team will call you shortly. Close [DOMAIN_N…" at bounding box center [460, 59] width 921 height 1182
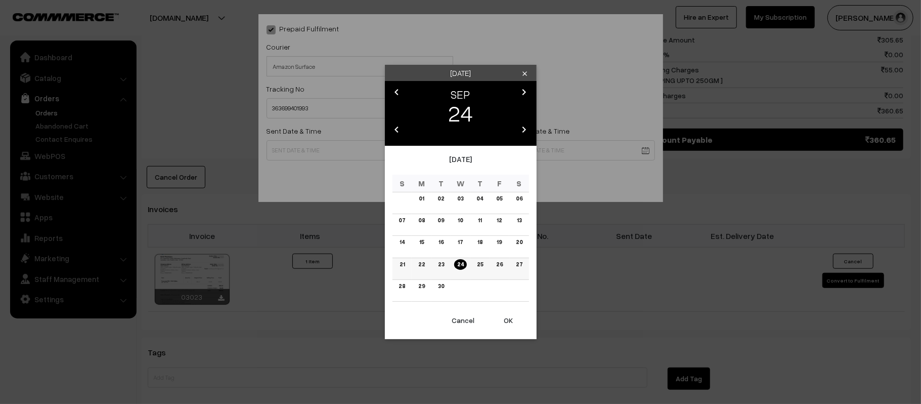
click at [477, 267] on link "25" at bounding box center [480, 264] width 12 height 11
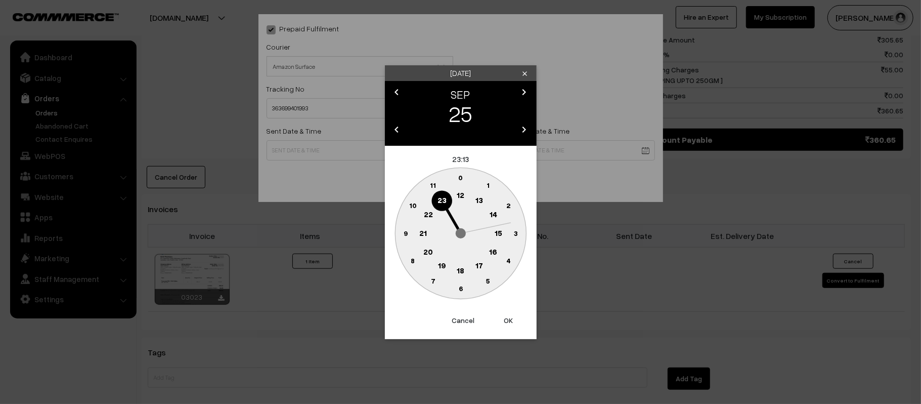
click at [461, 199] on text "12" at bounding box center [461, 194] width 8 height 9
click at [403, 233] on text "45" at bounding box center [405, 232] width 9 height 9
type input "[DATE] 12:45"
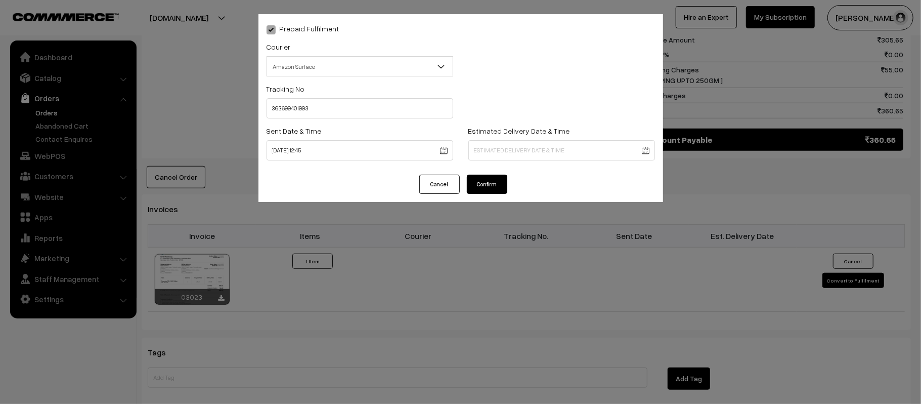
click at [539, 148] on body "Thank you for showing interest. Our team will call you shortly. Close kirtiphar…" at bounding box center [460, 59] width 921 height 1182
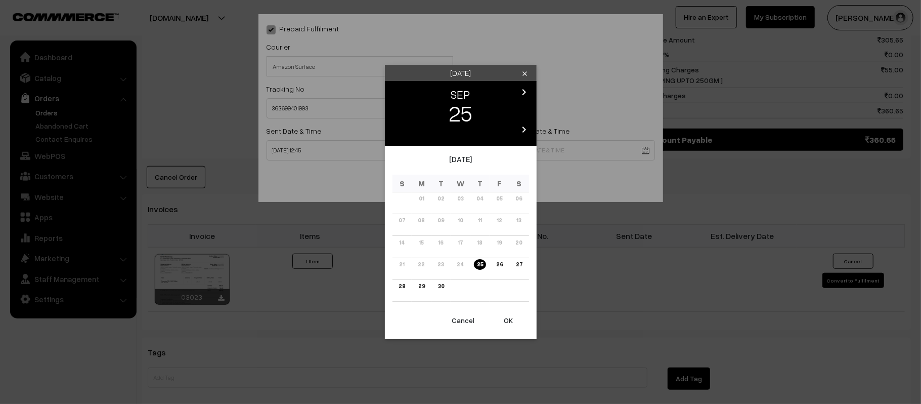
click at [520, 91] on icon "chevron_right" at bounding box center [525, 92] width 12 height 12
click at [499, 198] on link "03" at bounding box center [499, 198] width 12 height 11
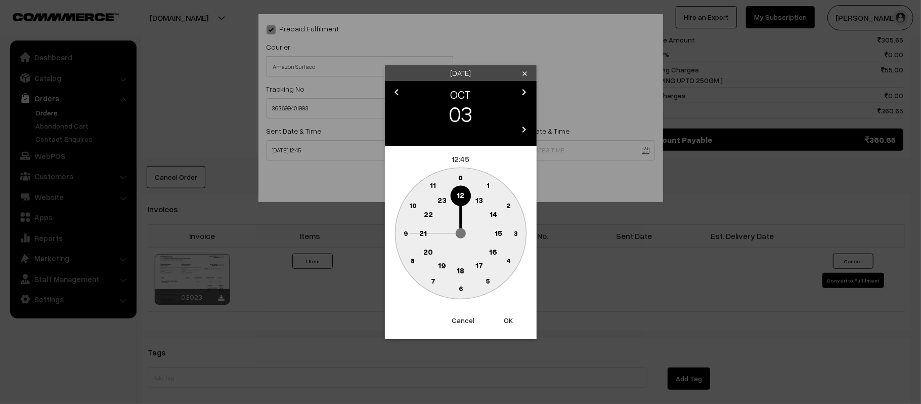
click at [420, 230] on text "21" at bounding box center [423, 232] width 8 height 9
click at [460, 290] on text "30" at bounding box center [460, 288] width 9 height 9
type input "03-10-2025 21:30"
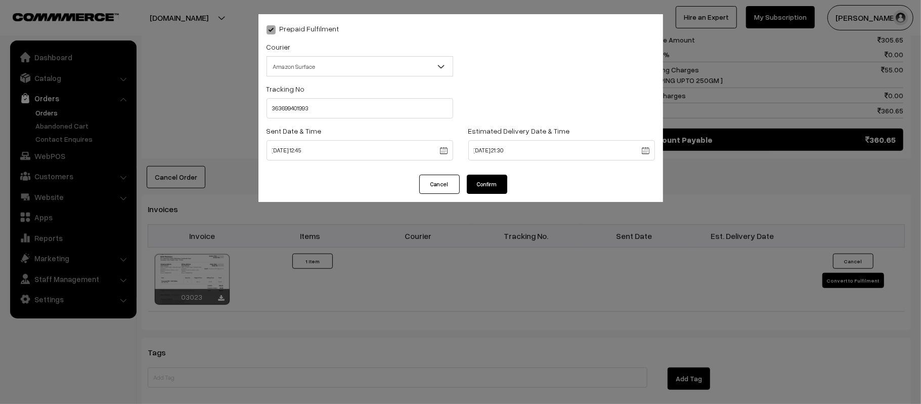
click at [480, 177] on button "Confirm" at bounding box center [487, 184] width 40 height 19
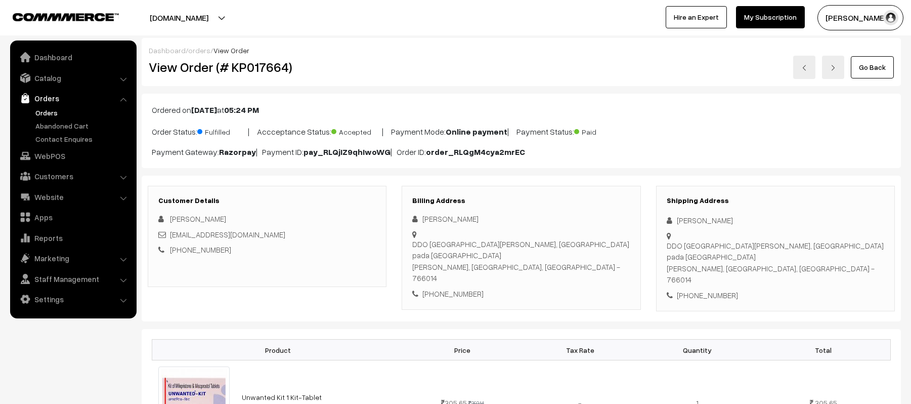
scroll to position [531, 0]
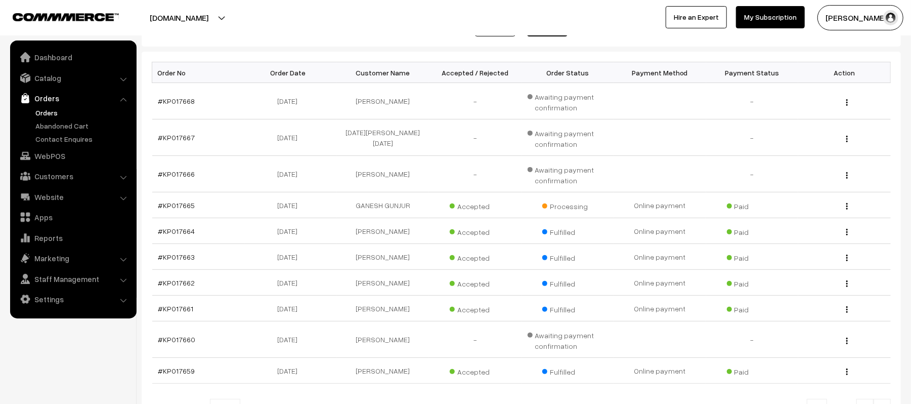
scroll to position [126, 0]
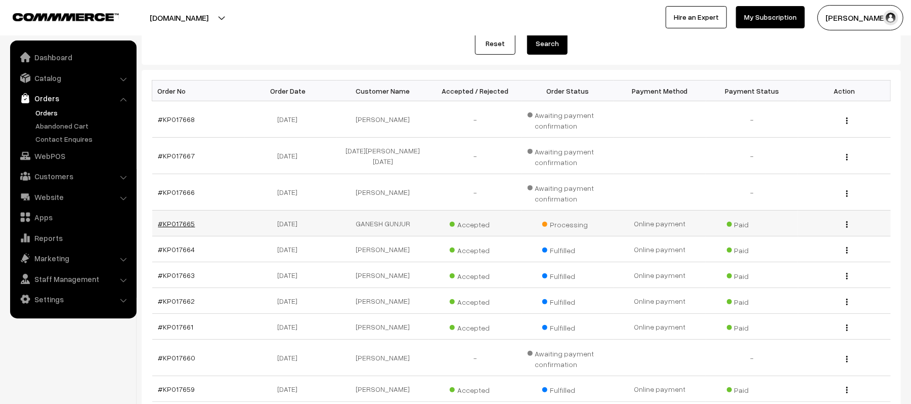
click at [174, 227] on link "#KP017665" at bounding box center [176, 223] width 37 height 9
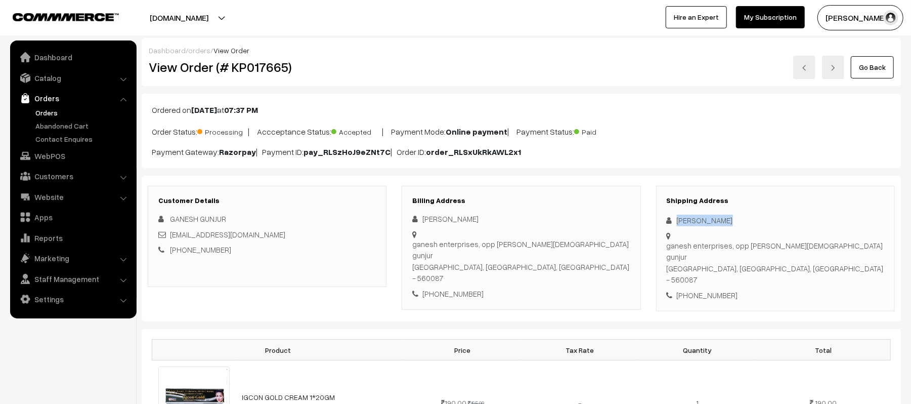
drag, startPoint x: 731, startPoint y: 217, endPoint x: 668, endPoint y: 213, distance: 62.8
click at [668, 213] on div "Shipping Address ganesh gunjur ganesh enterprises, opp [PERSON_NAME] gunjur [GE…" at bounding box center [775, 249] width 239 height 126
copy div "[PERSON_NAME]"
click at [716, 289] on div "[PHONE_NUMBER]" at bounding box center [776, 295] width 218 height 12
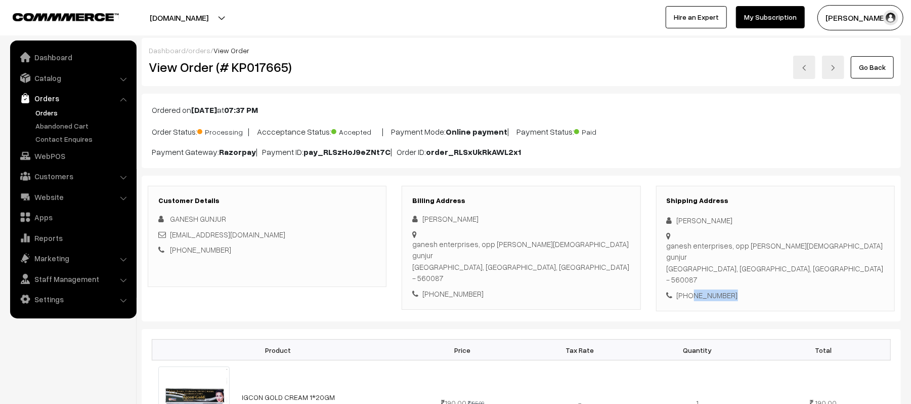
copy div "9972906280"
drag, startPoint x: 255, startPoint y: 233, endPoint x: 172, endPoint y: 237, distance: 83.0
click at [172, 237] on div "[EMAIL_ADDRESS][DOMAIN_NAME]" at bounding box center [267, 235] width 218 height 12
copy link "[EMAIL_ADDRESS][DOMAIN_NAME]"
drag, startPoint x: 678, startPoint y: 239, endPoint x: 835, endPoint y: 255, distance: 157.2
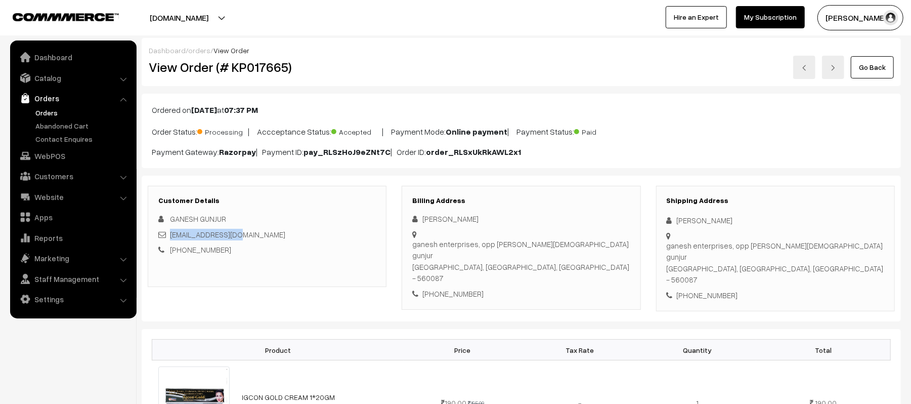
click at [835, 255] on div "Shipping Address ganesh gunjur ganesh enterprises, opp [PERSON_NAME] gunjur [GE…" at bounding box center [775, 249] width 239 height 126
copy div "ganesh enterprises, opp [PERSON_NAME][DEMOGRAPHIC_DATA] gunjur [GEOGRAPHIC_DATA…"
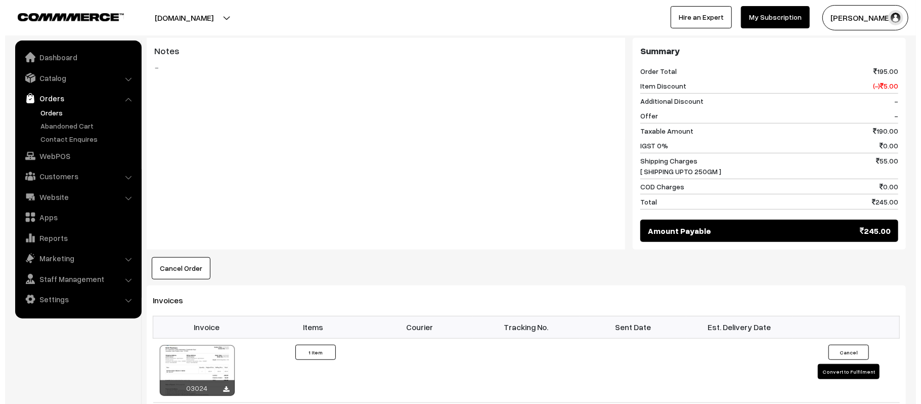
scroll to position [442, 0]
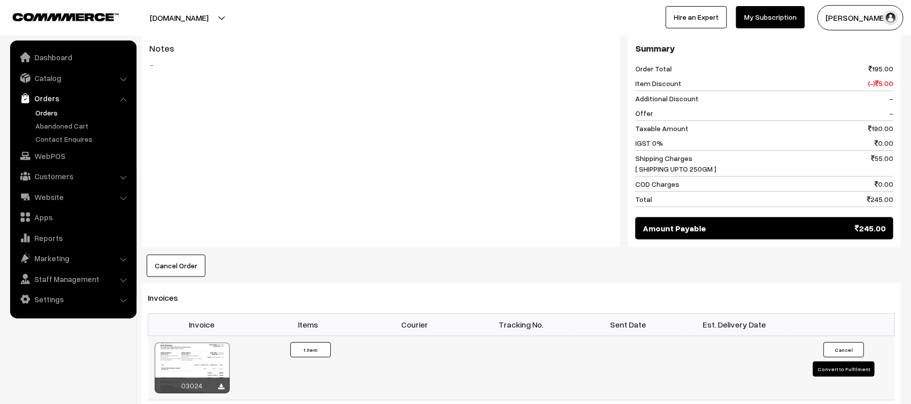
click at [846, 361] on button "Convert to Fulfilment" at bounding box center [844, 368] width 62 height 15
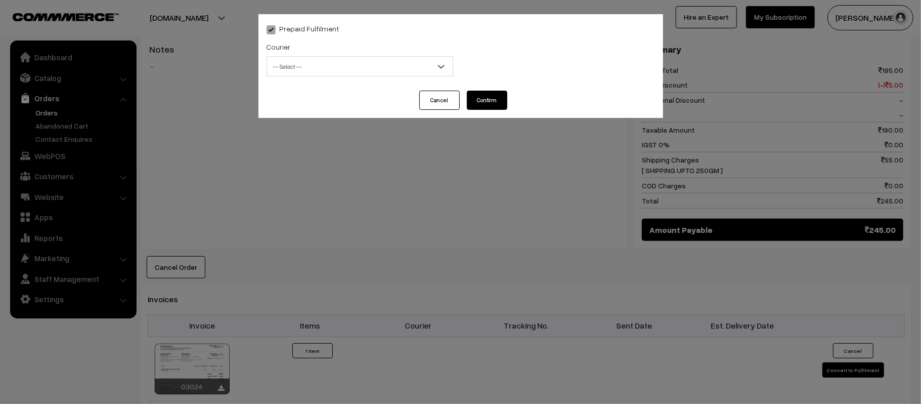
click at [305, 73] on span "-- Select --" at bounding box center [360, 67] width 186 height 18
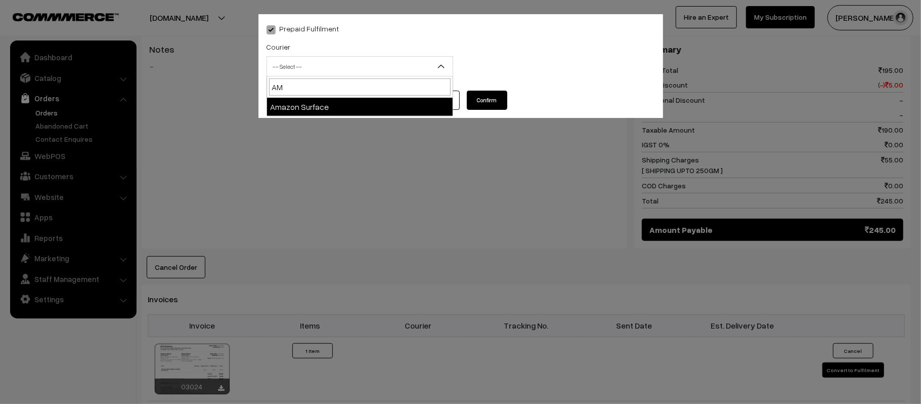
type input "AMA"
select select "5"
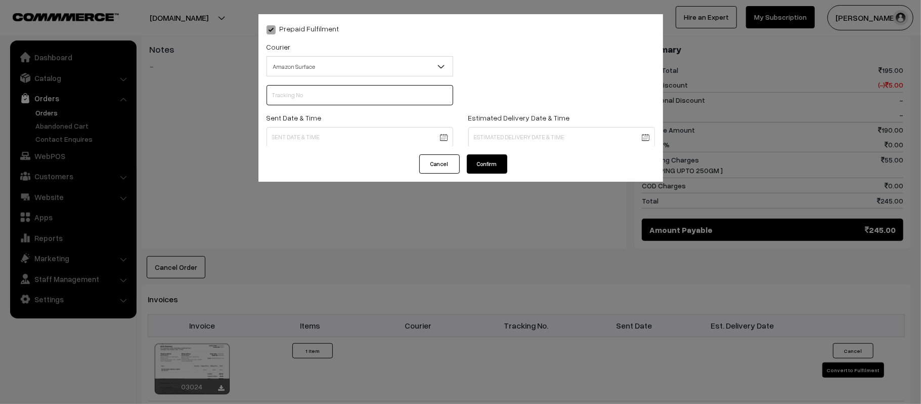
scroll to position [0, 0]
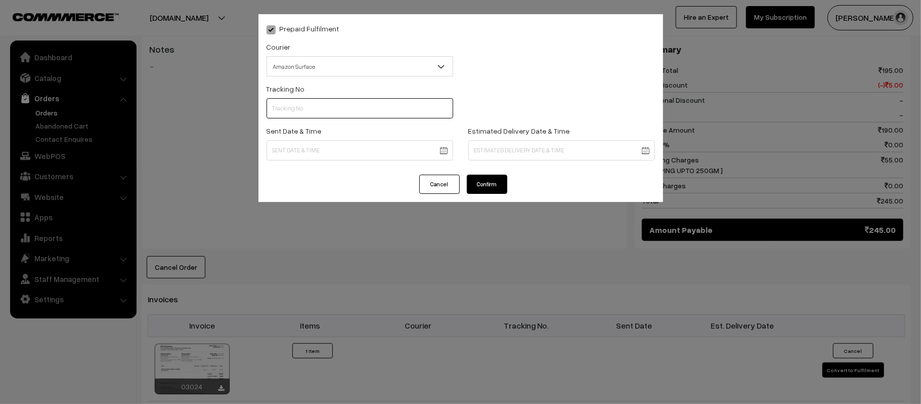
paste input "363699462390"
type input "363699462390"
click at [374, 171] on div "Prepaid Fulfilment Courier -- Select -- Shiprocket WareIQ iCarry Delhivery Amaz…" at bounding box center [461, 94] width 405 height 160
click at [395, 155] on body "Thank you for showing interest. Our team will call you shortly. Close [DOMAIN_N…" at bounding box center [460, 148] width 921 height 1181
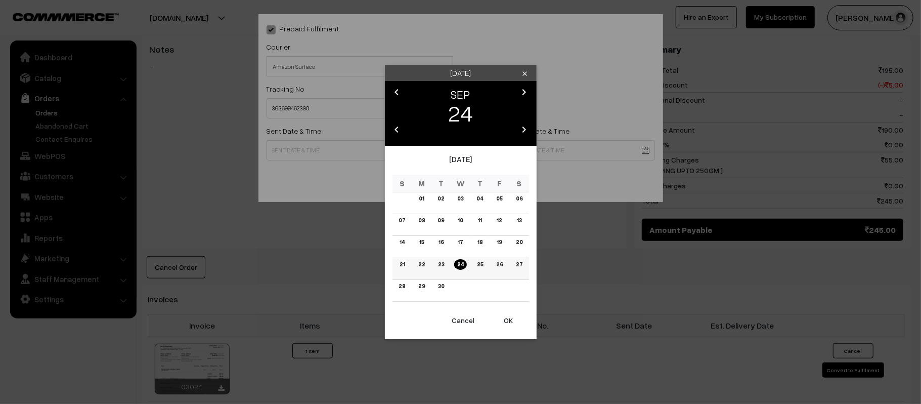
click at [484, 270] on td "25" at bounding box center [481, 269] width 20 height 22
click at [480, 264] on link "25" at bounding box center [480, 264] width 12 height 11
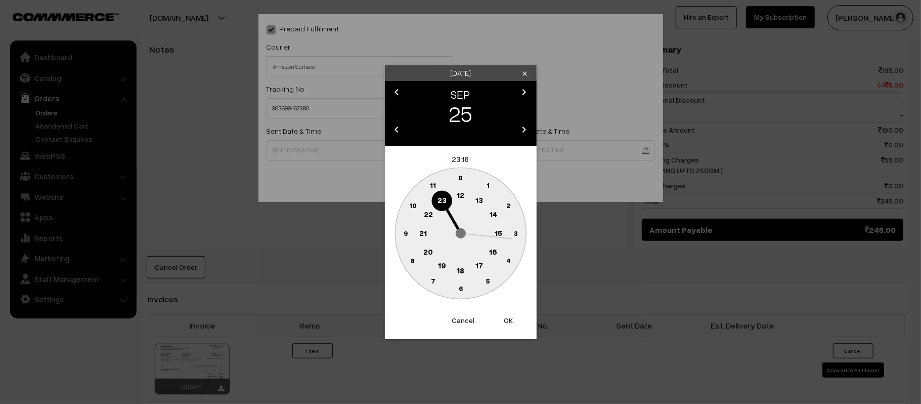
click at [464, 196] on circle at bounding box center [460, 195] width 21 height 21
click at [403, 233] on text "45" at bounding box center [405, 232] width 9 height 9
type input "[DATE] 12:45"
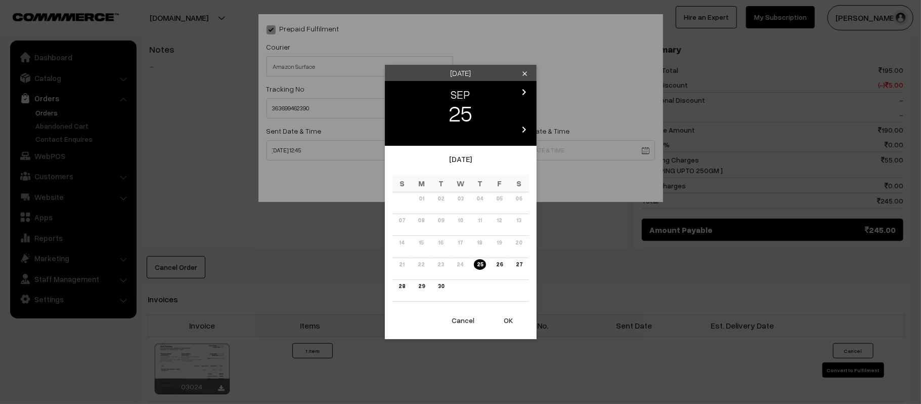
click at [567, 148] on body "Thank you for showing interest. Our team will call you shortly. Close [DOMAIN_N…" at bounding box center [460, 148] width 921 height 1181
click at [523, 92] on icon "chevron_right" at bounding box center [525, 92] width 12 height 12
click at [498, 198] on link "03" at bounding box center [499, 198] width 12 height 11
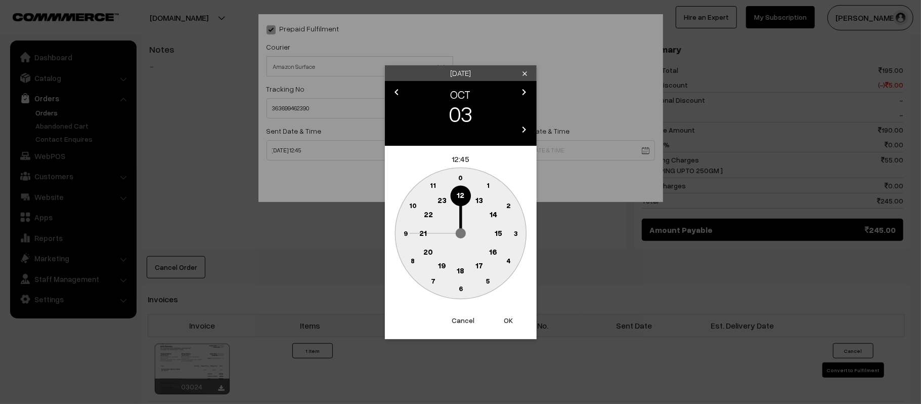
click at [418, 233] on circle at bounding box center [423, 233] width 21 height 21
click at [456, 288] on circle at bounding box center [455, 287] width 14 height 14
type input "[DATE] 21:31"
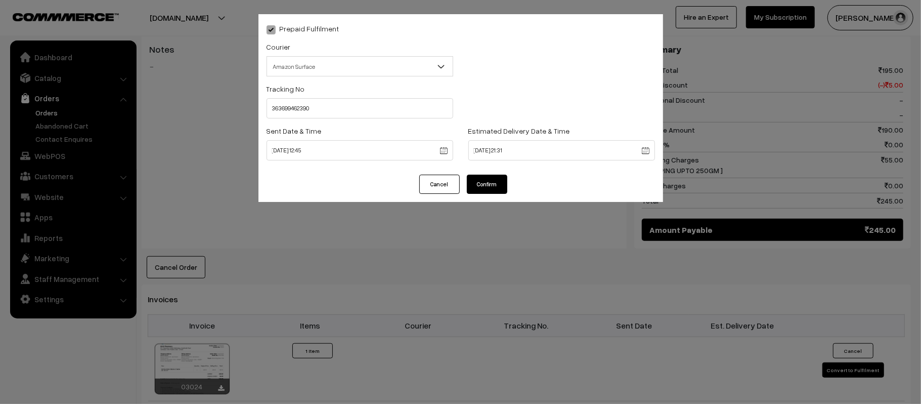
click at [485, 183] on button "Confirm" at bounding box center [487, 184] width 40 height 19
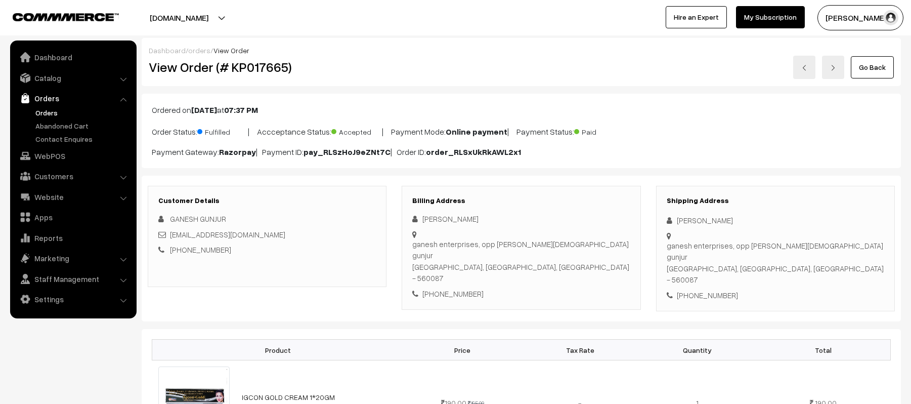
scroll to position [442, 0]
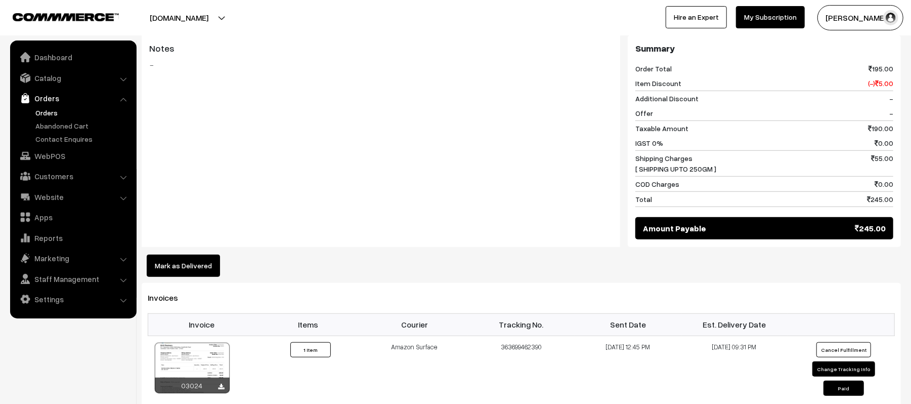
click at [53, 107] on link "Orders" at bounding box center [83, 112] width 100 height 11
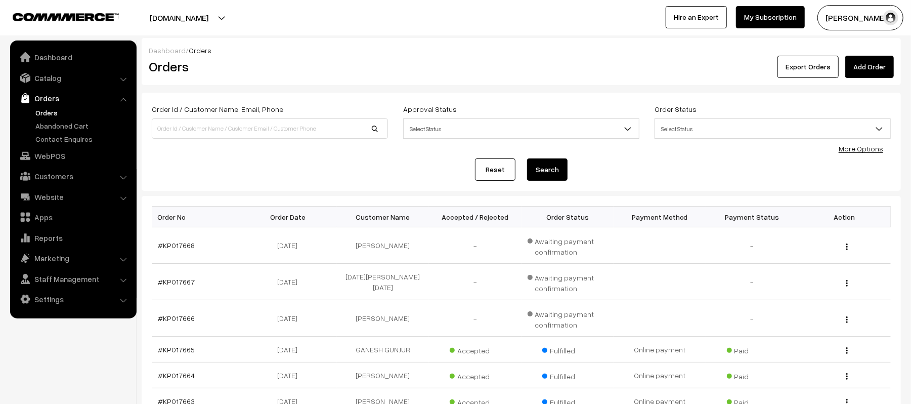
click at [873, 66] on link "Add Order" at bounding box center [869, 67] width 49 height 22
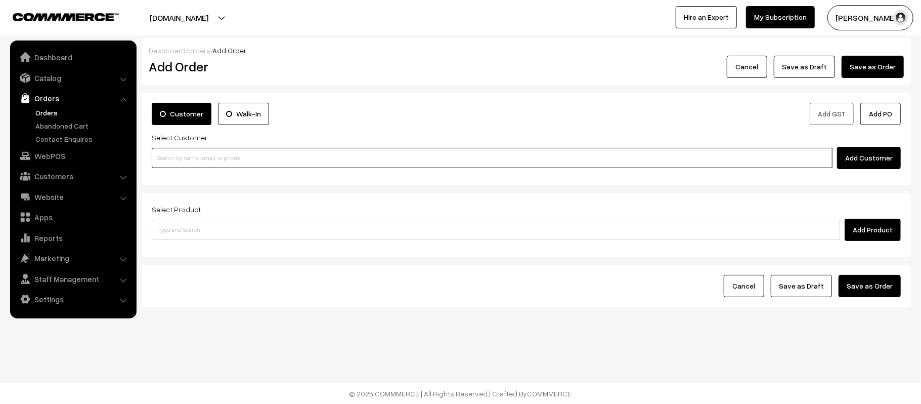
click at [345, 159] on input at bounding box center [492, 158] width 681 height 20
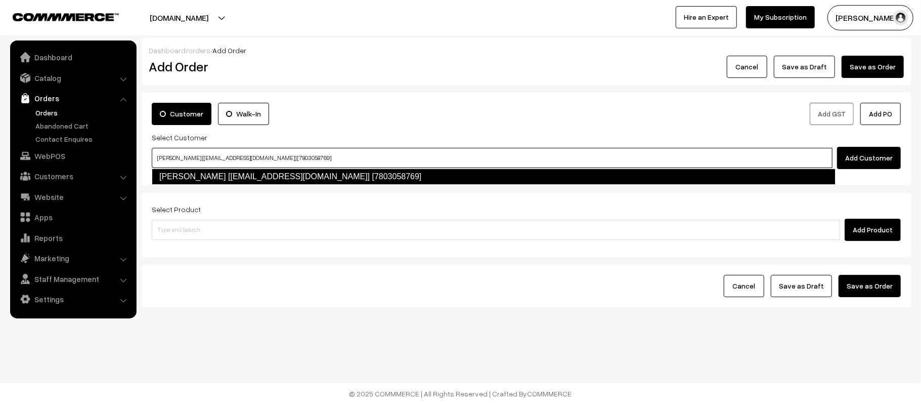
type input "Ahmed Khan [Sherak827@gmail.com] [7803058769]"
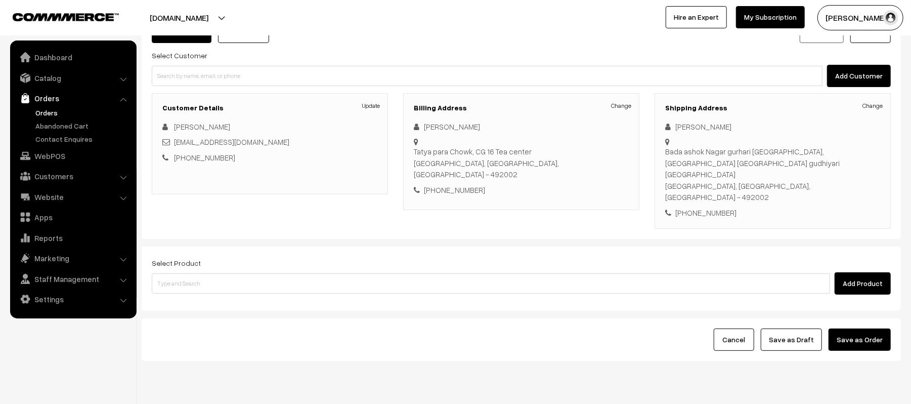
scroll to position [90, 0]
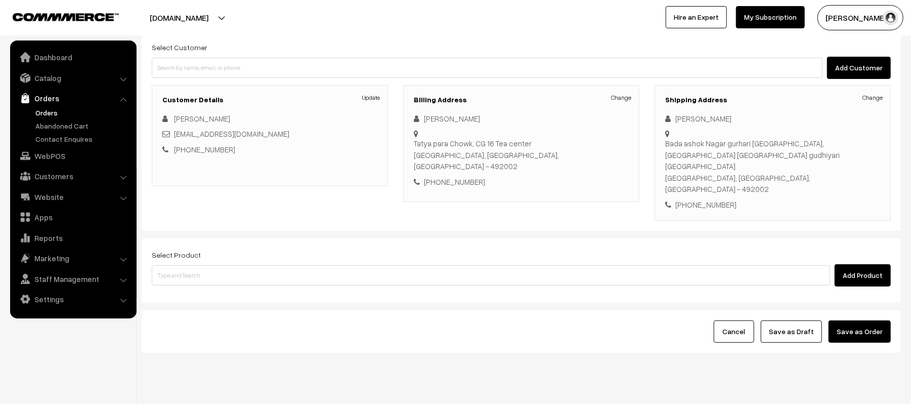
click at [195, 248] on div "Select Product Add Product" at bounding box center [521, 267] width 739 height 38
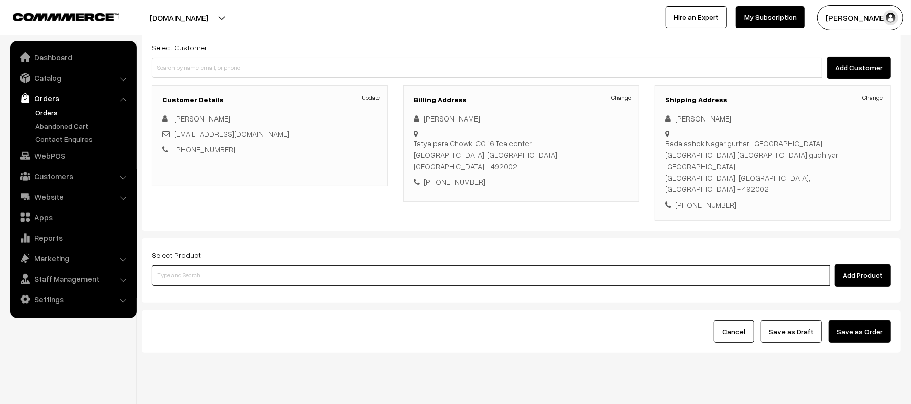
click at [177, 265] on input at bounding box center [491, 275] width 678 height 20
type input "NITE"
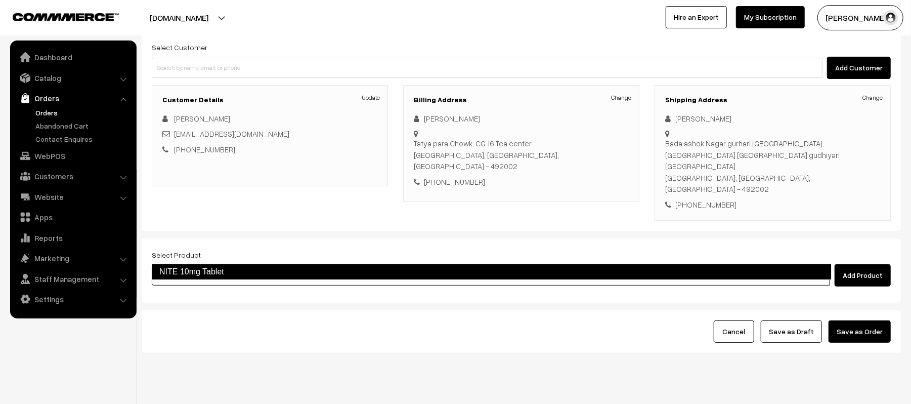
click at [196, 268] on link "NITE 10mg Tablet" at bounding box center [492, 272] width 680 height 16
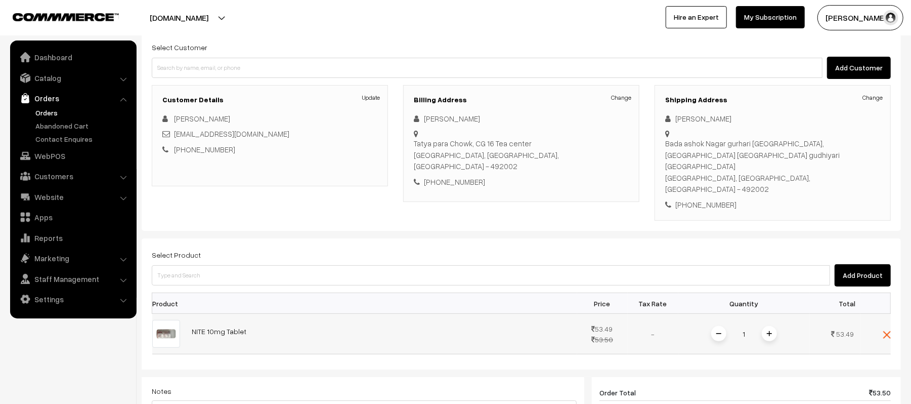
click at [767, 331] on img at bounding box center [769, 333] width 5 height 5
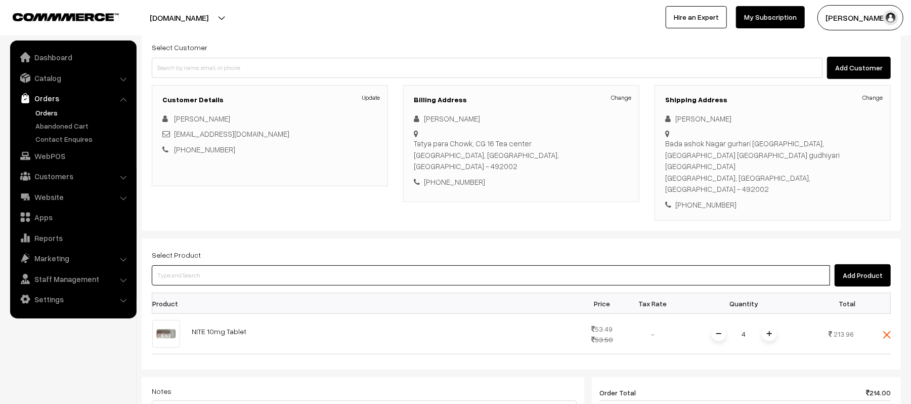
click at [357, 265] on input at bounding box center [491, 275] width 678 height 20
type input "ASCORIL"
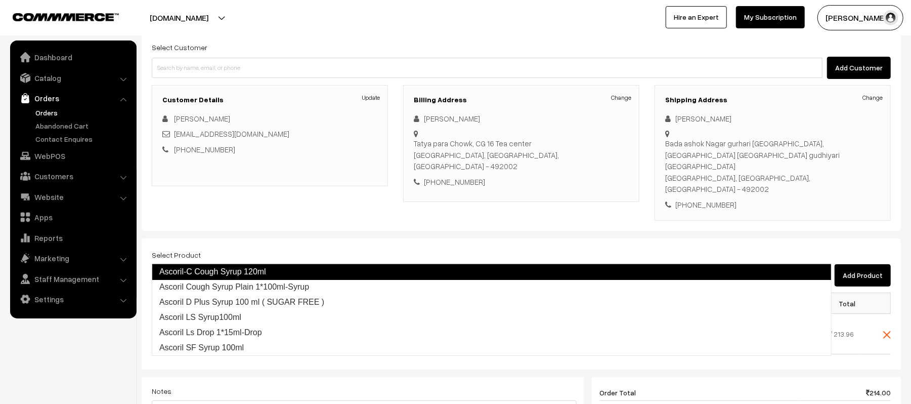
click at [247, 275] on link "Ascoril-C Cough Syrup 120ml" at bounding box center [492, 272] width 680 height 16
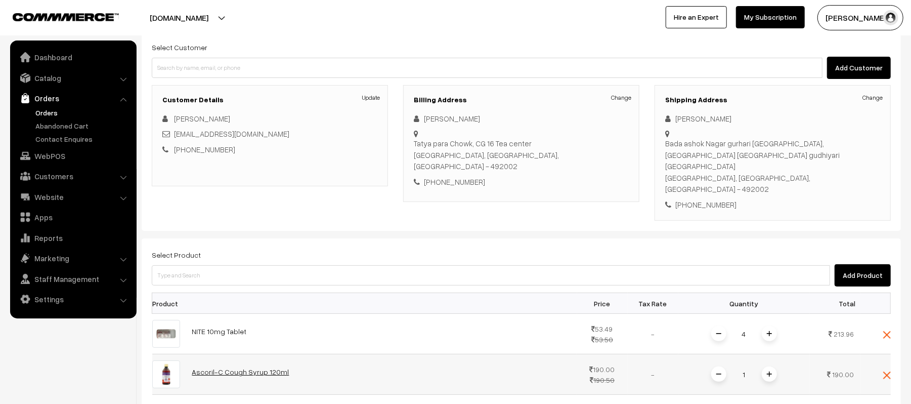
click at [251, 367] on link "Ascoril-C Cough Syrup 120ml" at bounding box center [240, 371] width 97 height 9
click at [747, 365] on input "1" at bounding box center [744, 374] width 20 height 18
type input "6"
click at [593, 229] on div "Dashboard / orders / Add Order Add Order Cancel Save as Draft Save as Order Sav…" at bounding box center [521, 304] width 759 height 713
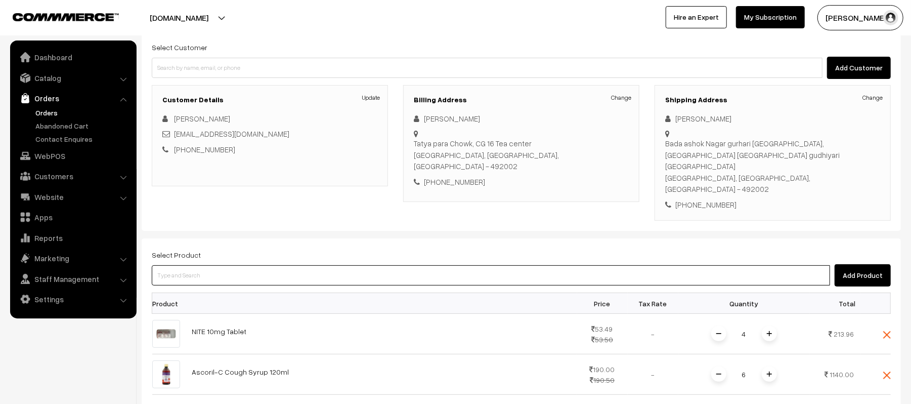
click at [259, 265] on input at bounding box center [491, 275] width 678 height 20
type input "AMLONG"
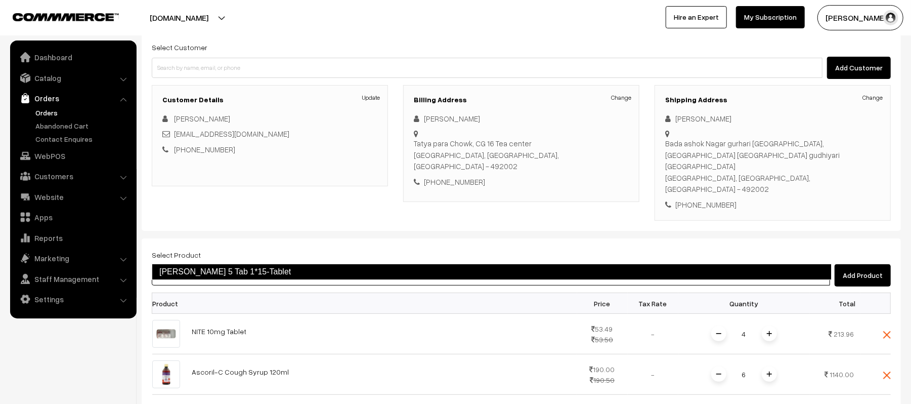
click at [222, 271] on link "Amlong 5 Tab 1*15-Tablet" at bounding box center [492, 272] width 680 height 16
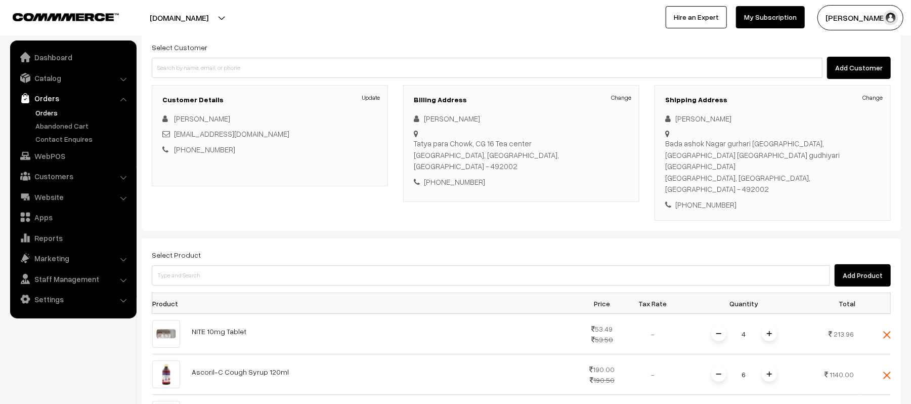
click at [385, 248] on div "Select Product Add Product" at bounding box center [521, 267] width 739 height 38
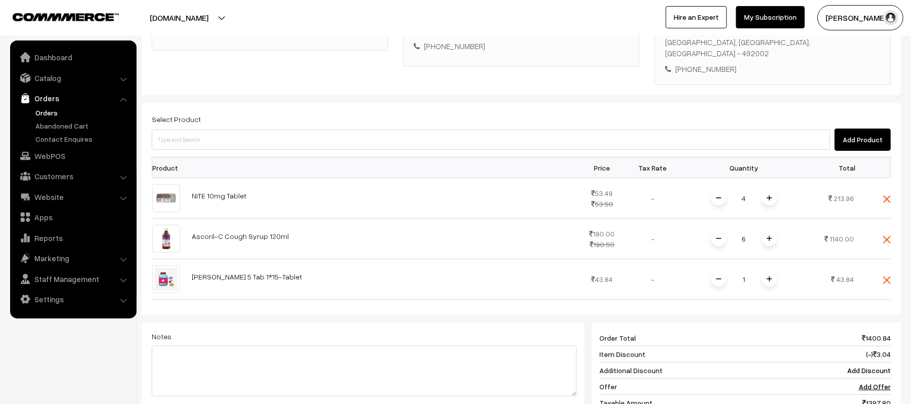
scroll to position [231, 0]
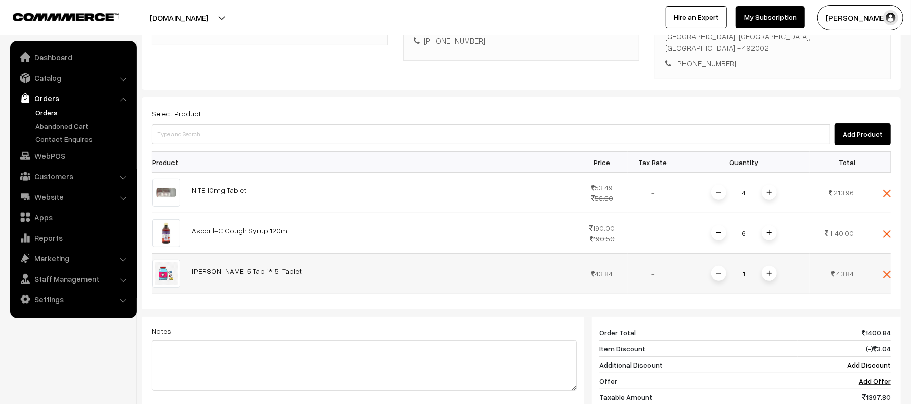
click at [772, 266] on span at bounding box center [769, 273] width 15 height 15
click at [767, 230] on img at bounding box center [769, 232] width 5 height 5
click at [718, 225] on span at bounding box center [718, 232] width 15 height 15
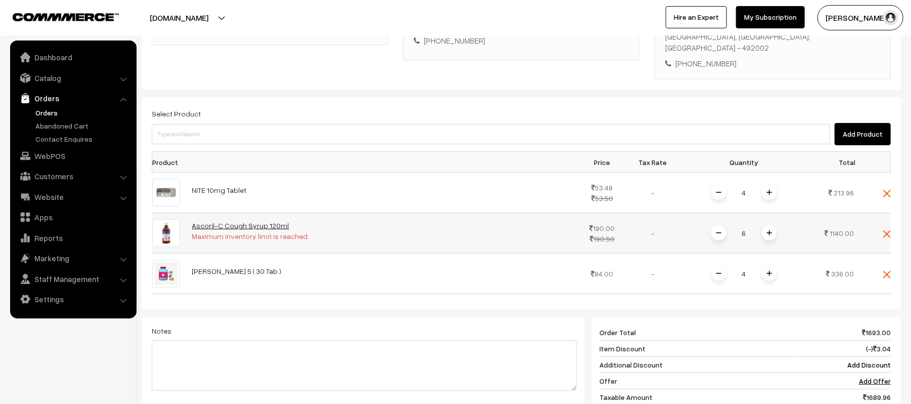
click at [228, 221] on link "Ascoril-C Cough Syrup 120ml" at bounding box center [240, 225] width 97 height 9
click at [774, 225] on span at bounding box center [769, 232] width 15 height 15
click at [721, 225] on span at bounding box center [718, 232] width 15 height 15
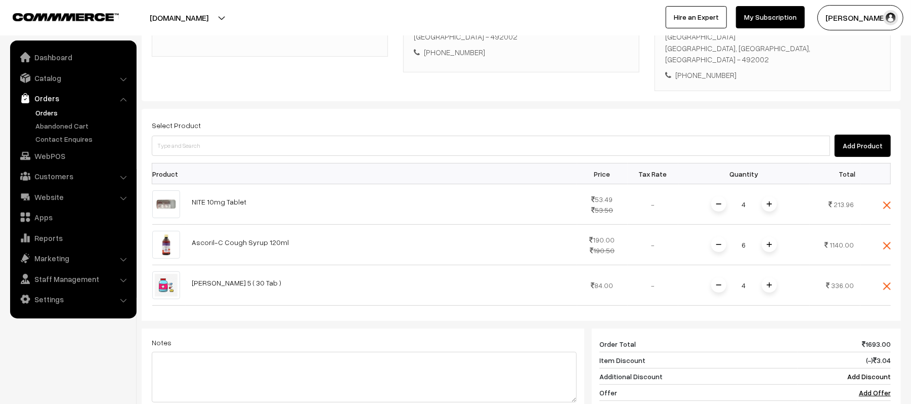
scroll to position [200, 0]
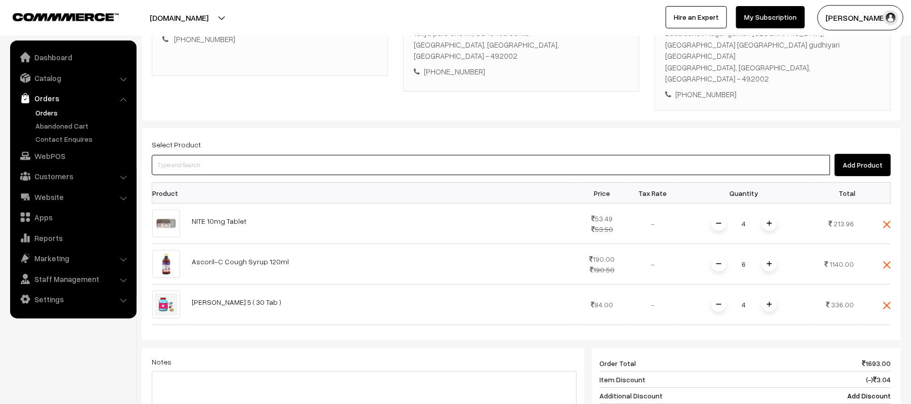
click at [330, 155] on input at bounding box center [491, 165] width 678 height 20
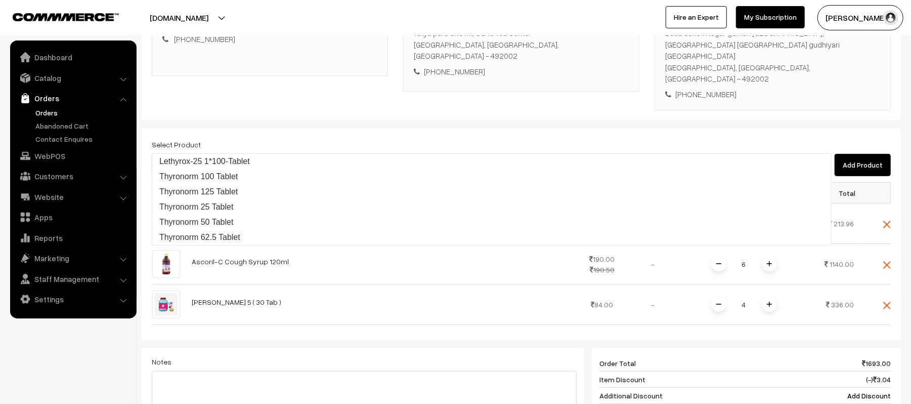
type input "THYRONO"
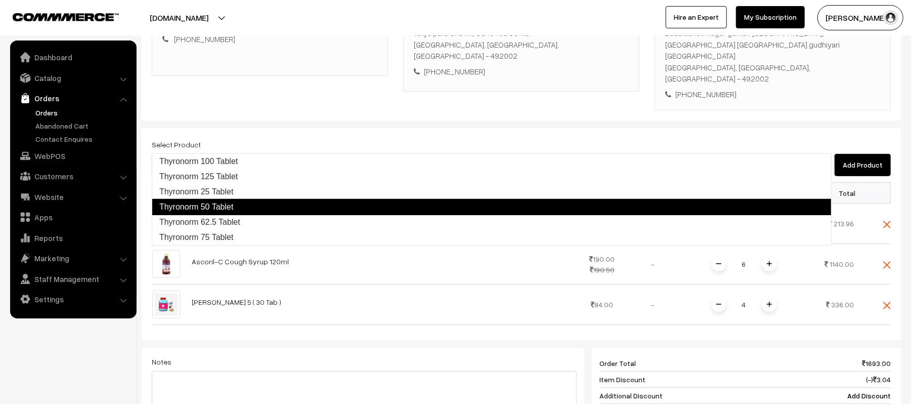
click at [217, 206] on link "Thyronorm 50 Tablet" at bounding box center [492, 207] width 680 height 16
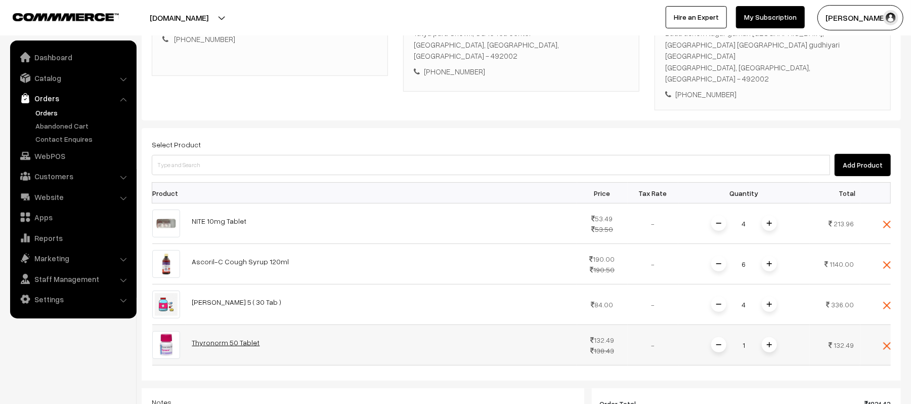
click at [231, 338] on link "Thyronorm 50 Tablet" at bounding box center [226, 342] width 68 height 9
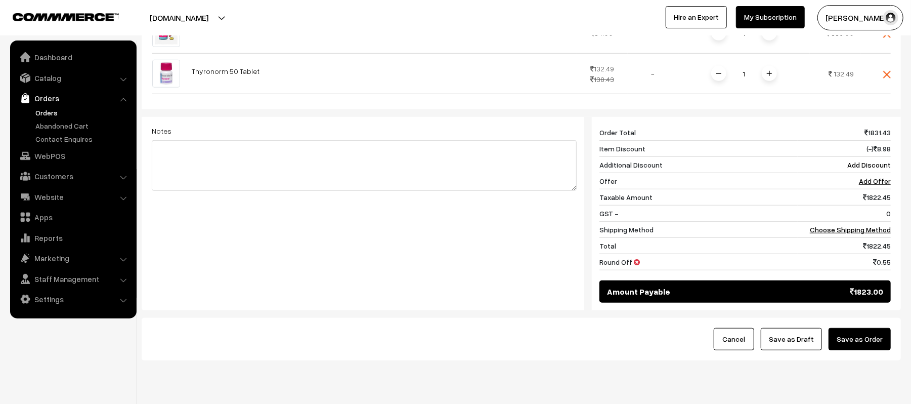
scroll to position [482, 0]
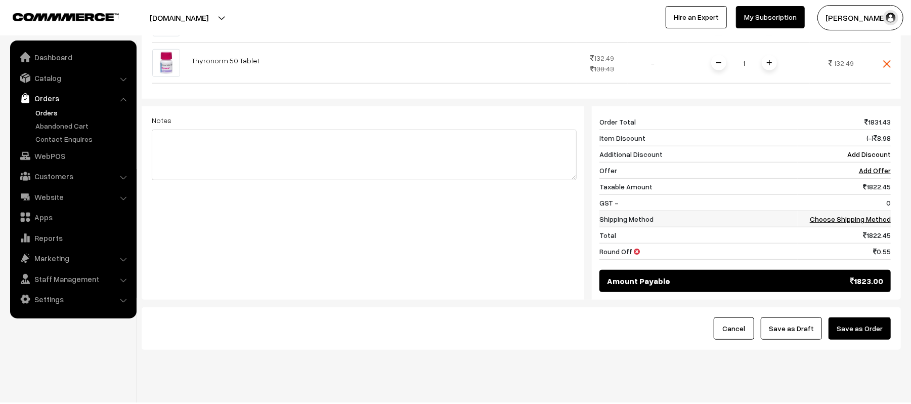
click at [855, 215] on link "Choose Shipping Method" at bounding box center [850, 219] width 81 height 9
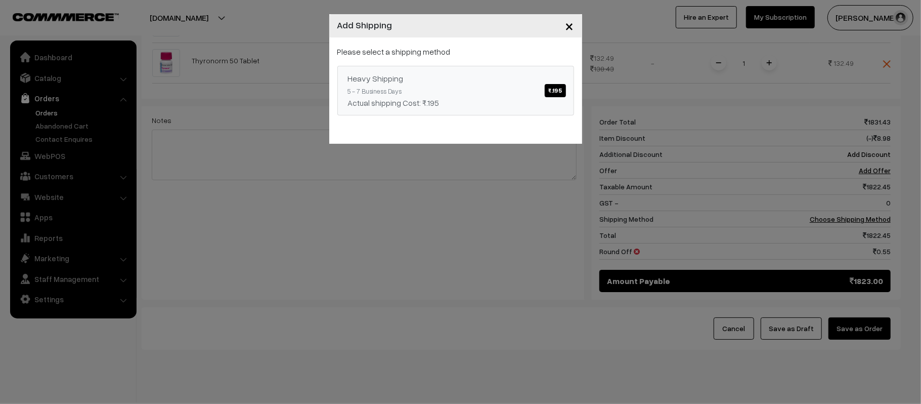
click at [442, 83] on div "Heavy Shipping ₹.195" at bounding box center [456, 78] width 216 height 12
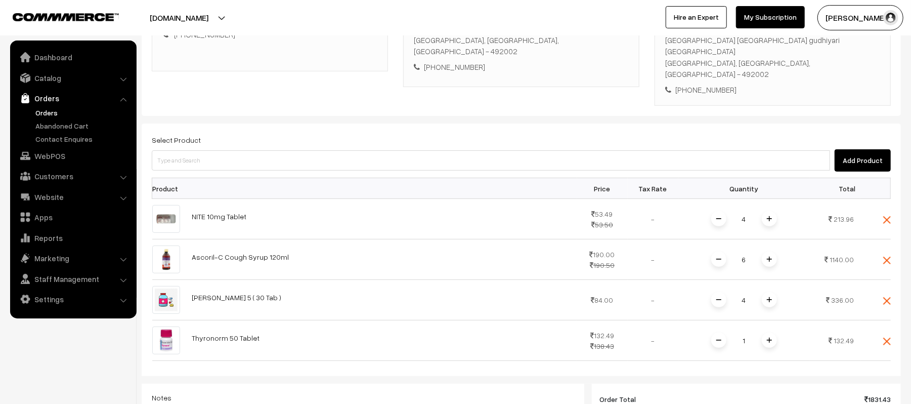
scroll to position [201, 0]
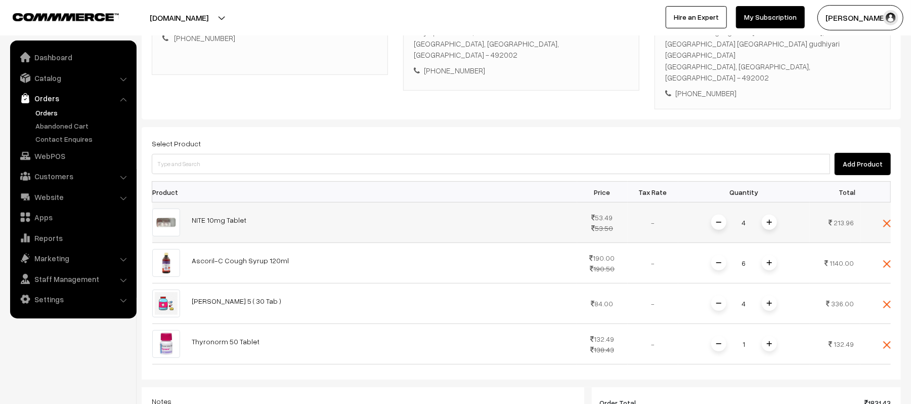
click at [772, 215] on span at bounding box center [769, 222] width 15 height 15
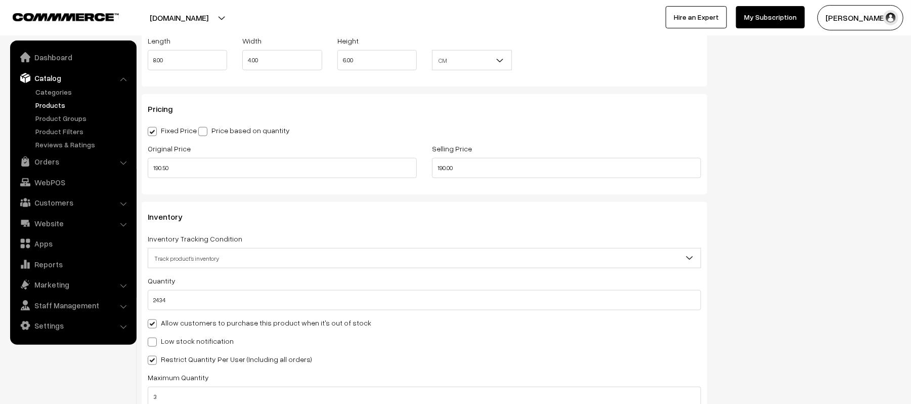
scroll to position [822, 0]
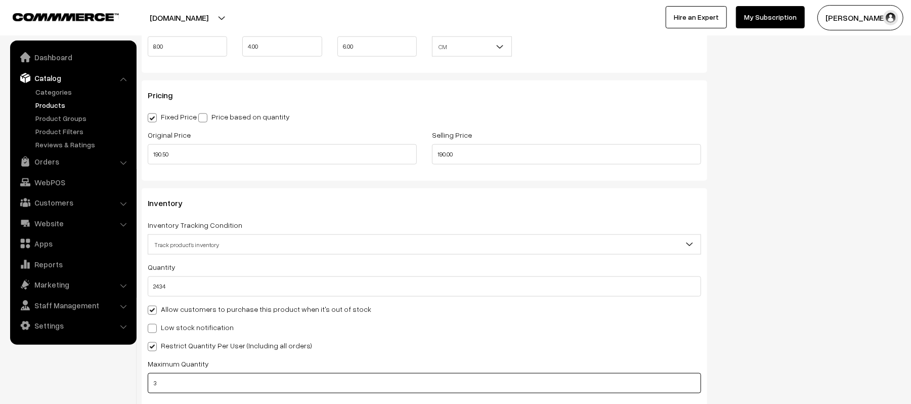
click at [591, 381] on input "3" at bounding box center [424, 383] width 553 height 20
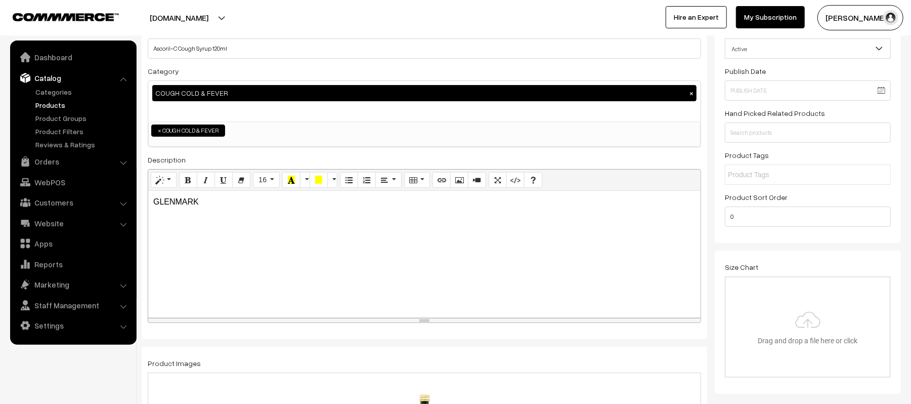
scroll to position [0, 0]
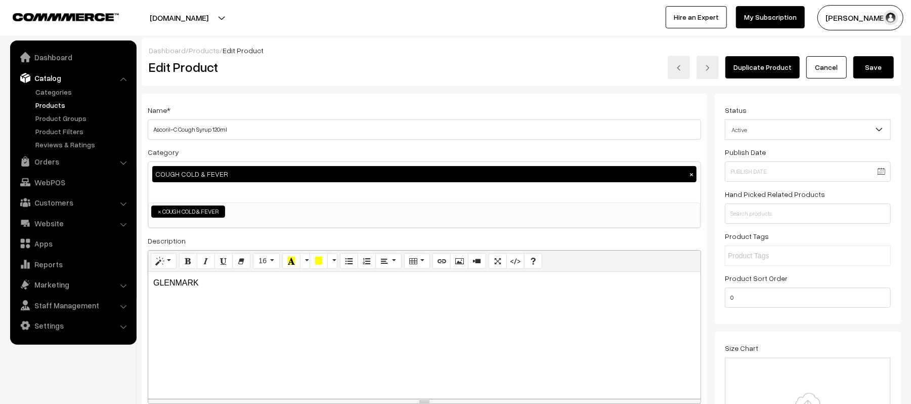
type input "6"
click at [873, 65] on button "Save" at bounding box center [874, 67] width 40 height 22
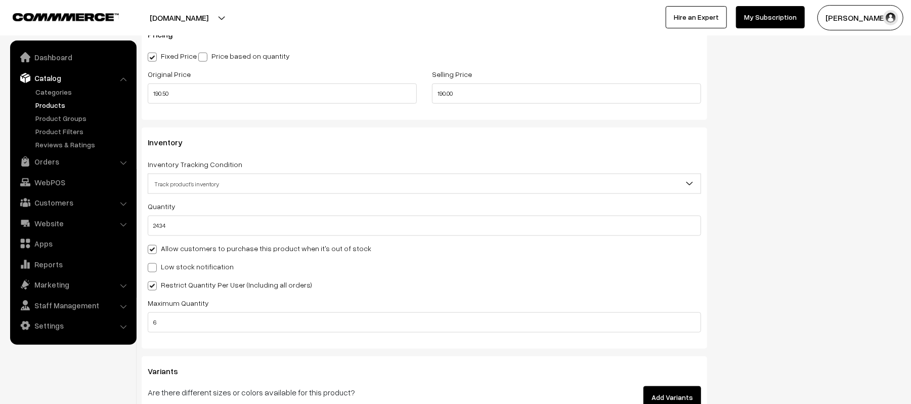
scroll to position [889, 0]
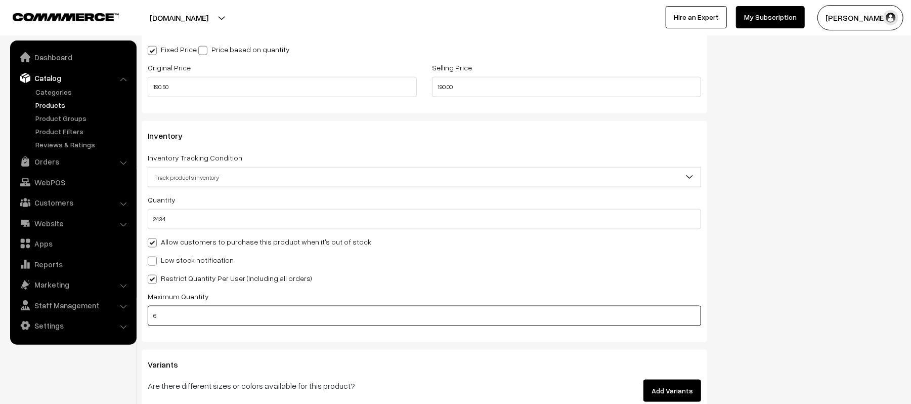
click at [489, 312] on input "6" at bounding box center [424, 316] width 553 height 20
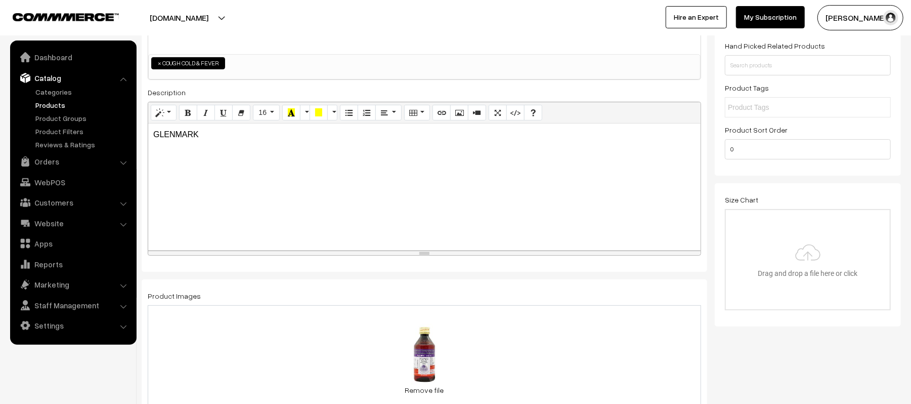
scroll to position [0, 0]
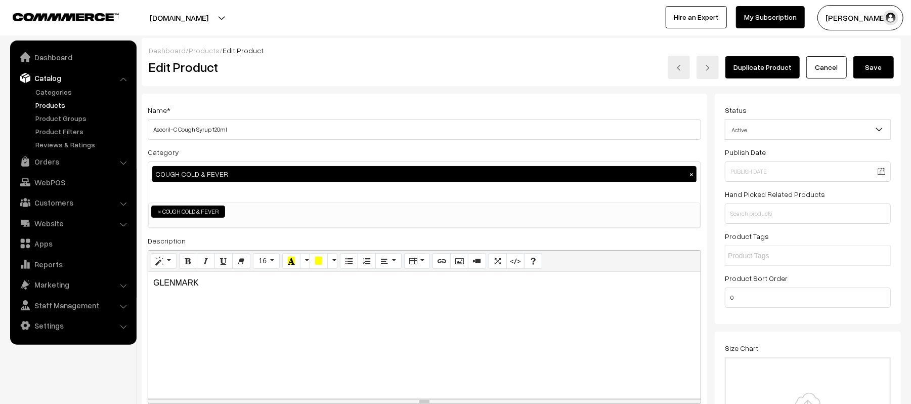
type input "3"
click at [870, 69] on button "Save" at bounding box center [874, 67] width 40 height 22
click at [265, 132] on input "[PERSON_NAME] 5 Tab 1*15-Tablet" at bounding box center [424, 129] width 553 height 20
click at [178, 126] on input "[PERSON_NAME] 5 (30 Tab )" at bounding box center [424, 129] width 553 height 20
type input "[PERSON_NAME] 5 ( 30 Tab )"
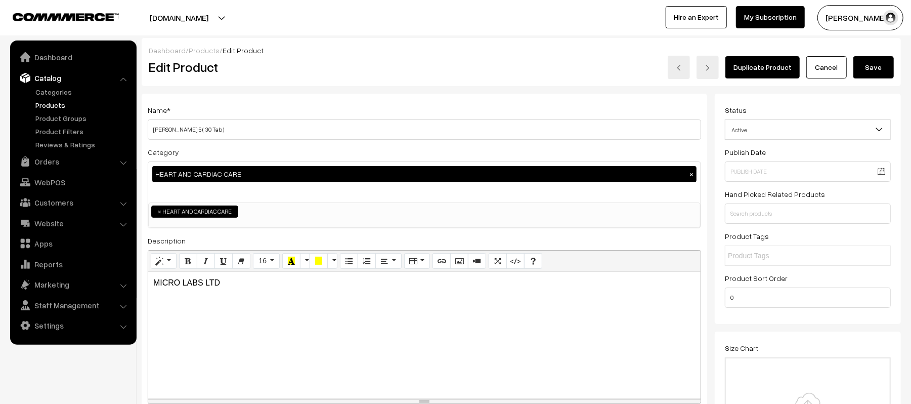
click at [235, 290] on div "MICRO LABS LTD" at bounding box center [424, 335] width 552 height 126
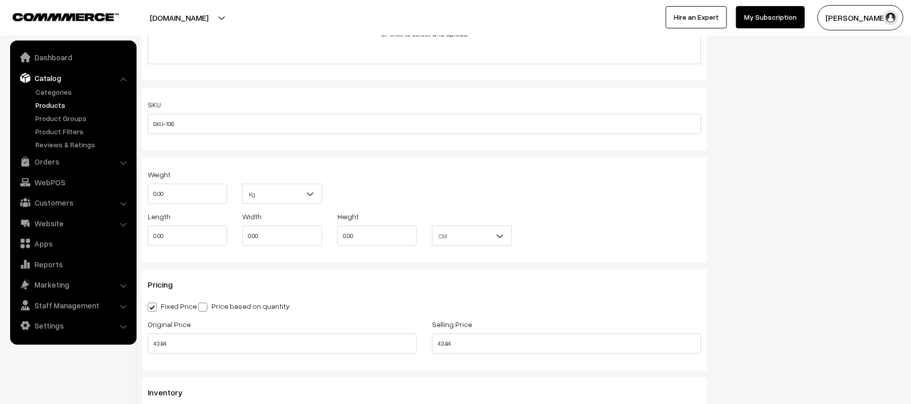
scroll to position [711, 0]
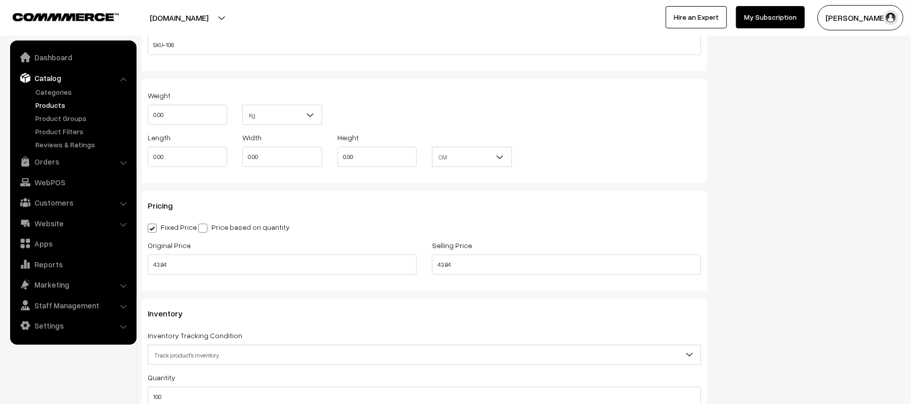
click at [239, 102] on div "Kg Kg" at bounding box center [282, 110] width 95 height 42
click at [195, 121] on input "0.00" at bounding box center [187, 115] width 79 height 20
type input "0.1"
click at [446, 108] on div "Weight 0.1 Kg Kg" at bounding box center [424, 110] width 569 height 42
click at [192, 160] on input "0.00" at bounding box center [187, 157] width 79 height 20
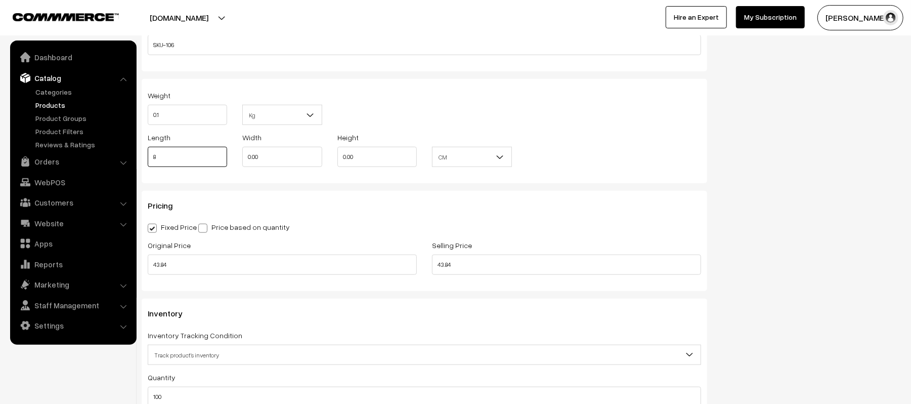
type input "8"
type input "10"
type input "2"
type input "4"
type input "84.00"
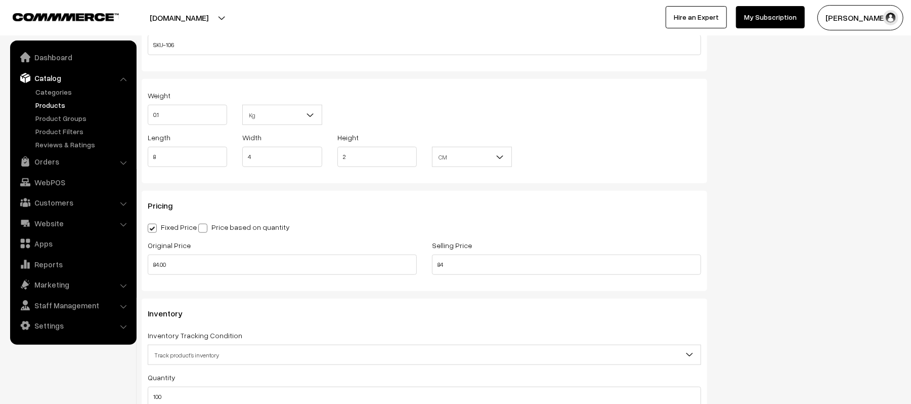
type input "84.00"
click at [347, 208] on h3 "Pricing" at bounding box center [424, 206] width 553 height 10
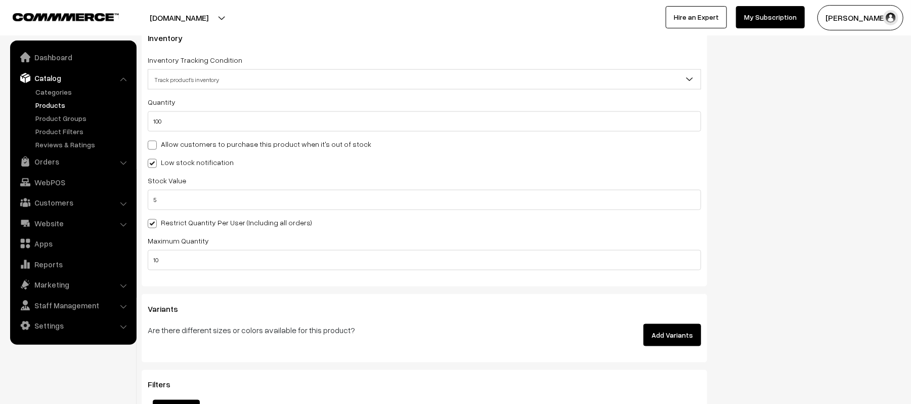
scroll to position [997, 0]
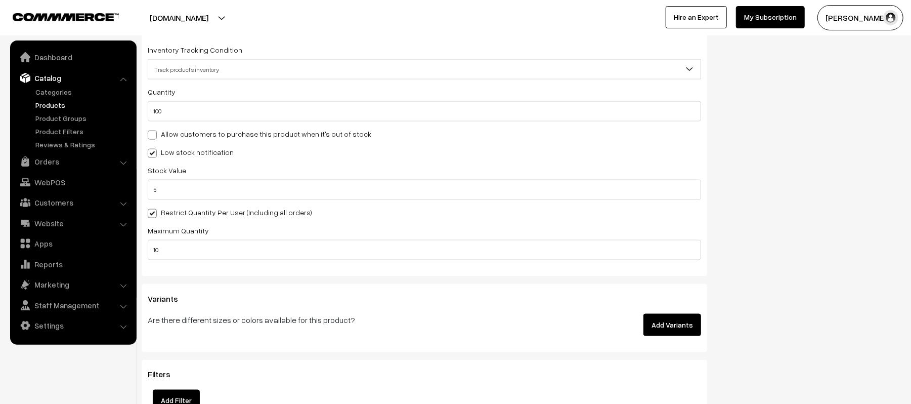
click at [247, 97] on div "Quantity 100 Adjust Quantity Adjust Set 0" at bounding box center [424, 104] width 553 height 36
click at [251, 98] on div "Quantity 100 Adjust Quantity Adjust Set 0" at bounding box center [424, 104] width 553 height 36
click at [260, 107] on input "100" at bounding box center [424, 111] width 553 height 20
type input "1000"
type input "1100"
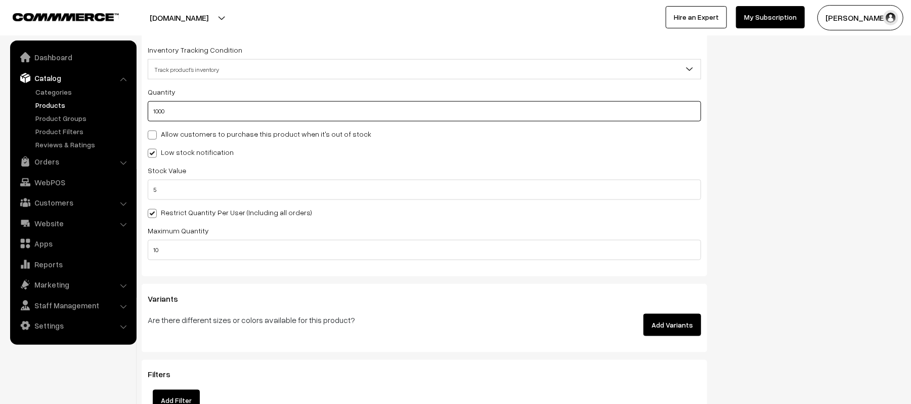
type input "1000"
click at [294, 134] on label "Allow customers to purchase this product when it's out of stock" at bounding box center [260, 134] width 224 height 11
click at [154, 134] on input "Allow customers to purchase this product when it's out of stock" at bounding box center [151, 133] width 7 height 7
checkbox input "true"
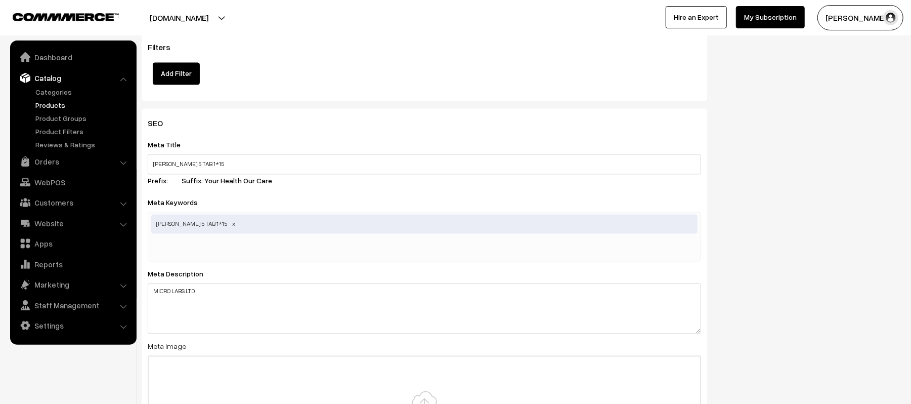
scroll to position [1327, 0]
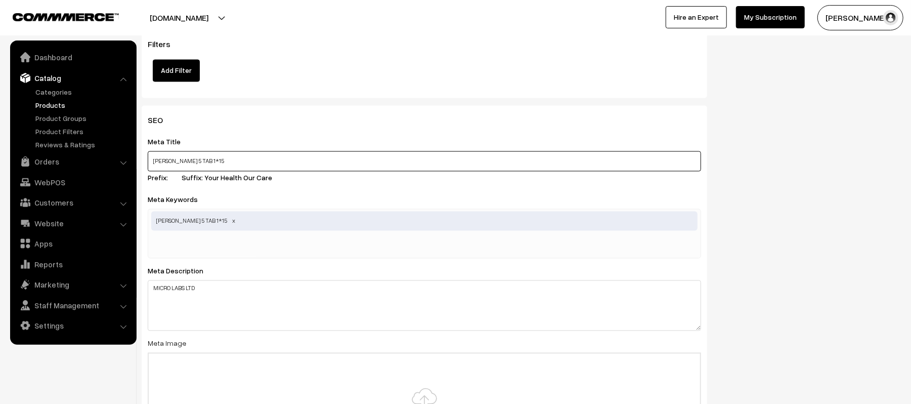
click at [278, 161] on input "[PERSON_NAME] 5 TAB 1*15" at bounding box center [424, 161] width 553 height 20
type input "AMLONG 5 TABLET"
click at [306, 241] on div "AMLONG 5 TAB 1*15" at bounding box center [424, 234] width 553 height 50
paste input "AMLONG 5 TABLET"
type input "AMLONG 5 TABLET"
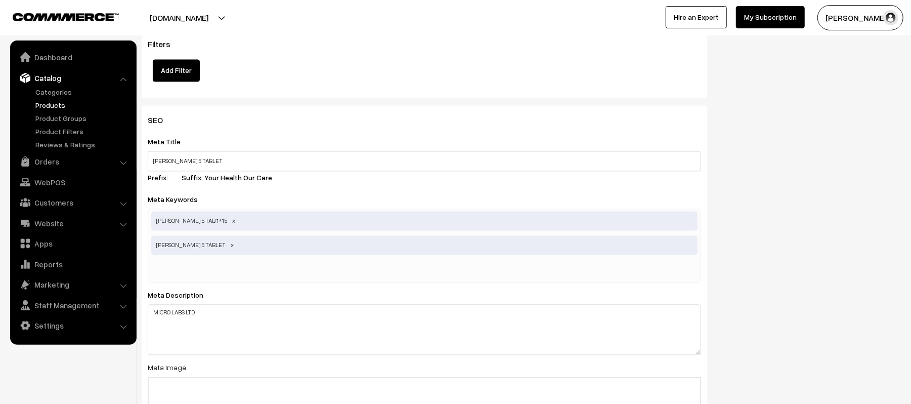
paste input "AMLONG 5 TABLET"
type input "AMLONG 5 TAB"
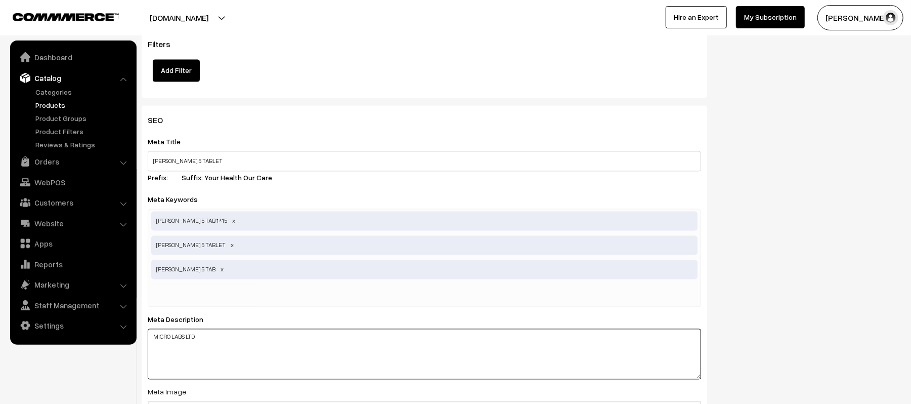
click at [287, 343] on textarea "MICRO LABS LTD" at bounding box center [424, 354] width 553 height 51
paste textarea "AMLONG 5 TABLET"
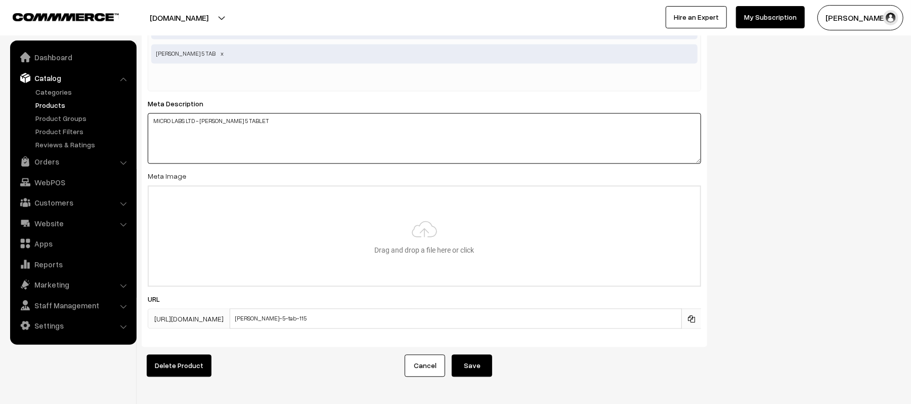
scroll to position [1567, 0]
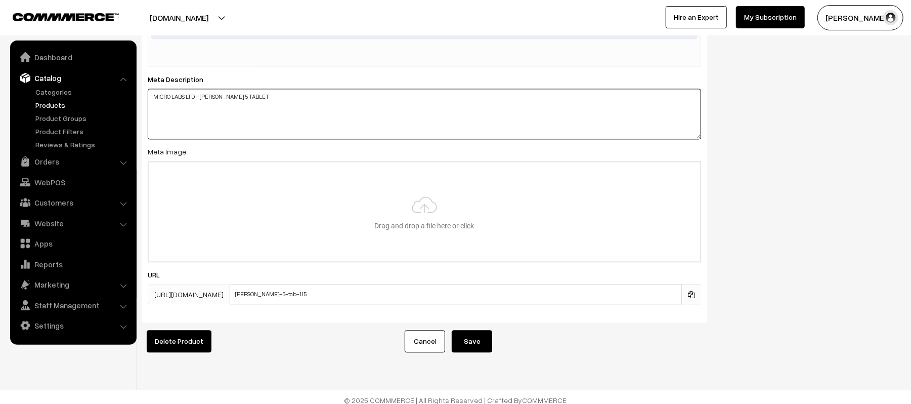
type textarea "MICRO LABS LTD - AMLONG 5 TABLET"
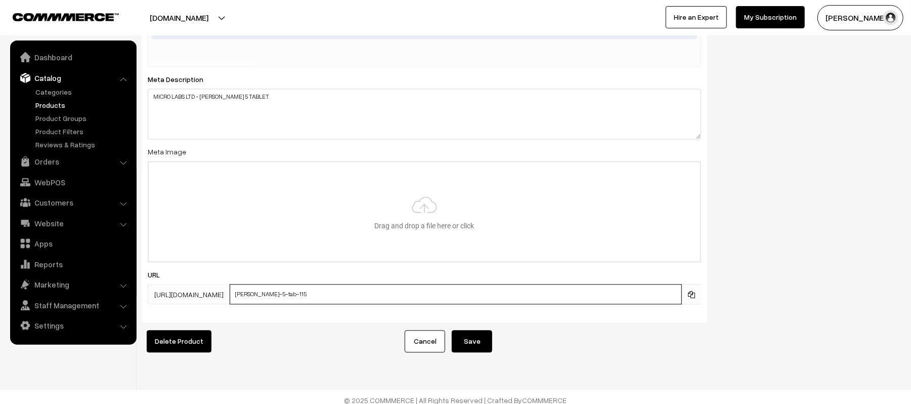
click at [418, 290] on input "amlong-5-tab-115" at bounding box center [456, 294] width 452 height 20
paste input "AMLONG 5 TABLET"
type input "AMLONG-5_TAB"
click at [478, 343] on button "Save" at bounding box center [472, 341] width 40 height 22
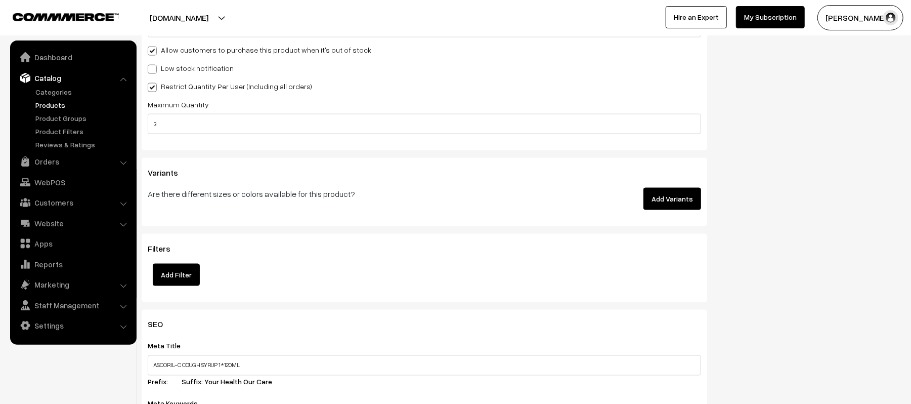
scroll to position [1094, 0]
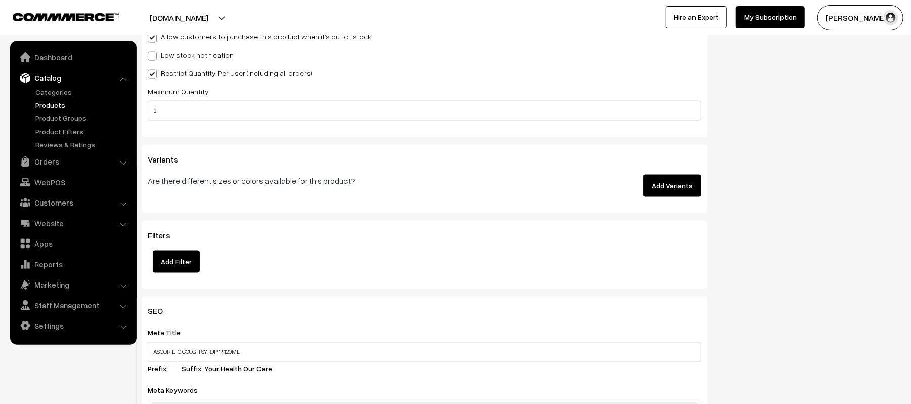
click at [320, 110] on input "3" at bounding box center [424, 111] width 553 height 20
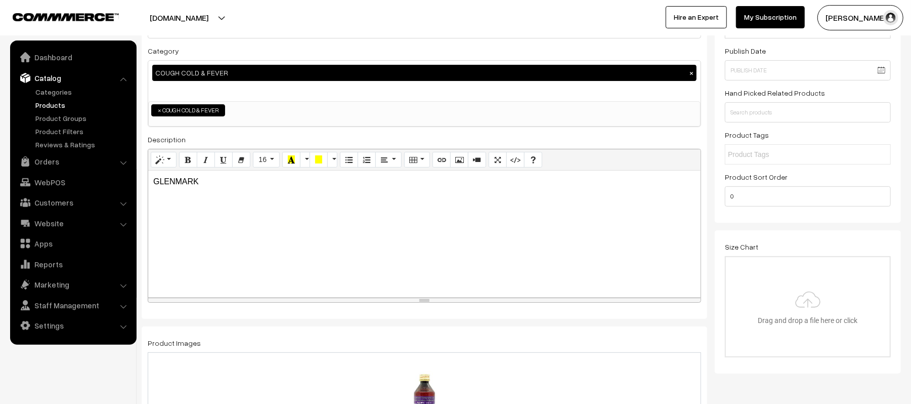
scroll to position [0, 0]
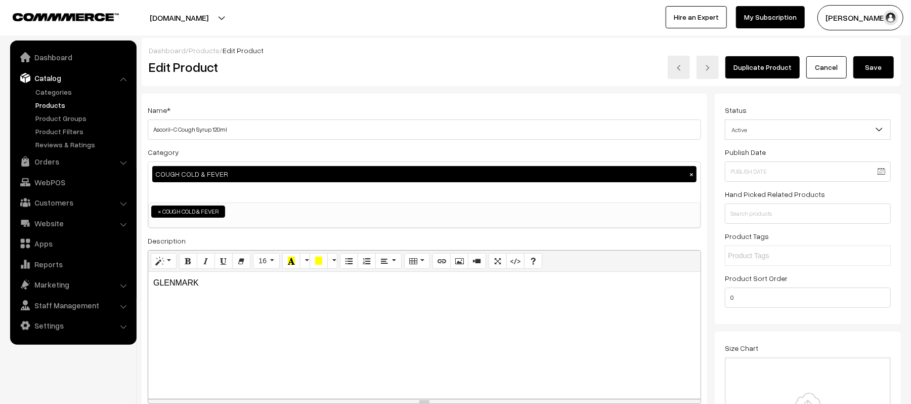
type input "6"
click at [864, 69] on button "Save" at bounding box center [874, 67] width 40 height 22
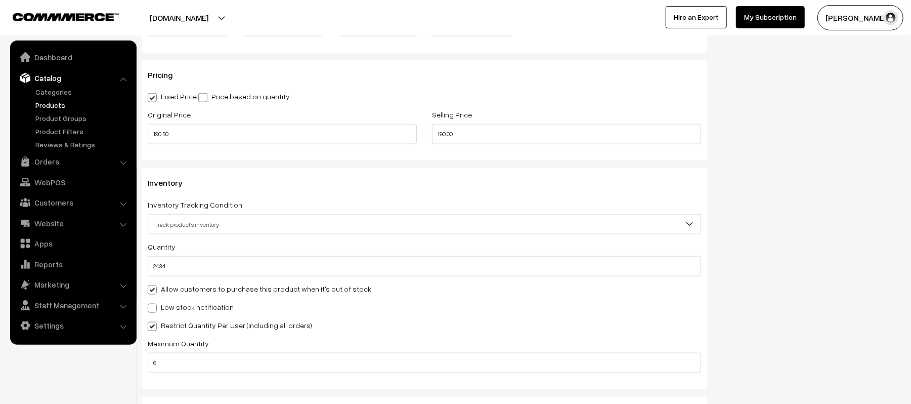
scroll to position [848, 0]
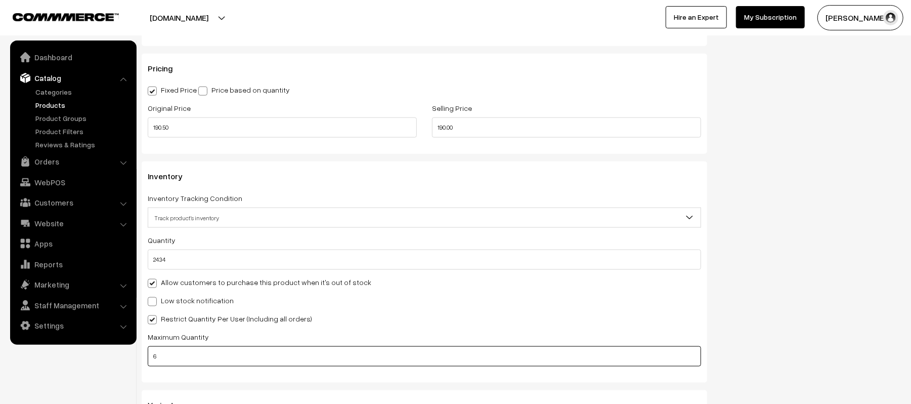
click at [297, 352] on input "6" at bounding box center [424, 356] width 553 height 20
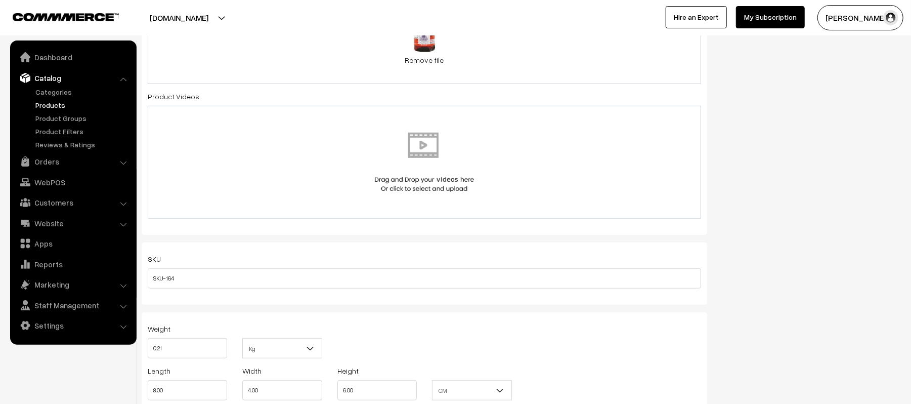
scroll to position [23, 0]
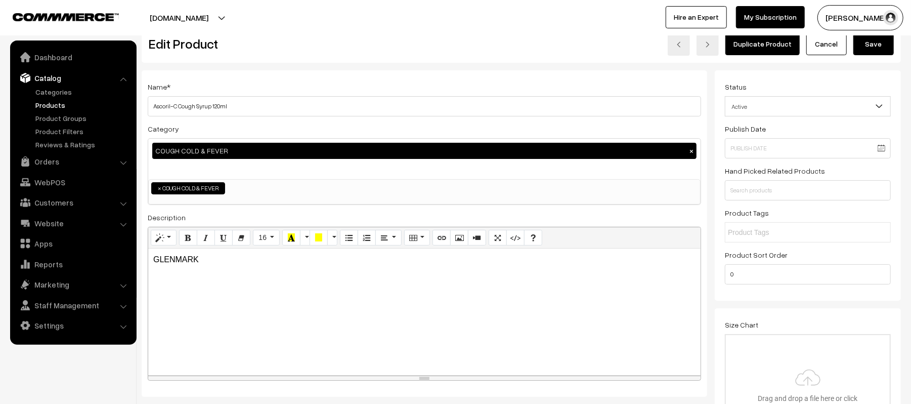
type input "3"
click at [876, 48] on button "Save" at bounding box center [874, 44] width 40 height 22
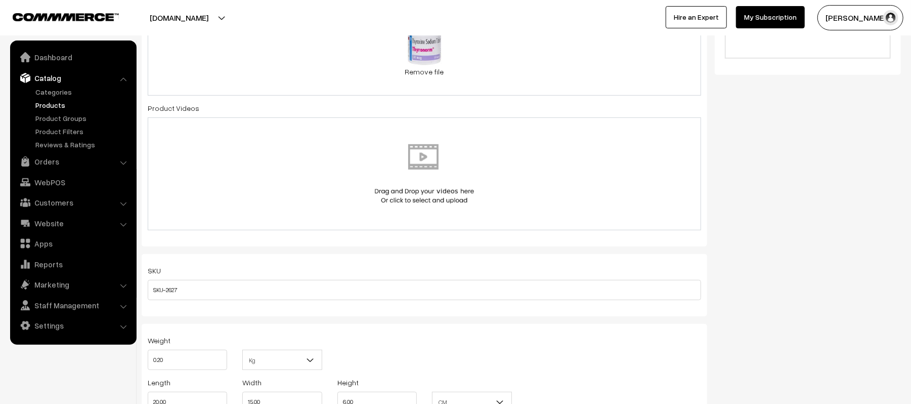
scroll to position [533, 0]
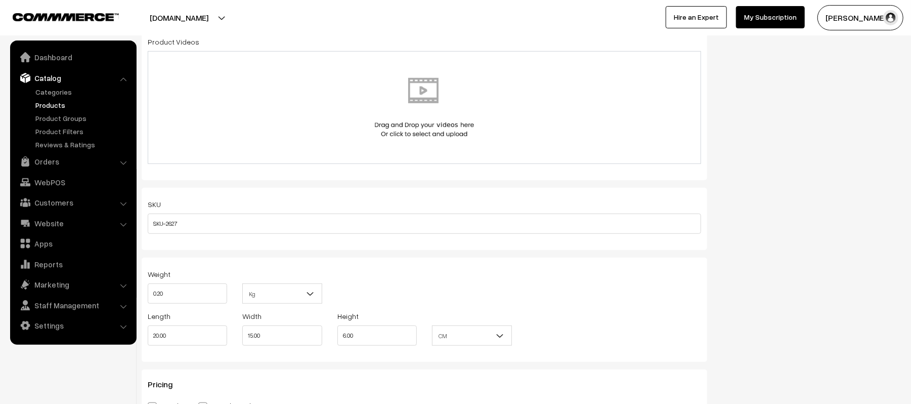
click at [891, 190] on div "Status Active Inactive Active Publish Date Product Type -- Select -- -- Select …" at bounding box center [812, 230] width 194 height 1339
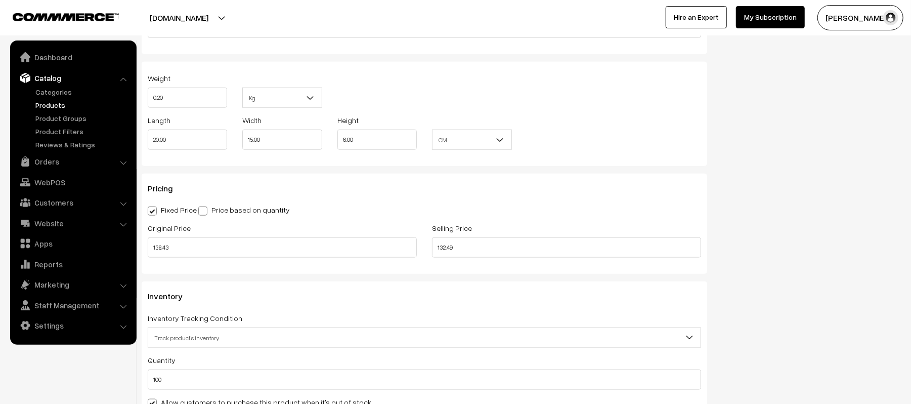
scroll to position [735, 0]
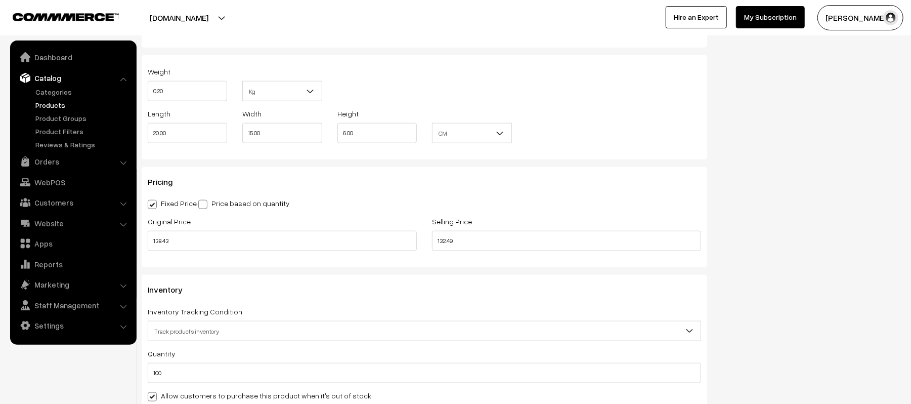
click at [654, 195] on div "Pricing Fixed Price Price based on quantity Original Price 138.43 Selling Price…" at bounding box center [425, 217] width 566 height 100
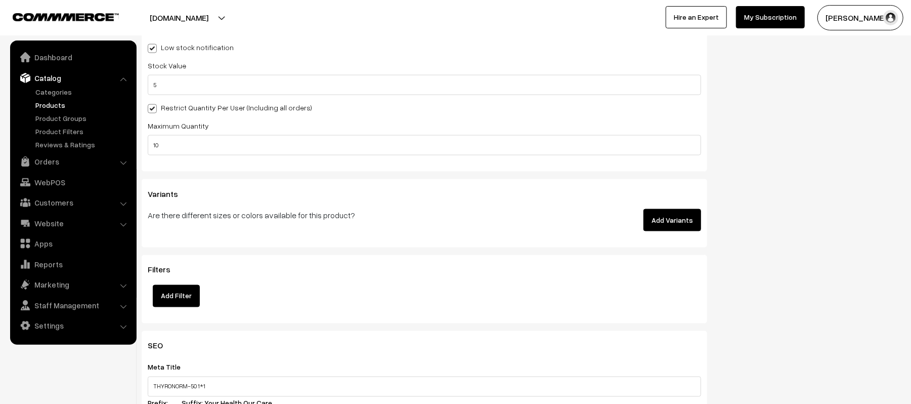
scroll to position [1133, 0]
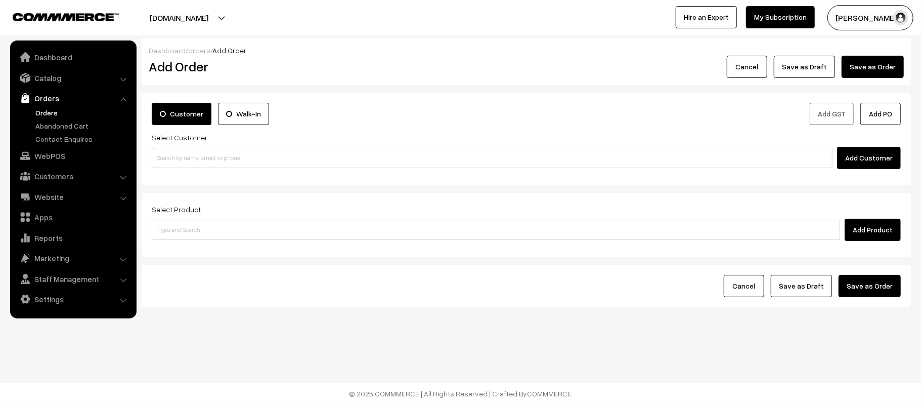
click at [35, 111] on link "Orders" at bounding box center [83, 112] width 100 height 11
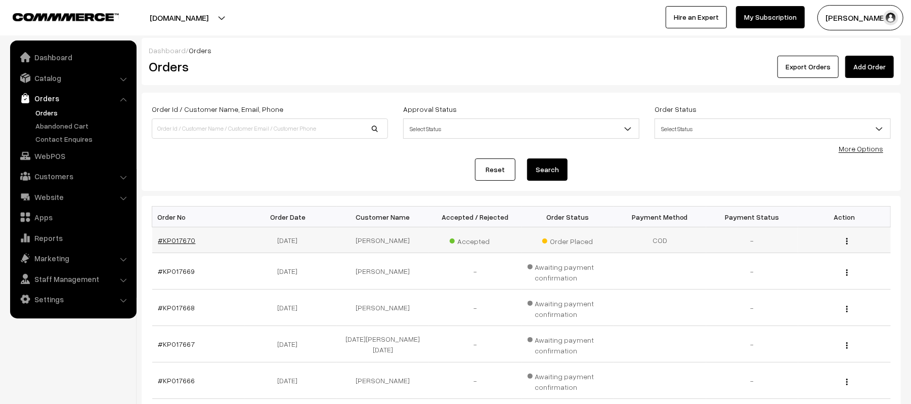
click at [186, 244] on link "#KP017670" at bounding box center [176, 240] width 37 height 9
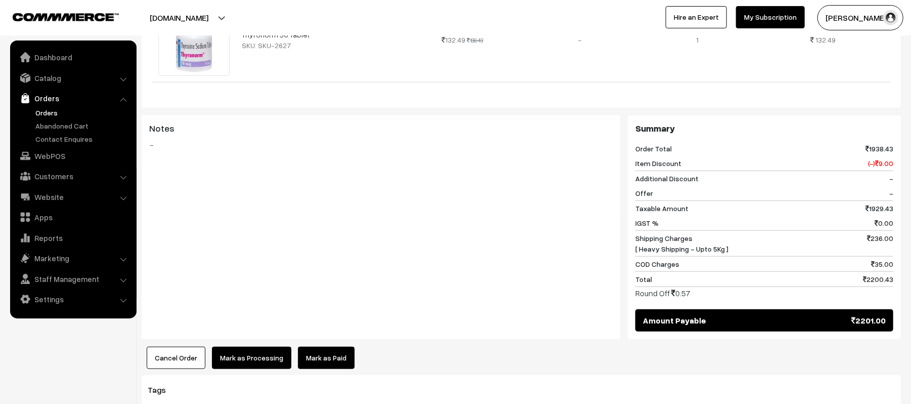
click at [263, 347] on button "Mark as Processing" at bounding box center [251, 358] width 79 height 22
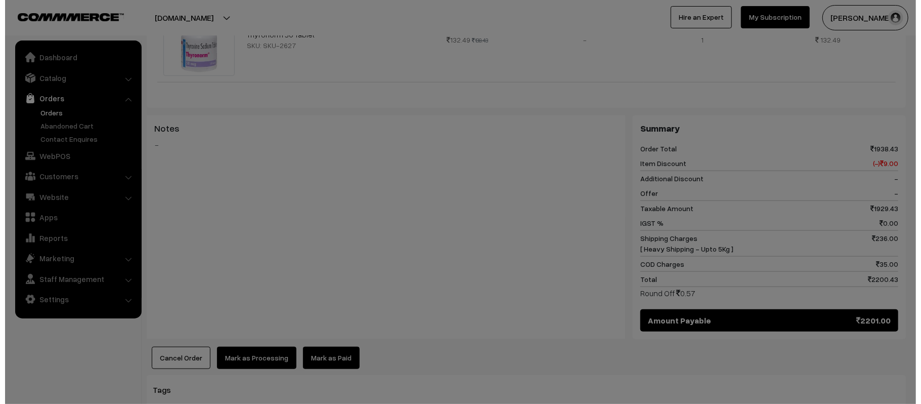
scroll to position [640, 0]
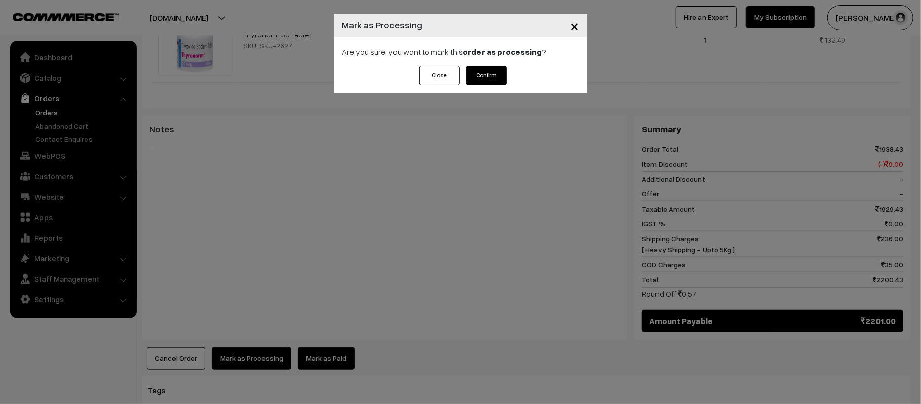
click at [490, 77] on button "Confirm" at bounding box center [486, 75] width 40 height 19
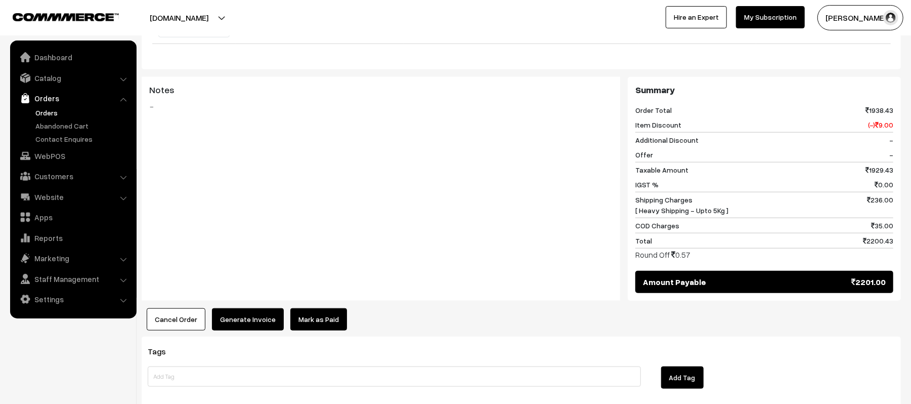
scroll to position [680, 0]
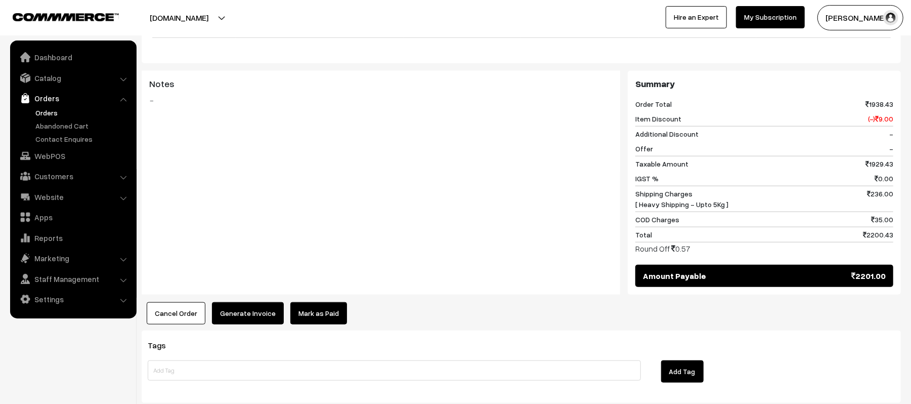
click at [229, 302] on button "Generate Invoice" at bounding box center [248, 313] width 72 height 22
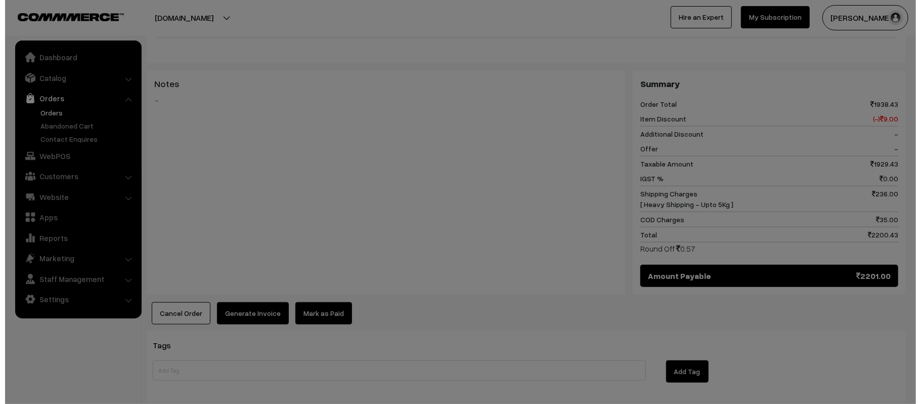
scroll to position [684, 0]
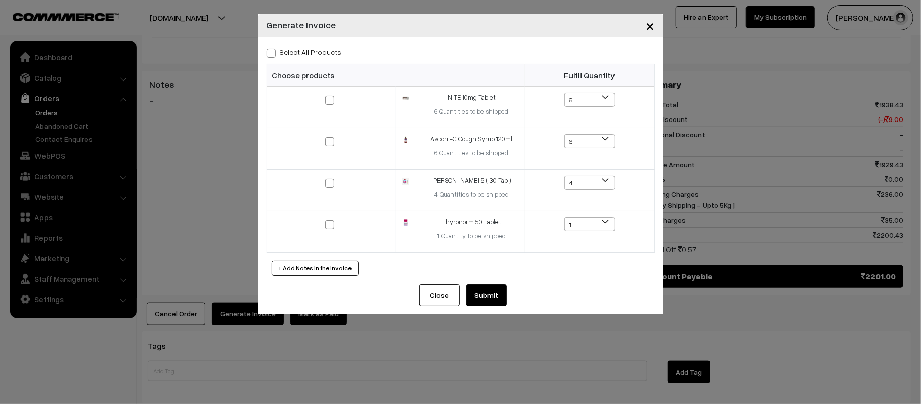
click at [270, 51] on span at bounding box center [271, 53] width 9 height 9
click at [270, 51] on input "Select All Products" at bounding box center [270, 51] width 7 height 7
checkbox input "true"
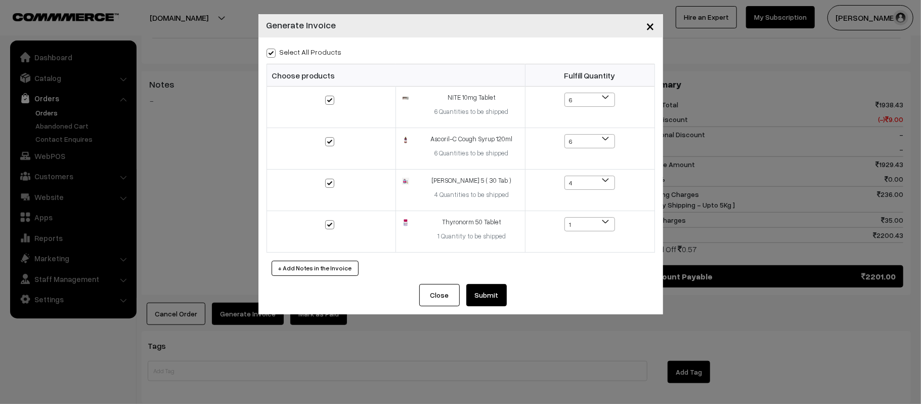
checkbox input "true"
click at [486, 288] on button "Submit" at bounding box center [486, 295] width 40 height 22
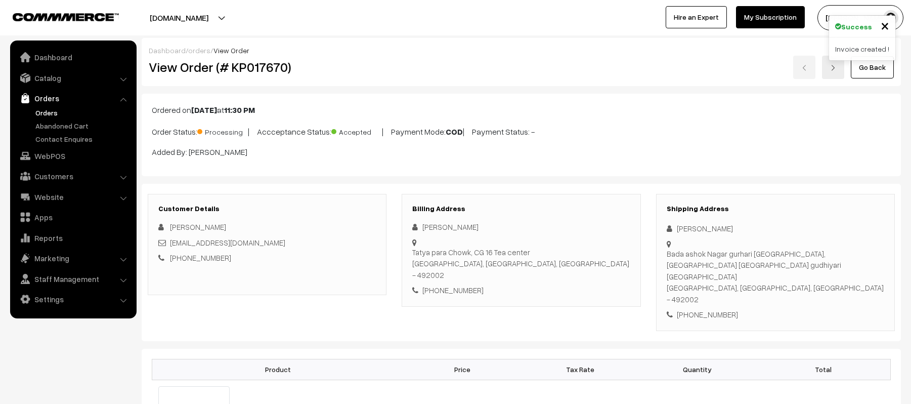
scroll to position [980, 0]
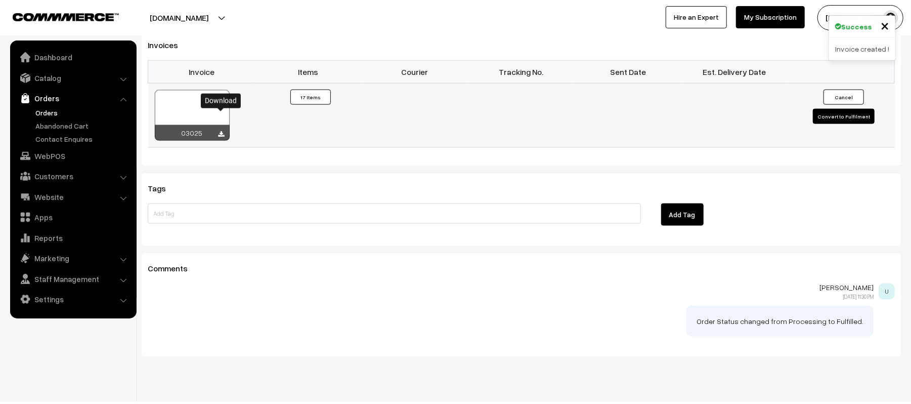
click at [223, 131] on icon at bounding box center [222, 134] width 6 height 7
click at [365, 96] on td at bounding box center [414, 115] width 107 height 64
click at [405, 94] on td at bounding box center [414, 115] width 107 height 64
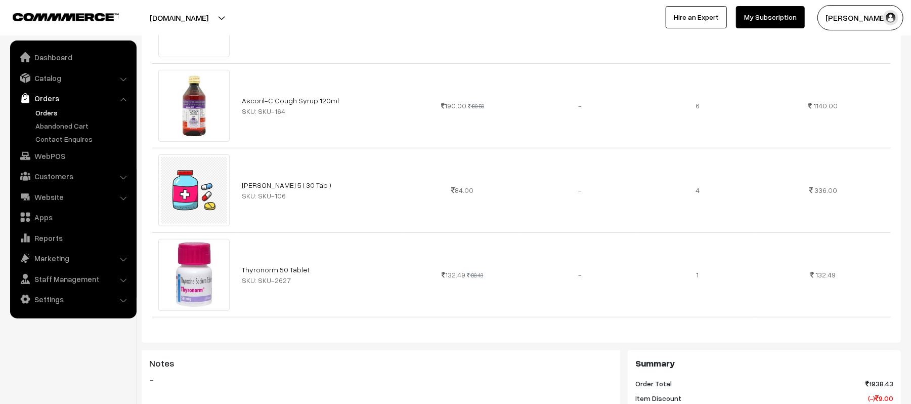
scroll to position [0, 0]
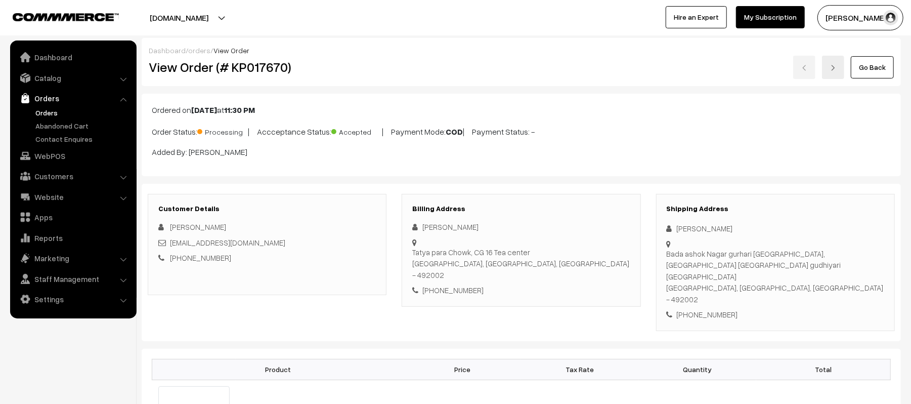
click at [698, 192] on div "Customer Details Ahmed Khan Sherak827@gmail.com +91 7803058769 Billing Address …" at bounding box center [521, 262] width 759 height 157
click at [640, 120] on div "Ordered on Sep 24, 2025 at 11:30 PM Order Status: Processing | Accceptance Stat…" at bounding box center [521, 135] width 759 height 82
click at [579, 131] on p "Order Status: Processing | Accceptance Status: Accepted | Payment Mode: COD | P…" at bounding box center [521, 131] width 739 height 14
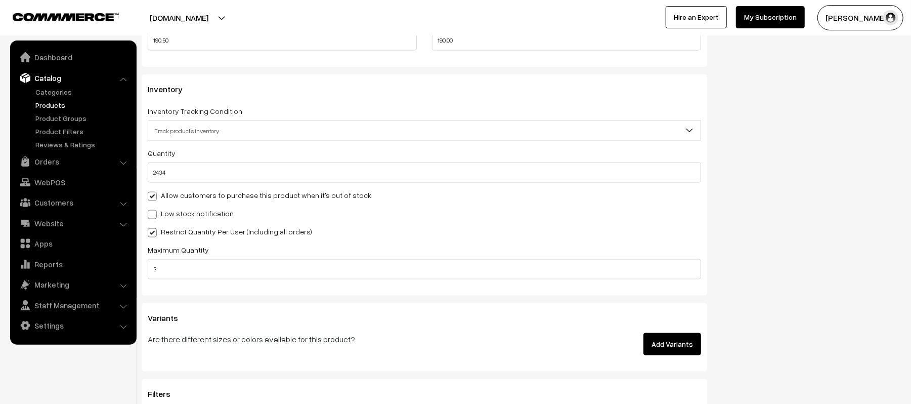
scroll to position [939, 0]
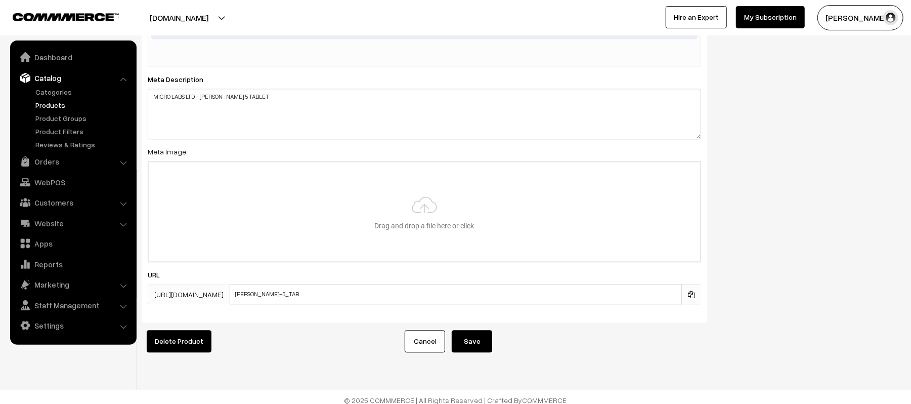
scroll to position [258, 0]
